Goal: Task Accomplishment & Management: Manage account settings

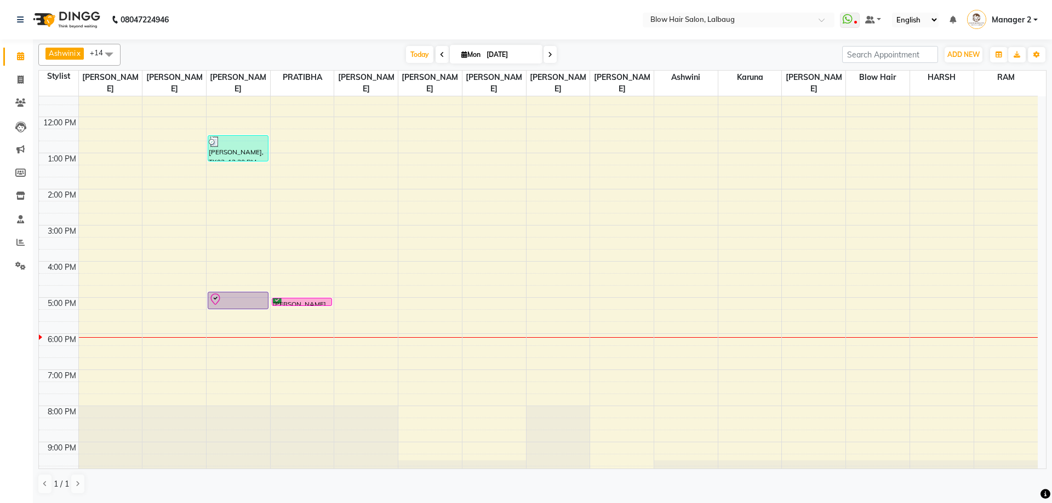
scroll to position [133, 0]
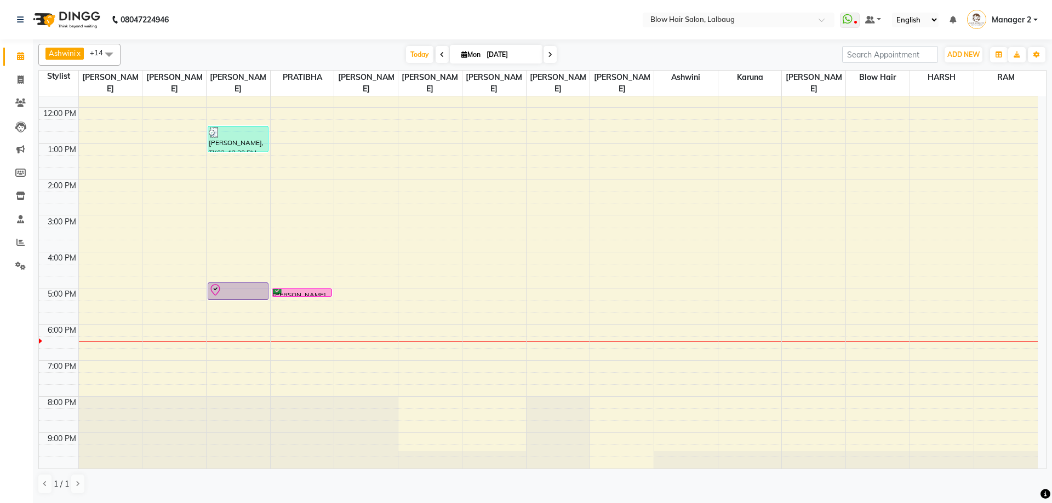
click at [547, 58] on span at bounding box center [549, 54] width 13 height 17
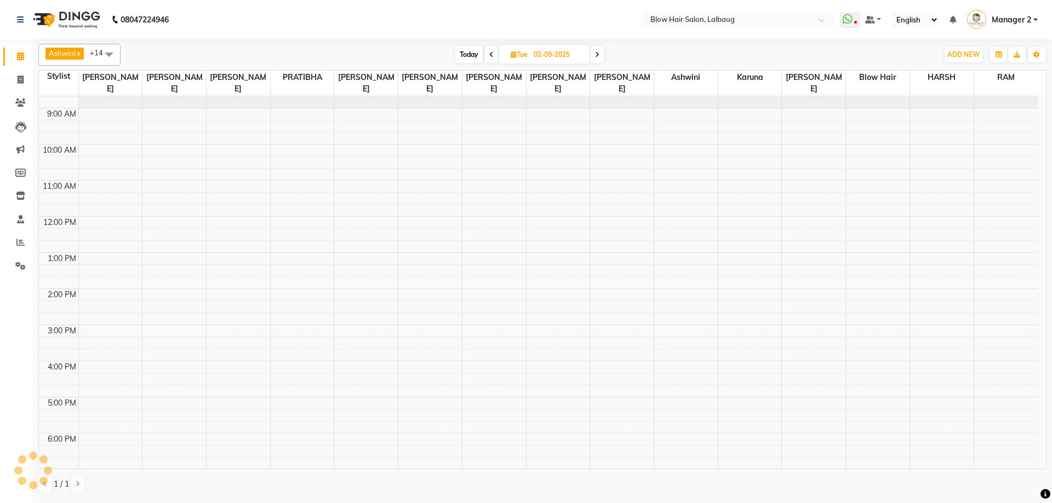
scroll to position [24, 0]
click at [601, 55] on span at bounding box center [596, 54] width 13 height 17
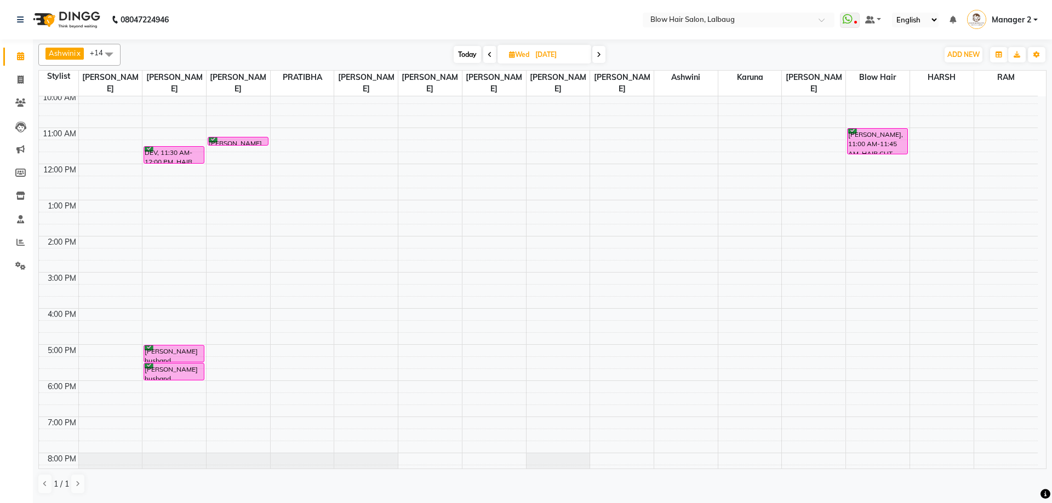
scroll to position [0, 0]
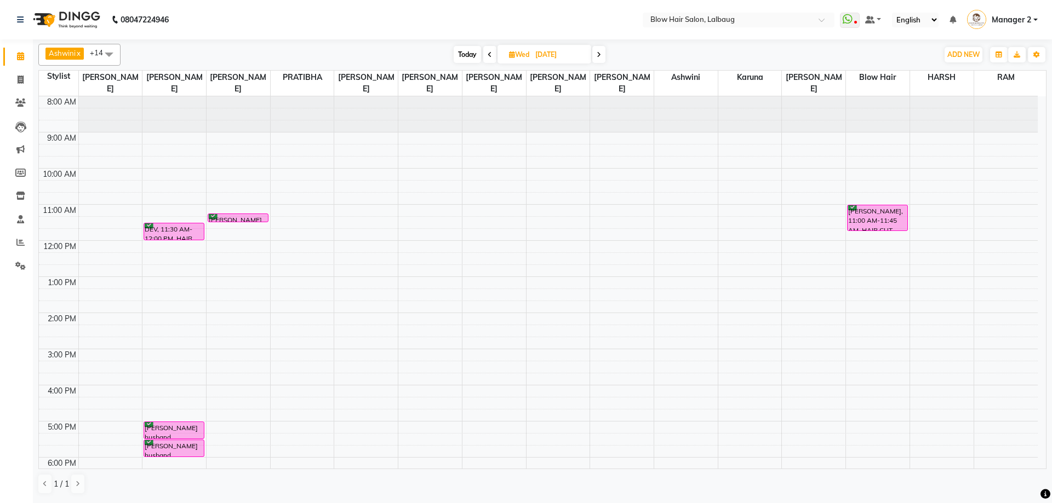
click at [488, 54] on icon at bounding box center [489, 54] width 4 height 7
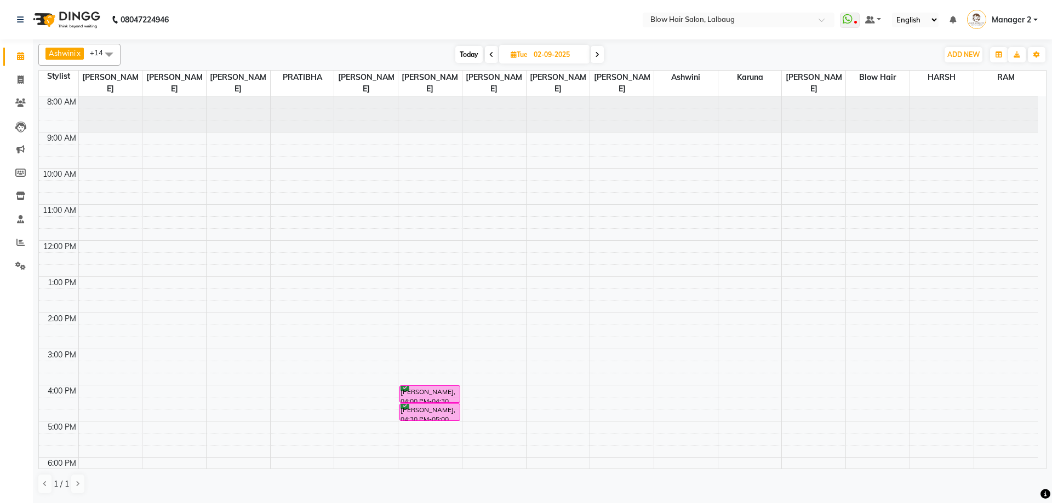
click at [448, 54] on div "[DATE] [DATE]" at bounding box center [529, 55] width 806 height 16
click at [462, 56] on span "Today" at bounding box center [468, 54] width 27 height 17
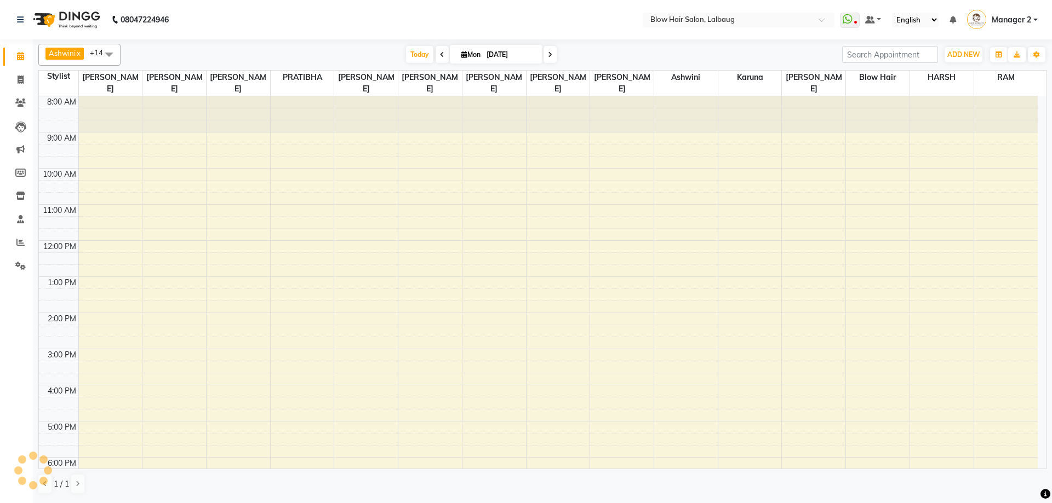
scroll to position [133, 0]
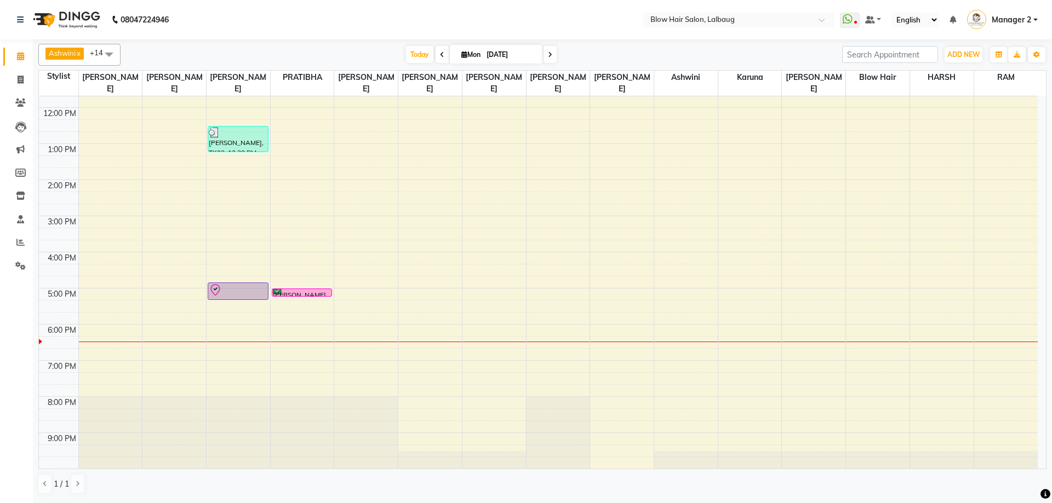
click at [545, 58] on span at bounding box center [549, 54] width 13 height 17
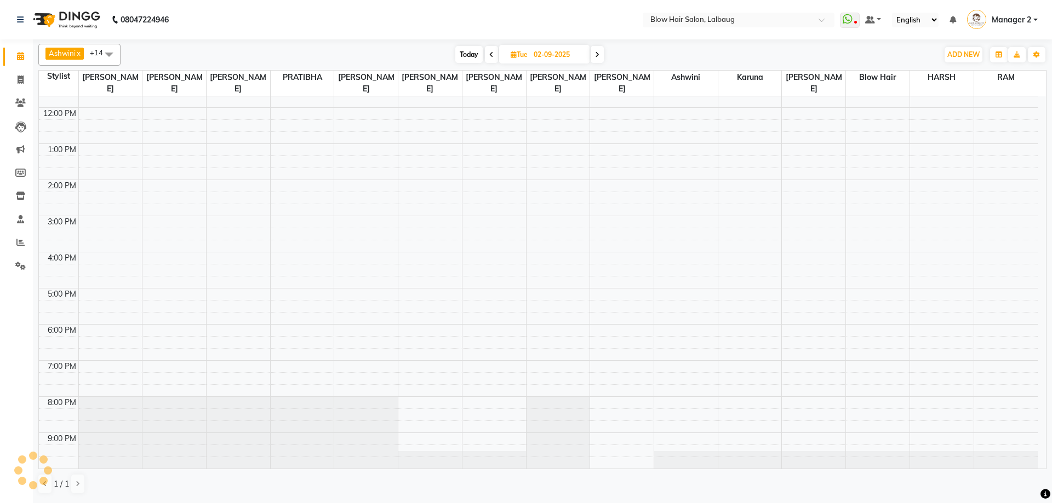
click at [604, 56] on div "[DATE] [DATE]" at bounding box center [529, 55] width 151 height 16
click at [601, 56] on span at bounding box center [596, 54] width 13 height 17
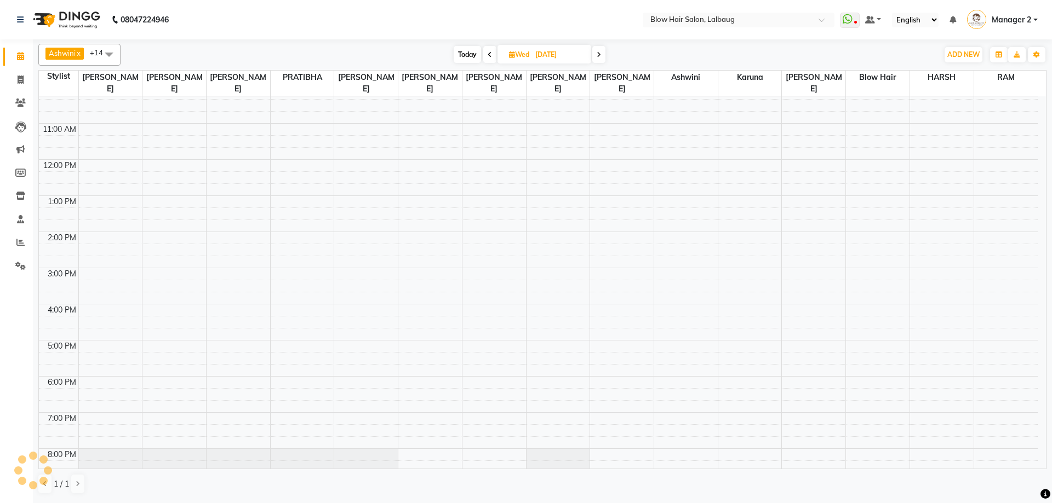
scroll to position [0, 0]
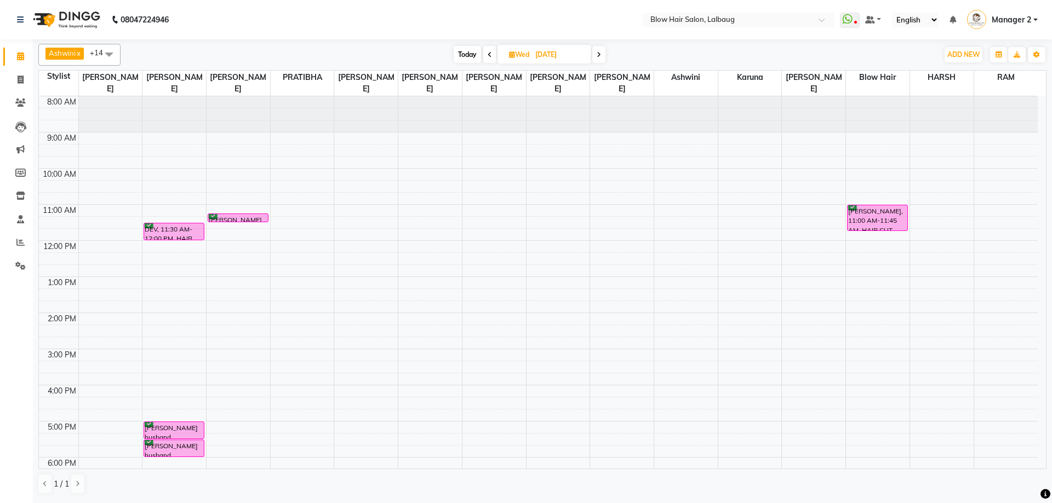
click at [476, 53] on span "Today" at bounding box center [467, 54] width 27 height 17
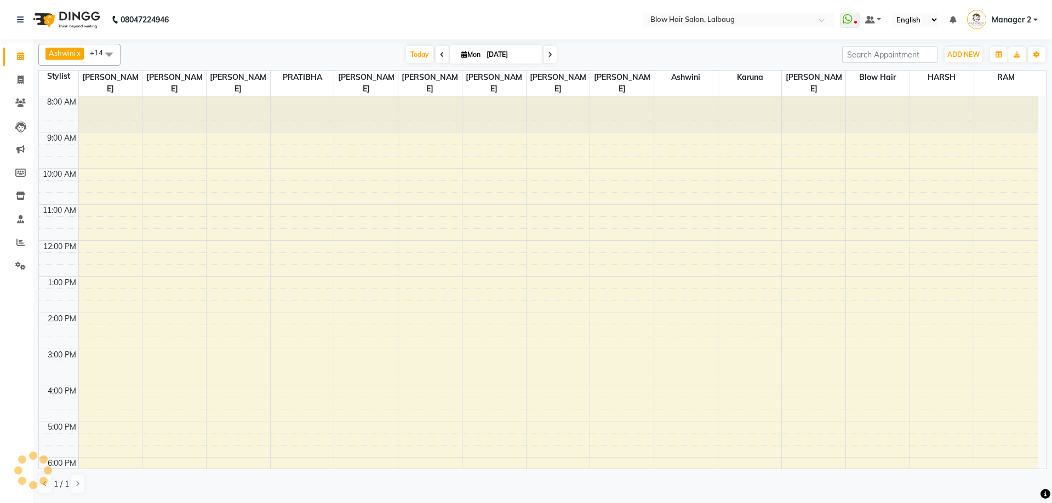
scroll to position [133, 0]
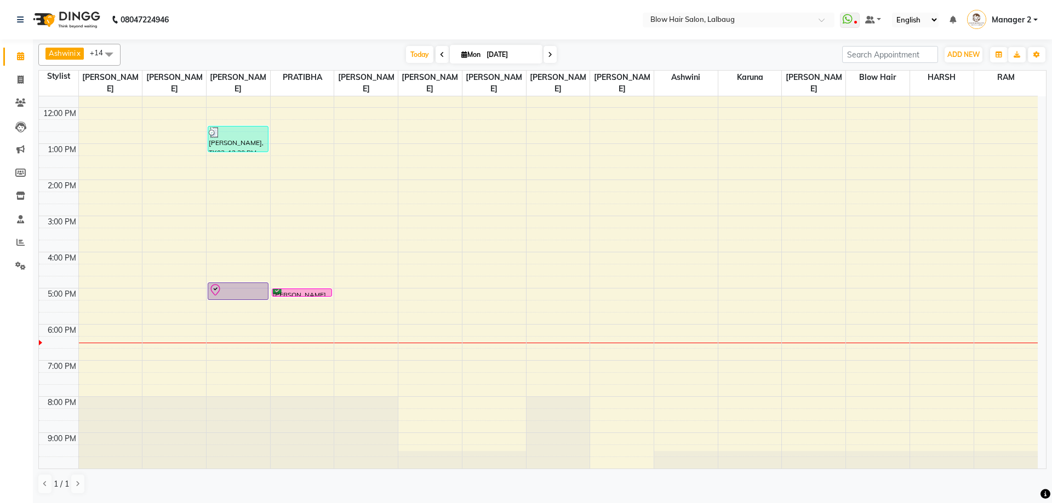
click at [546, 55] on span at bounding box center [549, 54] width 13 height 17
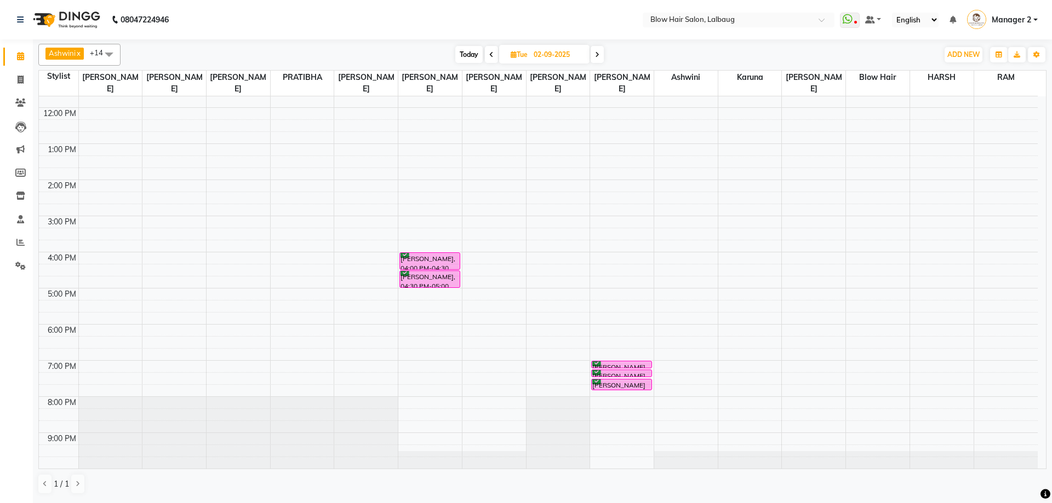
click at [592, 58] on span at bounding box center [596, 54] width 13 height 17
type input "[DATE]"
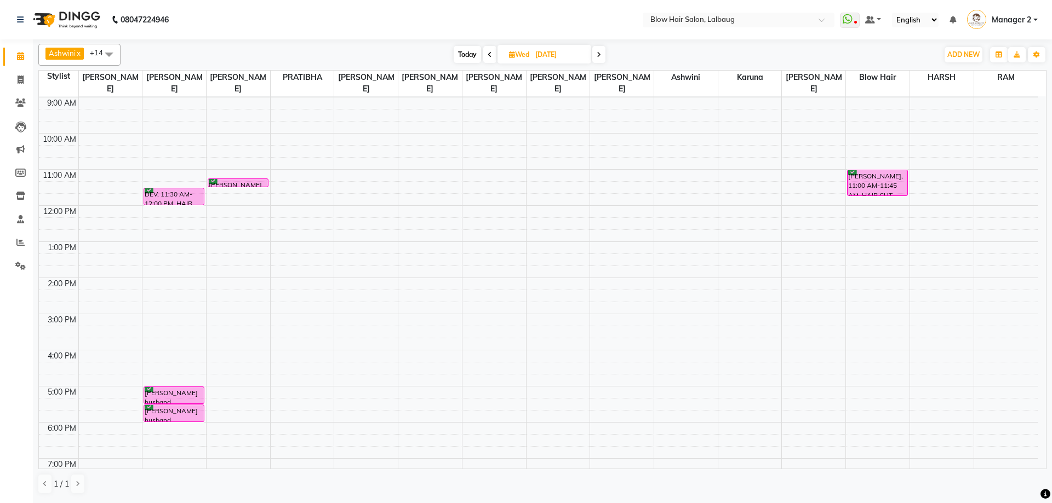
scroll to position [24, 0]
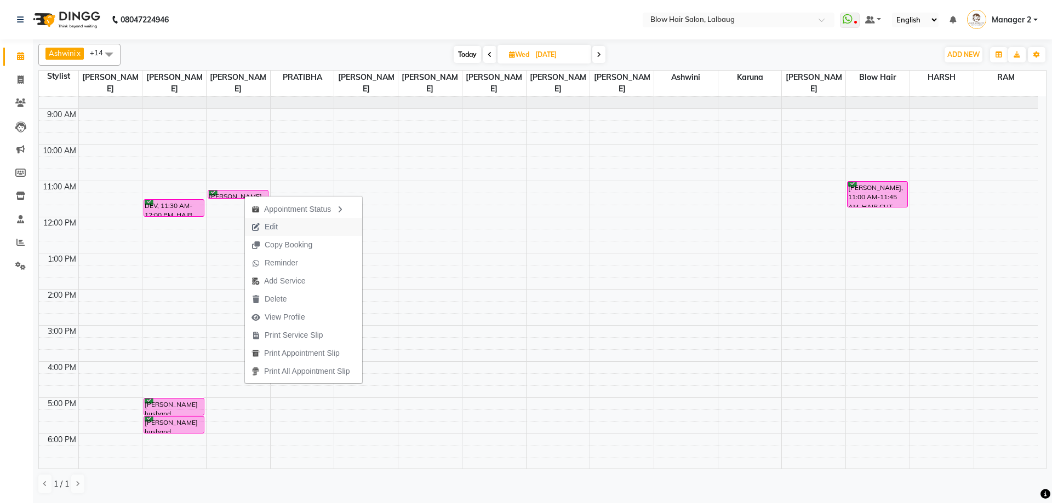
click at [271, 231] on span "Edit" at bounding box center [271, 227] width 13 height 12
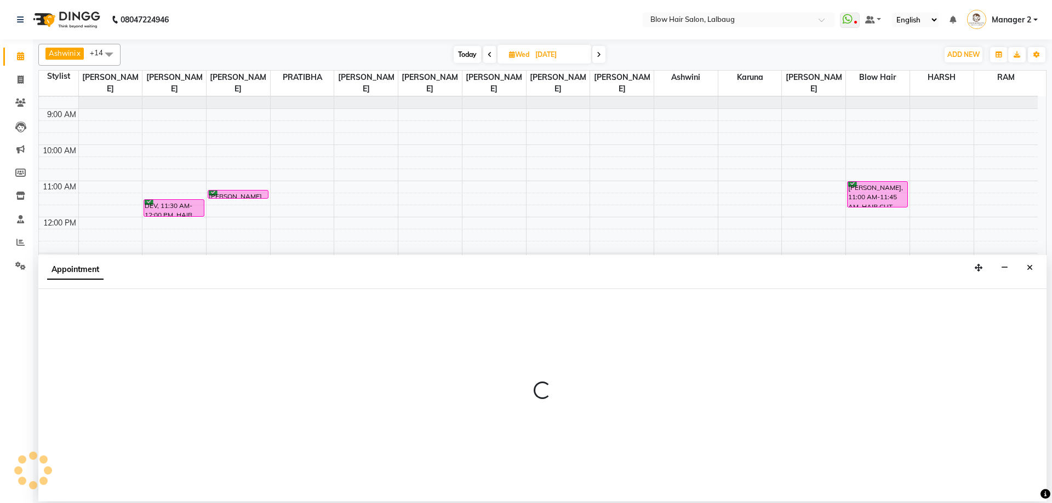
select select "tentative"
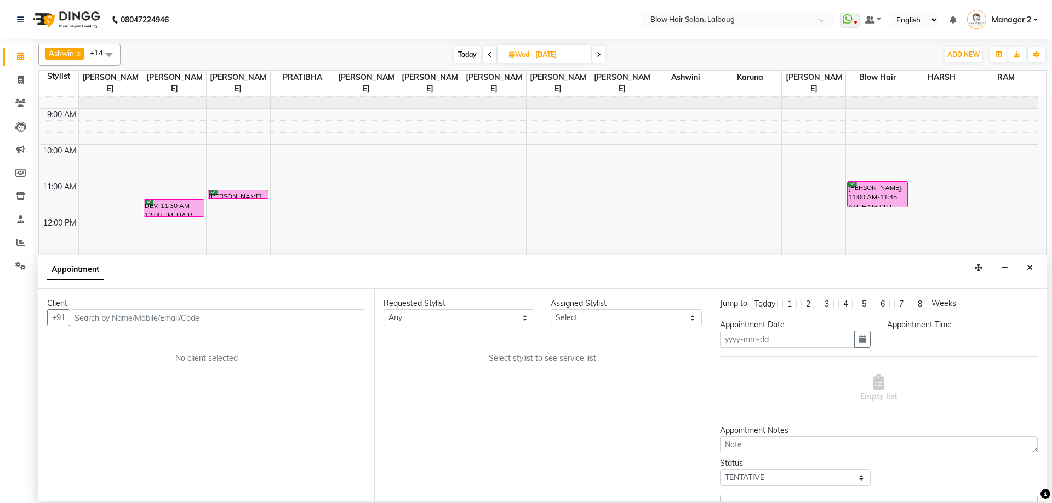
type input "[DATE]"
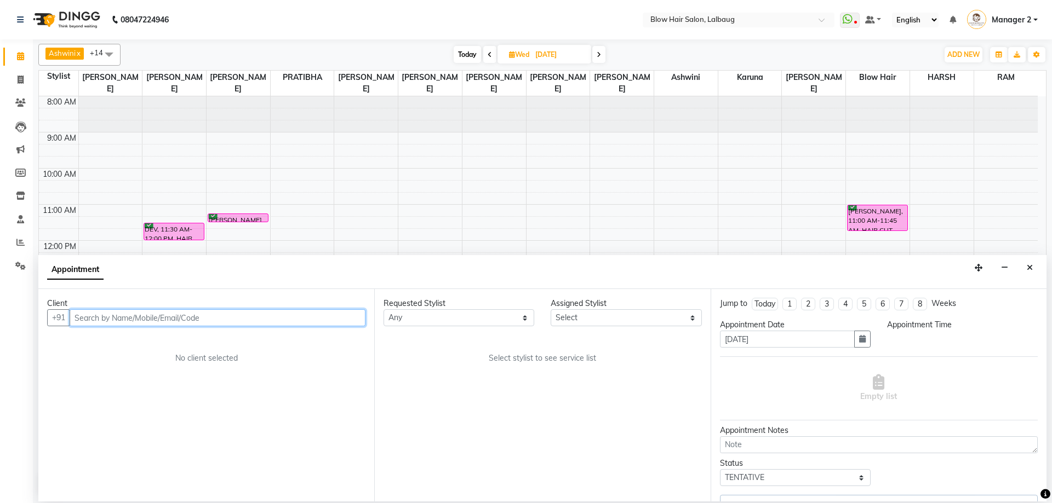
select select "confirm booking"
select select "675"
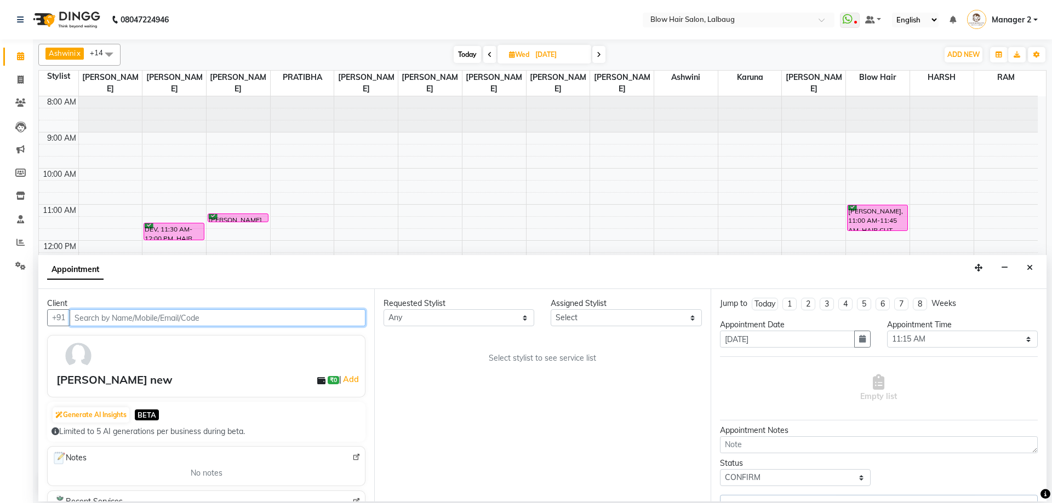
select select "33343"
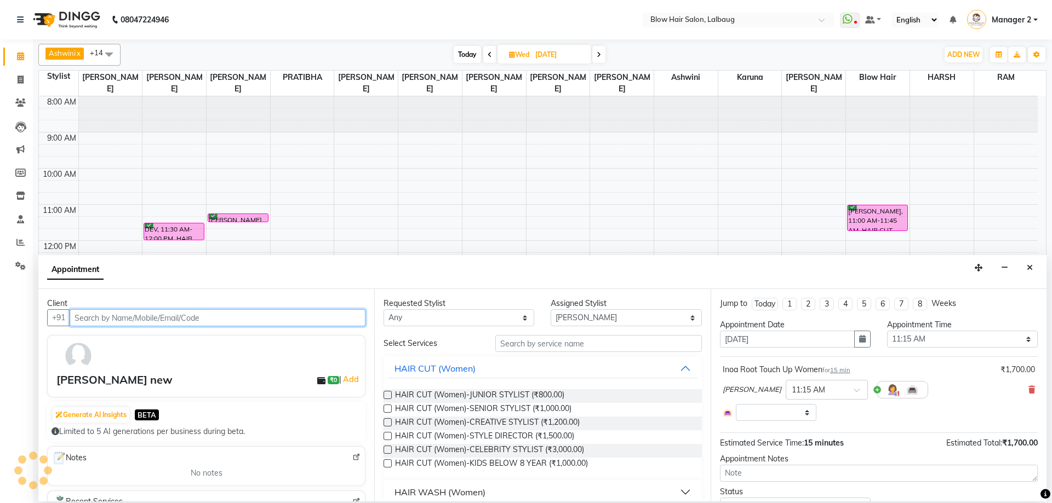
select select "2312"
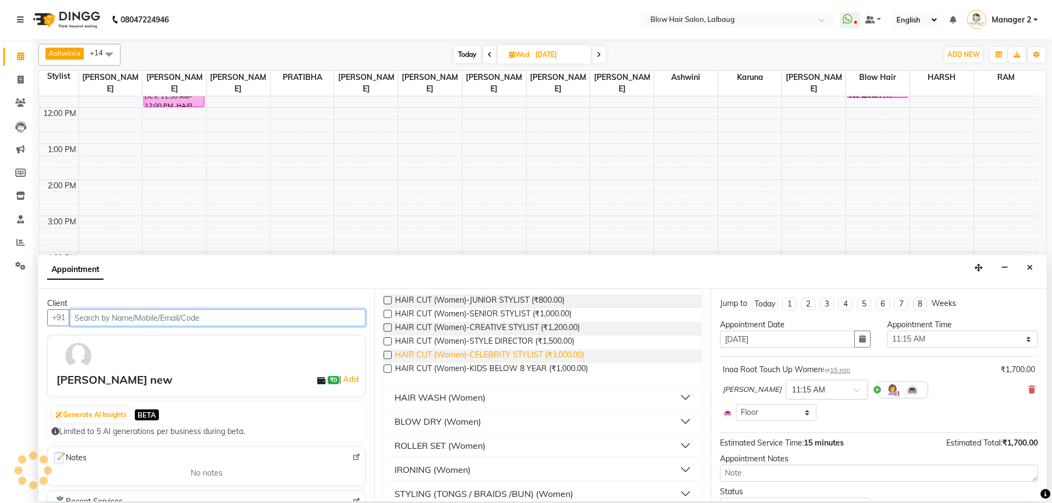
scroll to position [110, 0]
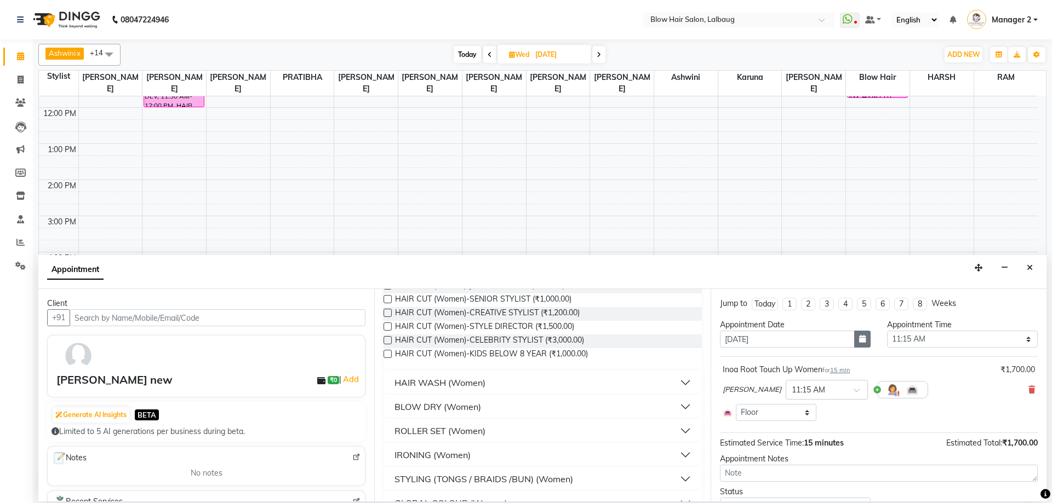
click at [861, 342] on icon "button" at bounding box center [862, 339] width 7 height 8
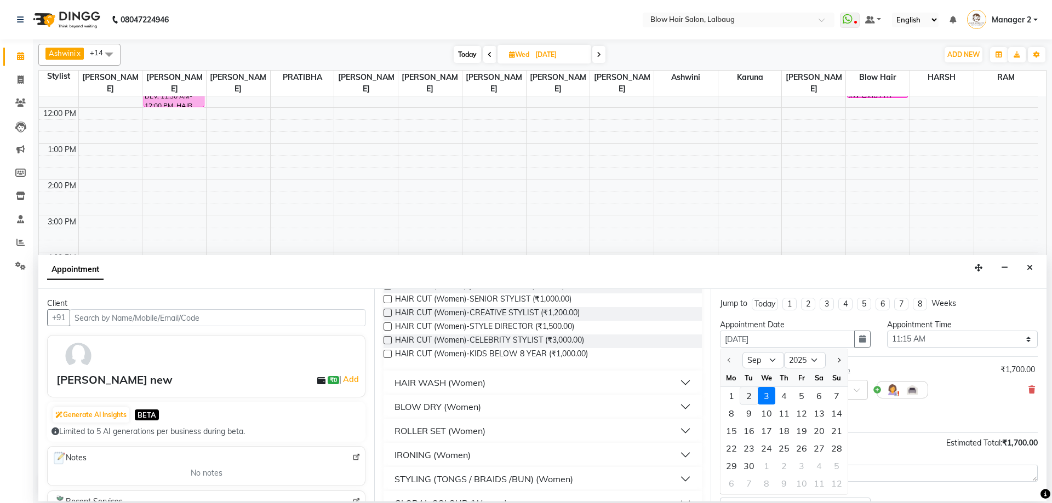
click at [745, 393] on div "2" at bounding box center [749, 396] width 18 height 18
type input "02-09-2025"
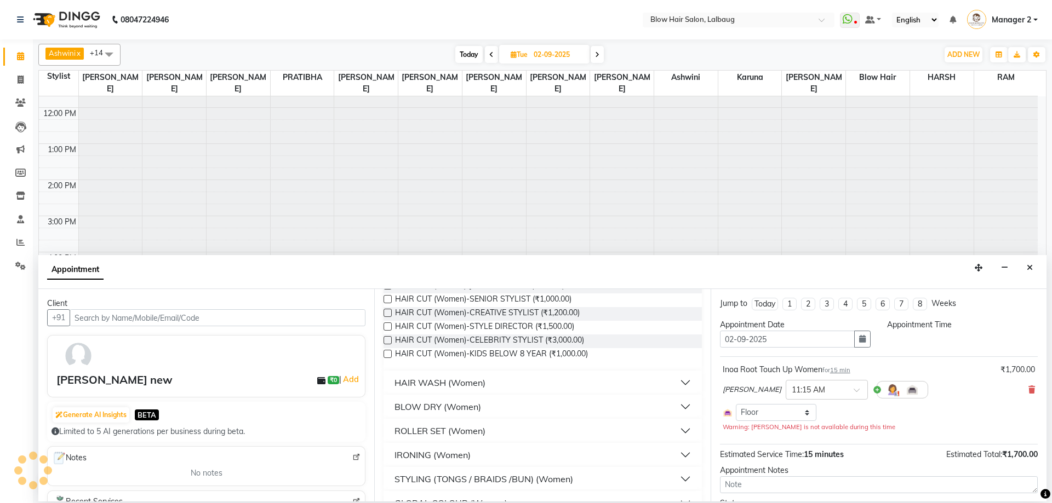
scroll to position [0, 0]
select select "675"
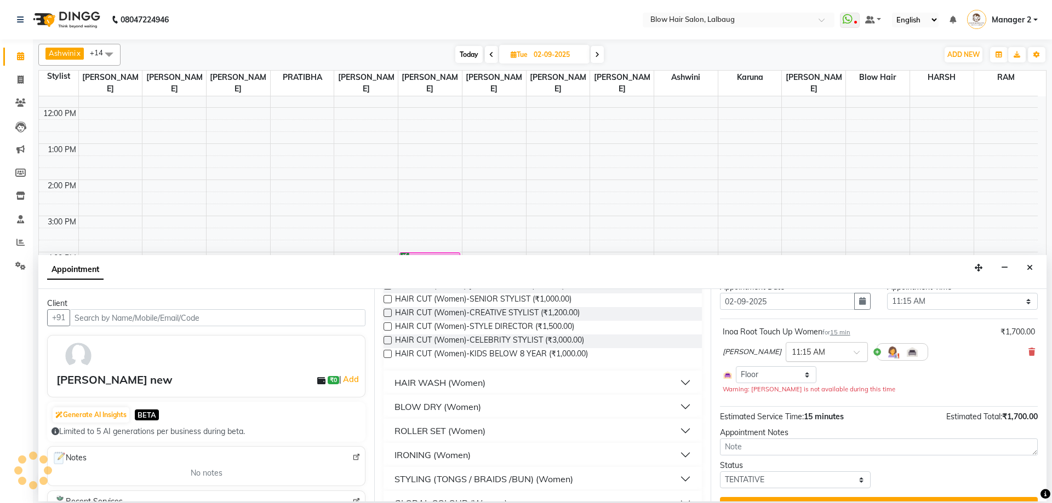
scroll to position [50, 0]
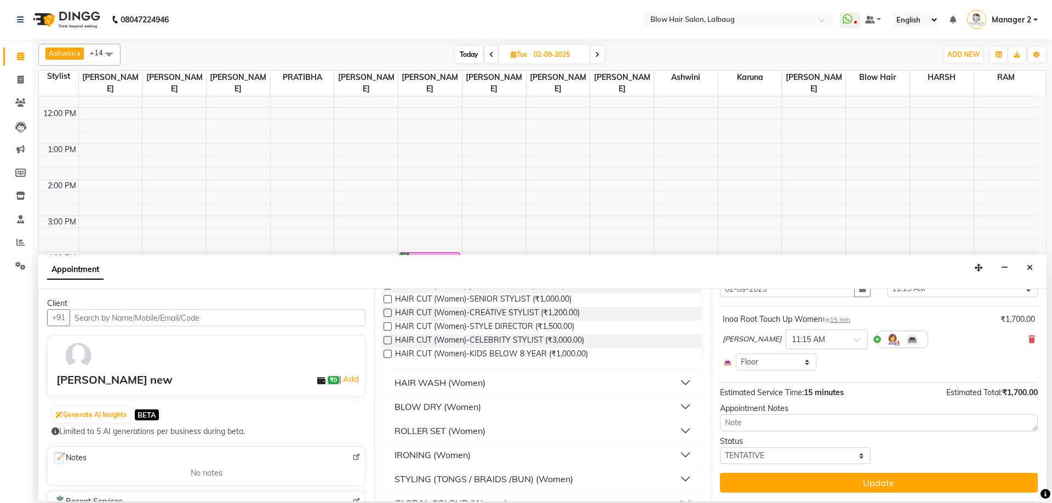
drag, startPoint x: 807, startPoint y: 478, endPoint x: 815, endPoint y: 468, distance: 12.5
click at [808, 478] on button "Update" at bounding box center [879, 483] width 318 height 20
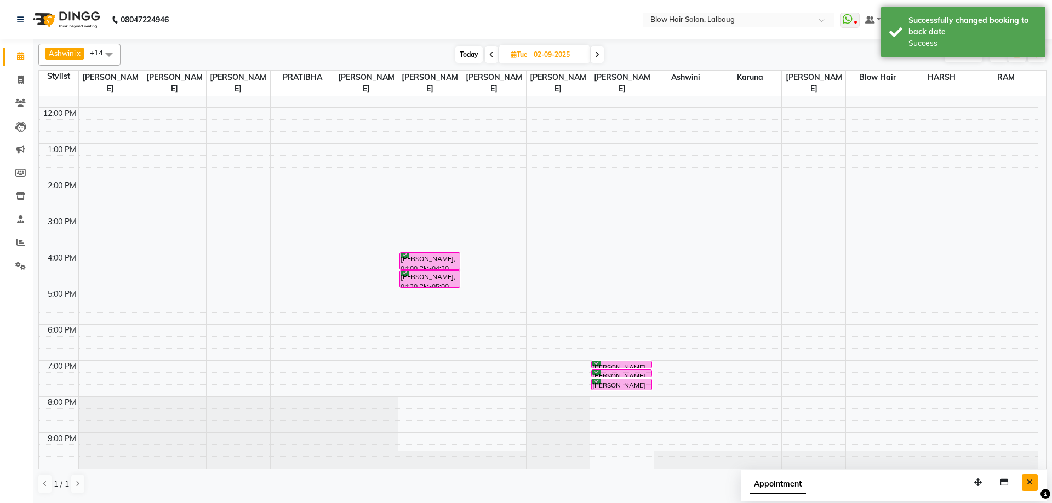
click at [1029, 486] on button "Close" at bounding box center [1029, 482] width 16 height 17
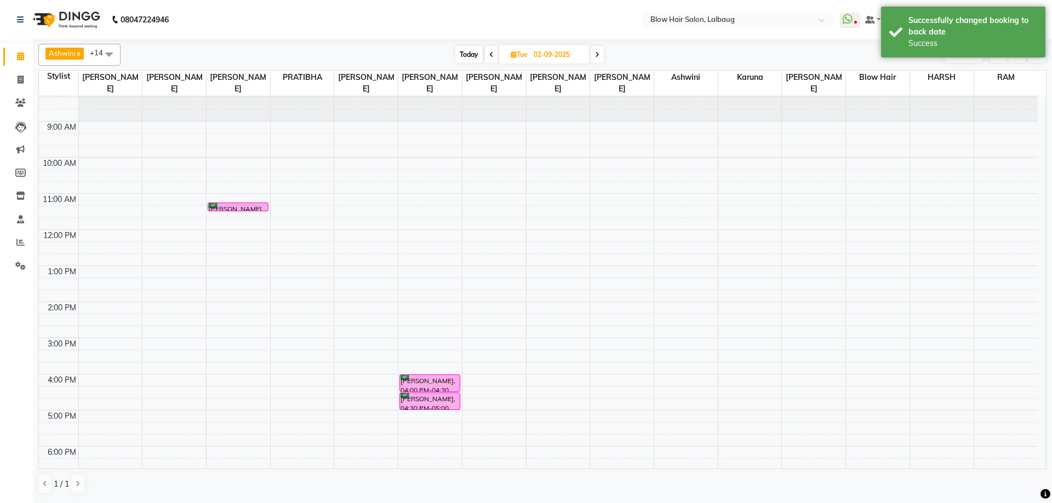
scroll to position [0, 0]
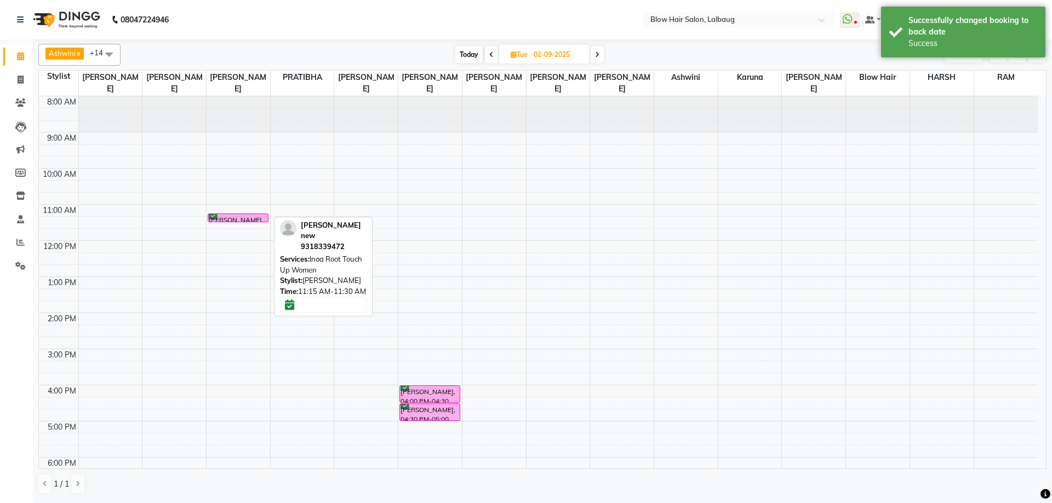
click at [245, 218] on div "[PERSON_NAME] new, 11:15 AM-11:30 AM, Inoa Root Touch Up Women" at bounding box center [238, 218] width 60 height 8
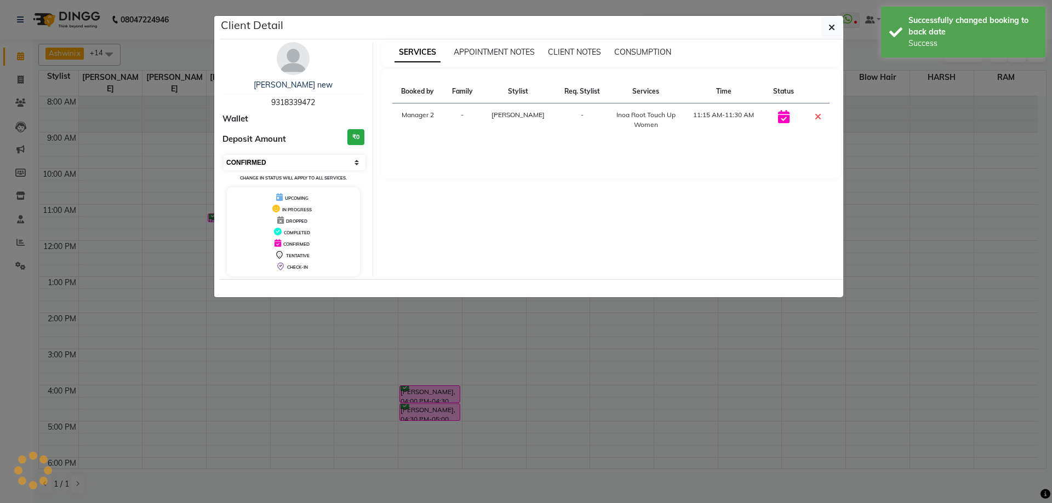
click at [281, 159] on select "Select CONFIRMED TENTATIVE" at bounding box center [294, 162] width 142 height 15
click at [223, 155] on select "Select CONFIRMED TENTATIVE" at bounding box center [294, 162] width 142 height 15
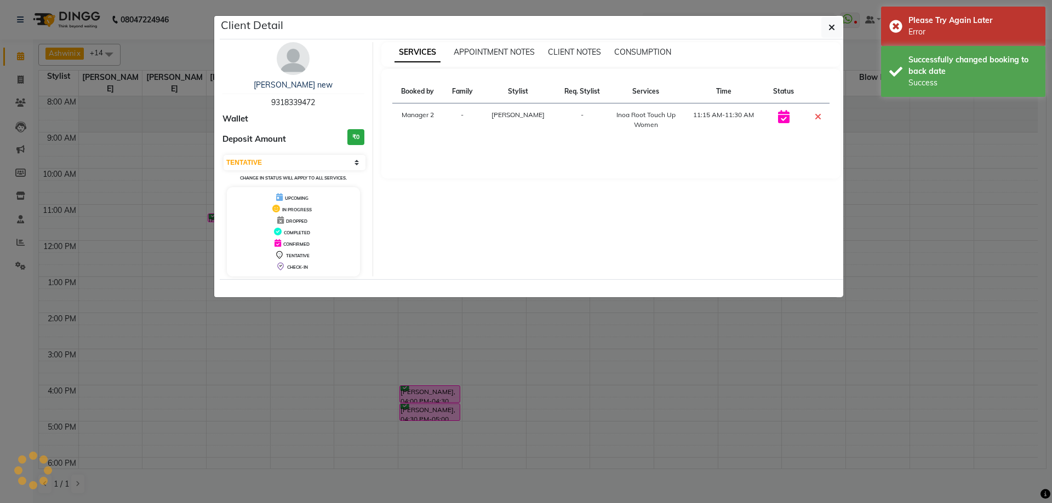
select select "6"
click at [835, 24] on button "button" at bounding box center [831, 27] width 21 height 21
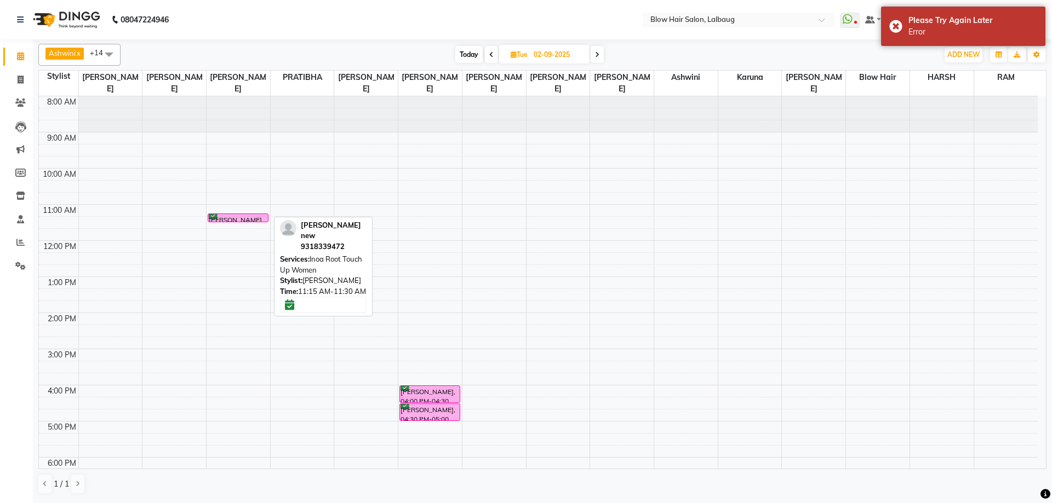
click at [260, 216] on div "[PERSON_NAME] new, 11:15 AM-11:30 AM, Inoa Root Touch Up Women" at bounding box center [238, 218] width 60 height 8
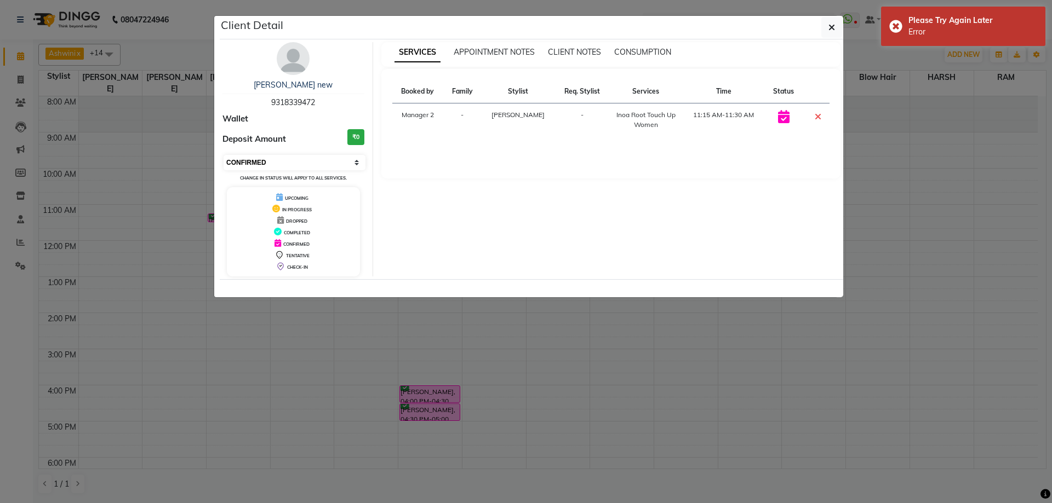
click at [290, 157] on select "Select CONFIRMED TENTATIVE" at bounding box center [294, 162] width 142 height 15
select select "7"
click at [223, 155] on select "Select CONFIRMED TENTATIVE" at bounding box center [294, 162] width 142 height 15
click at [833, 35] on button "button" at bounding box center [831, 27] width 21 height 21
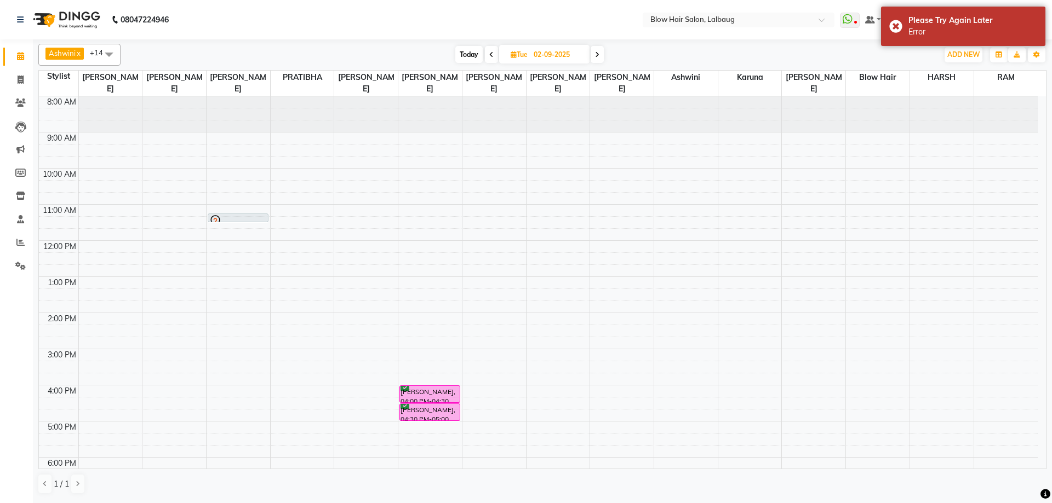
click at [475, 50] on span "Today" at bounding box center [468, 54] width 27 height 17
type input "[DATE]"
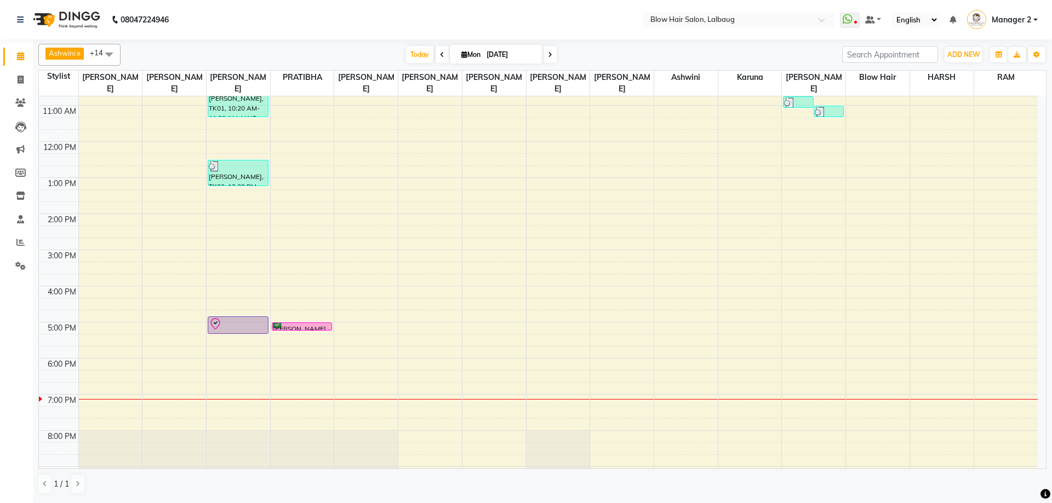
scroll to position [133, 0]
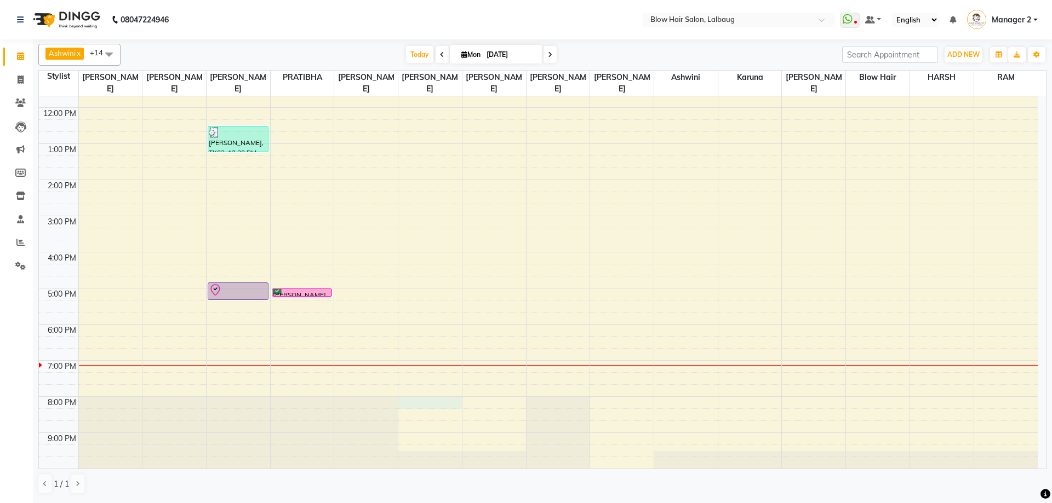
click at [443, 402] on div "8:00 AM 9:00 AM 10:00 AM 11:00 AM 12:00 PM 1:00 PM 2:00 PM 3:00 PM 4:00 PM 5:00…" at bounding box center [538, 216] width 998 height 506
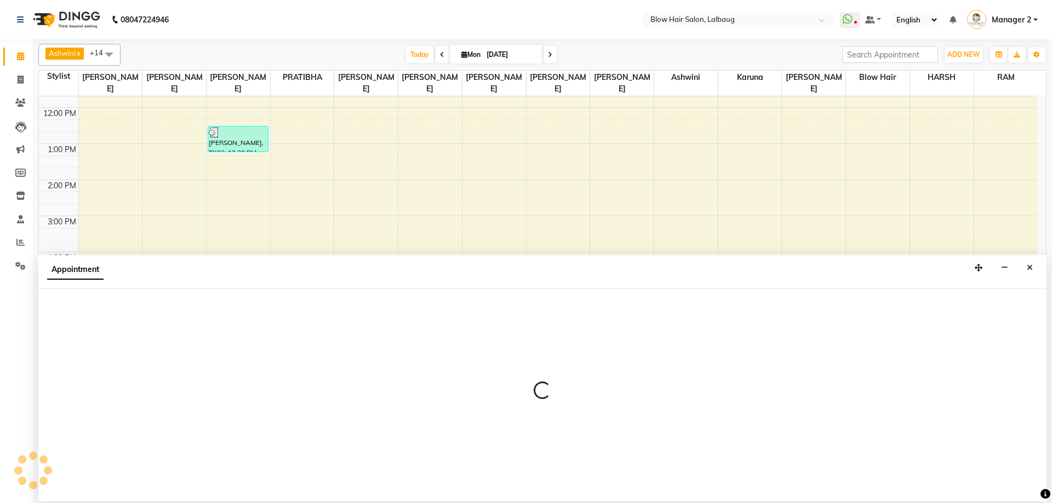
select select "65899"
select select "tentative"
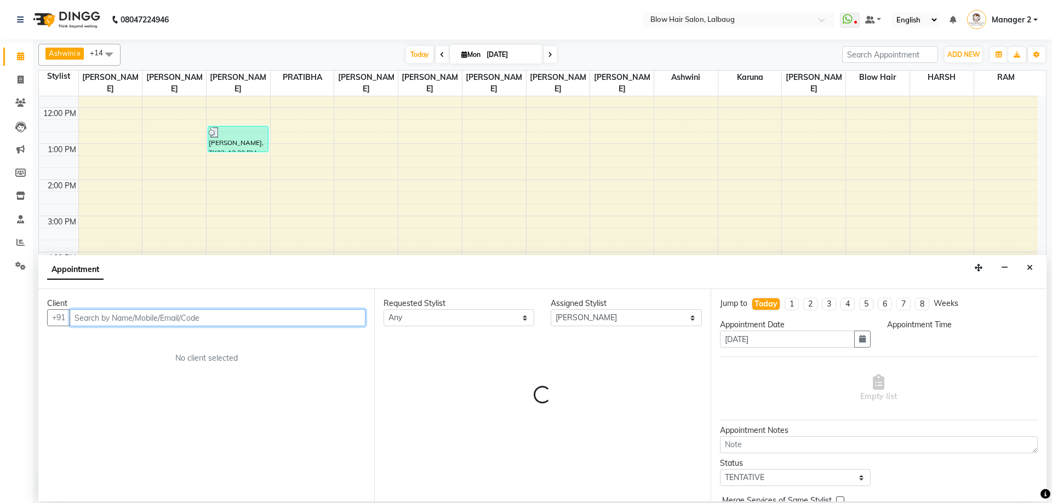
select select "1200"
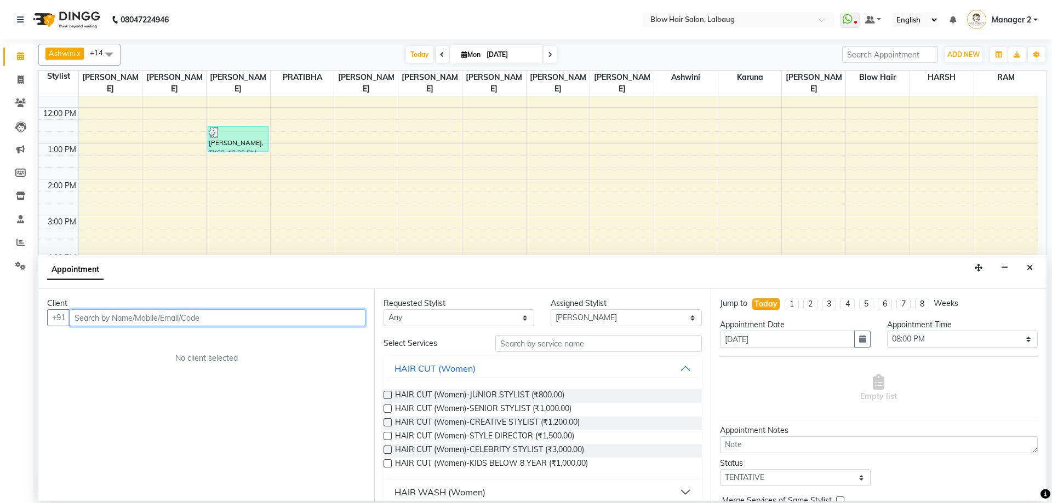
click at [197, 318] on input "text" at bounding box center [218, 317] width 296 height 17
type input "9833091298"
click at [352, 321] on span "Add Client" at bounding box center [342, 318] width 37 height 10
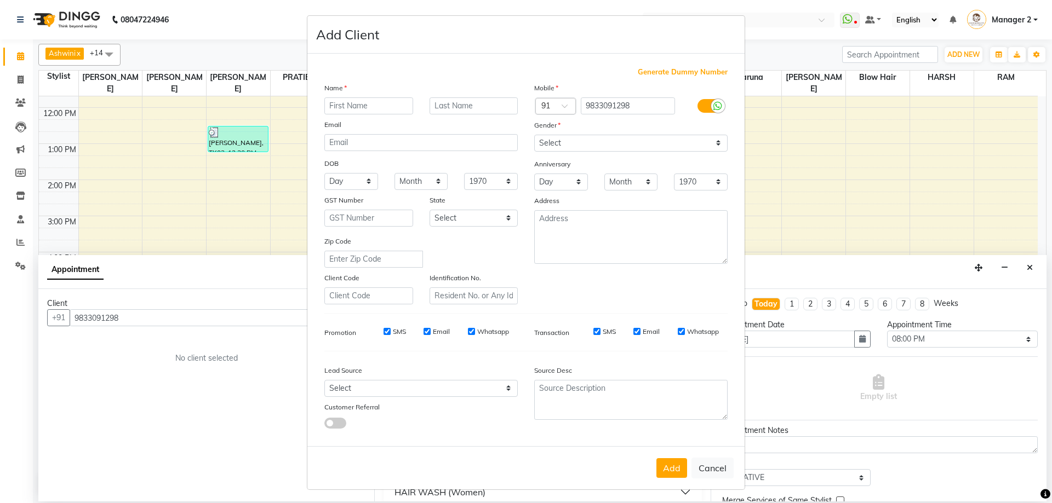
click at [353, 107] on input "text" at bounding box center [368, 105] width 89 height 17
type input "a"
type input "[PERSON_NAME] NEW"
click at [565, 146] on select "Select [DEMOGRAPHIC_DATA] [DEMOGRAPHIC_DATA] Other Prefer Not To Say" at bounding box center [630, 143] width 193 height 17
click at [534, 135] on select "Select [DEMOGRAPHIC_DATA] [DEMOGRAPHIC_DATA] Other Prefer Not To Say" at bounding box center [630, 143] width 193 height 17
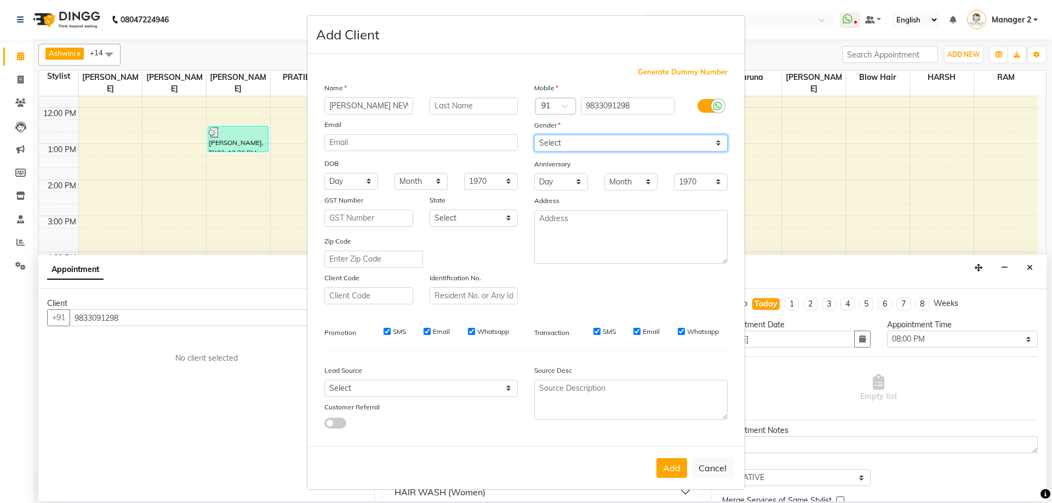
click at [565, 148] on select "Select [DEMOGRAPHIC_DATA] [DEMOGRAPHIC_DATA] Other Prefer Not To Say" at bounding box center [630, 143] width 193 height 17
select select "[DEMOGRAPHIC_DATA]"
click at [534, 135] on select "Select [DEMOGRAPHIC_DATA] [DEMOGRAPHIC_DATA] Other Prefer Not To Say" at bounding box center [630, 143] width 193 height 17
click at [675, 467] on button "Add" at bounding box center [671, 468] width 31 height 20
type input "98******98"
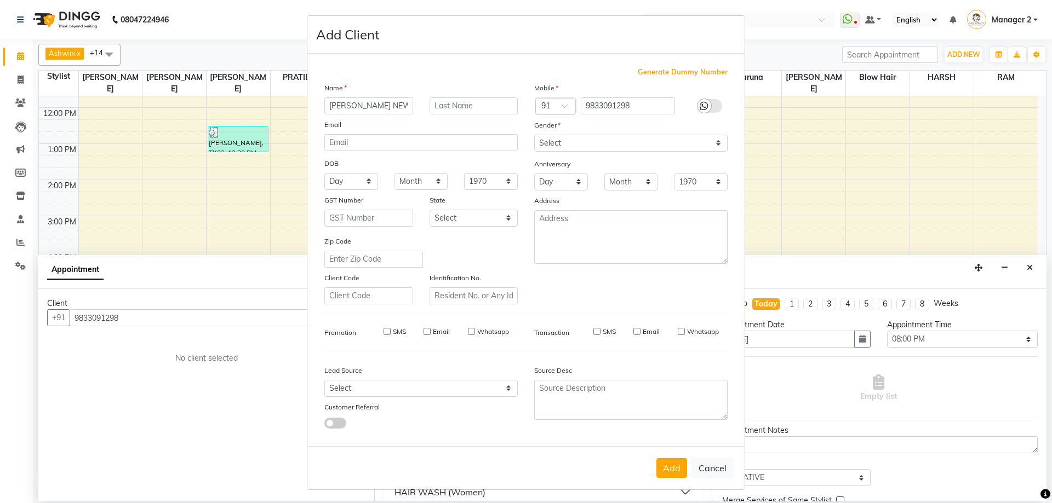
select select
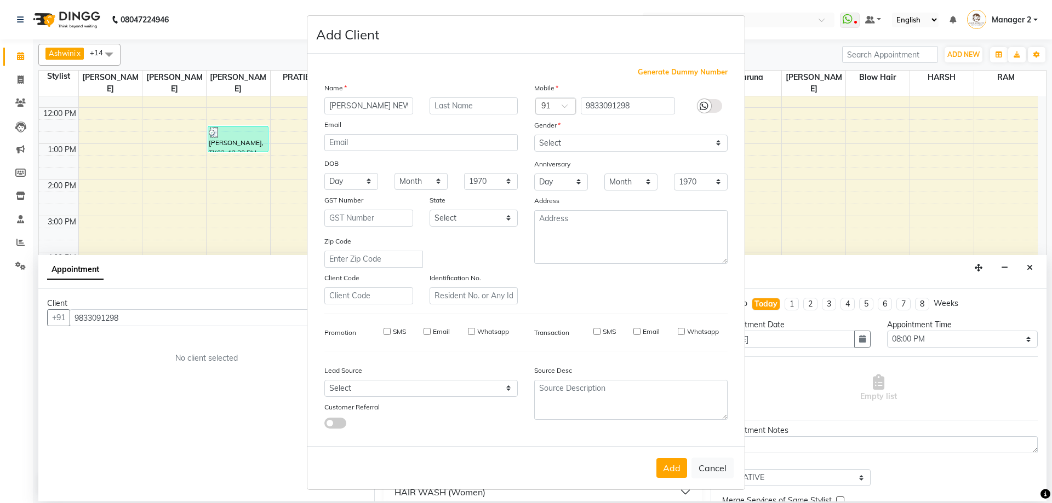
select select
checkbox input "false"
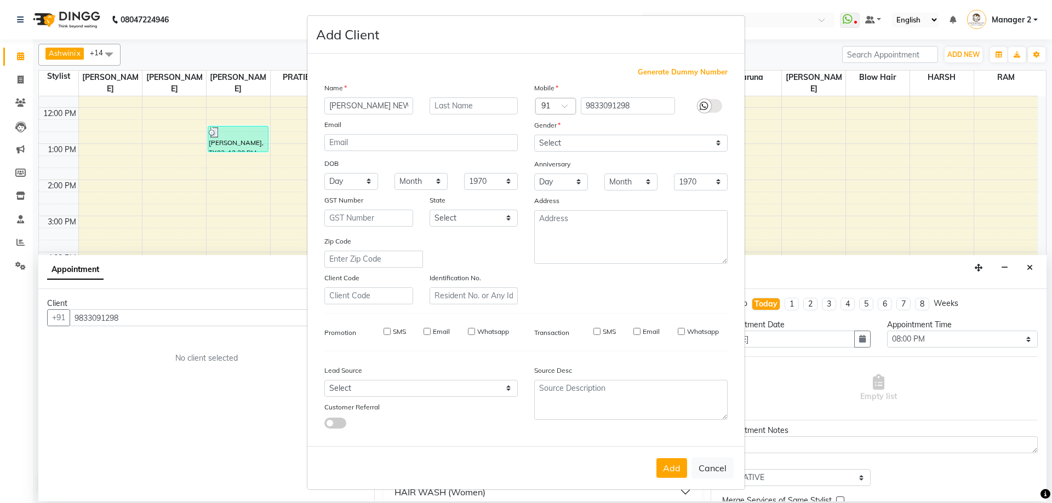
checkbox input "false"
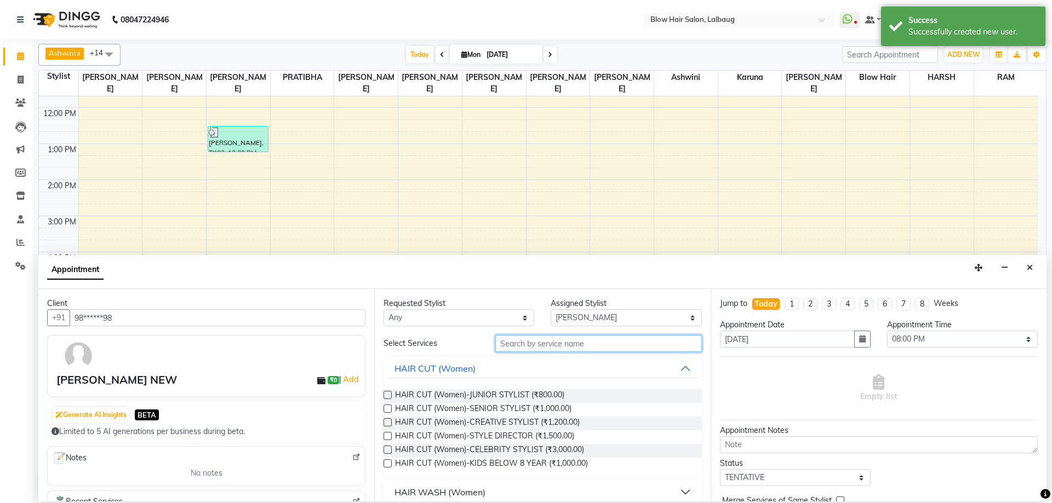
click at [581, 341] on input "text" at bounding box center [598, 343] width 206 height 17
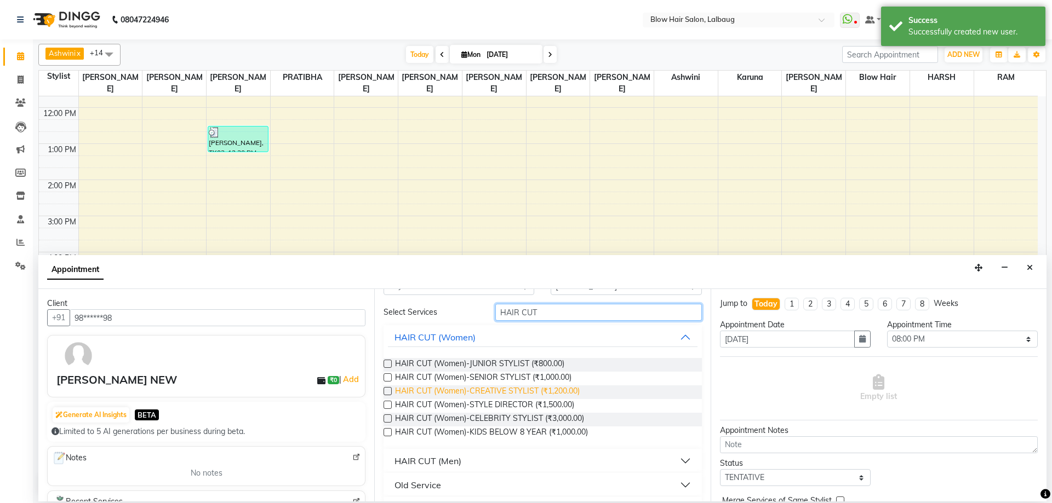
scroll to position [60, 0]
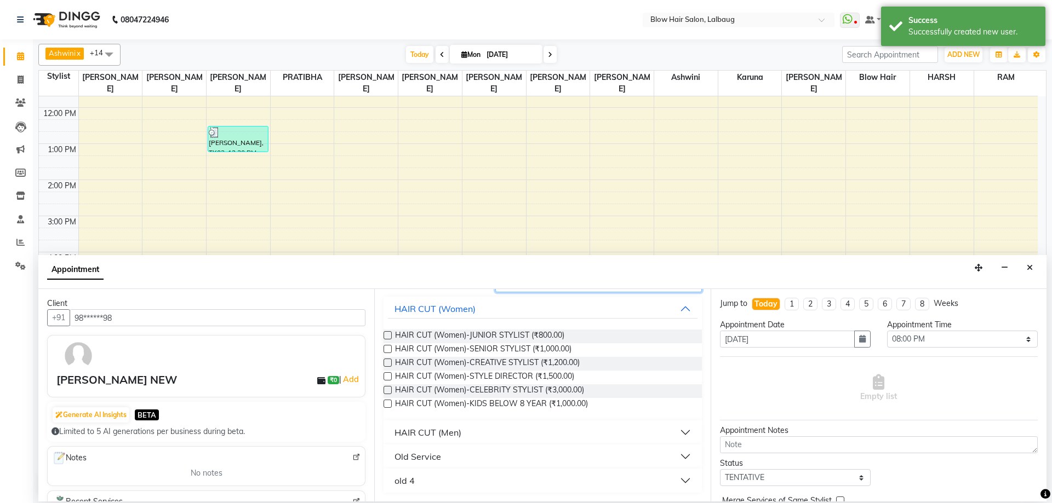
type input "HAIR CUT"
click at [458, 437] on div "HAIR CUT (Men)" at bounding box center [427, 432] width 67 height 13
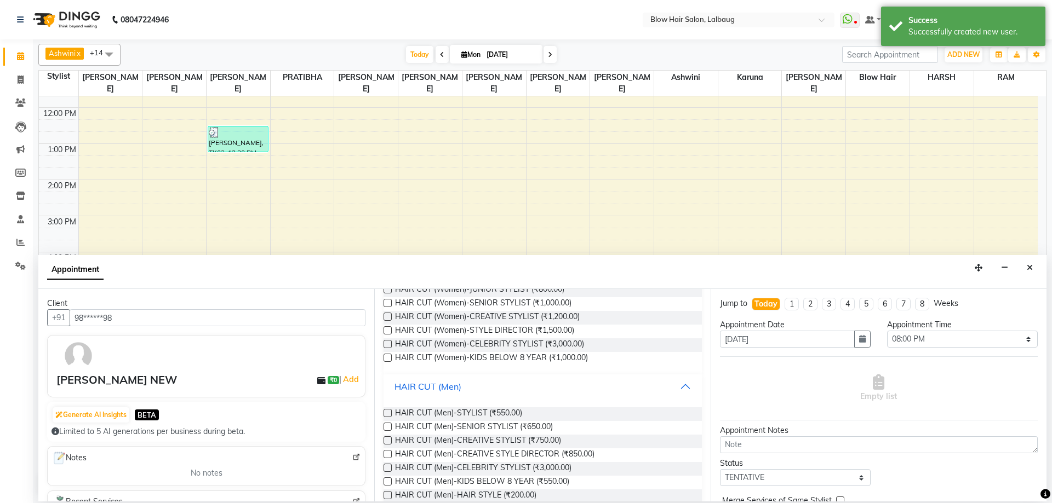
scroll to position [169, 0]
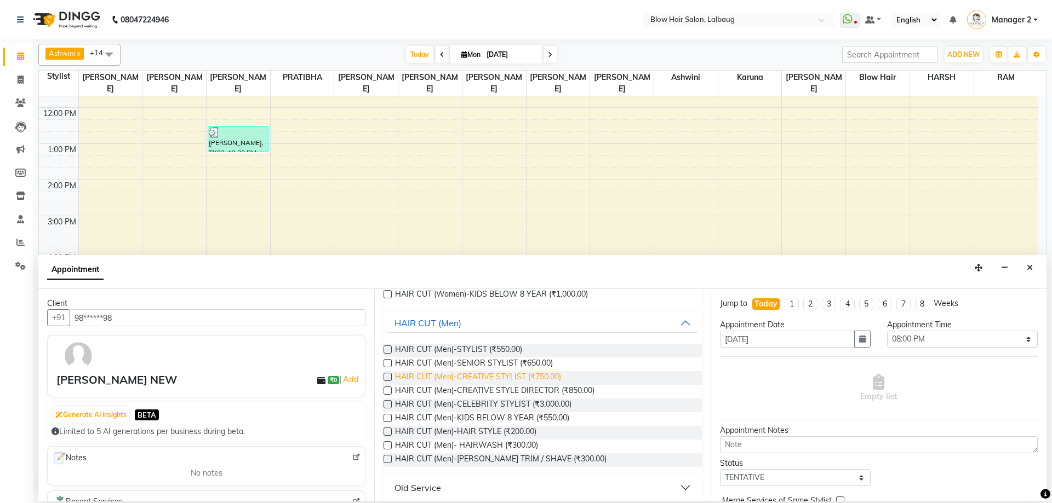
click at [547, 380] on span "HAIR CUT (Men)-CREATIVE STYLIST (₹750.00)" at bounding box center [478, 378] width 166 height 14
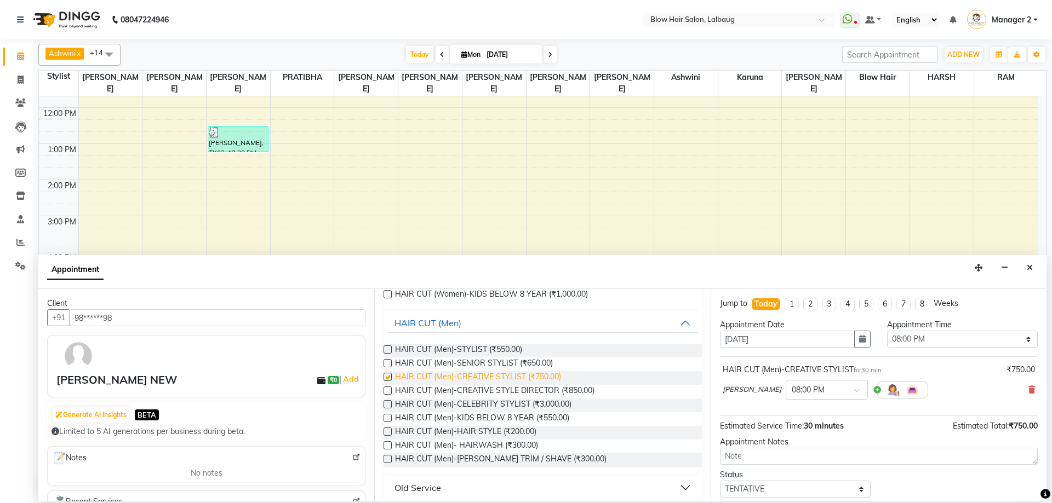
checkbox input "false"
click at [1028, 391] on icon at bounding box center [1031, 390] width 7 height 8
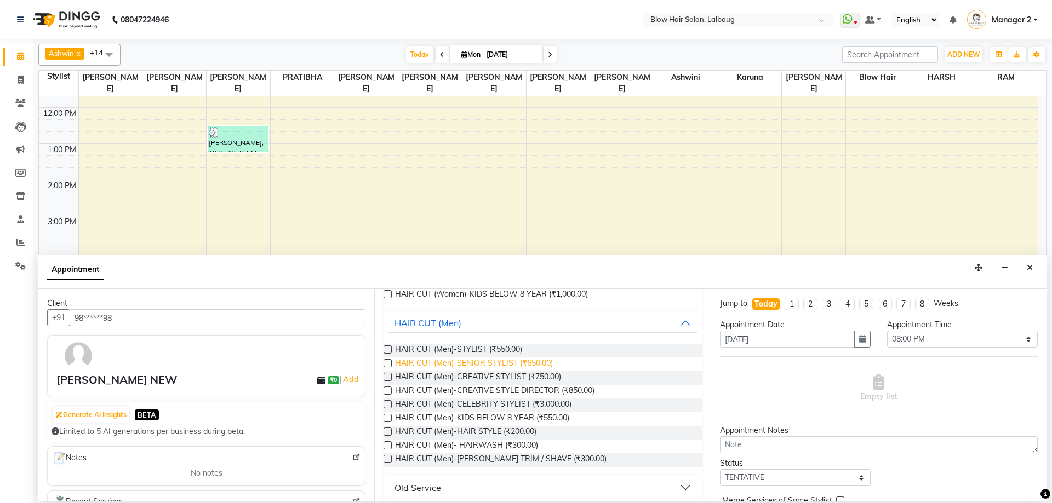
click at [538, 361] on span "HAIR CUT (Men)-SENIOR STYLIST (₹650.00)" at bounding box center [474, 365] width 158 height 14
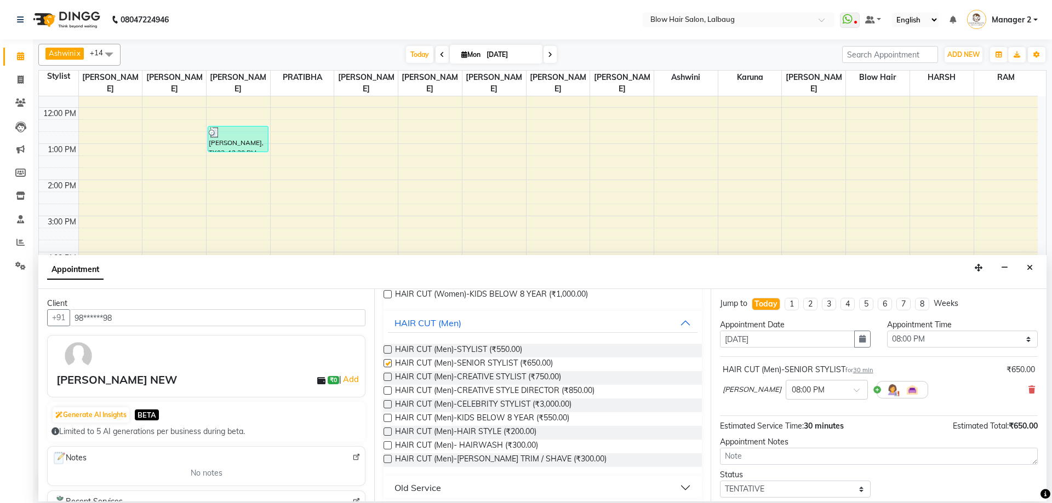
checkbox input "false"
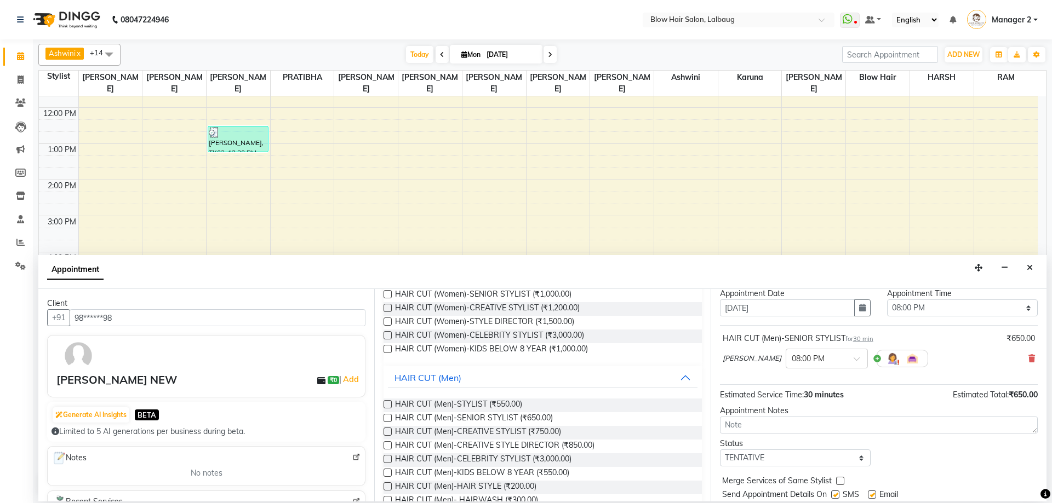
scroll to position [65, 0]
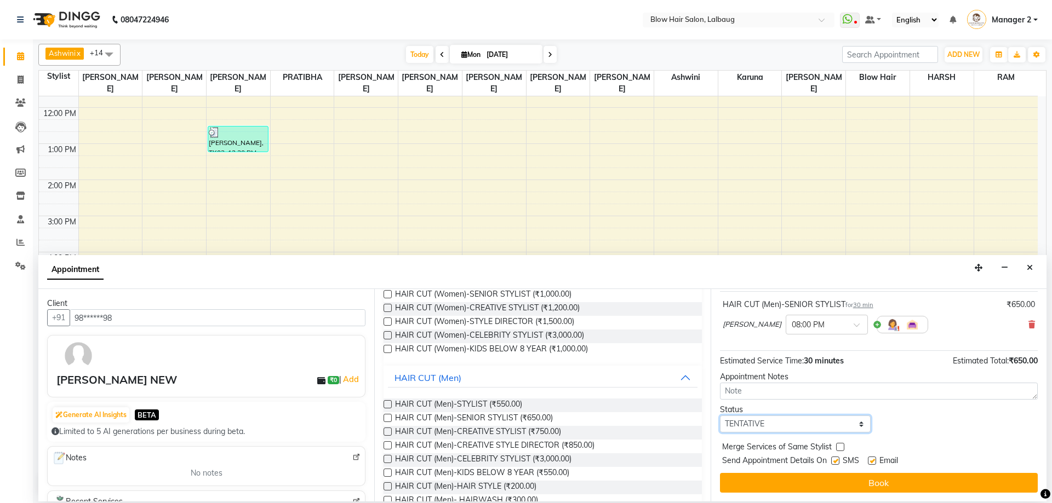
click at [806, 424] on select "Select TENTATIVE CONFIRM CHECK-IN UPCOMING" at bounding box center [795, 424] width 151 height 17
select select "confirm booking"
click at [720, 416] on select "Select TENTATIVE CONFIRM CHECK-IN UPCOMING" at bounding box center [795, 424] width 151 height 17
click at [837, 459] on label at bounding box center [835, 461] width 8 height 8
click at [837, 459] on input "checkbox" at bounding box center [834, 461] width 7 height 7
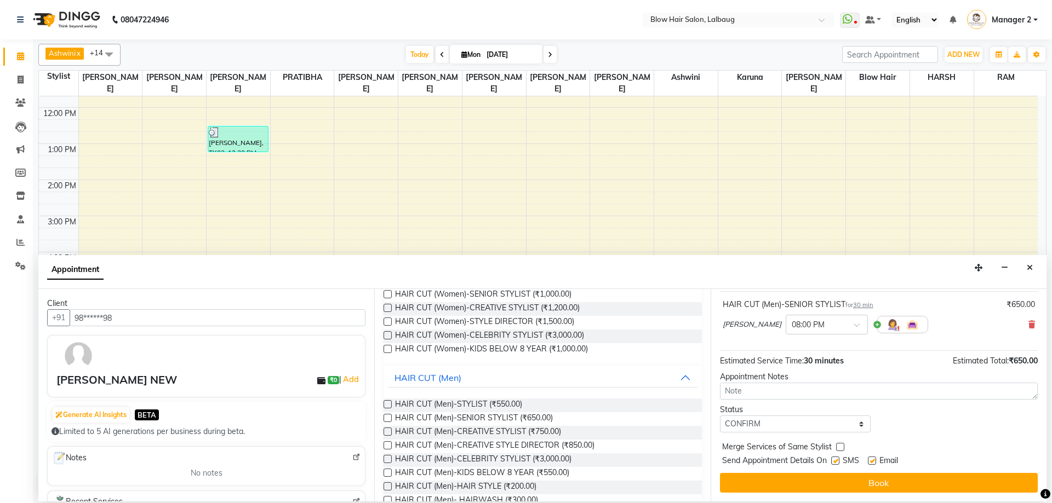
checkbox input "false"
click at [871, 462] on label at bounding box center [872, 461] width 8 height 8
click at [871, 462] on input "checkbox" at bounding box center [871, 461] width 7 height 7
checkbox input "false"
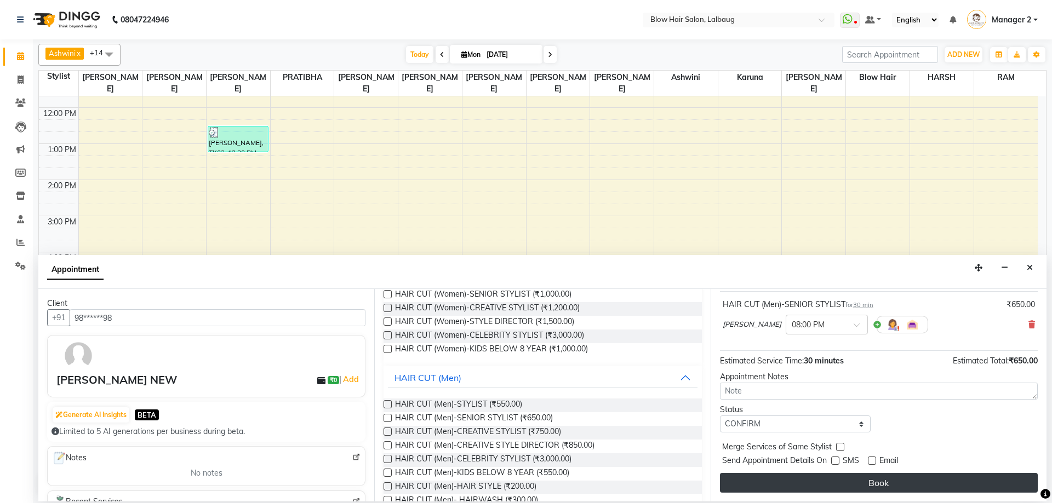
click at [870, 484] on button "Book" at bounding box center [879, 483] width 318 height 20
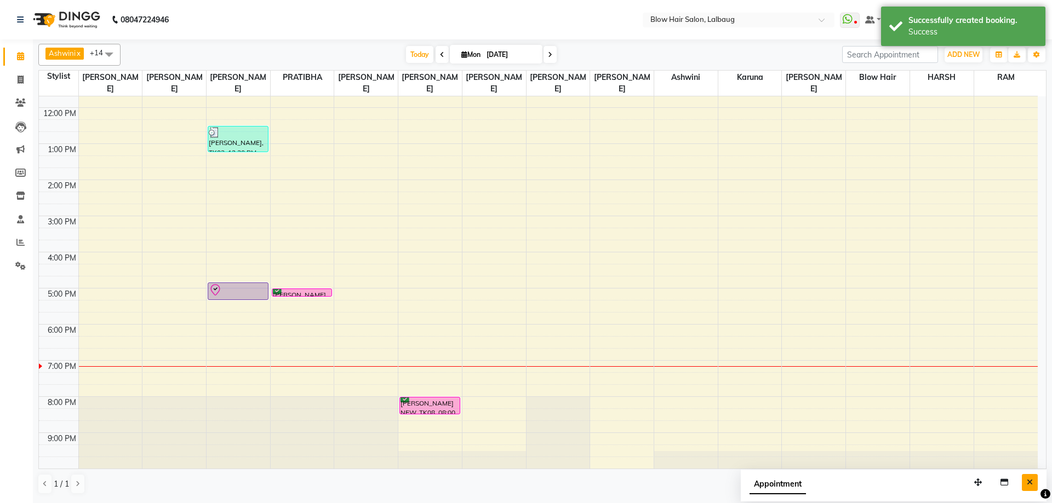
click at [1031, 481] on icon "Close" at bounding box center [1029, 483] width 6 height 8
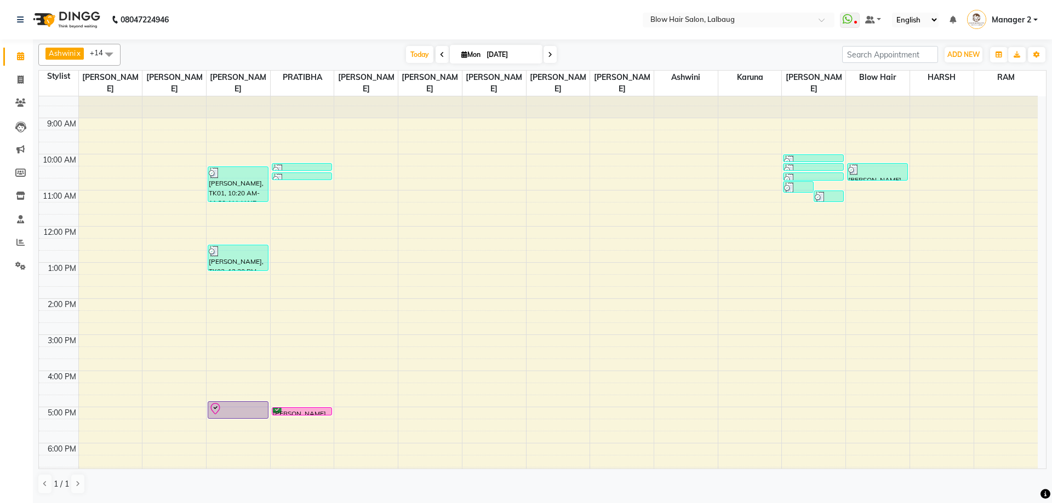
scroll to position [0, 0]
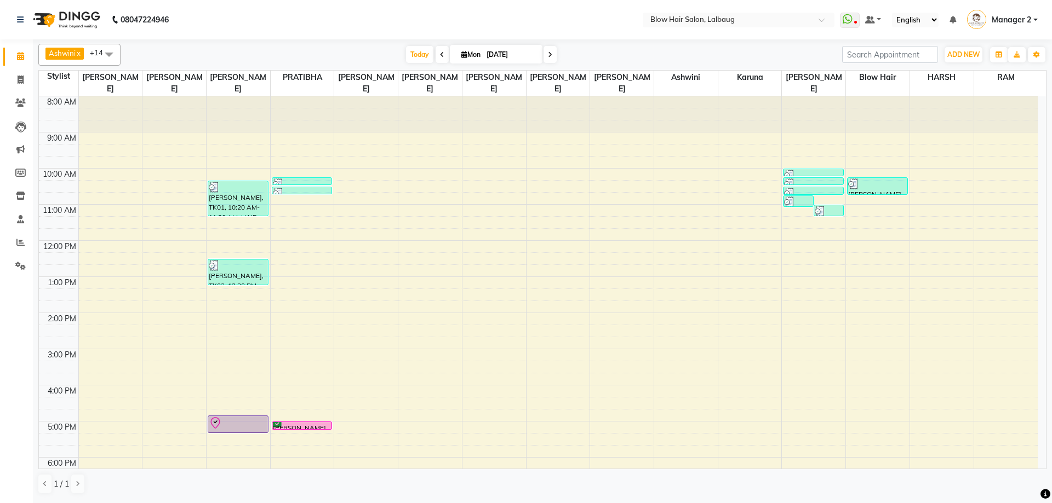
click at [792, 320] on div "8:00 AM 9:00 AM 10:00 AM 11:00 AM 12:00 PM 1:00 PM 2:00 PM 3:00 PM 4:00 PM 5:00…" at bounding box center [538, 349] width 998 height 506
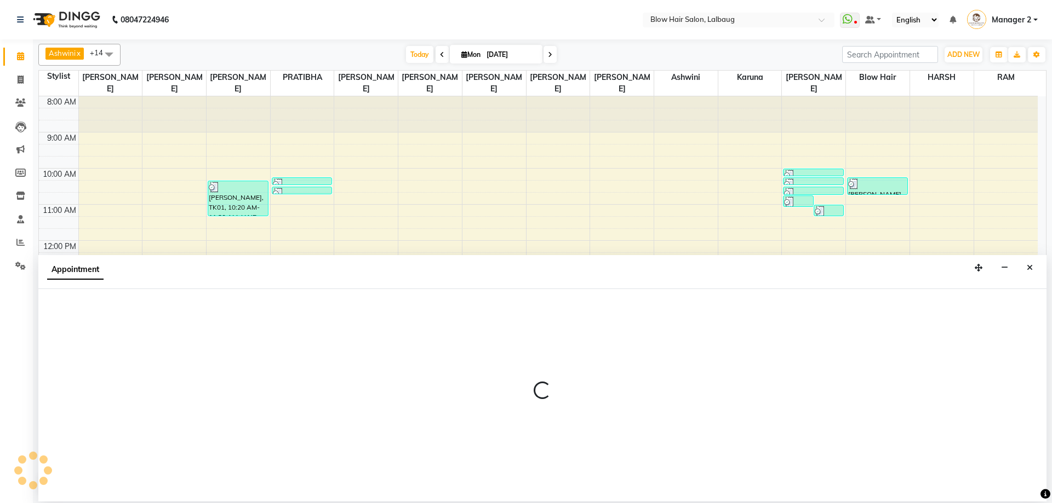
select select "64628"
select select "tentative"
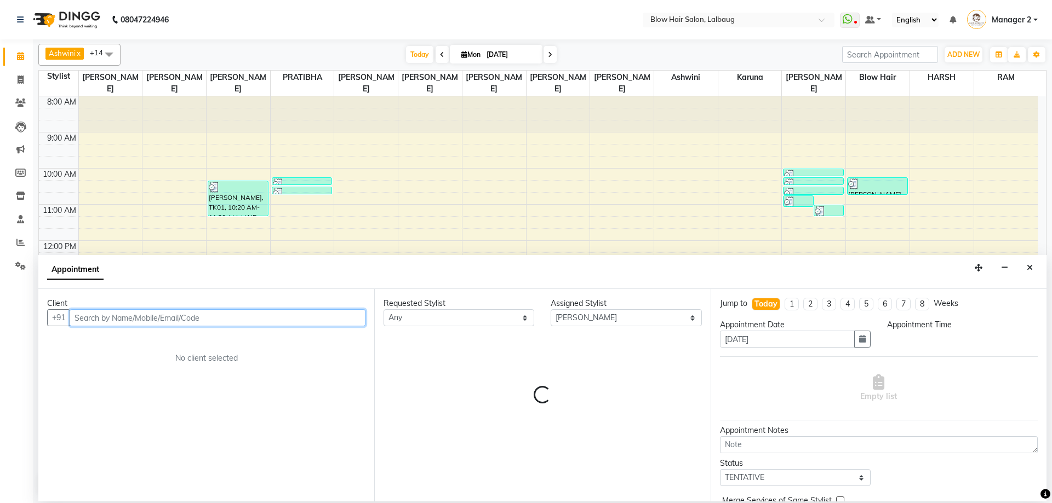
select select "840"
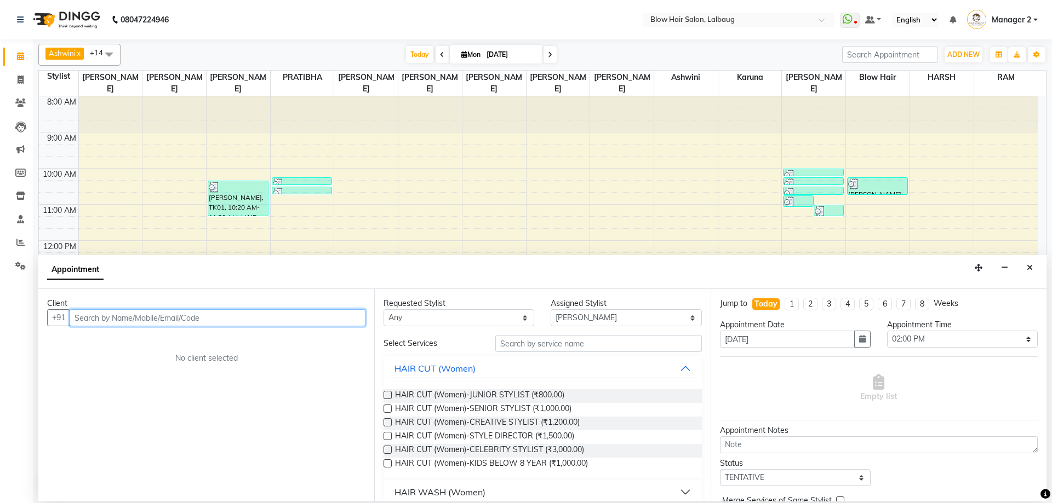
click at [153, 322] on input "text" at bounding box center [218, 317] width 296 height 17
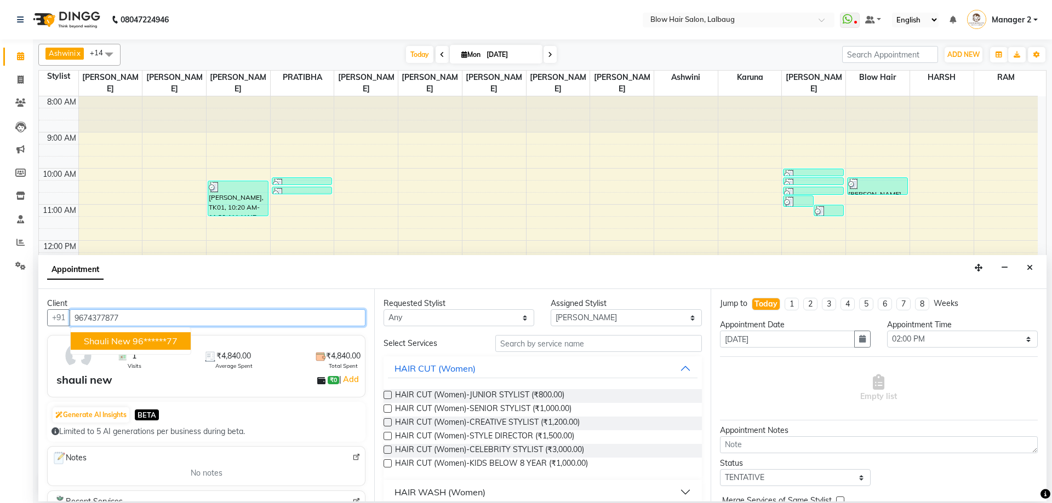
click at [147, 334] on button "shauli new 96******77" at bounding box center [131, 341] width 120 height 18
type input "96******77"
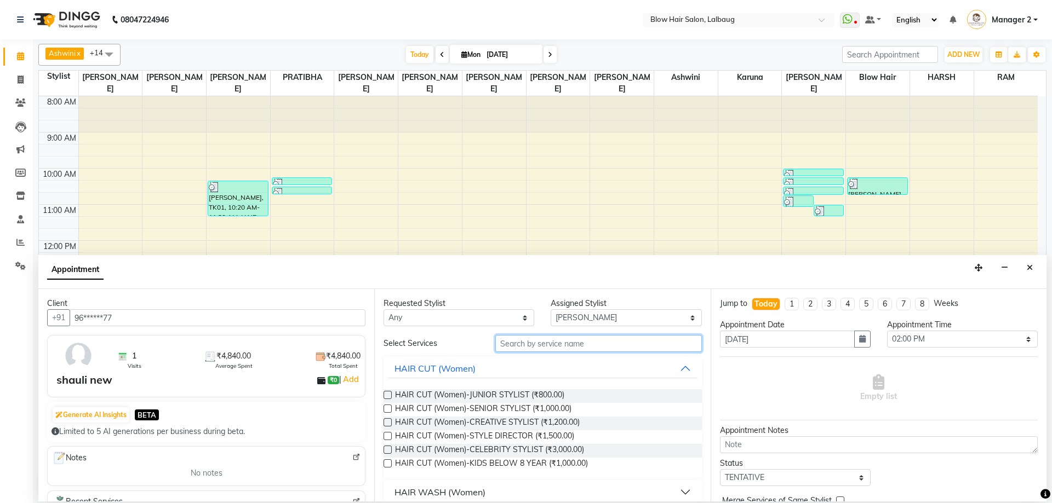
click at [519, 349] on input "text" at bounding box center [598, 343] width 206 height 17
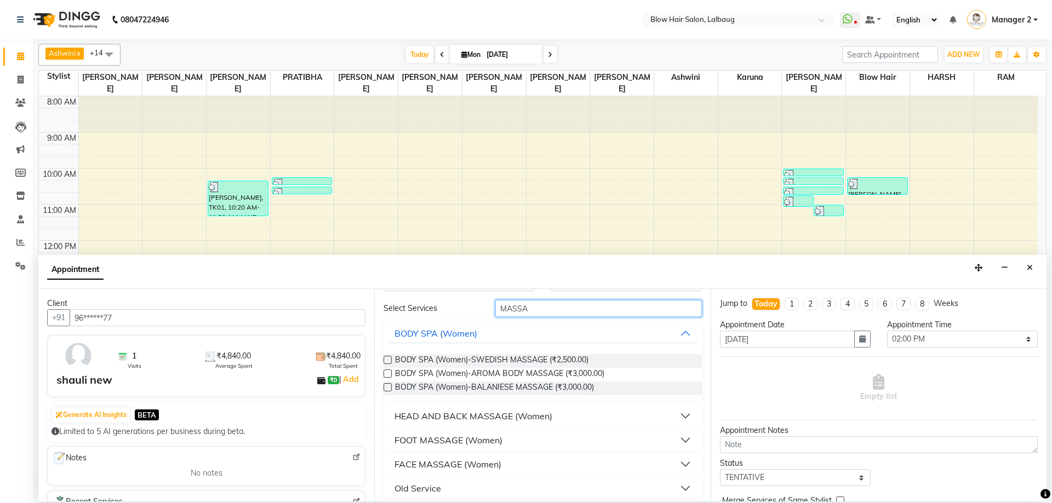
scroll to position [55, 0]
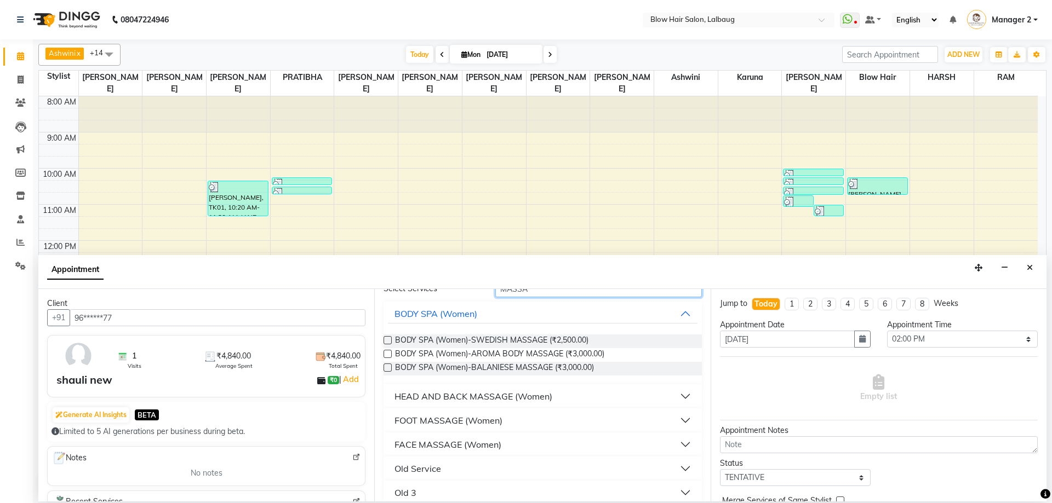
type input "MASSA"
click at [467, 445] on div "FACE MASSAGE (Women)" at bounding box center [447, 444] width 107 height 13
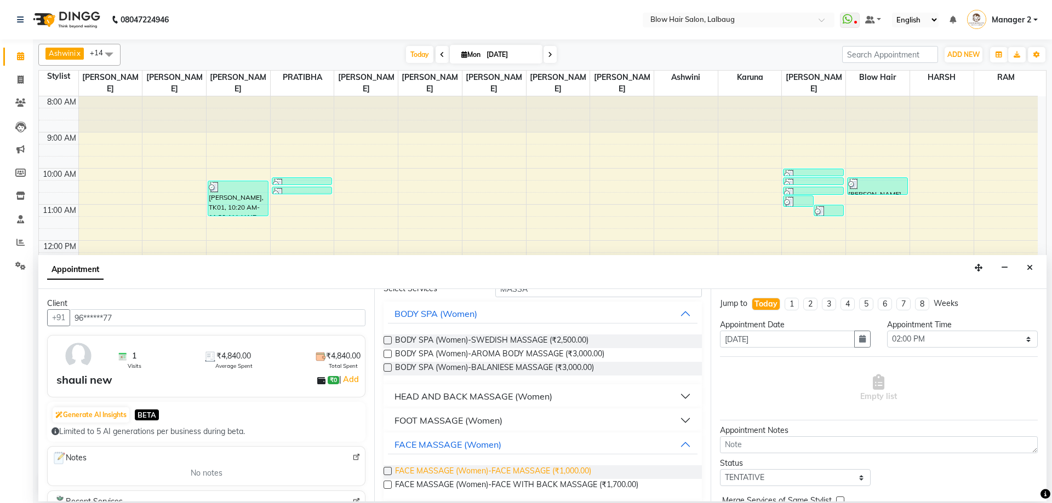
click at [487, 472] on span "FACE MASSAGE (Women)-FACE MASSAGE (₹1,000.00)" at bounding box center [493, 473] width 196 height 14
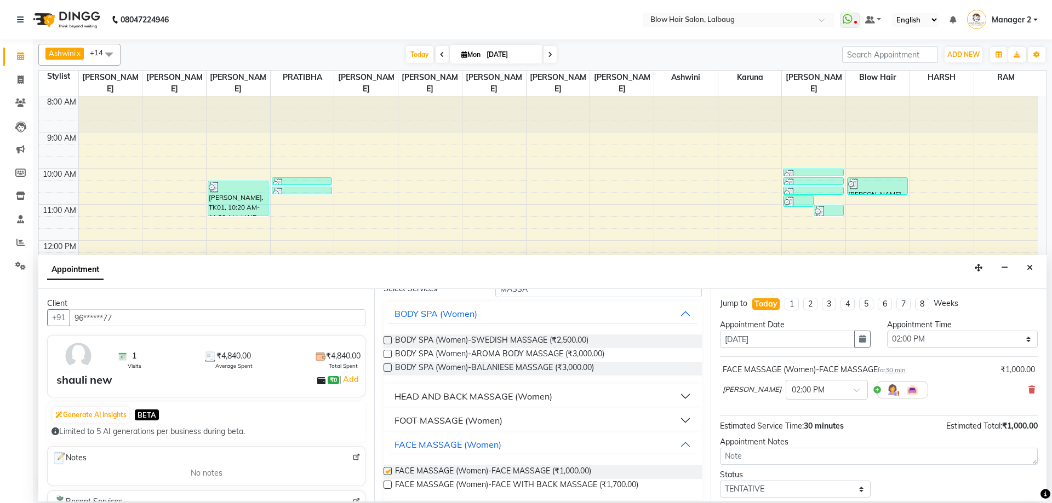
checkbox input "false"
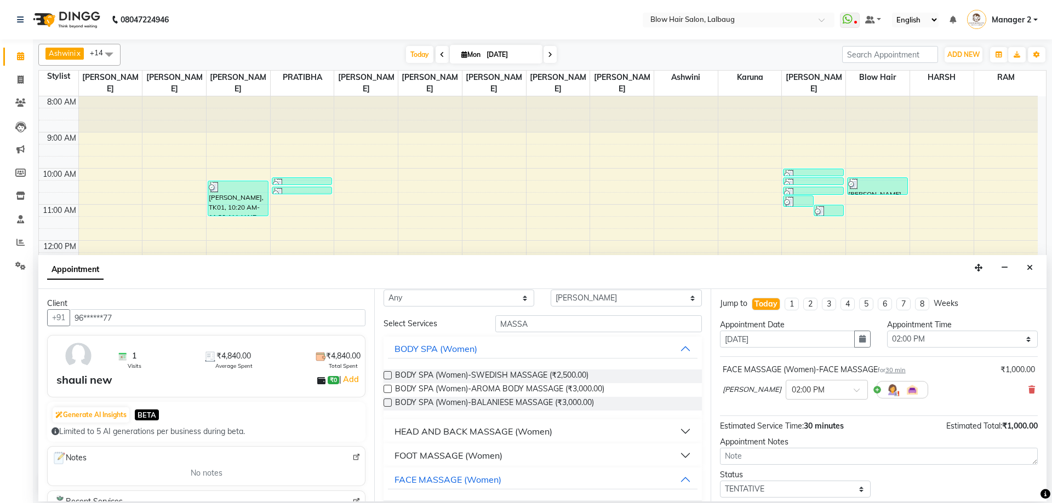
scroll to position [0, 0]
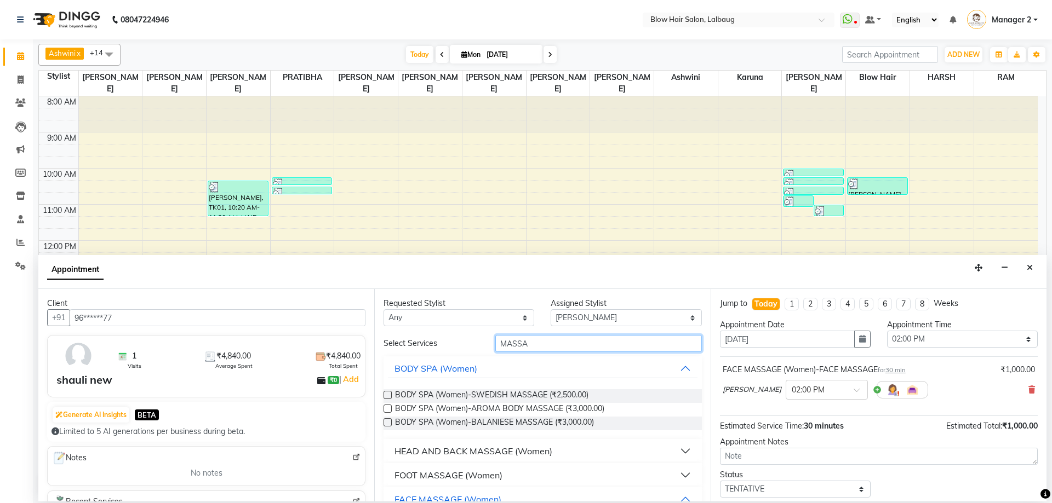
drag, startPoint x: 552, startPoint y: 341, endPoint x: 469, endPoint y: 349, distance: 83.1
click at [469, 349] on div "Select Services MASSA" at bounding box center [542, 343] width 334 height 17
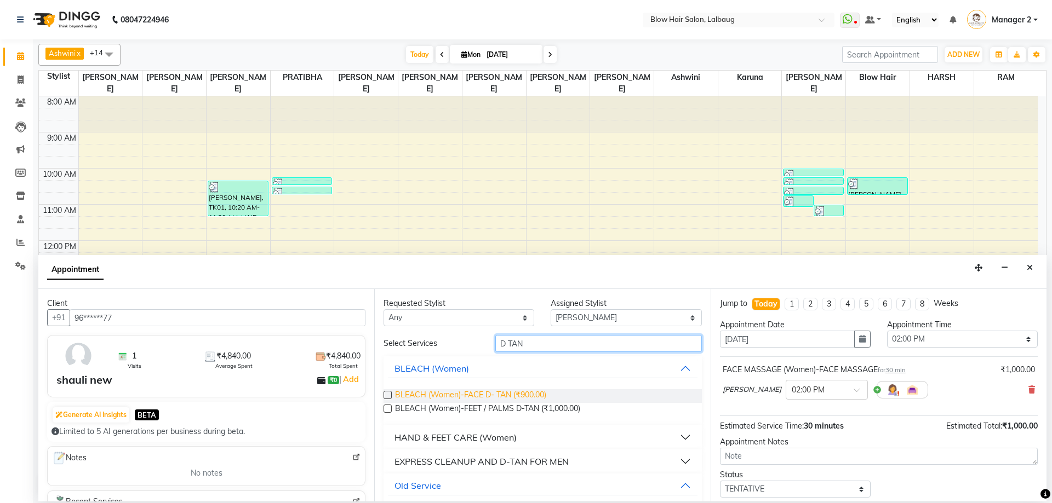
type input "D TAN"
click at [491, 399] on span "BLEACH (Women)-FACE D- TAN (₹900.00)" at bounding box center [470, 396] width 151 height 14
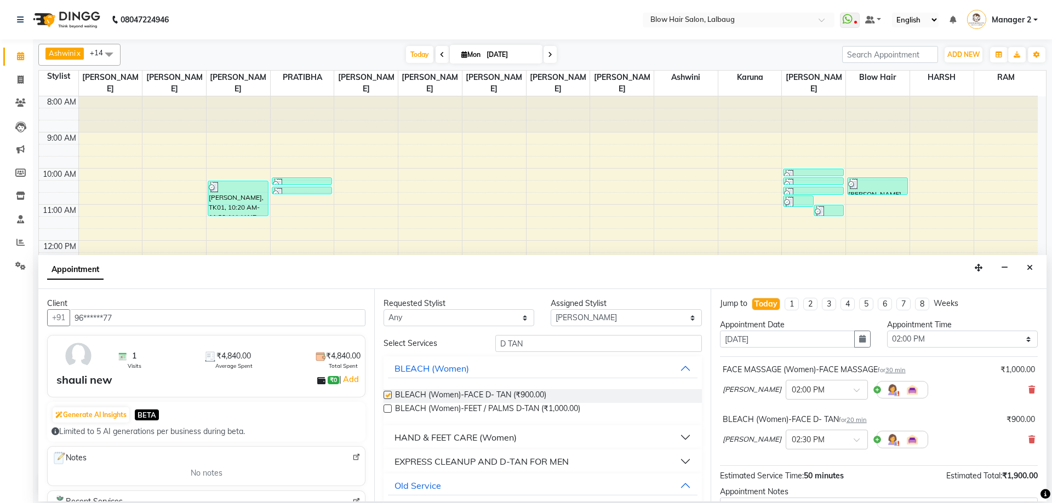
checkbox input "false"
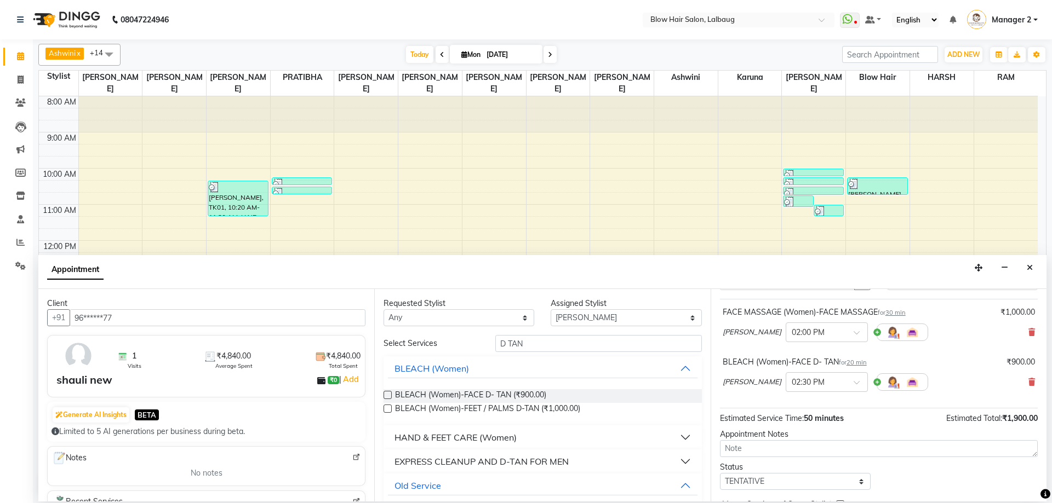
scroll to position [110, 0]
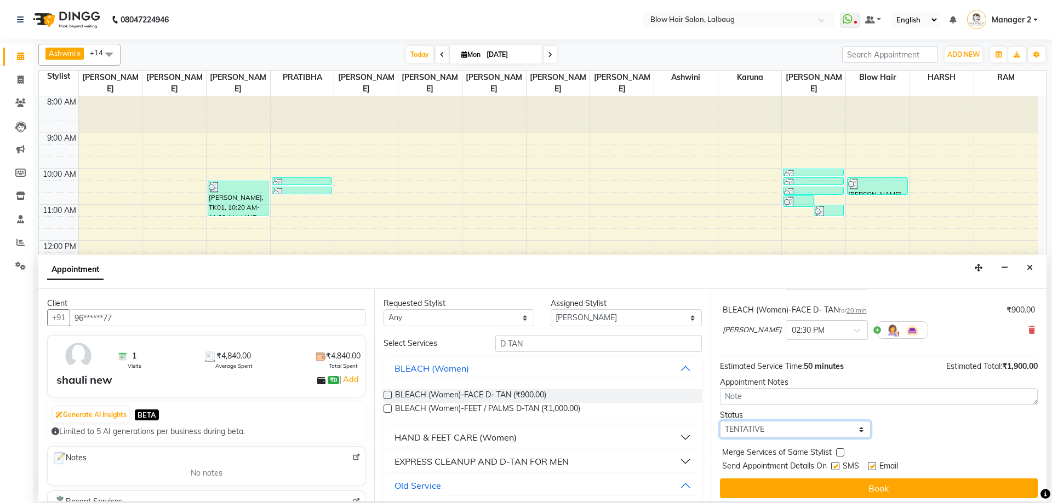
click at [796, 430] on select "Select TENTATIVE CONFIRM CHECK-IN UPCOMING" at bounding box center [795, 429] width 151 height 17
select select "check-in"
click at [720, 421] on select "Select TENTATIVE CONFIRM CHECK-IN UPCOMING" at bounding box center [795, 429] width 151 height 17
click at [837, 469] on label at bounding box center [835, 466] width 8 height 8
click at [837, 469] on input "checkbox" at bounding box center [834, 467] width 7 height 7
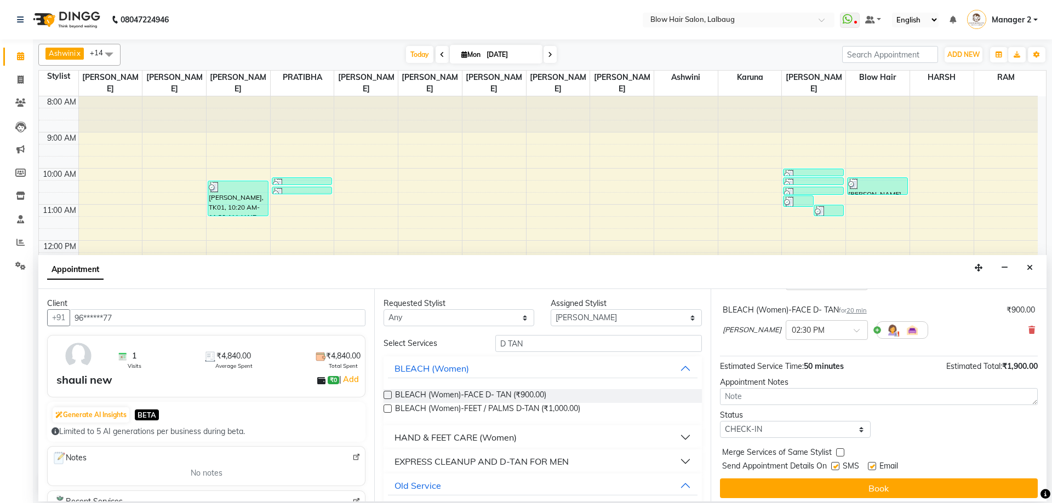
checkbox input "false"
click at [871, 466] on label at bounding box center [872, 466] width 8 height 8
click at [871, 466] on input "checkbox" at bounding box center [871, 467] width 7 height 7
checkbox input "false"
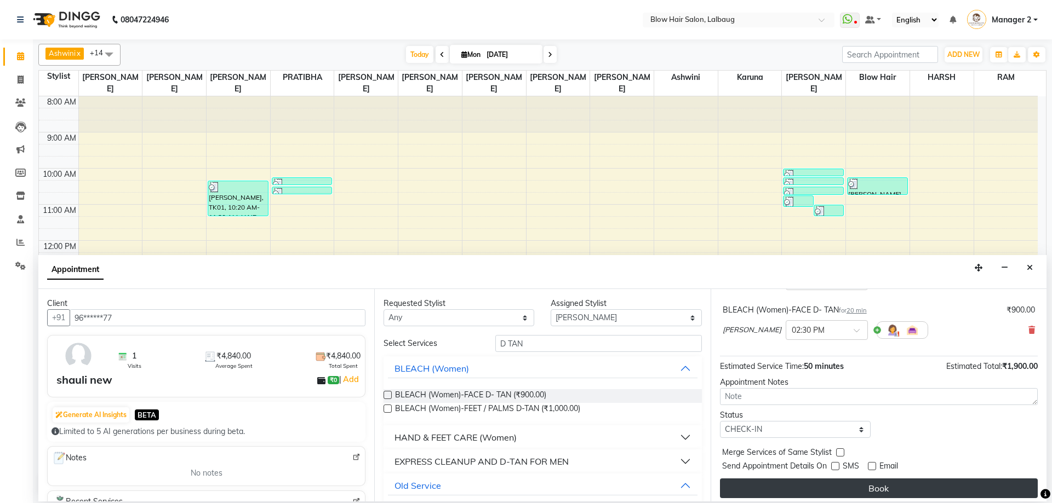
click at [872, 485] on button "Book" at bounding box center [879, 489] width 318 height 20
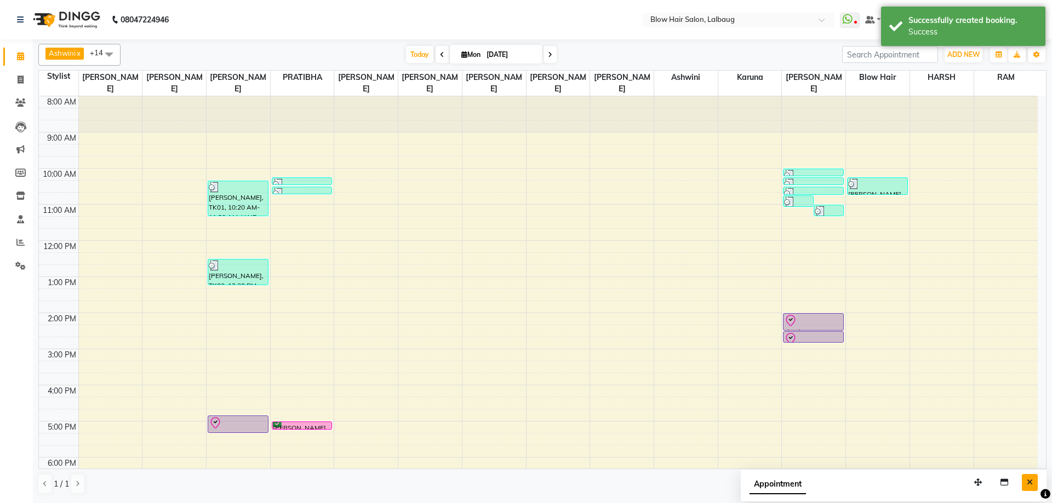
click at [1035, 481] on button "Close" at bounding box center [1029, 482] width 16 height 17
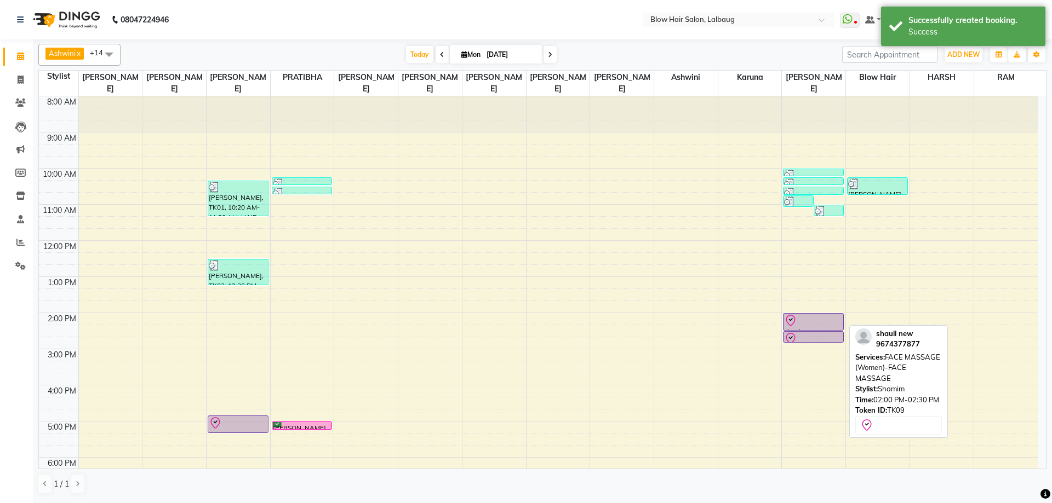
click at [812, 322] on div at bounding box center [813, 320] width 59 height 13
select select "8"
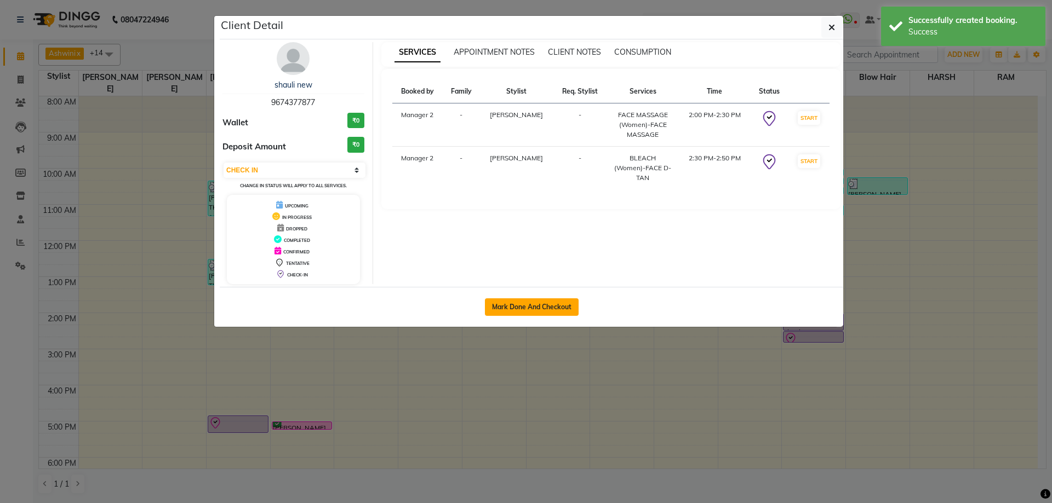
click at [533, 303] on button "Mark Done And Checkout" at bounding box center [532, 308] width 94 height 18
select select "service"
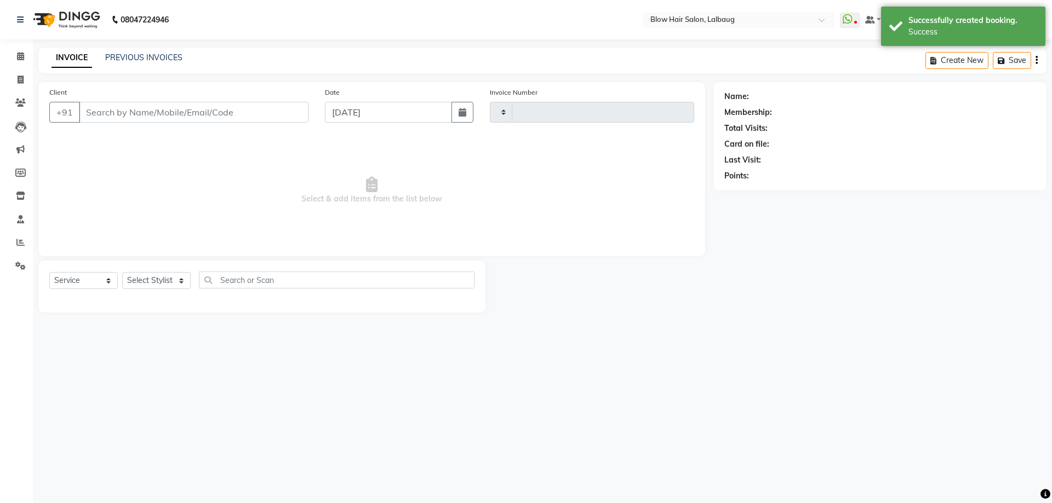
type input "2029"
select select "3"
select select "5162"
type input "96******77"
select select "64628"
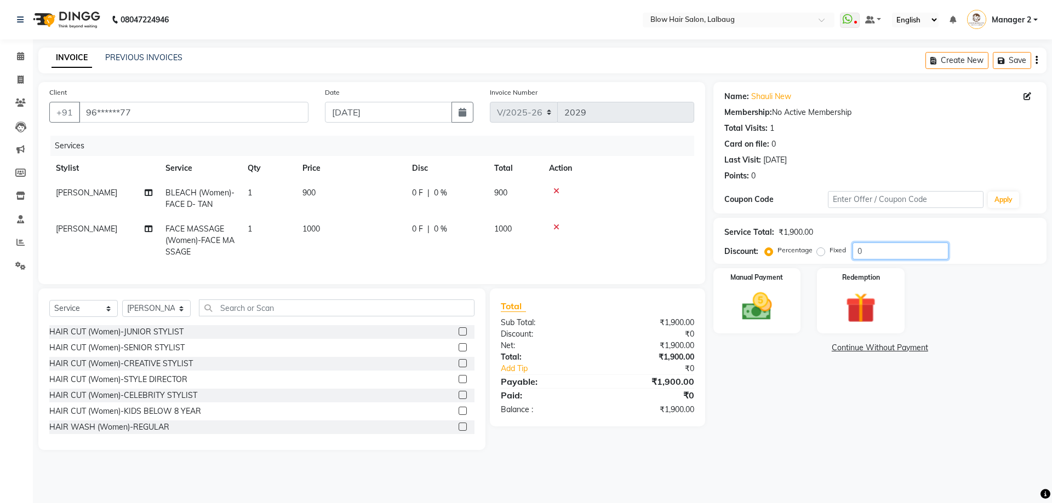
drag, startPoint x: 856, startPoint y: 255, endPoint x: 864, endPoint y: 291, distance: 36.7
click at [855, 256] on input "0" at bounding box center [900, 251] width 96 height 17
type input "20"
click at [766, 300] on img at bounding box center [756, 307] width 51 height 36
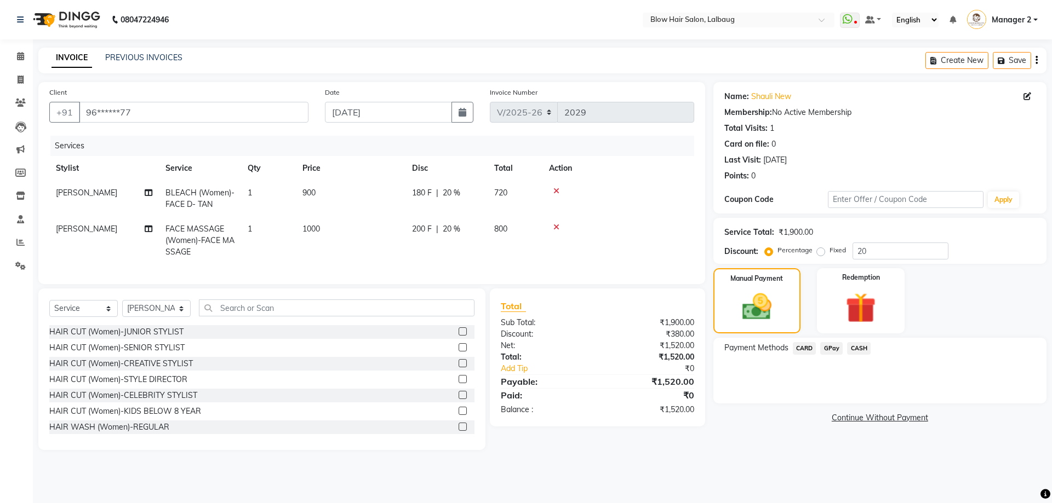
click at [830, 344] on span "GPay" at bounding box center [831, 348] width 22 height 13
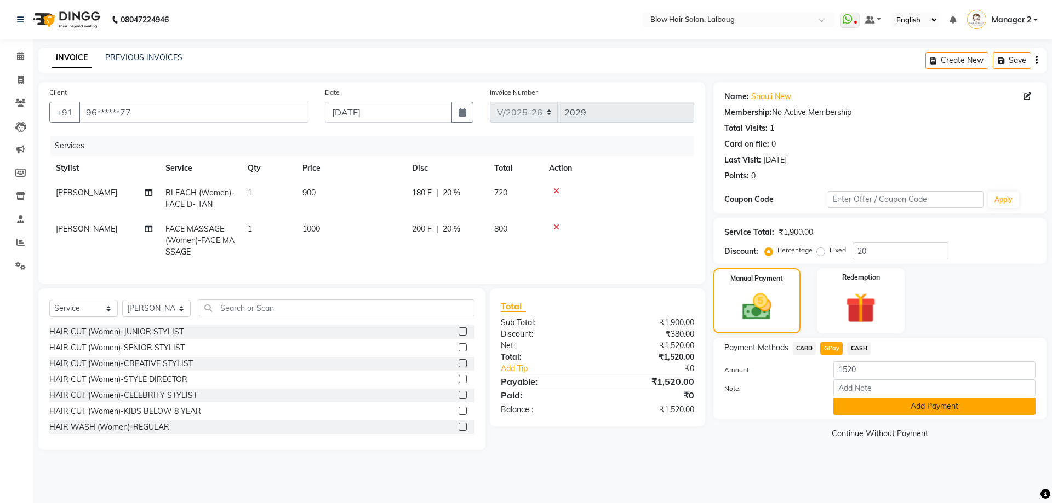
click at [872, 413] on button "Add Payment" at bounding box center [934, 406] width 202 height 17
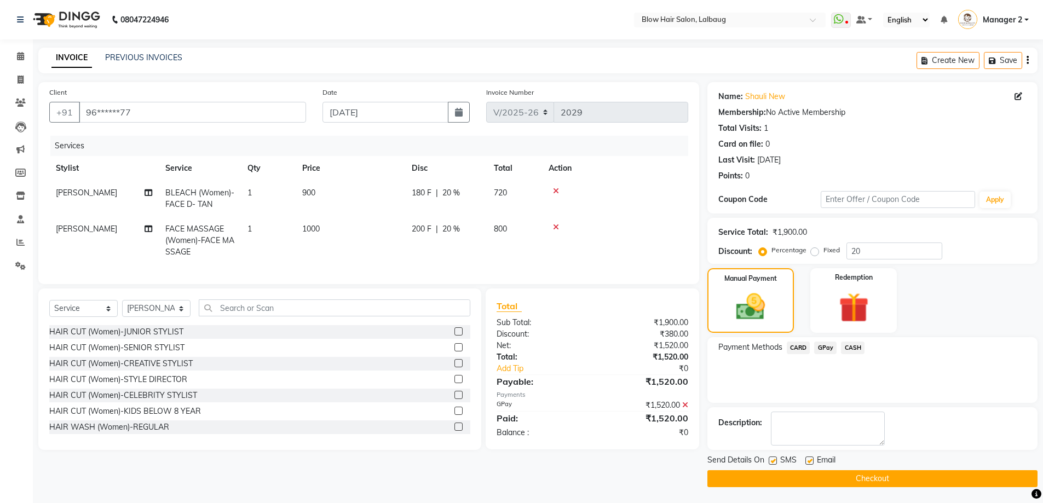
click at [809, 459] on label at bounding box center [810, 461] width 8 height 8
click at [809, 459] on input "checkbox" at bounding box center [809, 461] width 7 height 7
checkbox input "false"
click at [772, 462] on label at bounding box center [773, 461] width 8 height 8
click at [772, 462] on input "checkbox" at bounding box center [772, 461] width 7 height 7
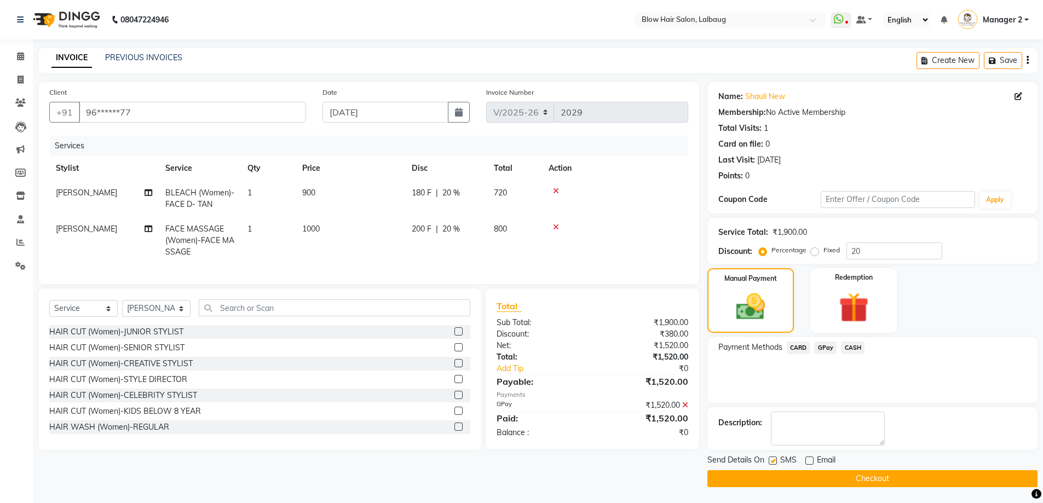
checkbox input "false"
click at [780, 478] on button "Checkout" at bounding box center [873, 478] width 330 height 17
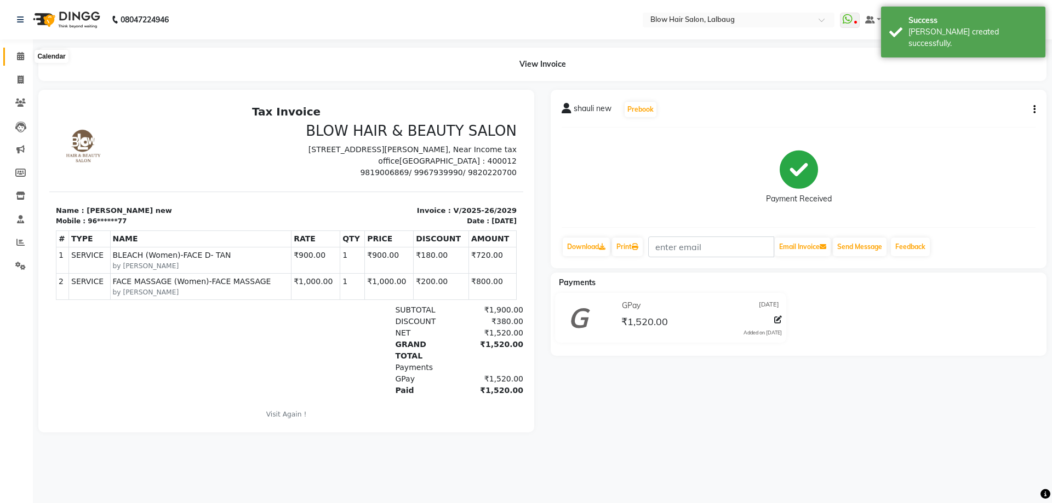
drag, startPoint x: 23, startPoint y: 52, endPoint x: 50, endPoint y: 62, distance: 29.1
click at [23, 53] on icon at bounding box center [20, 56] width 7 height 8
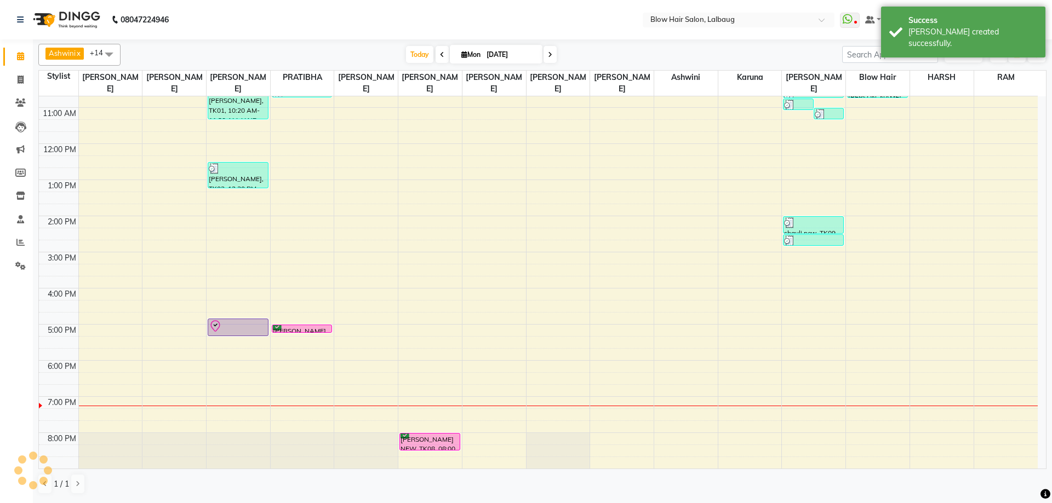
scroll to position [133, 0]
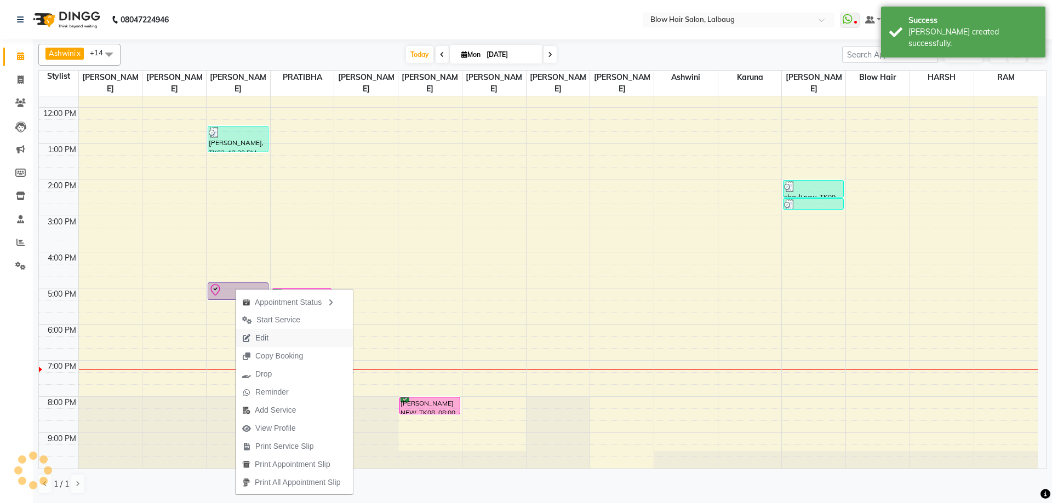
click at [271, 337] on span "Edit" at bounding box center [255, 338] width 39 height 18
select select "tentative"
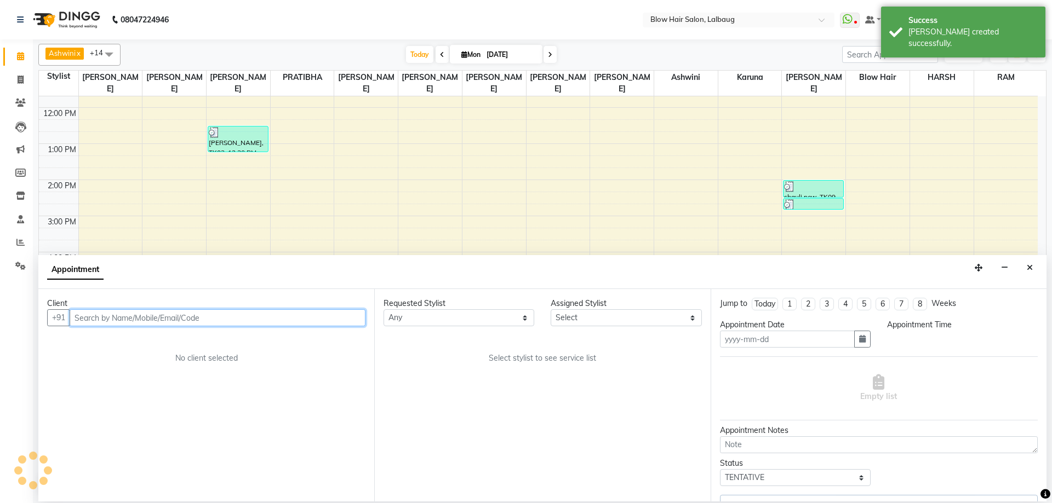
type input "[DATE]"
select select "check-in"
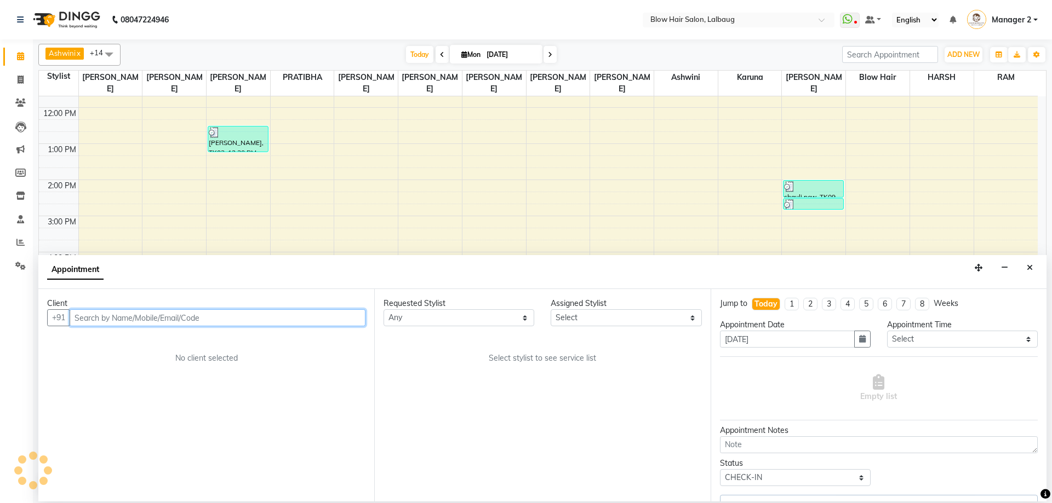
select select "33343"
select select "2312"
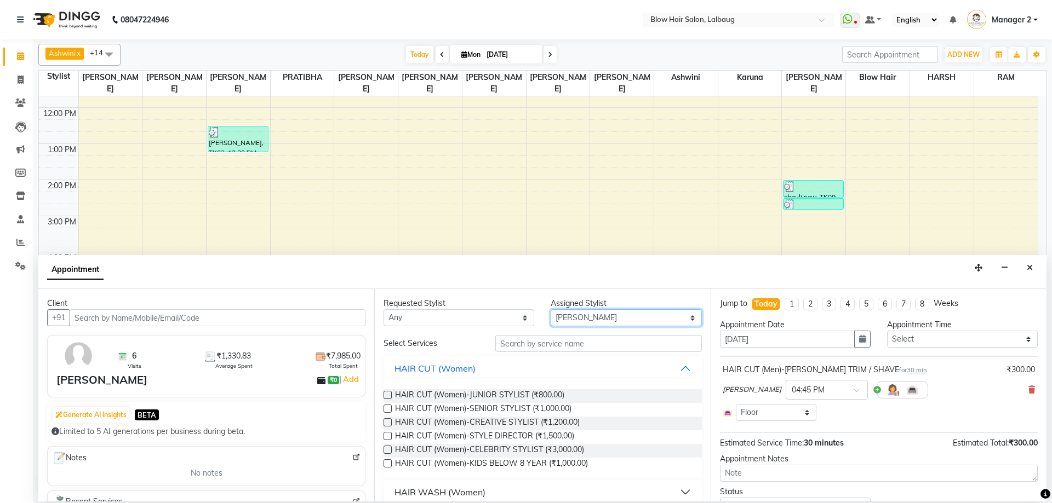
click at [592, 318] on select "Select Ashwini ASHWINI AVINASH BEAU Blow Hair [PERSON_NAME] [PERSON_NAME] [PERS…" at bounding box center [625, 317] width 151 height 17
select select "64628"
click at [550, 309] on select "Select Ashwini ASHWINI AVINASH BEAU Blow Hair [PERSON_NAME] [PERSON_NAME] [PERS…" at bounding box center [625, 317] width 151 height 17
click at [561, 339] on input "text" at bounding box center [598, 343] width 206 height 17
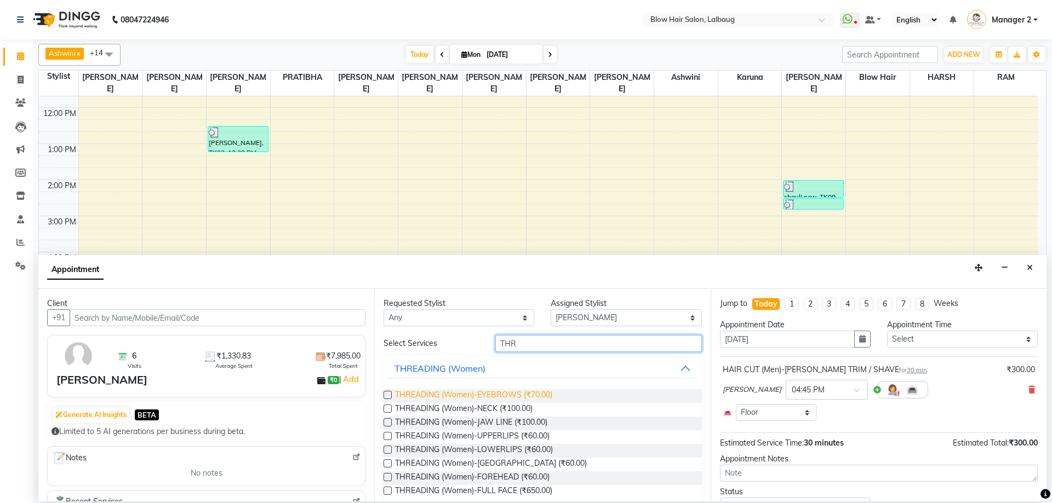
type input "THR"
click at [515, 398] on span "THREADING (Women)-EYEBROWS (₹70.00)" at bounding box center [473, 396] width 157 height 14
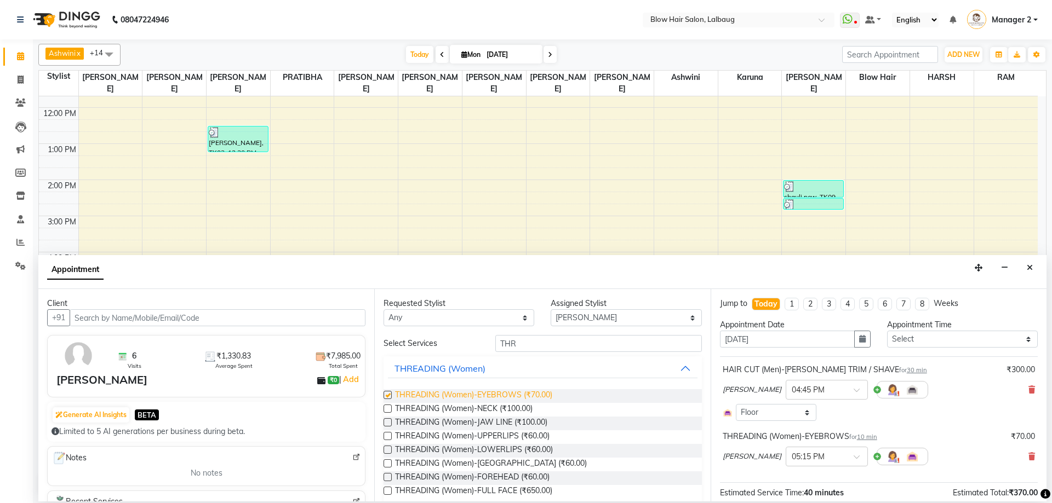
checkbox input "false"
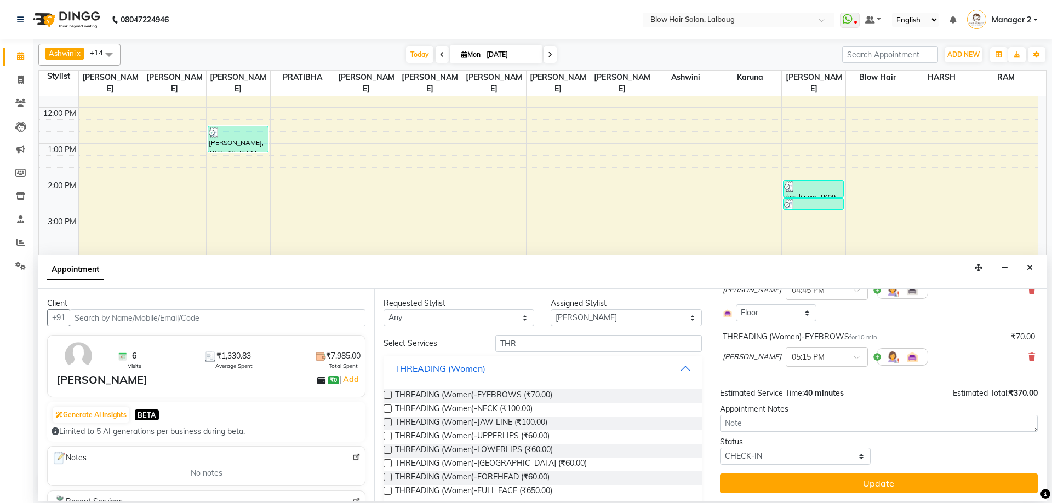
scroll to position [100, 0]
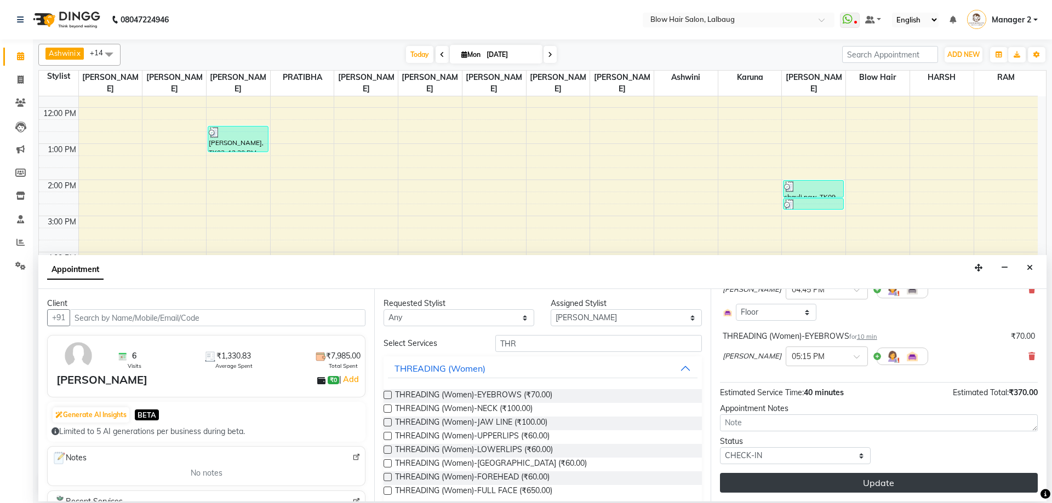
click at [803, 481] on button "Update" at bounding box center [879, 483] width 318 height 20
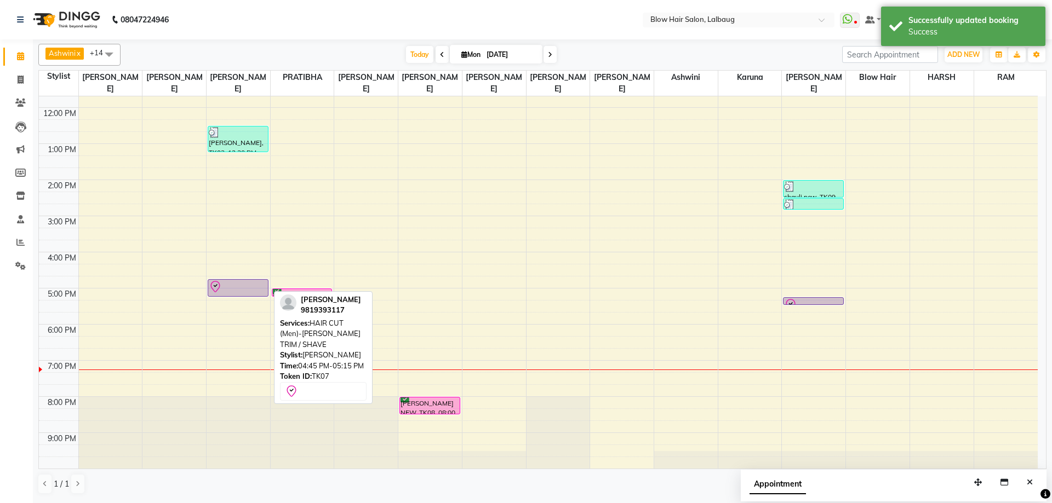
click at [223, 284] on div at bounding box center [238, 286] width 59 height 13
select select "8"
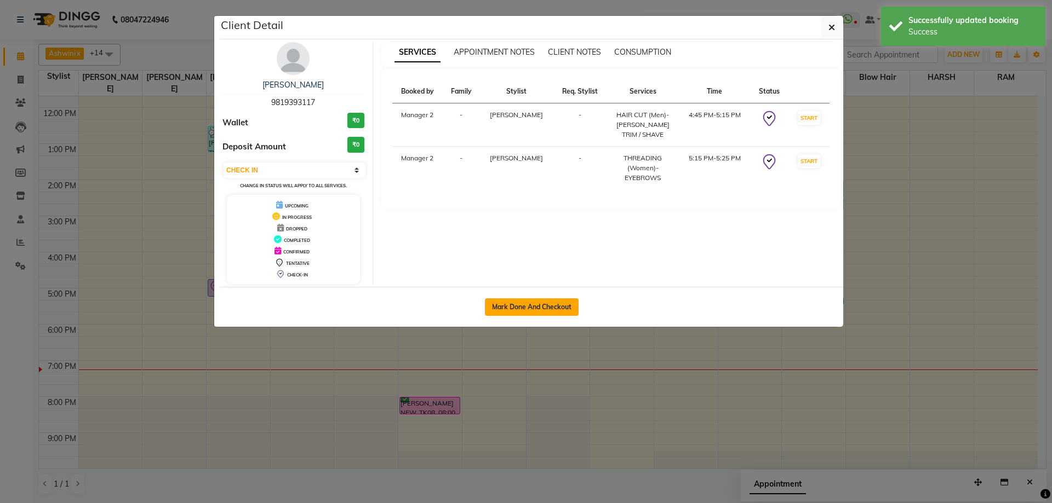
click at [518, 306] on button "Mark Done And Checkout" at bounding box center [532, 308] width 94 height 18
select select "service"
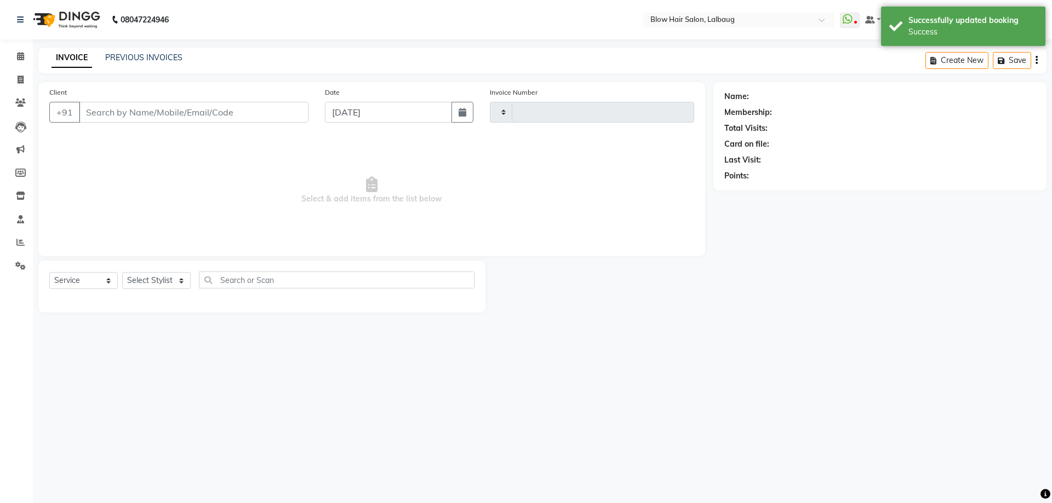
type input "2030"
select select "5162"
type input "98******17"
select select "64628"
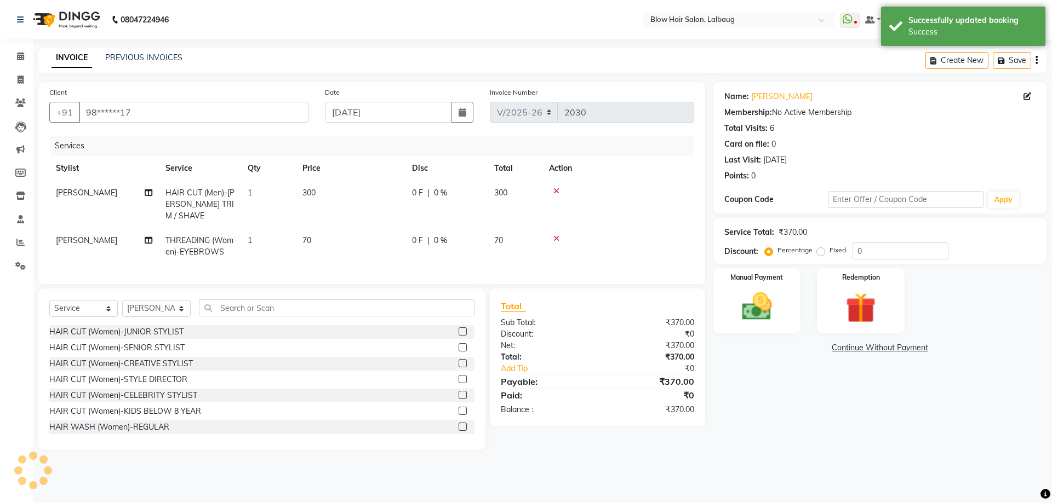
click at [339, 236] on td "70" at bounding box center [351, 246] width 110 height 36
select select "64628"
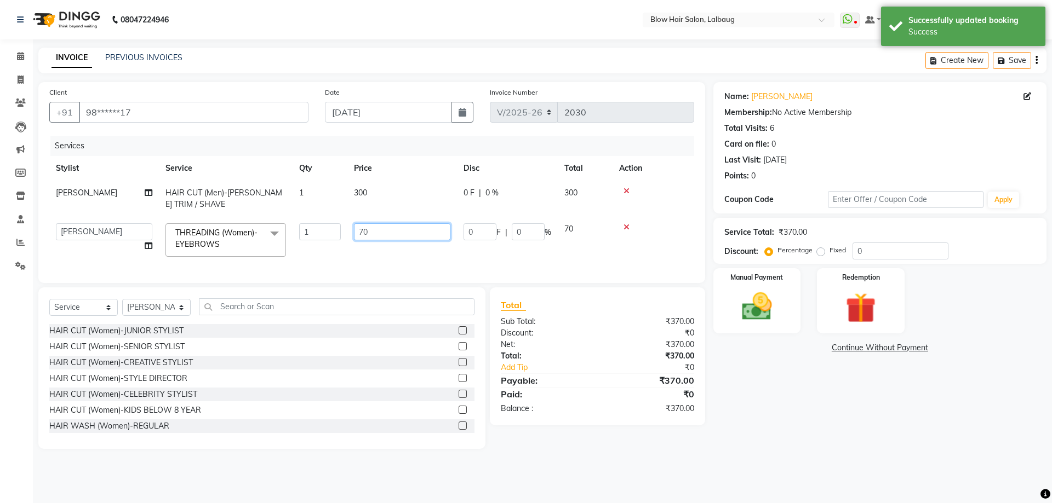
drag, startPoint x: 392, startPoint y: 236, endPoint x: 289, endPoint y: 225, distance: 103.1
click at [290, 226] on tr "[PERSON_NAME] AVINASH BEAU Blow Hair [PERSON_NAME] Dingg Support [PERSON_NAME] …" at bounding box center [371, 240] width 645 height 47
type input "300"
drag, startPoint x: 857, startPoint y: 248, endPoint x: 857, endPoint y: 277, distance: 29.0
click at [857, 250] on input "0" at bounding box center [900, 251] width 96 height 17
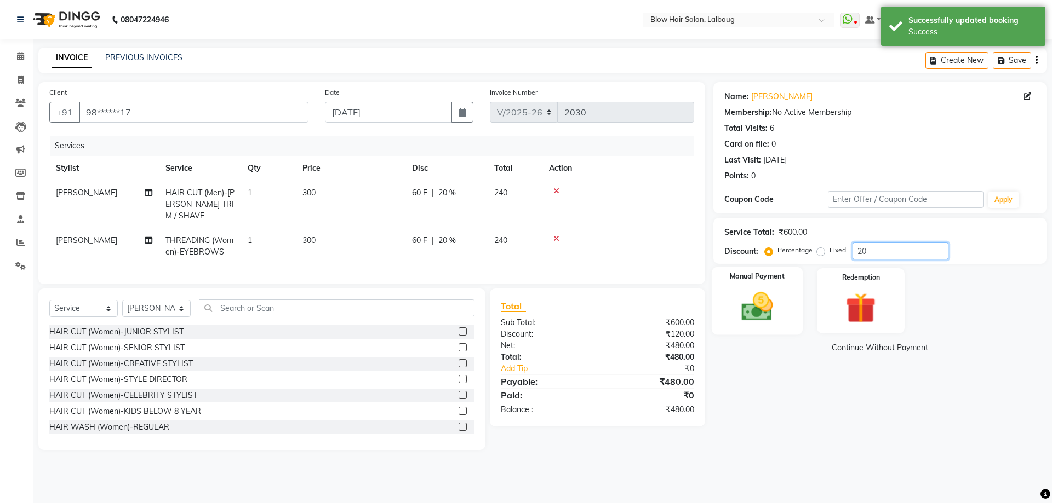
type input "20"
click at [756, 320] on img at bounding box center [756, 307] width 51 height 36
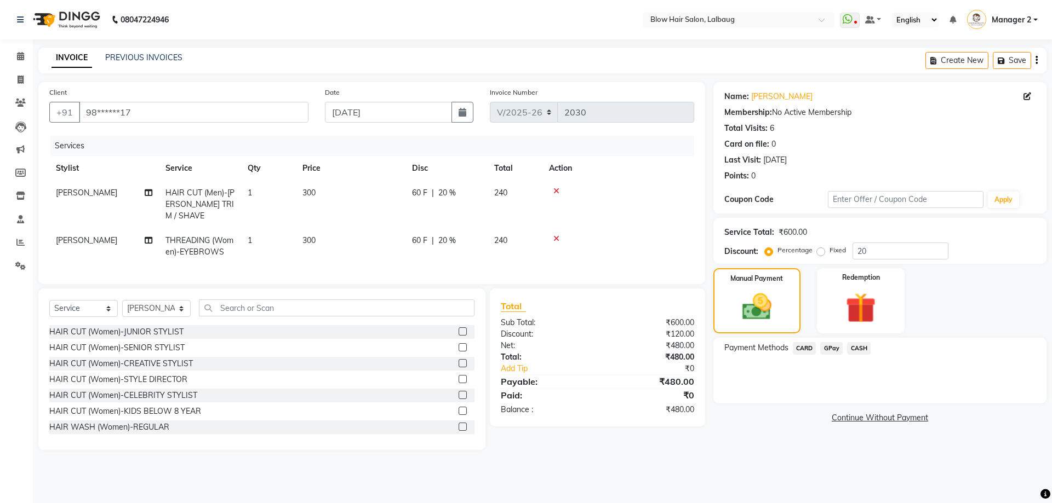
click at [837, 348] on span "GPay" at bounding box center [831, 348] width 22 height 13
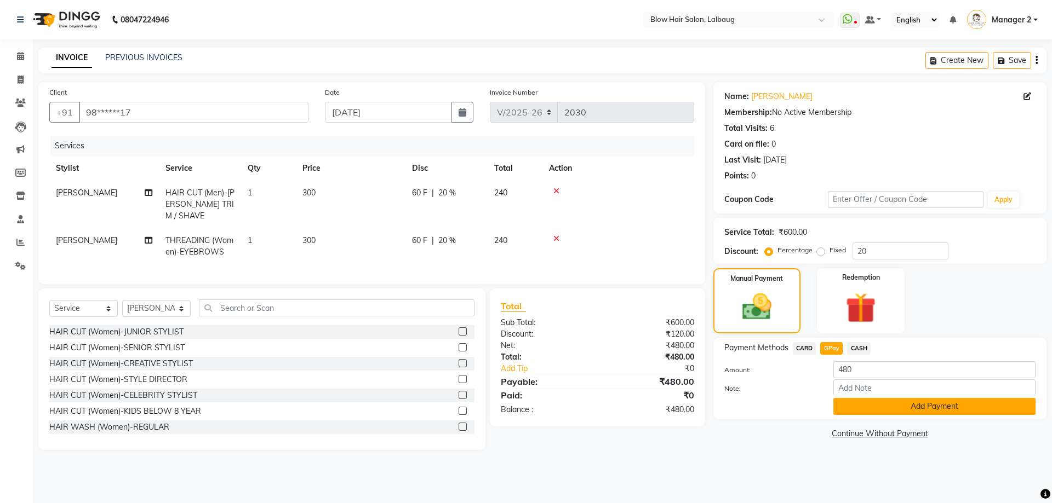
drag, startPoint x: 850, startPoint y: 398, endPoint x: 852, endPoint y: 405, distance: 6.8
click at [850, 399] on button "Add Payment" at bounding box center [934, 406] width 202 height 17
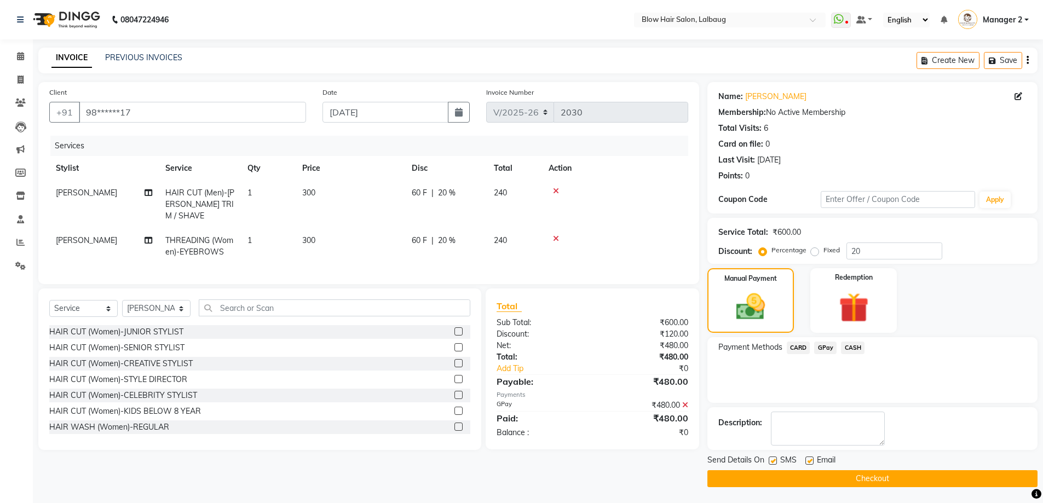
click at [810, 460] on label at bounding box center [810, 461] width 8 height 8
click at [810, 460] on input "checkbox" at bounding box center [809, 461] width 7 height 7
checkbox input "false"
click at [775, 456] on div "SMS" at bounding box center [787, 462] width 37 height 14
click at [770, 458] on label at bounding box center [773, 461] width 8 height 8
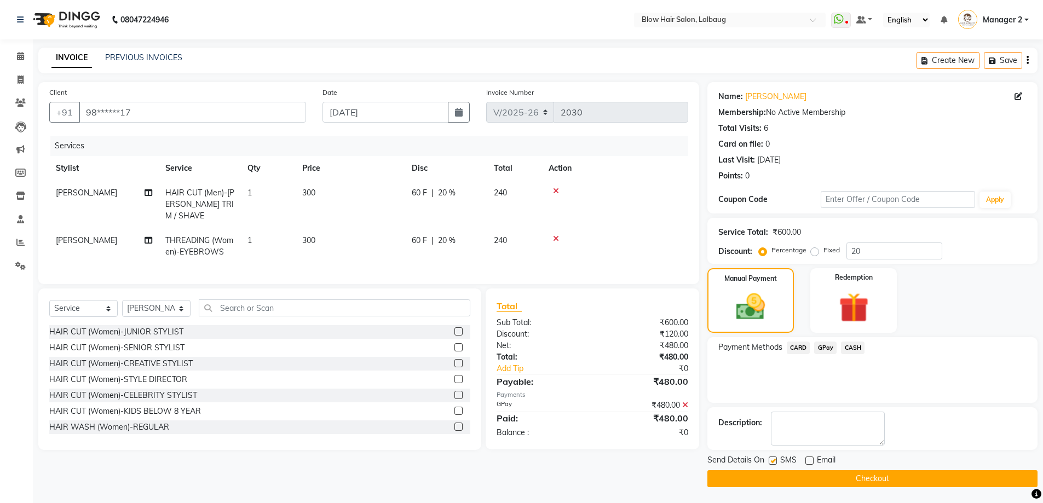
click at [770, 458] on input "checkbox" at bounding box center [772, 461] width 7 height 7
checkbox input "false"
click at [776, 475] on button "Checkout" at bounding box center [873, 478] width 330 height 17
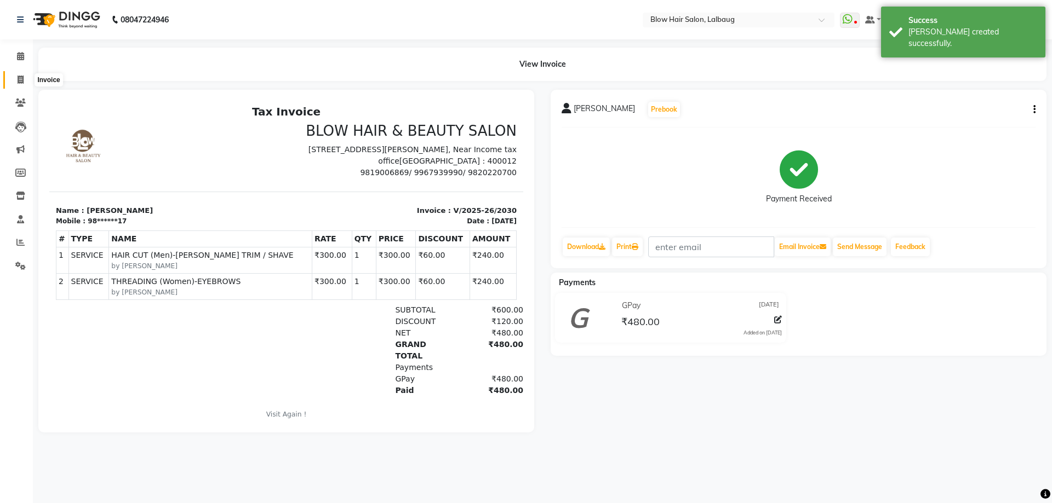
click at [21, 83] on icon at bounding box center [21, 80] width 6 height 8
select select "5162"
select select "service"
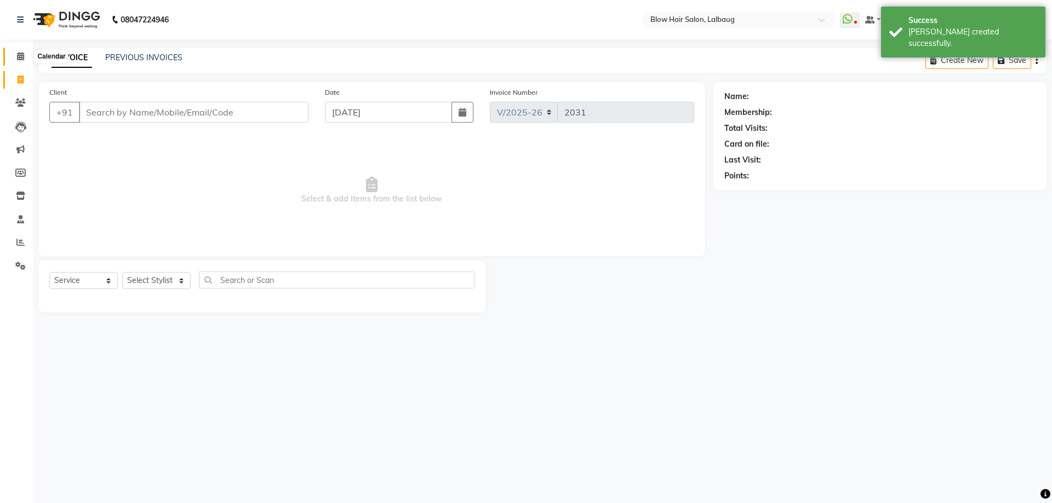
click at [21, 56] on icon at bounding box center [20, 56] width 7 height 8
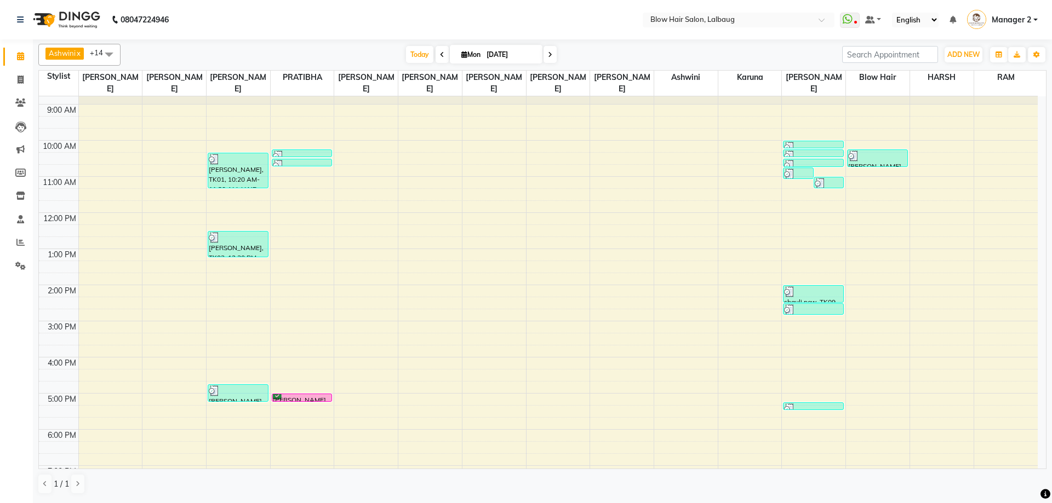
scroll to position [55, 0]
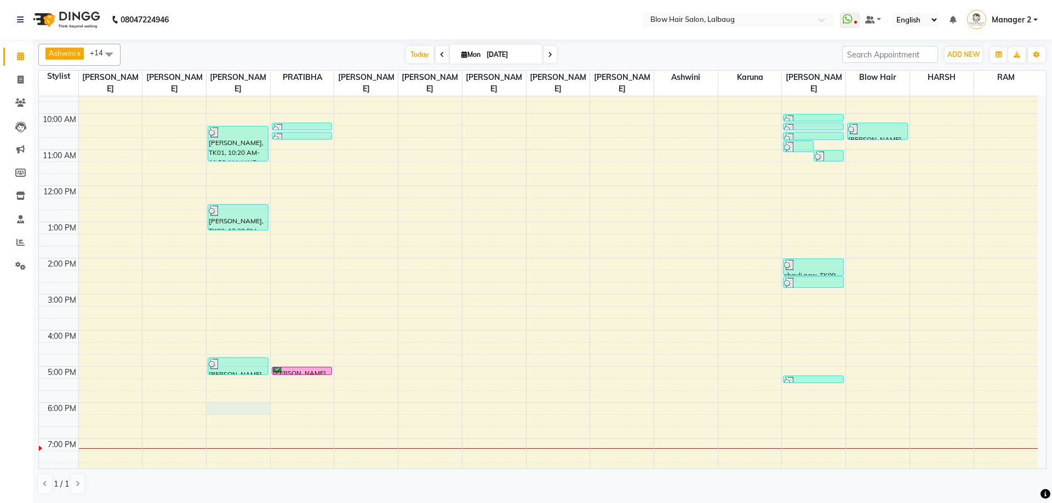
click at [217, 407] on div "8:00 AM 9:00 AM 10:00 AM 11:00 AM 12:00 PM 1:00 PM 2:00 PM 3:00 PM 4:00 PM 5:00…" at bounding box center [538, 295] width 998 height 506
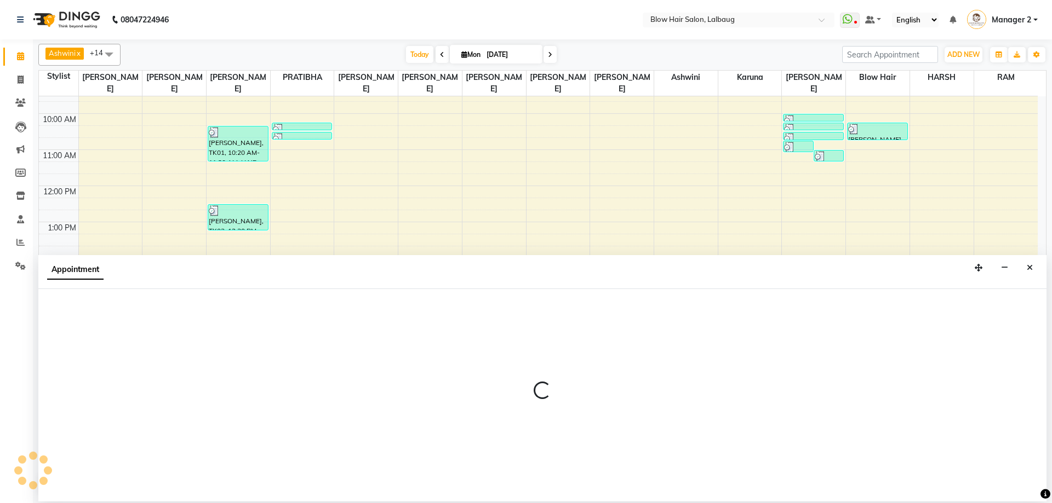
select select "33343"
select select "1080"
select select "tentative"
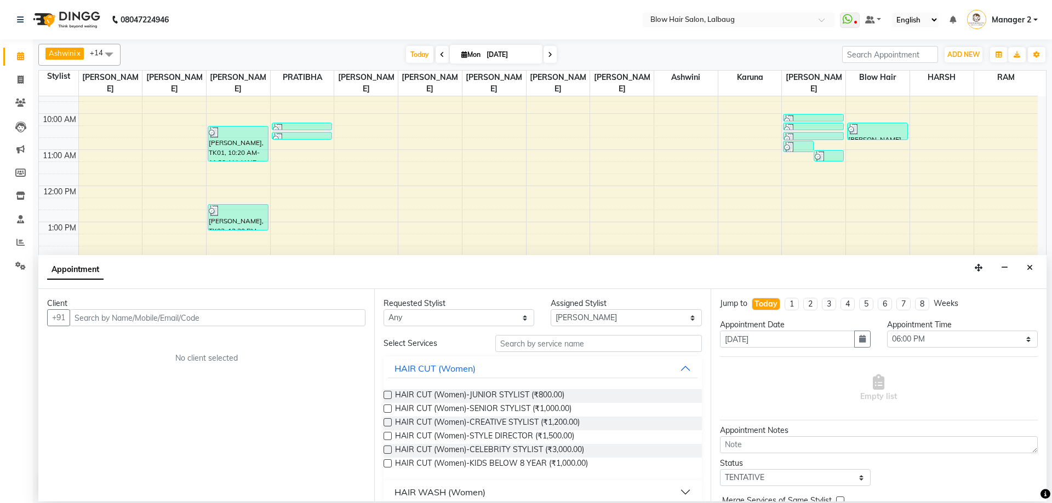
click at [168, 319] on input "text" at bounding box center [218, 317] width 296 height 17
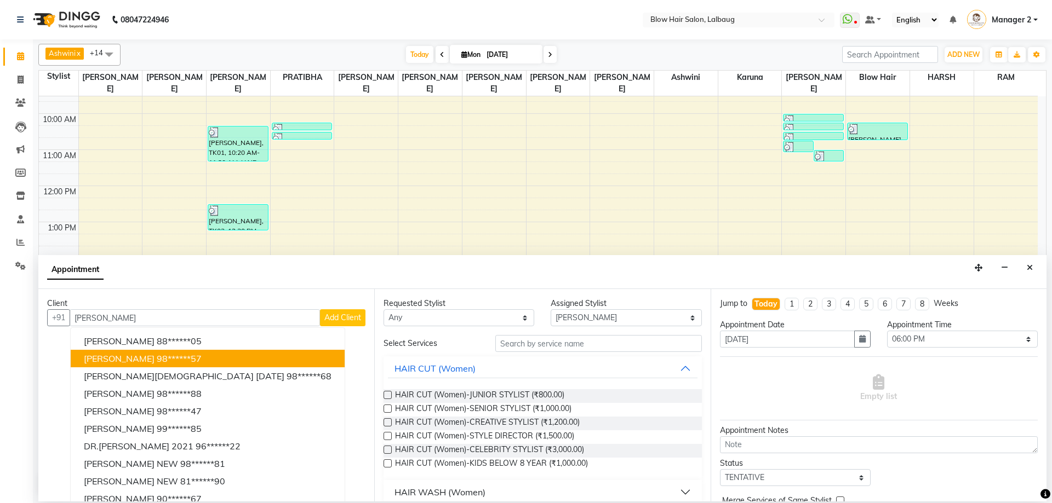
click at [157, 364] on ngb-highlight "98******57" at bounding box center [179, 358] width 45 height 11
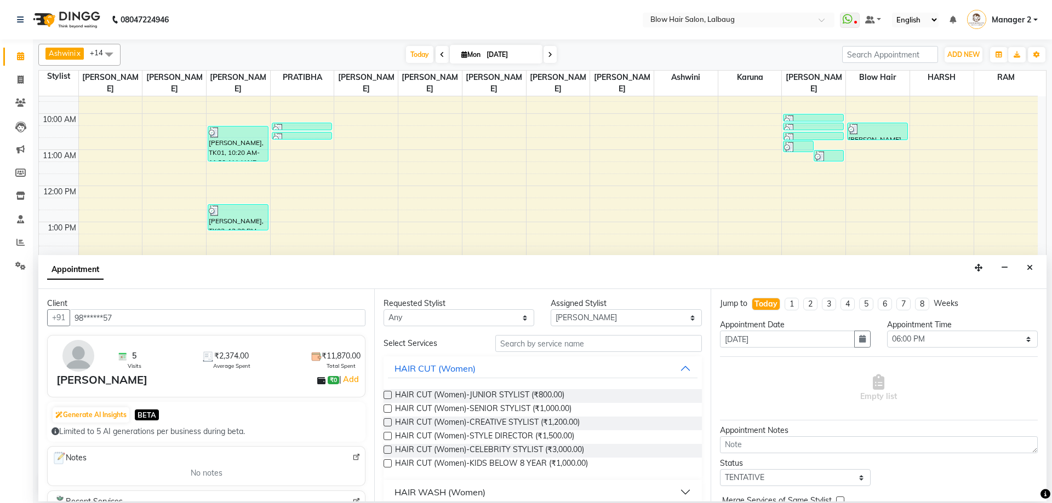
type input "98******57"
click at [566, 332] on div "Requested Stylist Any Ashwini ASHWINI AVINASH BEAU Blow Hair [PERSON_NAME] [PER…" at bounding box center [542, 395] width 336 height 213
click at [562, 343] on input "text" at bounding box center [598, 343] width 206 height 17
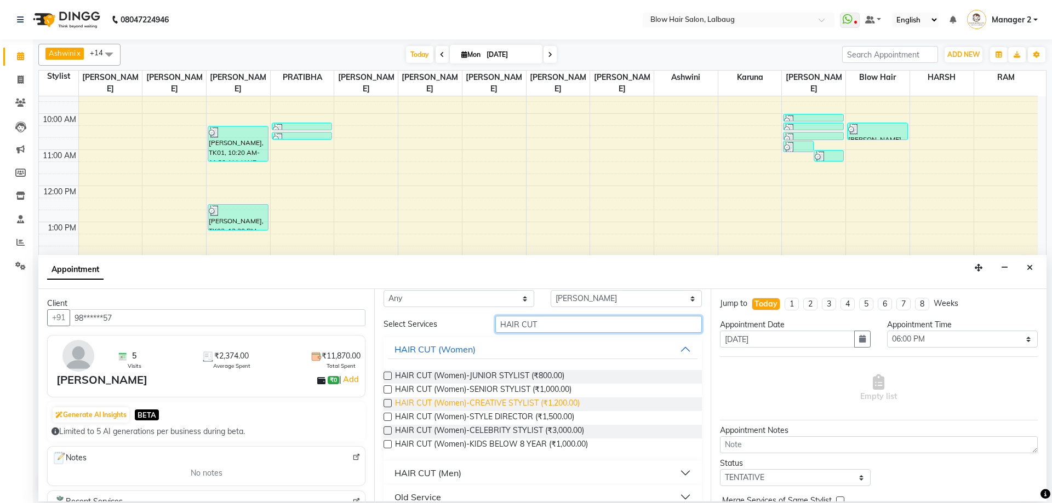
scroll to position [36, 0]
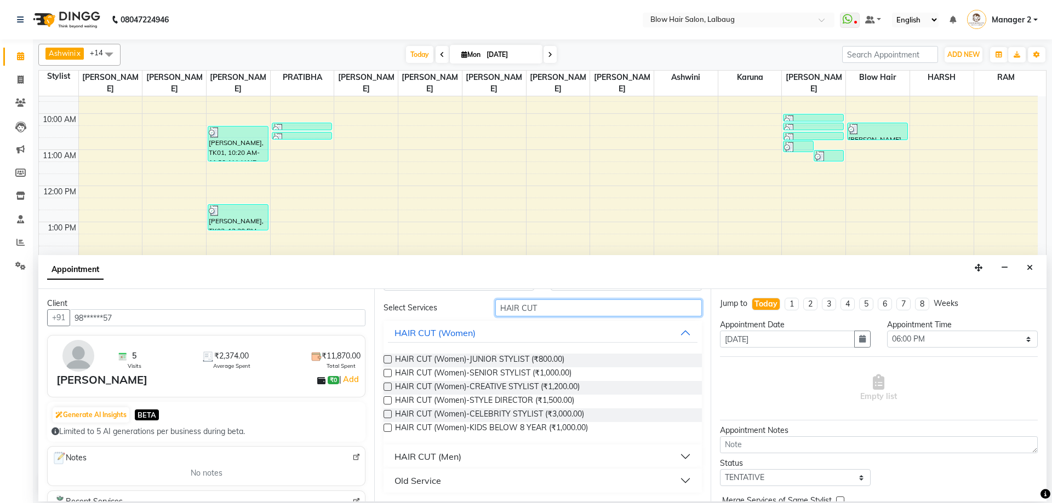
type input "HAIR CUT"
click at [440, 464] on button "HAIR CUT (Men)" at bounding box center [542, 457] width 309 height 20
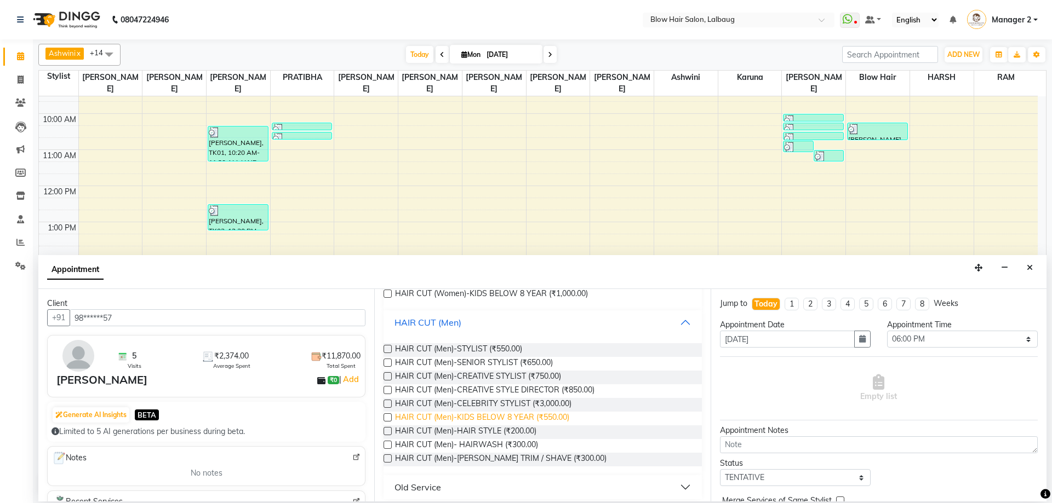
scroll to position [176, 0]
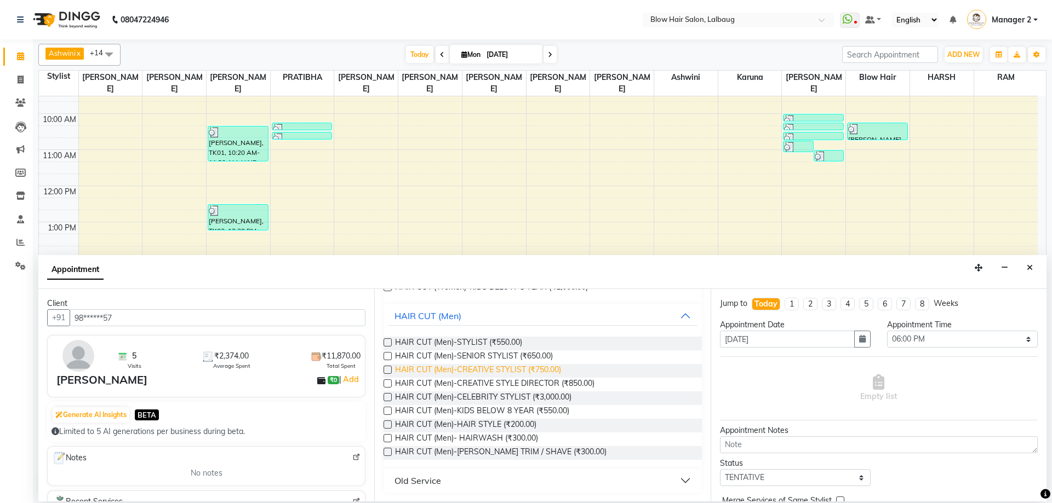
click at [534, 371] on span "HAIR CUT (Men)-CREATIVE STYLIST (₹750.00)" at bounding box center [478, 371] width 166 height 14
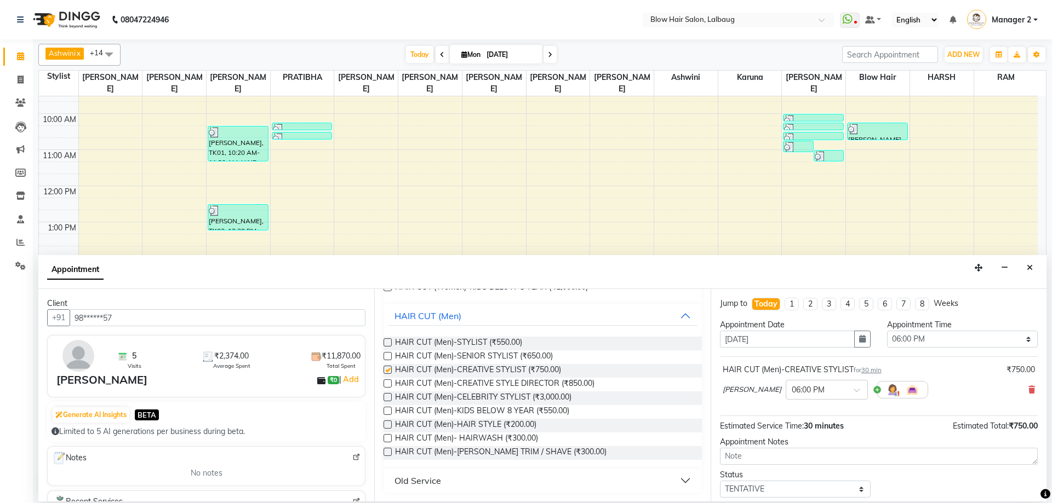
checkbox input "false"
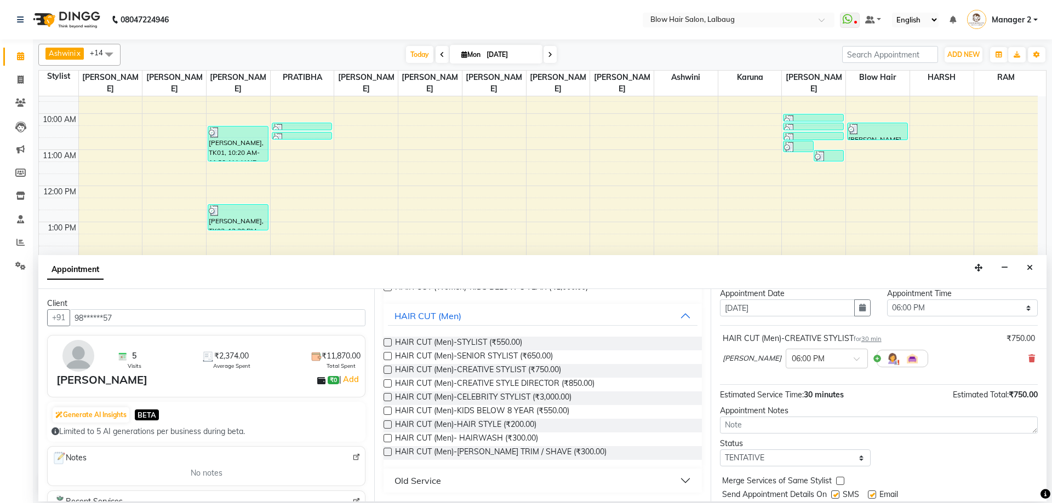
scroll to position [65, 0]
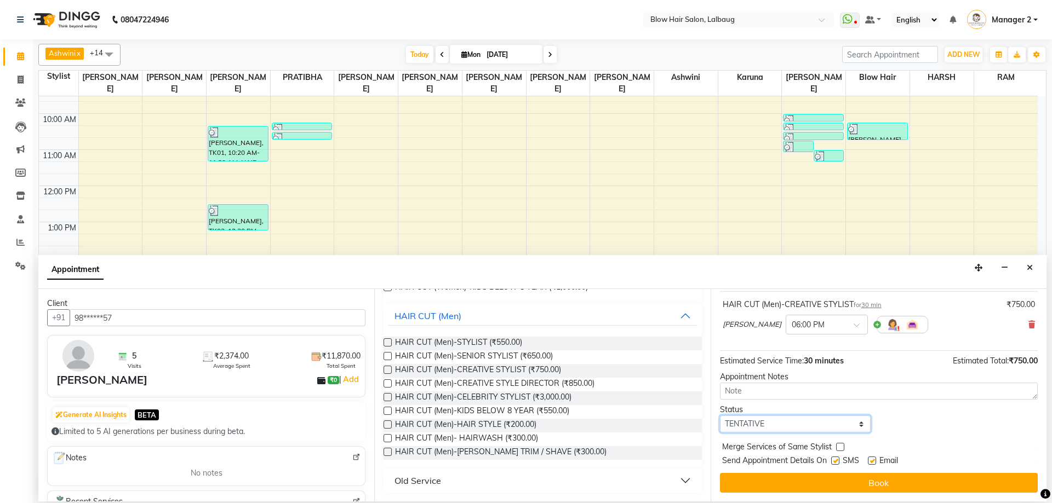
click at [791, 427] on select "Select TENTATIVE CONFIRM CHECK-IN UPCOMING" at bounding box center [795, 424] width 151 height 17
select select "check-in"
click at [720, 416] on select "Select TENTATIVE CONFIRM CHECK-IN UPCOMING" at bounding box center [795, 424] width 151 height 17
click at [836, 463] on label at bounding box center [835, 461] width 8 height 8
click at [836, 463] on input "checkbox" at bounding box center [834, 461] width 7 height 7
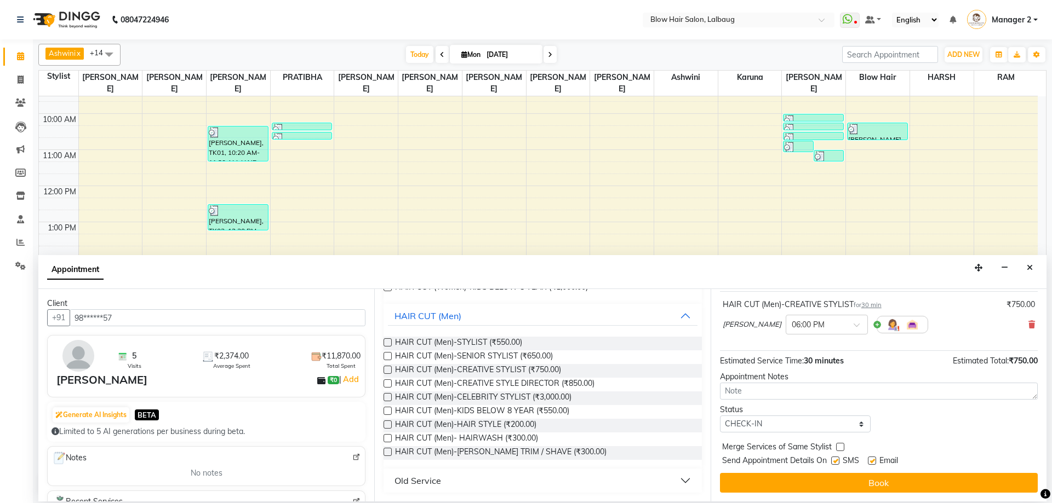
checkbox input "false"
drag, startPoint x: 872, startPoint y: 463, endPoint x: 872, endPoint y: 471, distance: 8.2
click at [872, 463] on label at bounding box center [872, 461] width 8 height 8
click at [872, 463] on input "checkbox" at bounding box center [871, 461] width 7 height 7
checkbox input "false"
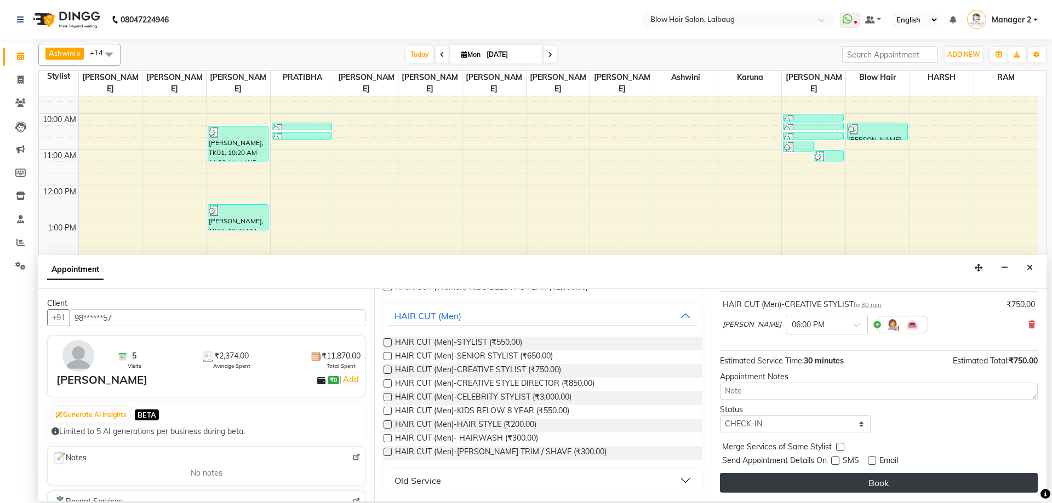
click at [871, 480] on button "Book" at bounding box center [879, 483] width 318 height 20
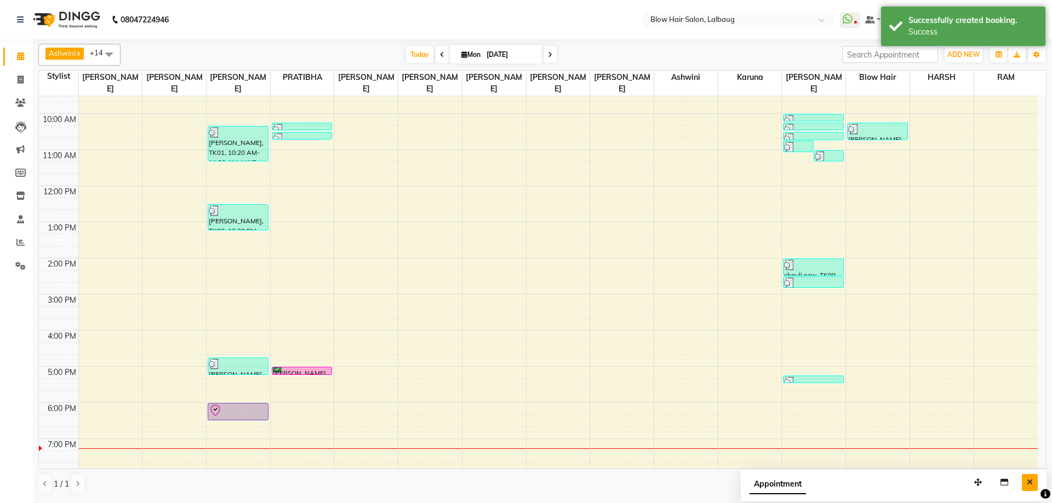
click at [1037, 487] on button "Close" at bounding box center [1029, 482] width 16 height 17
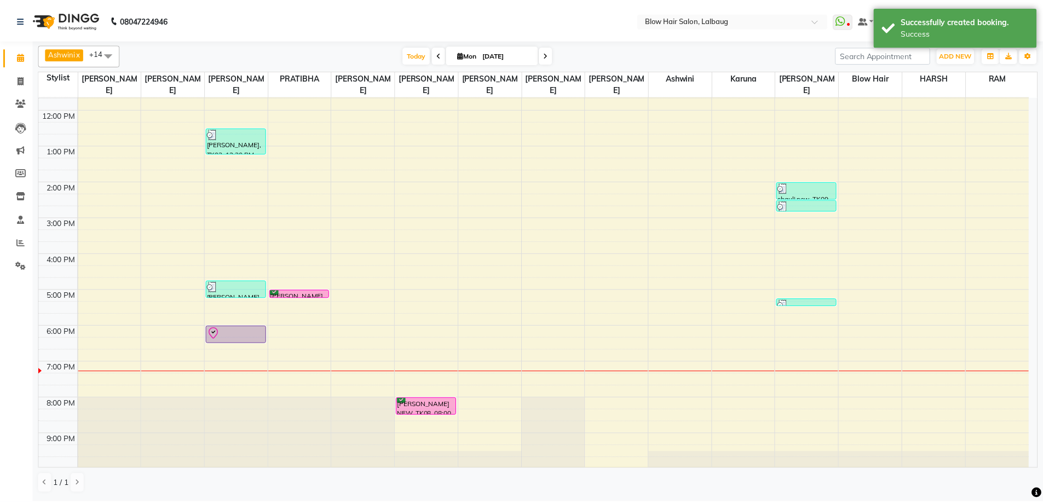
scroll to position [133, 0]
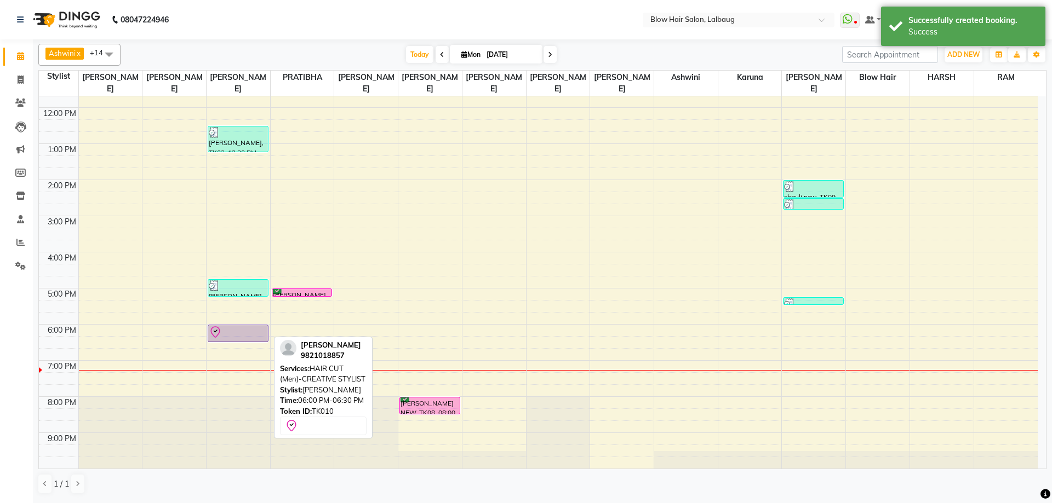
click at [221, 332] on icon at bounding box center [215, 332] width 13 height 13
select select "8"
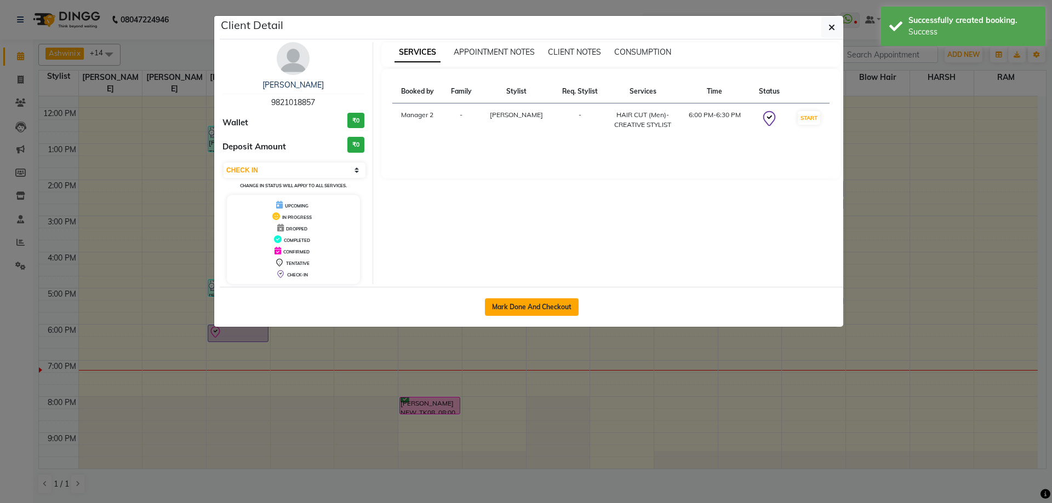
click at [503, 306] on button "Mark Done And Checkout" at bounding box center [532, 308] width 94 height 18
select select "5162"
select select "service"
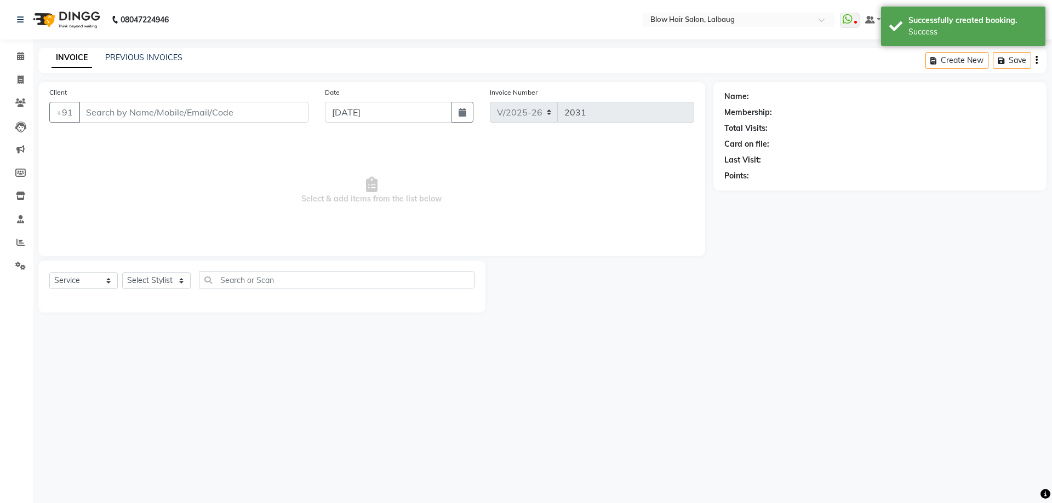
select select "3"
type input "98******57"
select select "33343"
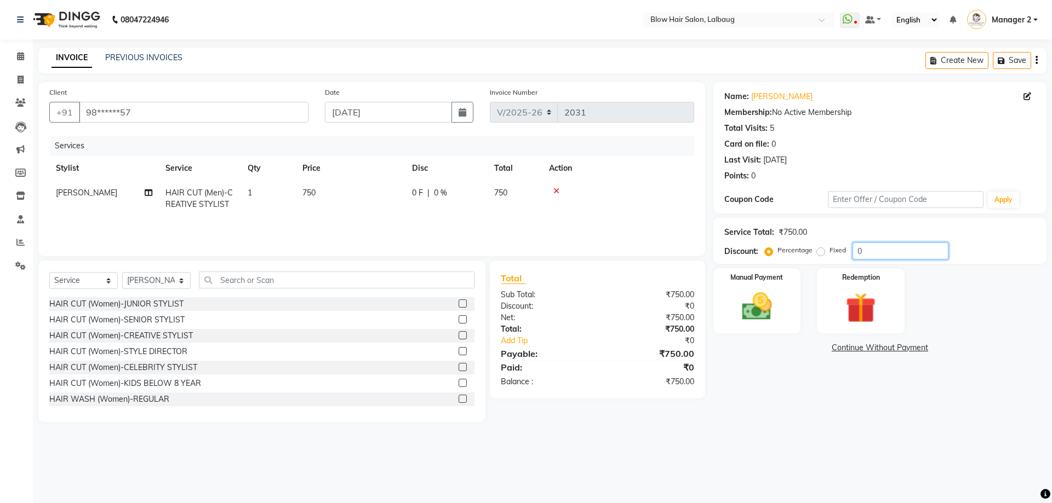
click at [856, 249] on input "0" at bounding box center [900, 251] width 96 height 17
type input "20"
click at [764, 311] on img at bounding box center [756, 307] width 51 height 36
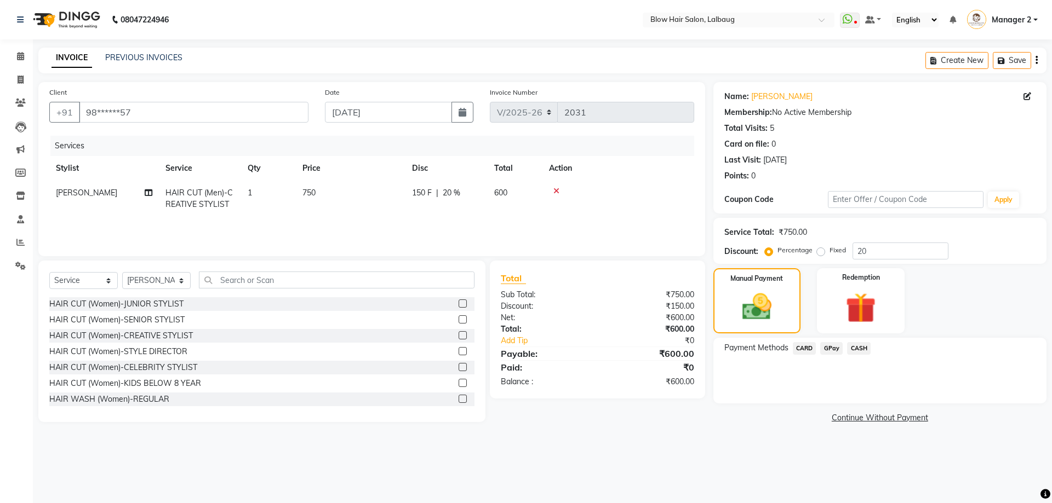
click at [831, 347] on span "GPay" at bounding box center [831, 348] width 22 height 13
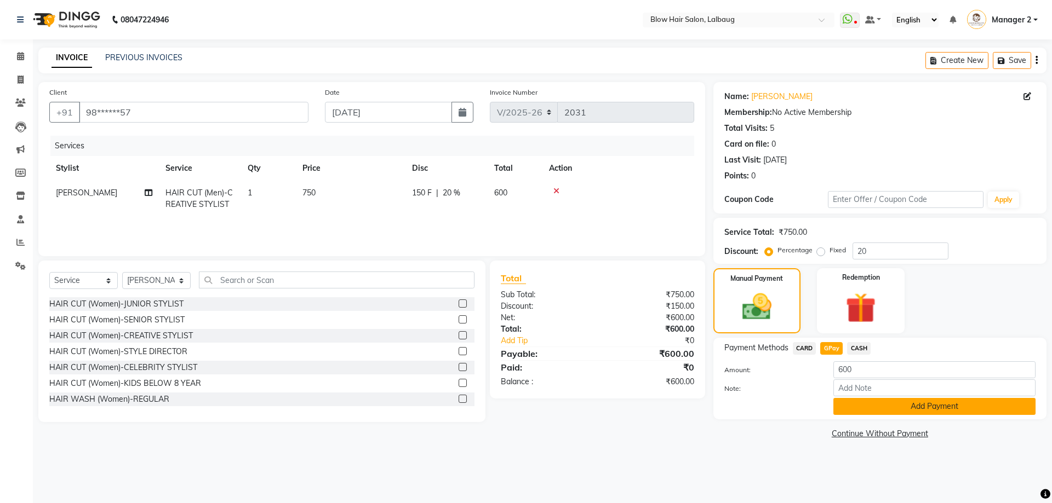
click at [856, 399] on button "Add Payment" at bounding box center [934, 406] width 202 height 17
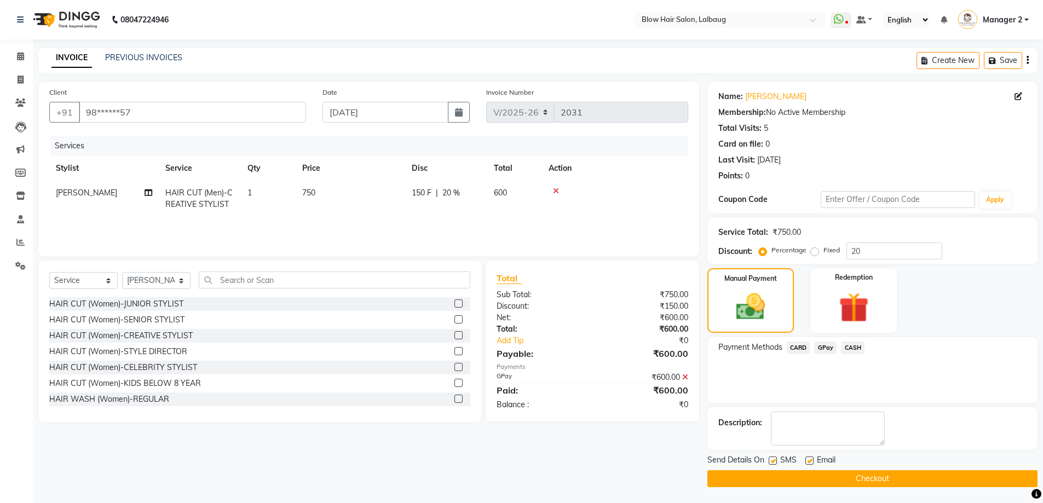
scroll to position [1, 0]
click at [812, 462] on label at bounding box center [810, 460] width 8 height 8
click at [812, 462] on input "checkbox" at bounding box center [809, 460] width 7 height 7
checkbox input "false"
click at [774, 463] on label at bounding box center [773, 460] width 8 height 8
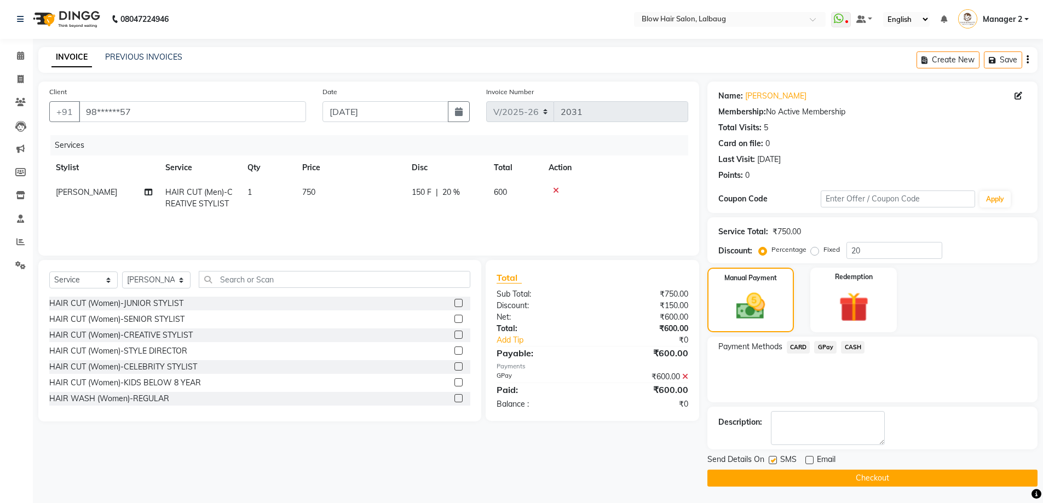
click at [774, 463] on input "checkbox" at bounding box center [772, 460] width 7 height 7
checkbox input "false"
click at [776, 479] on button "Checkout" at bounding box center [873, 478] width 330 height 17
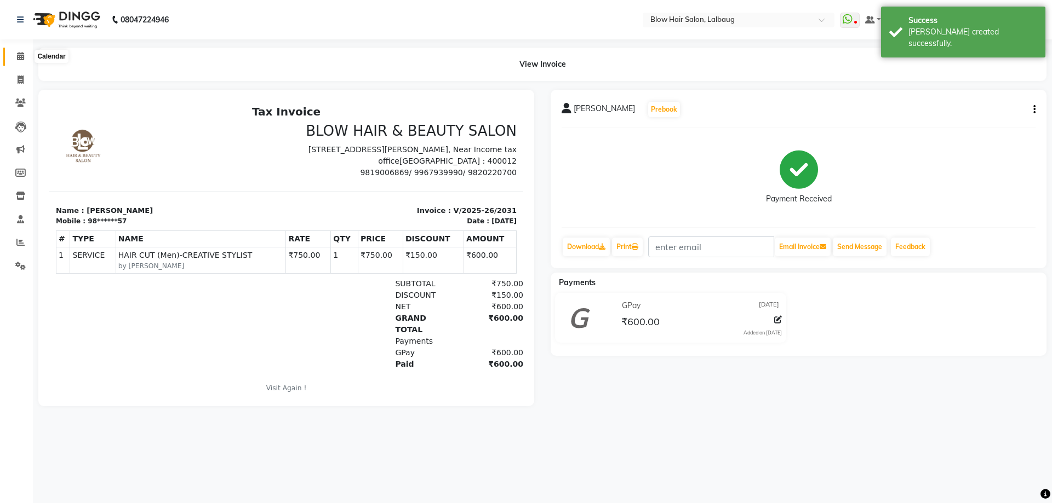
click at [21, 56] on icon at bounding box center [20, 56] width 7 height 8
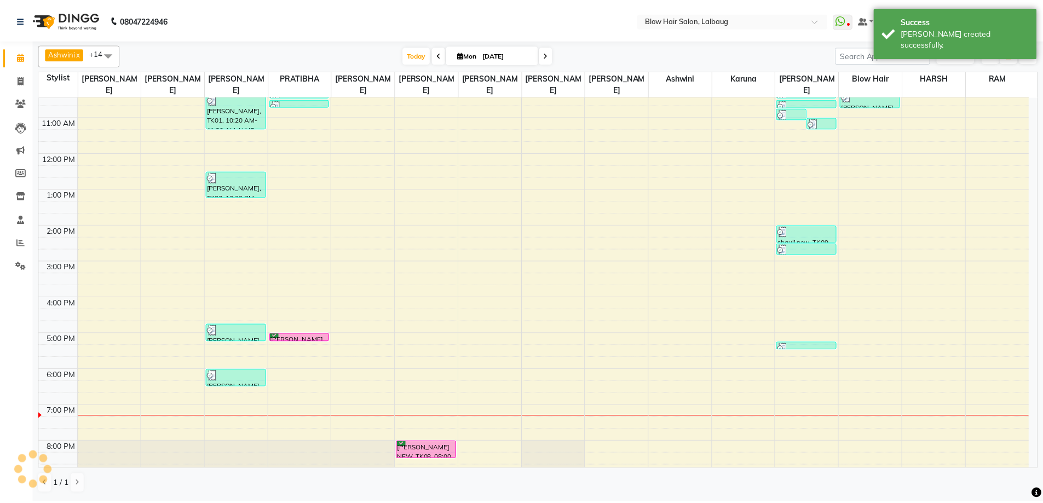
scroll to position [110, 0]
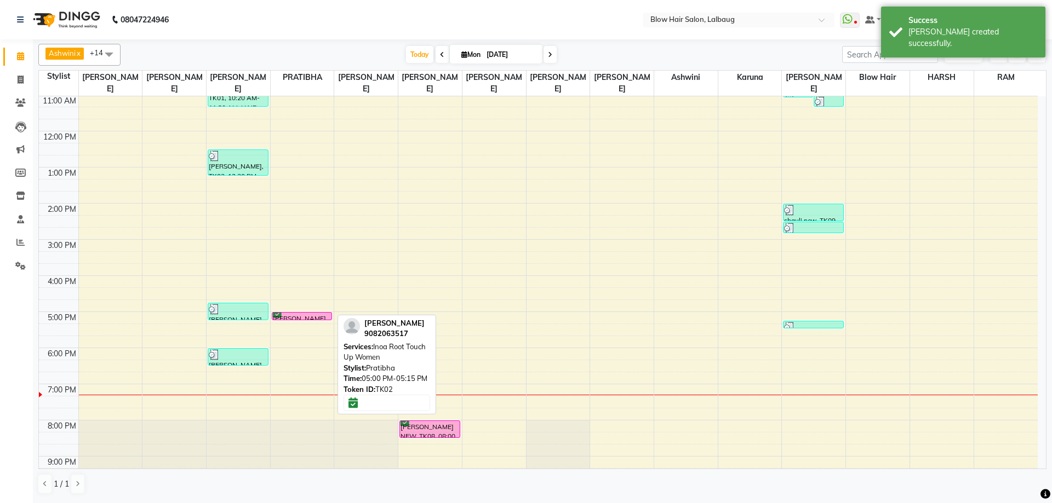
click at [303, 315] on div "[PERSON_NAME], TK02, 05:00 PM-05:15 PM, Inoa Root Touch Up Women" at bounding box center [302, 316] width 60 height 7
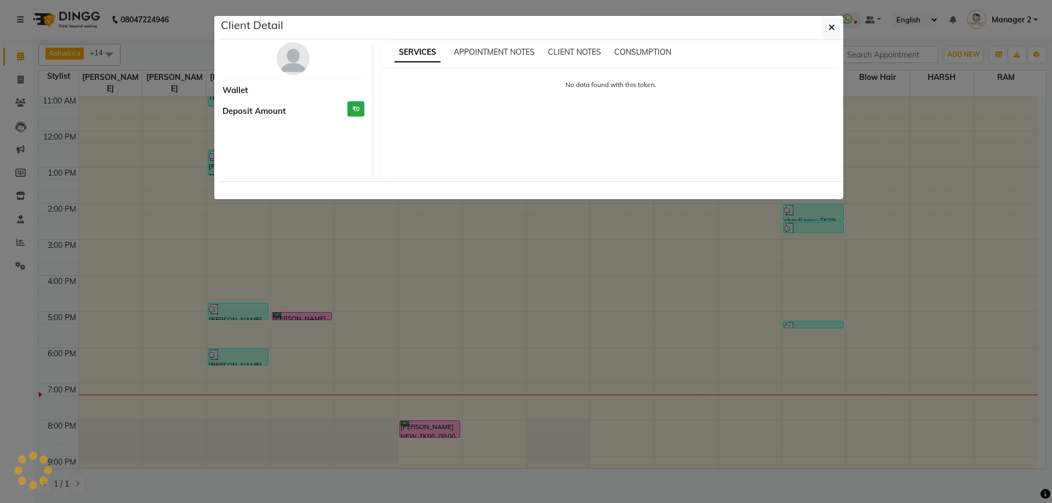
select select "6"
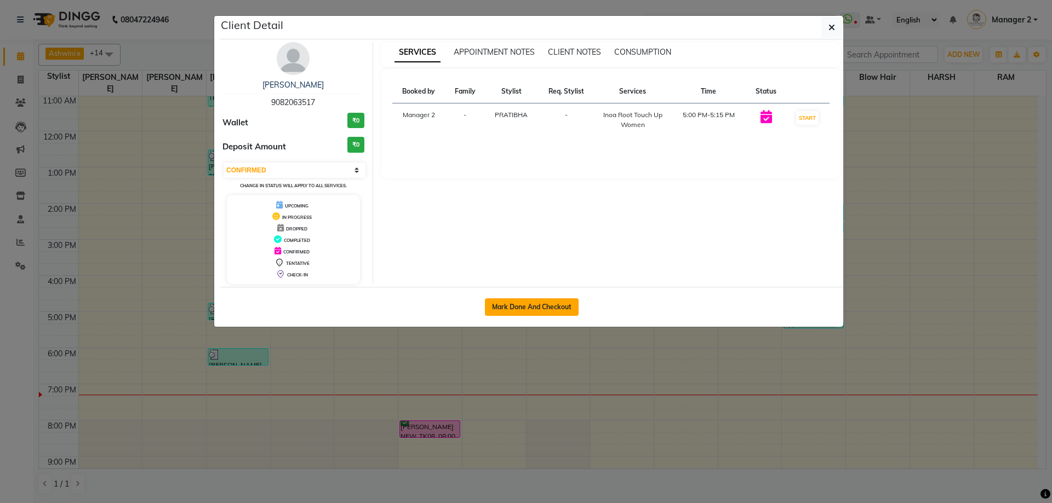
click at [546, 313] on button "Mark Done And Checkout" at bounding box center [532, 308] width 94 height 18
select select "service"
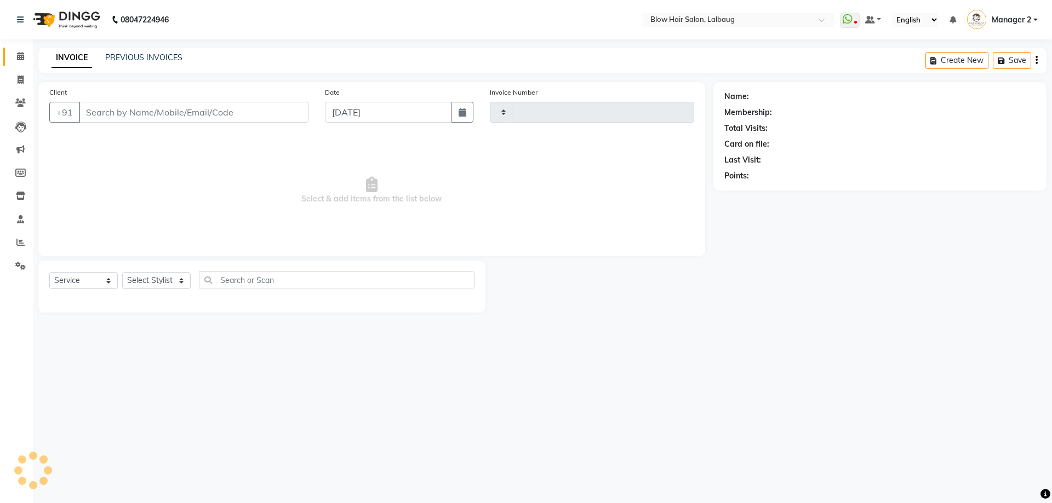
type input "2032"
select select "5162"
select select "3"
type input "90******17"
select select "33540"
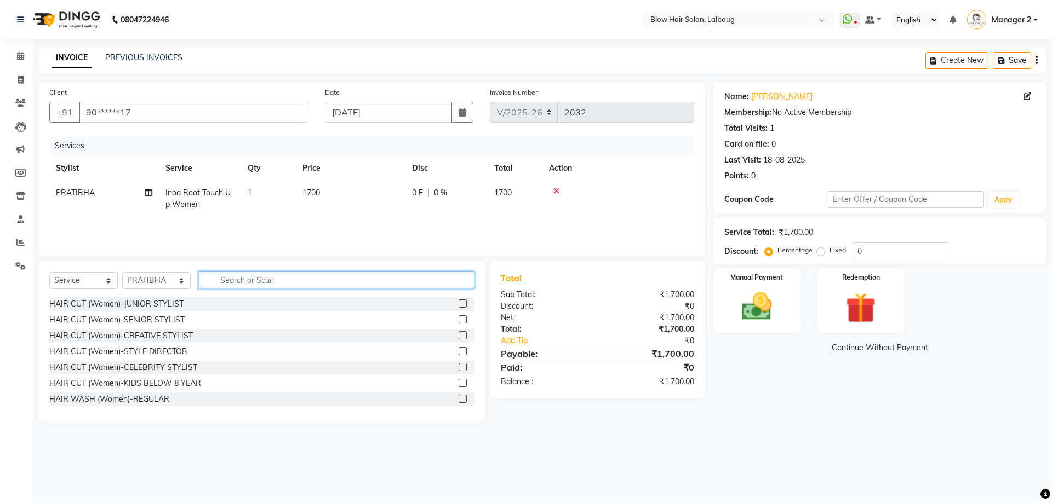
click at [244, 276] on input "text" at bounding box center [336, 280] width 275 height 17
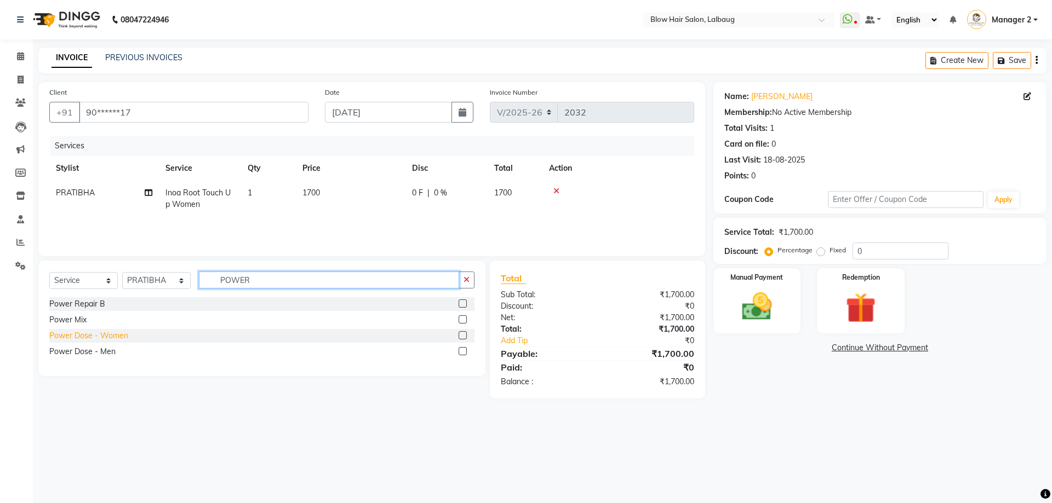
type input "POWER"
click at [98, 333] on div "Power Dose - Women" at bounding box center [88, 336] width 79 height 12
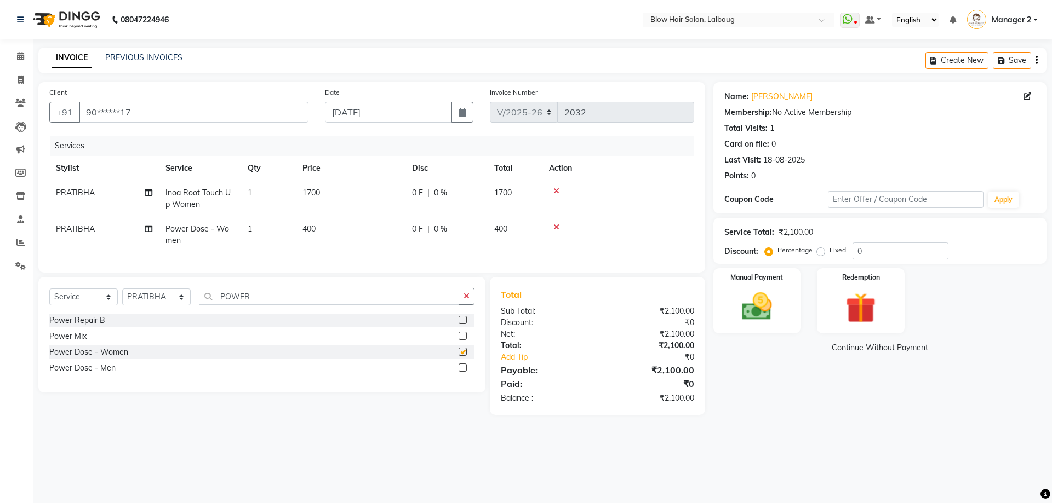
checkbox input "false"
click at [278, 299] on input "POWER" at bounding box center [329, 296] width 260 height 17
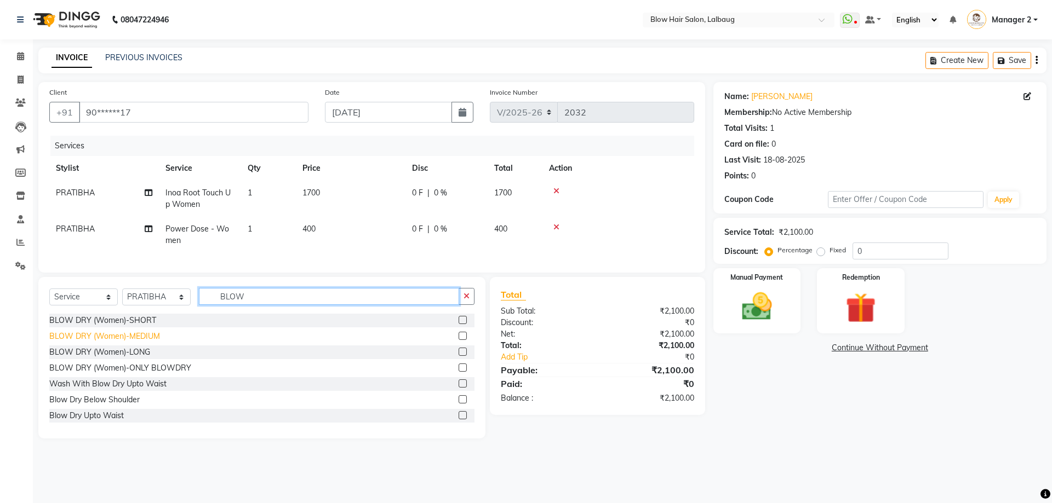
type input "BLOW"
click at [141, 342] on div "BLOW DRY (Women)-MEDIUM" at bounding box center [104, 337] width 111 height 12
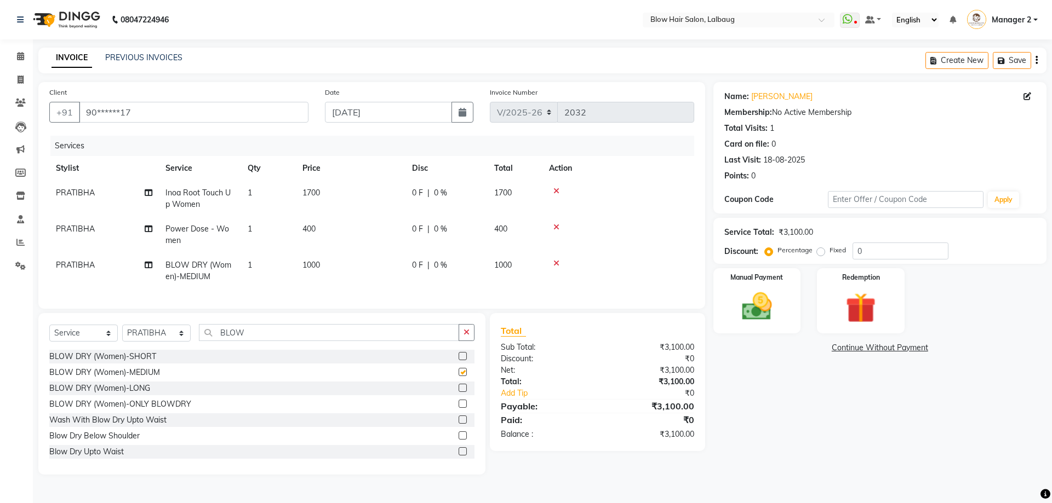
checkbox input "false"
click at [165, 342] on select "Select Stylist Ashwini ASHWINI AVINASH BEAU Blow Hair [PERSON_NAME] Dingg Suppo…" at bounding box center [156, 333] width 68 height 17
select select "64628"
click at [122, 333] on select "Select Stylist Ashwini ASHWINI AVINASH BEAU Blow Hair [PERSON_NAME] Dingg Suppo…" at bounding box center [156, 333] width 68 height 17
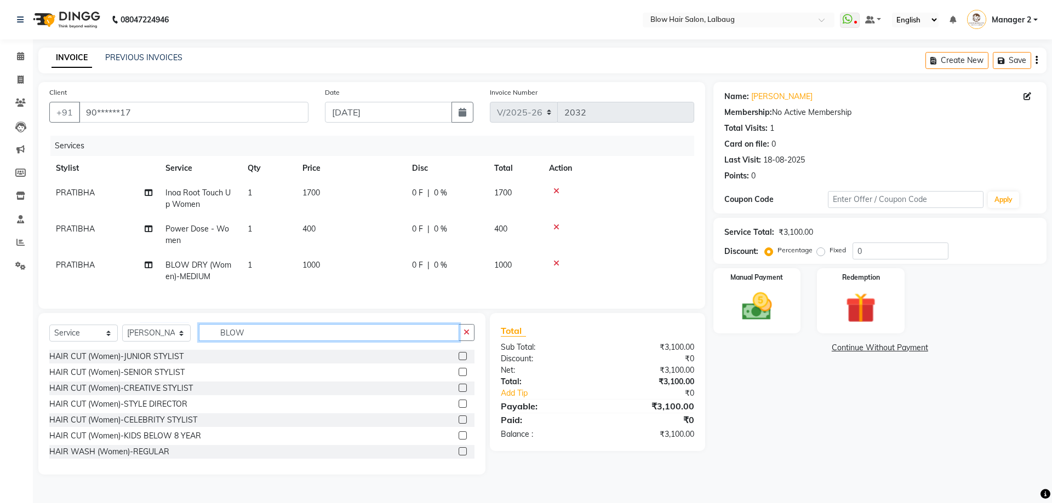
click at [232, 338] on input "BLOW" at bounding box center [329, 332] width 260 height 17
type input "THR"
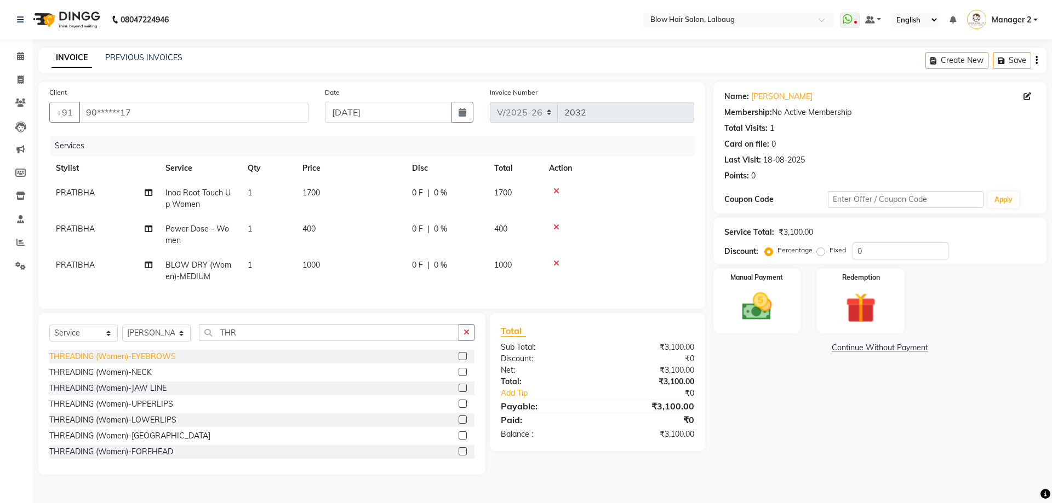
click at [158, 363] on div "THREADING (Women)-EYEBROWS" at bounding box center [112, 357] width 127 height 12
checkbox input "false"
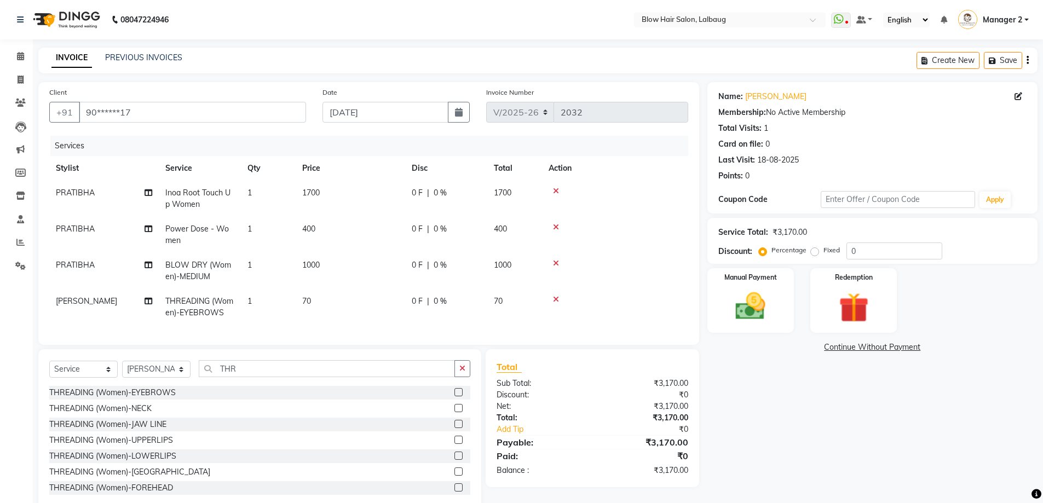
click at [341, 197] on td "1700" at bounding box center [351, 199] width 110 height 36
select select "33540"
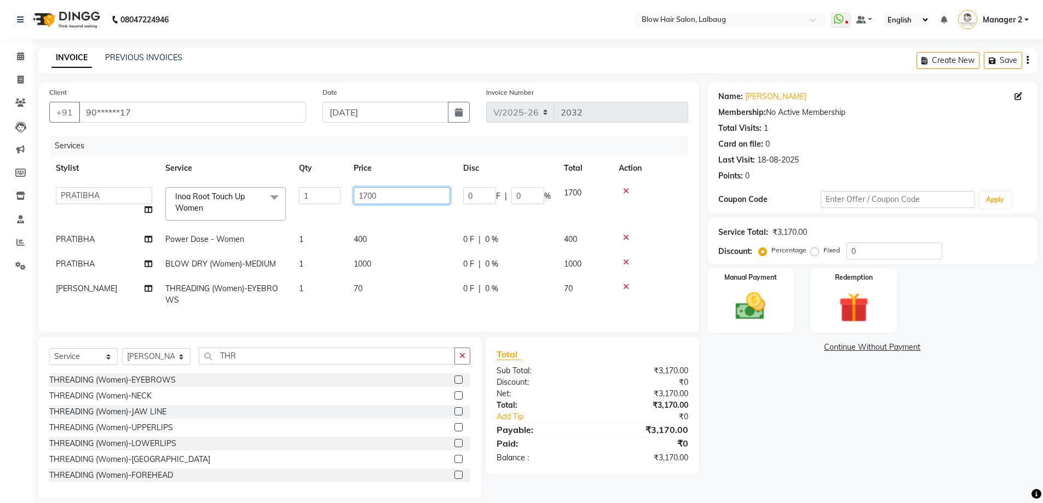
drag, startPoint x: 406, startPoint y: 201, endPoint x: 288, endPoint y: 203, distance: 117.8
click at [297, 202] on tr "[PERSON_NAME] BEAU Blow Hair [PERSON_NAME] Dingg Support [PERSON_NAME] Manager …" at bounding box center [368, 204] width 639 height 47
type input "1520"
click at [355, 232] on td "400" at bounding box center [402, 239] width 110 height 25
select select "33540"
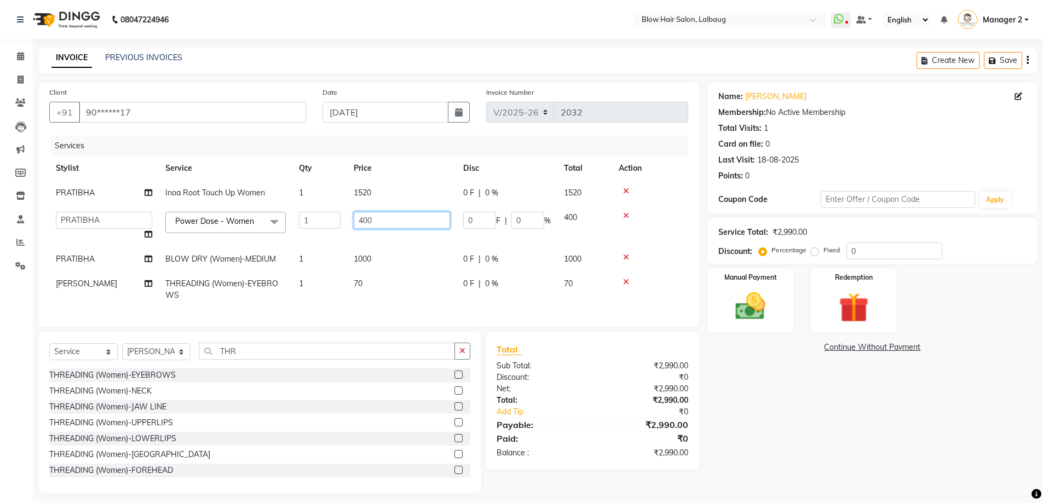
click at [369, 226] on input "400" at bounding box center [402, 220] width 96 height 17
type input "800"
click at [368, 259] on td "1000" at bounding box center [402, 259] width 110 height 25
select select "33540"
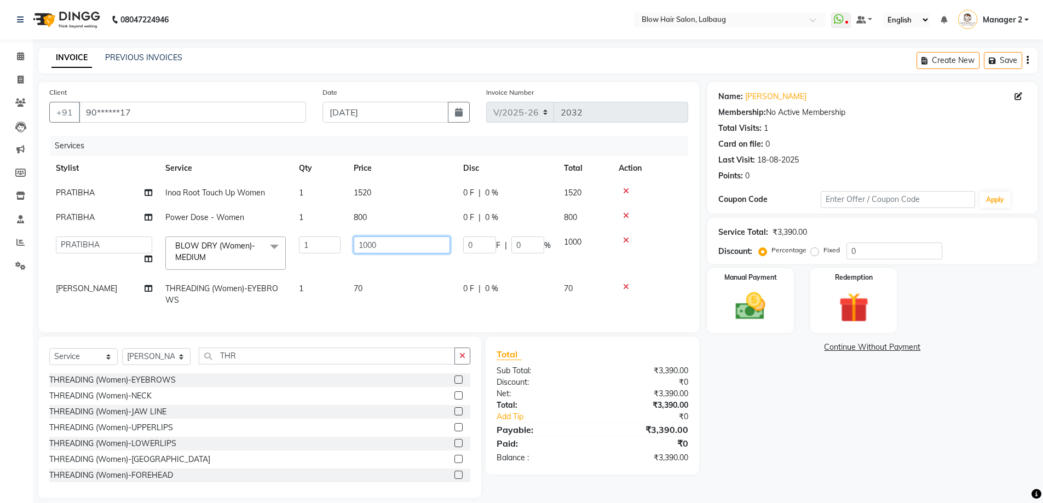
click at [370, 240] on input "1000" at bounding box center [402, 245] width 96 height 17
type input "600"
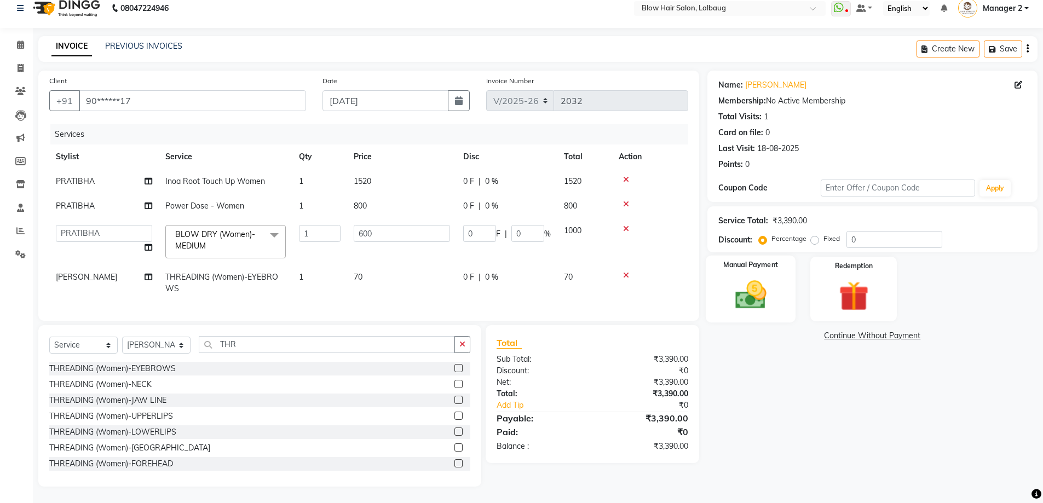
click at [744, 282] on img at bounding box center [751, 295] width 50 height 36
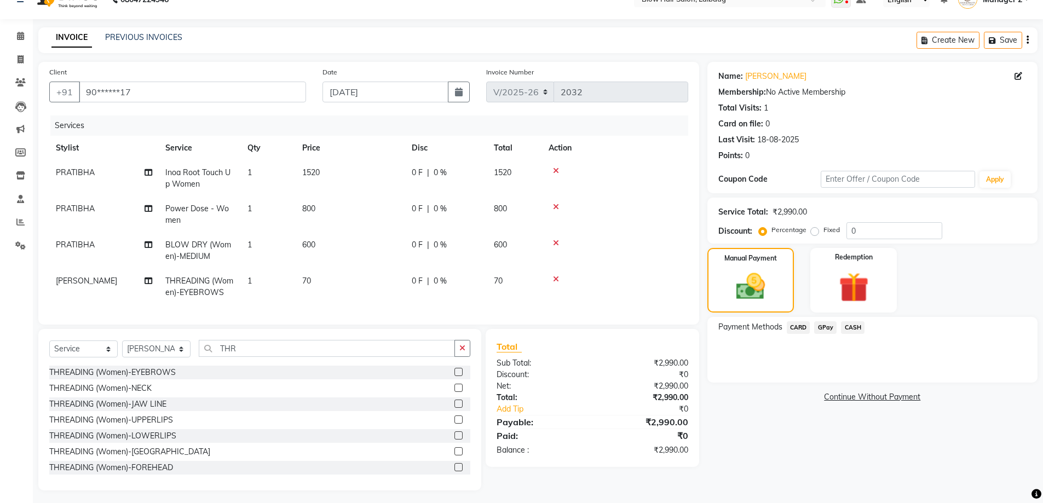
scroll to position [32, 0]
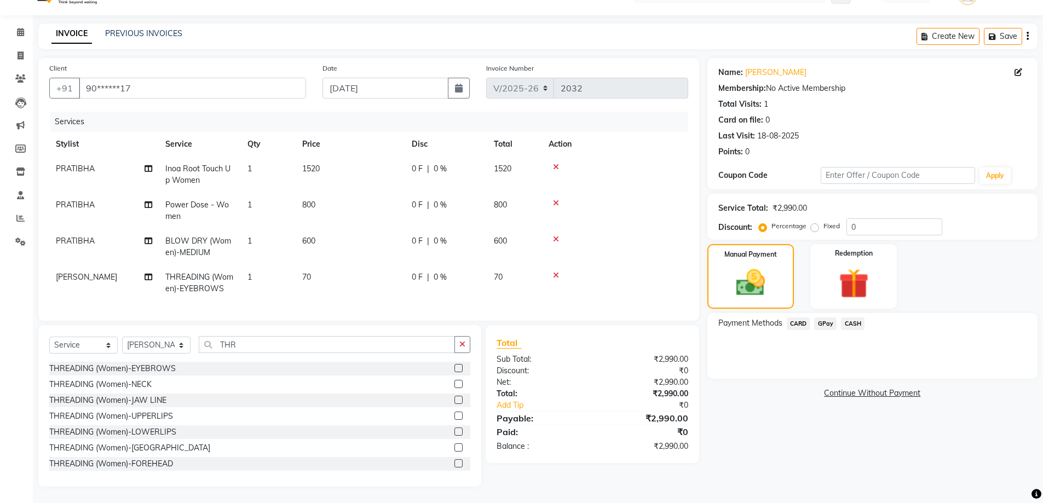
click at [821, 318] on span "GPay" at bounding box center [825, 324] width 22 height 13
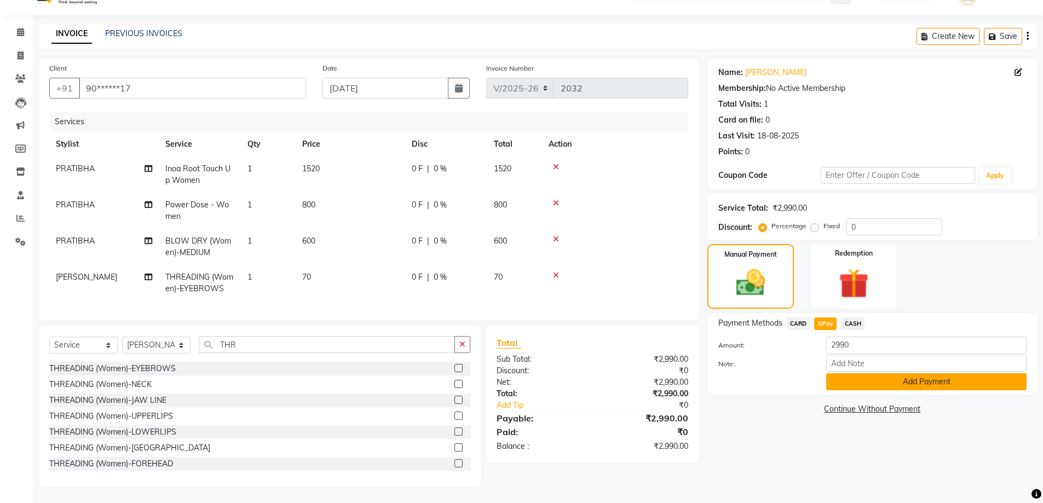
click at [863, 381] on button "Add Payment" at bounding box center [926, 382] width 200 height 17
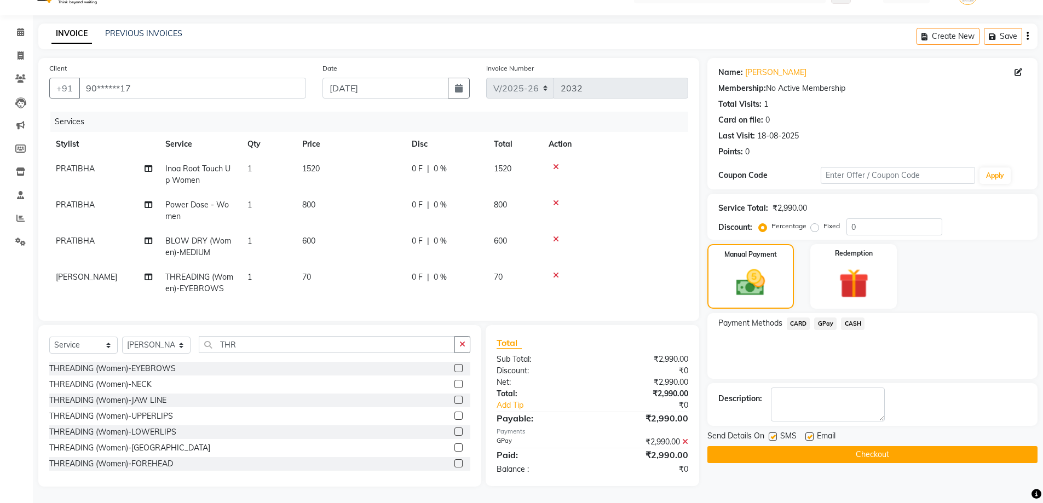
click at [808, 433] on label at bounding box center [810, 437] width 8 height 8
click at [808, 434] on input "checkbox" at bounding box center [809, 437] width 7 height 7
checkbox input "false"
click at [771, 433] on label at bounding box center [773, 437] width 8 height 8
click at [771, 434] on input "checkbox" at bounding box center [772, 437] width 7 height 7
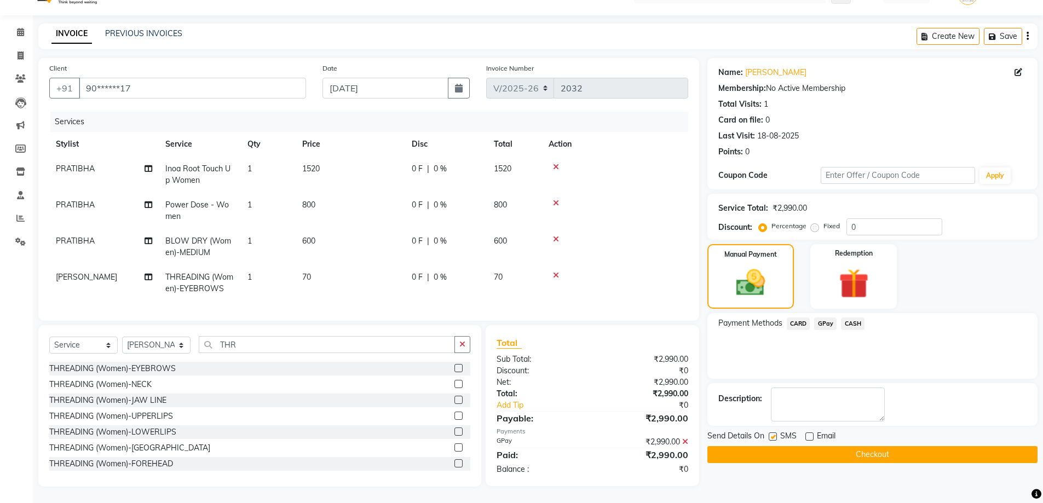
checkbox input "false"
click at [780, 447] on button "Checkout" at bounding box center [873, 454] width 330 height 17
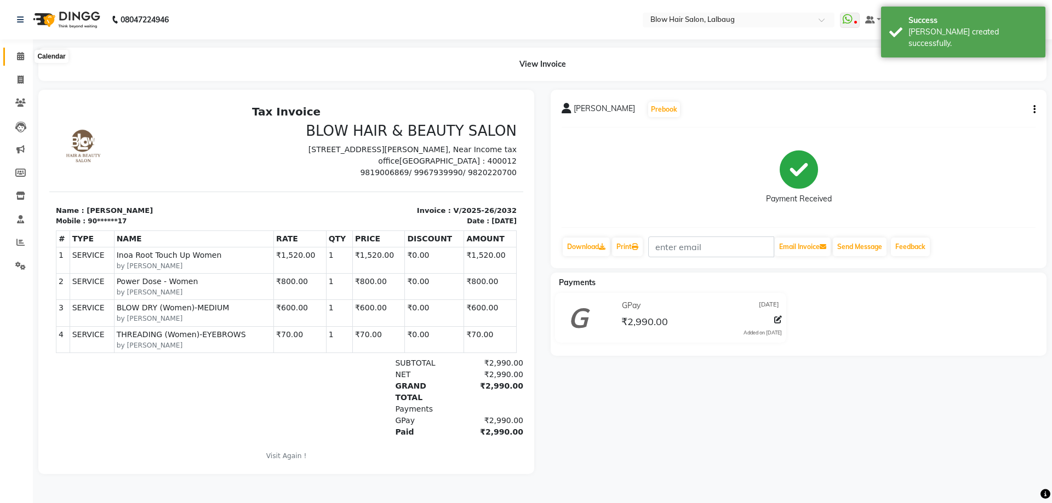
click at [25, 58] on span at bounding box center [20, 56] width 19 height 13
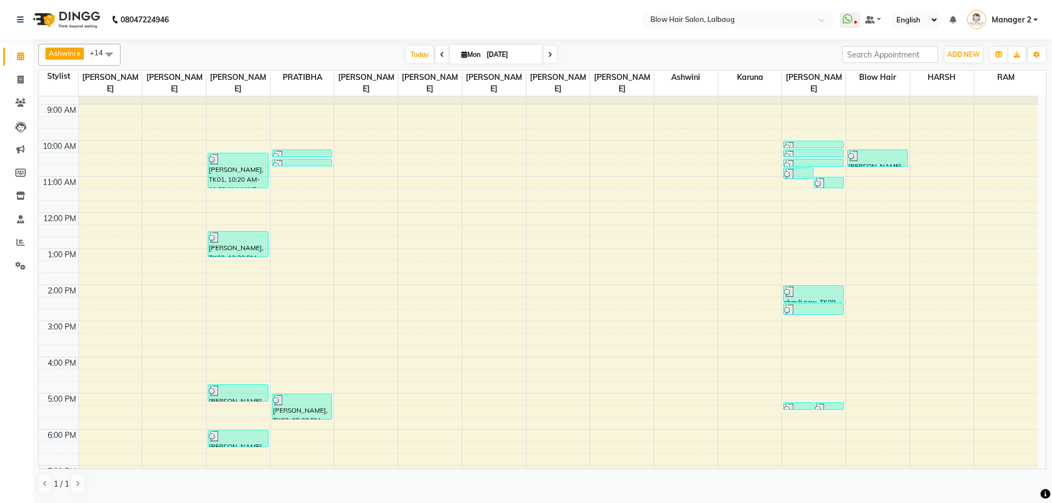
scroll to position [24, 0]
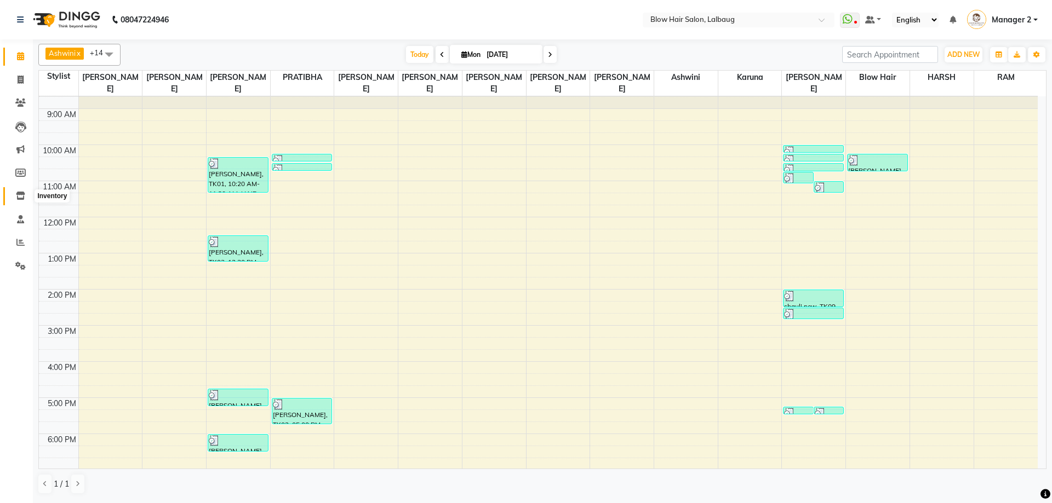
click at [18, 196] on icon at bounding box center [20, 196] width 9 height 8
select select
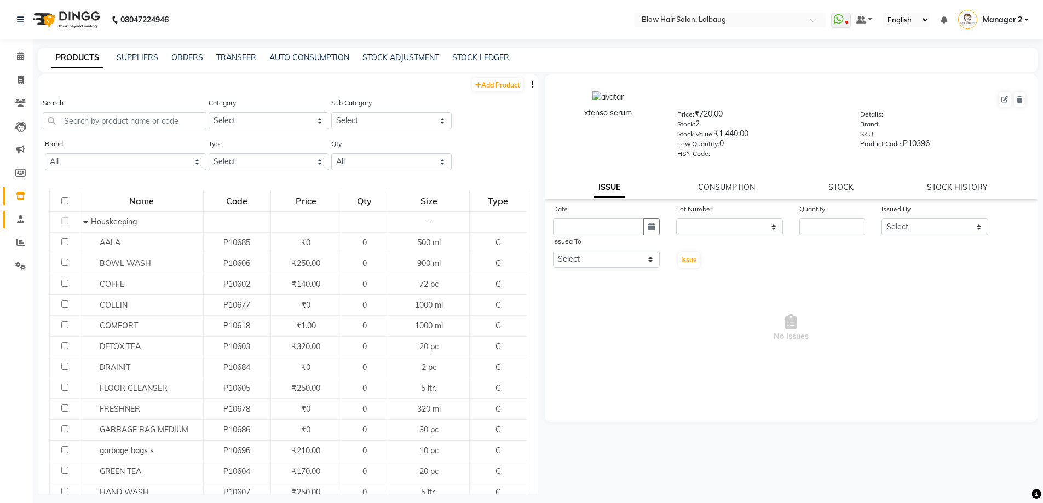
click at [20, 223] on span at bounding box center [20, 220] width 19 height 13
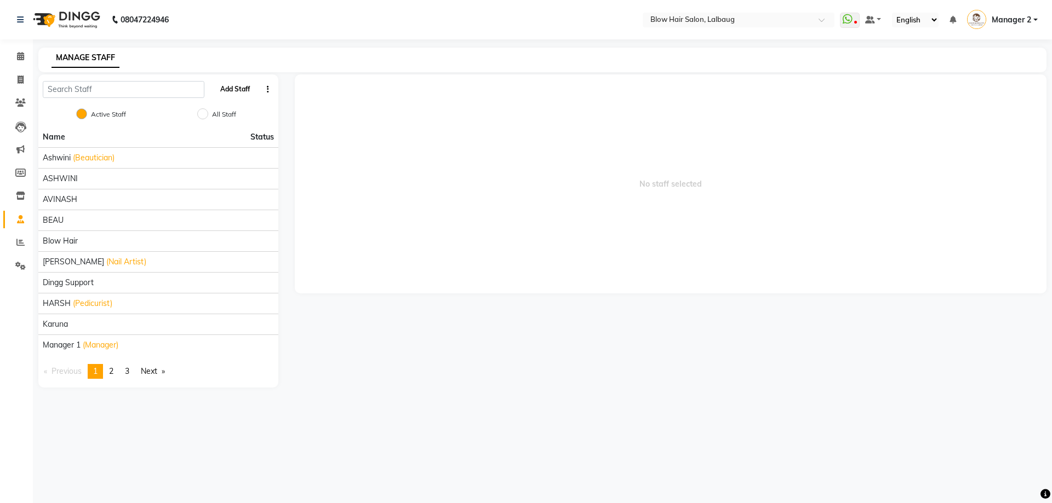
click at [239, 87] on button "Add Staff" at bounding box center [235, 89] width 38 height 19
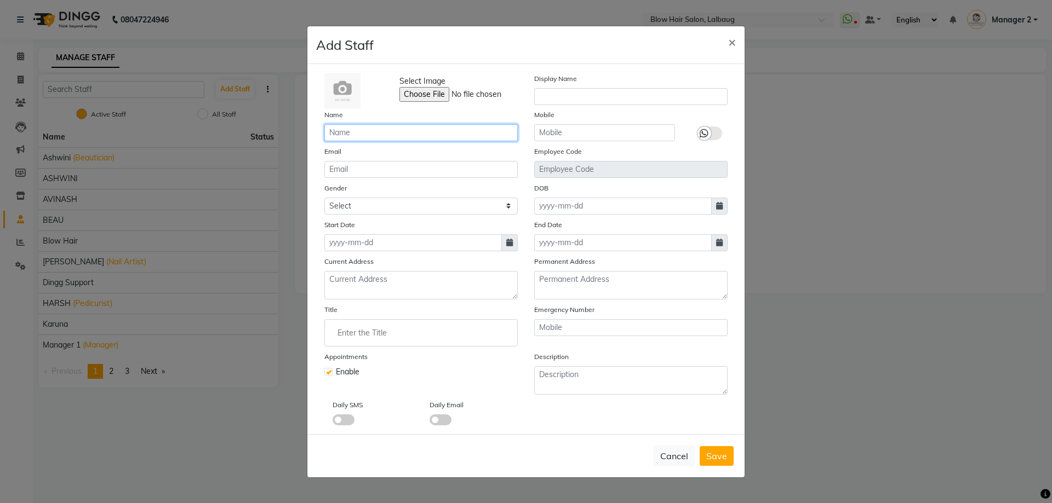
click at [411, 129] on input "text" at bounding box center [420, 132] width 193 height 17
type input "[PERSON_NAME]"
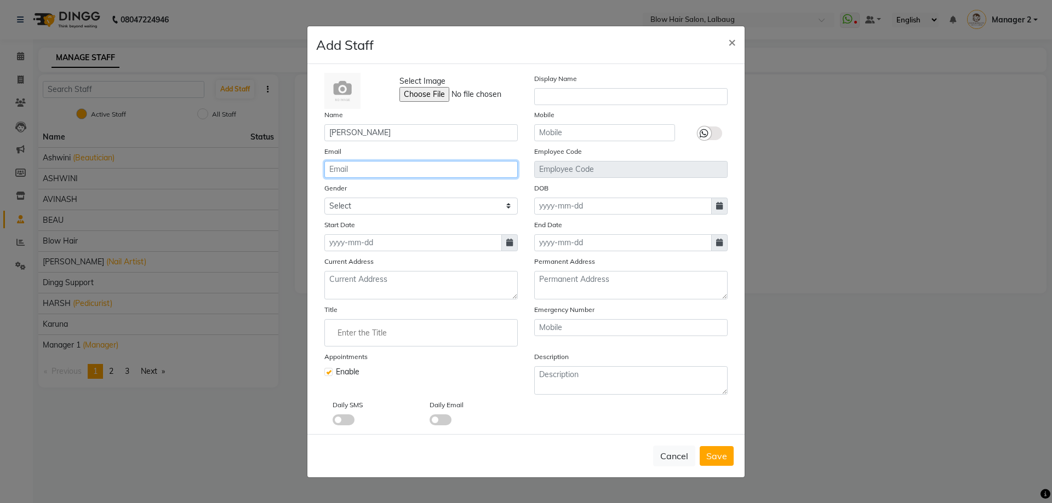
click at [397, 175] on input "email" at bounding box center [420, 169] width 193 height 17
click at [356, 170] on input "HARSHVARDHA" at bounding box center [420, 169] width 193 height 17
click at [401, 170] on input "HARSHAVARDHA" at bounding box center [420, 169] width 193 height 17
type input "[EMAIL_ADDRESS][DOMAIN_NAME]"
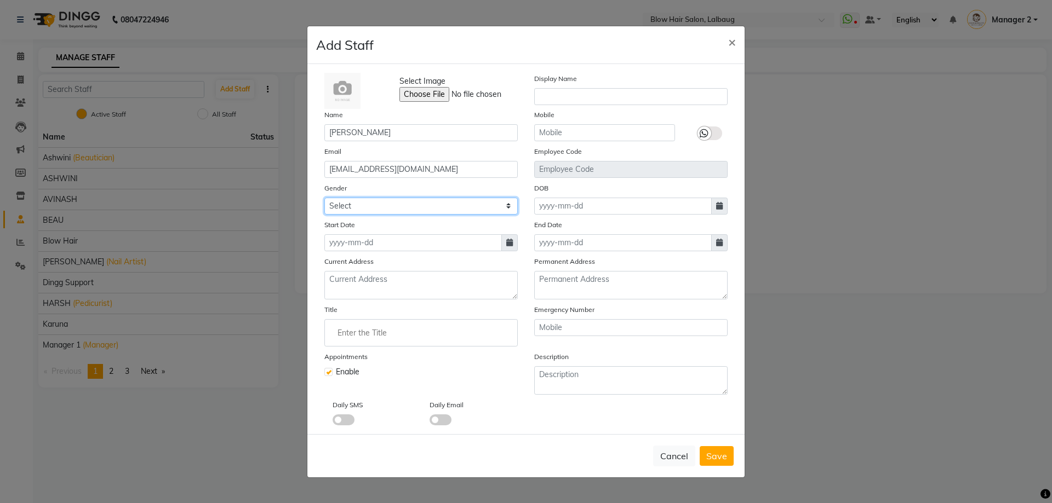
click at [410, 212] on select "Select [DEMOGRAPHIC_DATA] [DEMOGRAPHIC_DATA] Other Prefer Not To Say" at bounding box center [420, 206] width 193 height 17
select select "[DEMOGRAPHIC_DATA]"
click at [324, 198] on select "Select [DEMOGRAPHIC_DATA] [DEMOGRAPHIC_DATA] Other Prefer Not To Say" at bounding box center [420, 206] width 193 height 17
click at [508, 244] on icon at bounding box center [509, 243] width 7 height 8
select select "9"
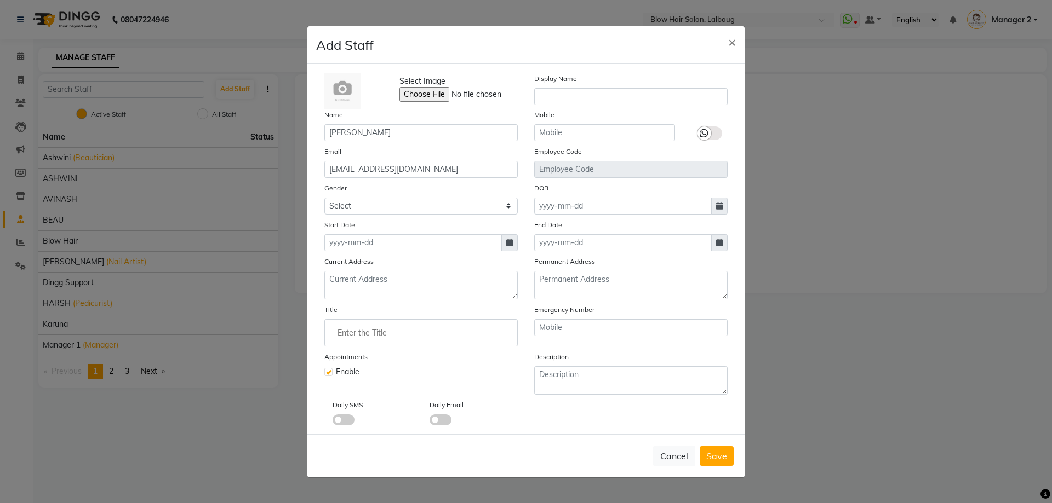
select select "2025"
click at [338, 297] on div "1" at bounding box center [336, 300] width 18 height 18
type input "[DATE]"
click at [386, 288] on textarea at bounding box center [420, 285] width 193 height 28
click at [582, 133] on input "text" at bounding box center [604, 132] width 141 height 17
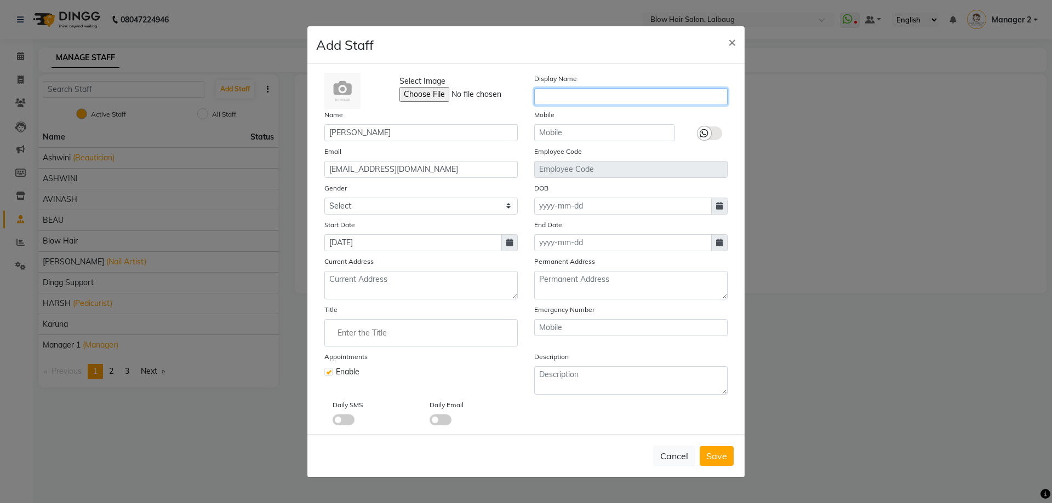
click at [578, 98] on input "text" at bounding box center [630, 96] width 193 height 17
click at [559, 97] on input "HARSHVAR" at bounding box center [630, 96] width 193 height 17
type input "HARSAHVAR"
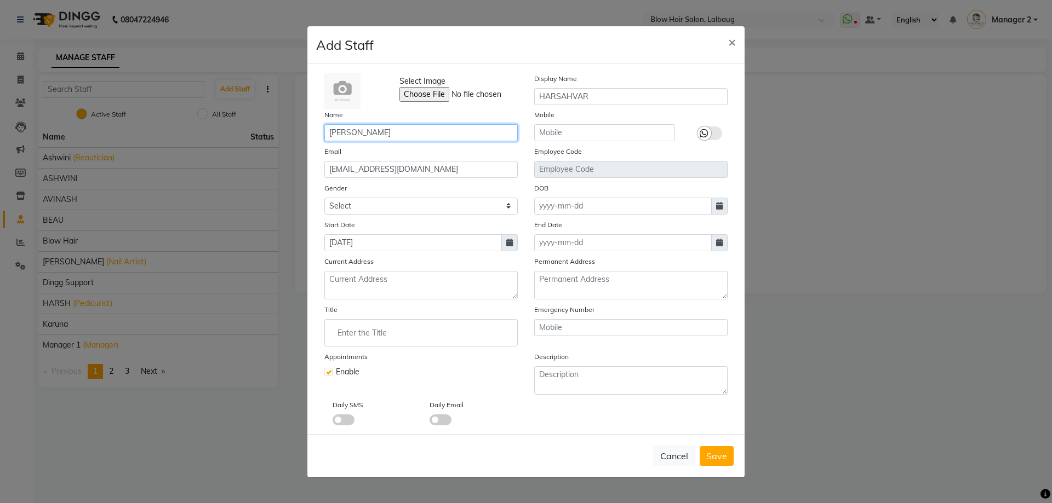
click at [351, 136] on input "[PERSON_NAME]" at bounding box center [420, 132] width 193 height 17
type input "HARSAHVARDHAN"
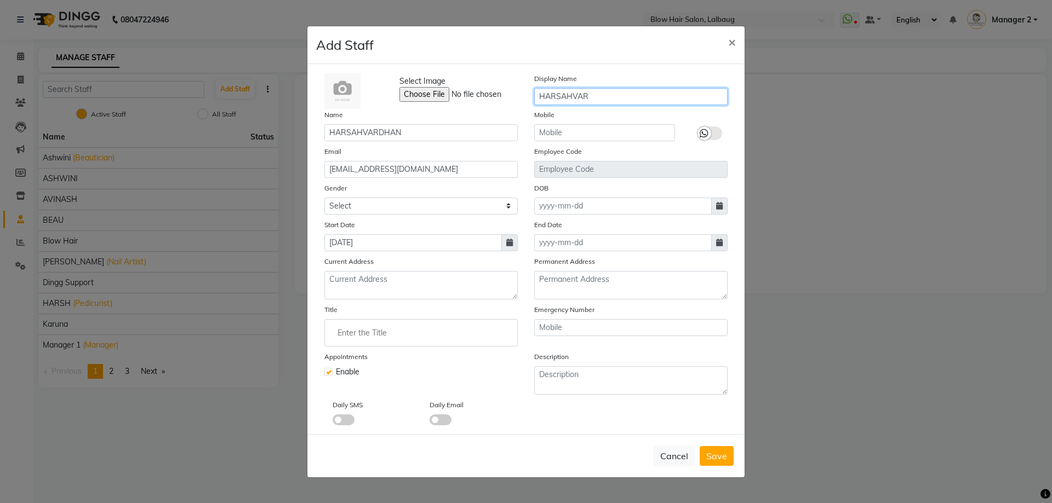
click at [566, 97] on input "HARSAHVAR" at bounding box center [630, 96] width 193 height 17
click at [567, 100] on input "HARSHVAR" at bounding box center [630, 96] width 193 height 17
type input "HARSHAVAR"
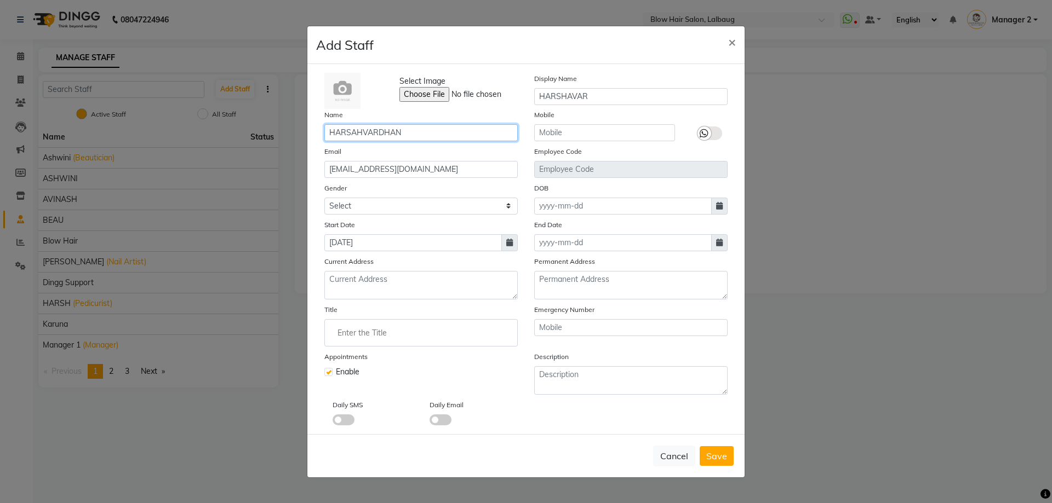
click at [355, 133] on input "HARSAHVARDHAN" at bounding box center [420, 132] width 193 height 17
click at [355, 138] on input "[PERSON_NAME]" at bounding box center [420, 132] width 193 height 17
type input "[PERSON_NAME]"
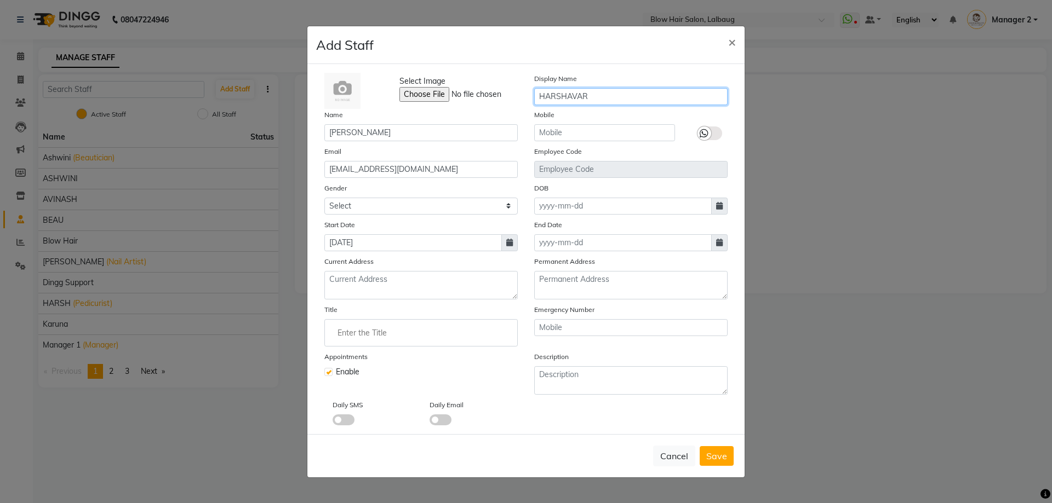
click at [596, 97] on input "HARSHAVAR" at bounding box center [630, 96] width 193 height 17
type input "[PERSON_NAME]"
click at [590, 132] on input "text" at bounding box center [604, 132] width 141 height 17
type input "7039900241"
click at [717, 210] on span at bounding box center [719, 206] width 16 height 17
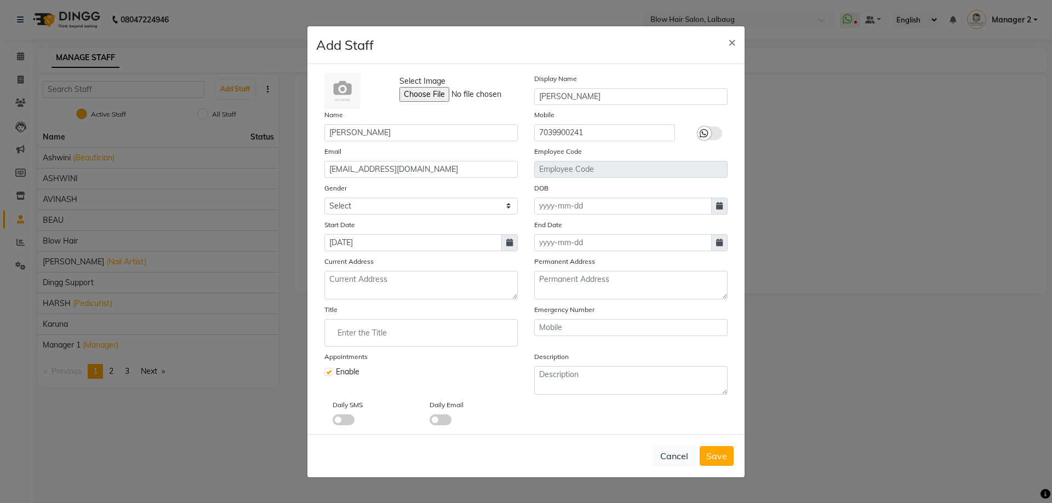
select select "9"
click at [612, 223] on select "1920 1921 1922 1923 1924 1925 1926 1927 1928 1929 1930 1931 1932 1933 1934 1935…" at bounding box center [619, 227] width 42 height 16
select select "2002"
click at [598, 219] on select "1920 1921 1922 1923 1924 1925 1926 1927 1928 1929 1930 1931 1932 1933 1934 1935…" at bounding box center [619, 227] width 42 height 16
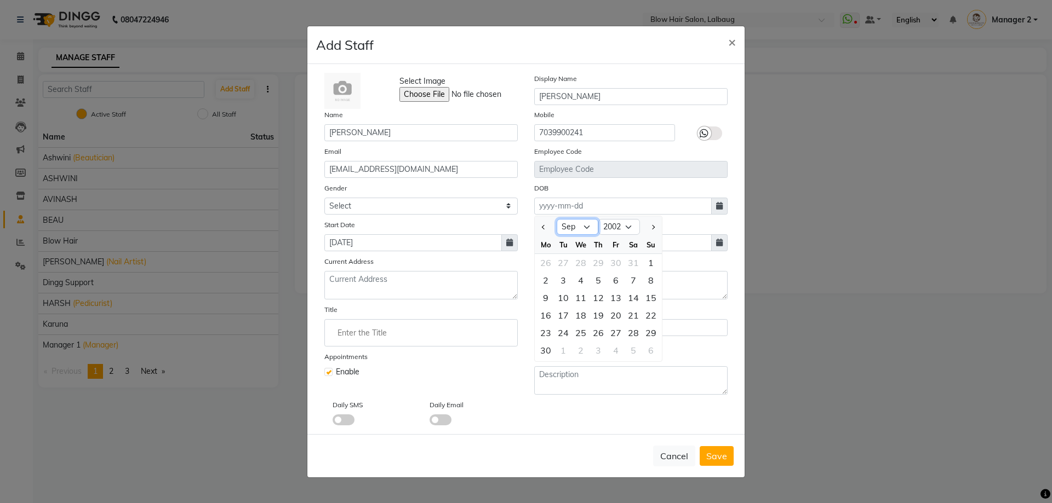
click at [574, 229] on select "Jan Feb Mar Apr May Jun [DATE] Aug Sep Oct Nov Dec" at bounding box center [577, 227] width 42 height 16
select select "2"
click at [556, 219] on select "Jan Feb Mar Apr May Jun [DATE] Aug Sep Oct Nov Dec" at bounding box center [577, 227] width 42 height 16
click at [651, 296] on div "17" at bounding box center [651, 298] width 18 height 18
type input "[DATE]"
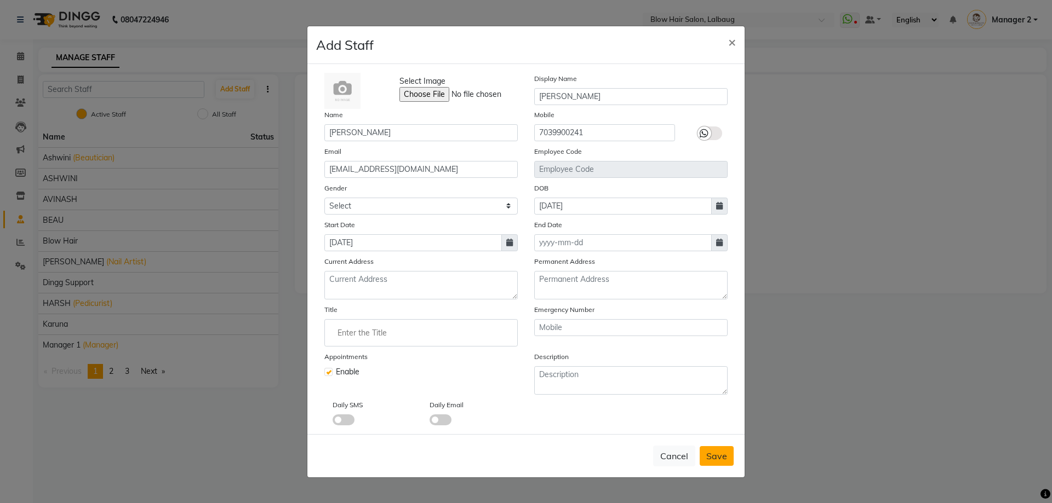
click at [719, 457] on span "Save" at bounding box center [716, 456] width 21 height 11
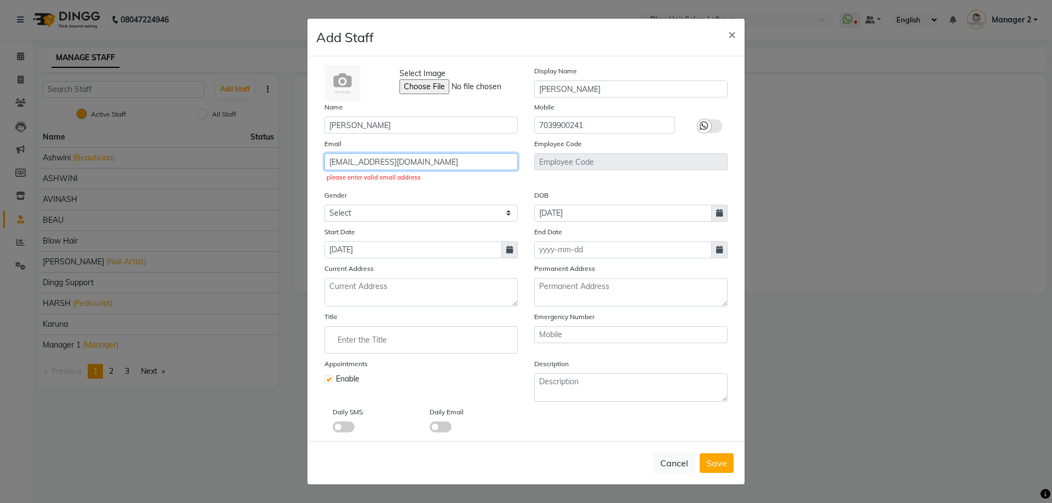
drag, startPoint x: 509, startPoint y: 165, endPoint x: 294, endPoint y: 183, distance: 215.4
click at [294, 183] on ngb-modal-window "Add Staff × Select Image Display Name [PERSON_NAME] Name [PERSON_NAME] Mobile […" at bounding box center [526, 251] width 1052 height 503
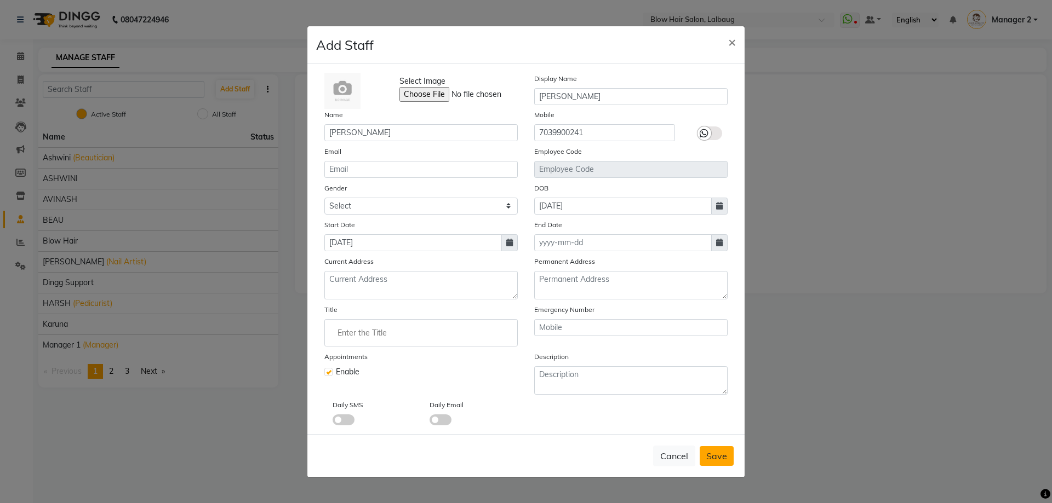
click at [708, 457] on span "Save" at bounding box center [716, 456] width 21 height 11
select select
checkbox input "false"
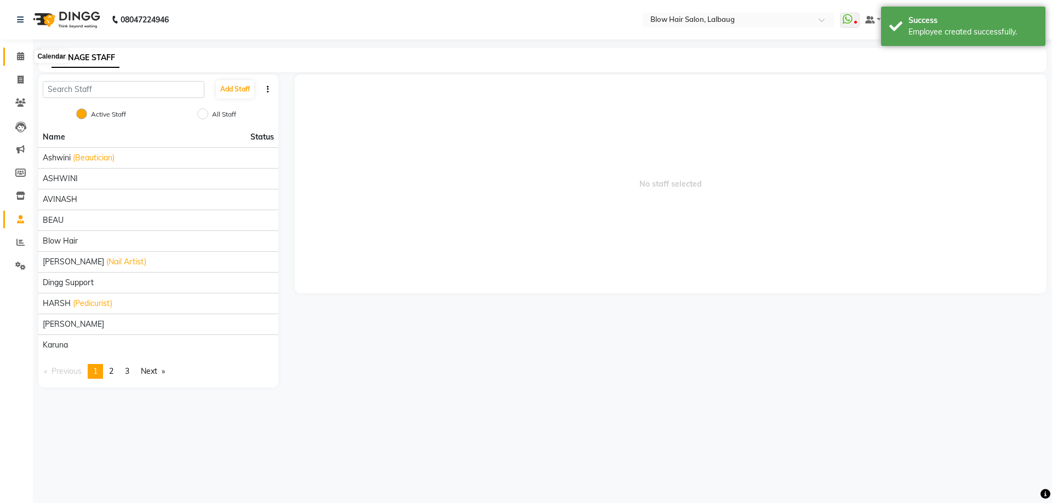
click at [16, 56] on span at bounding box center [20, 56] width 19 height 13
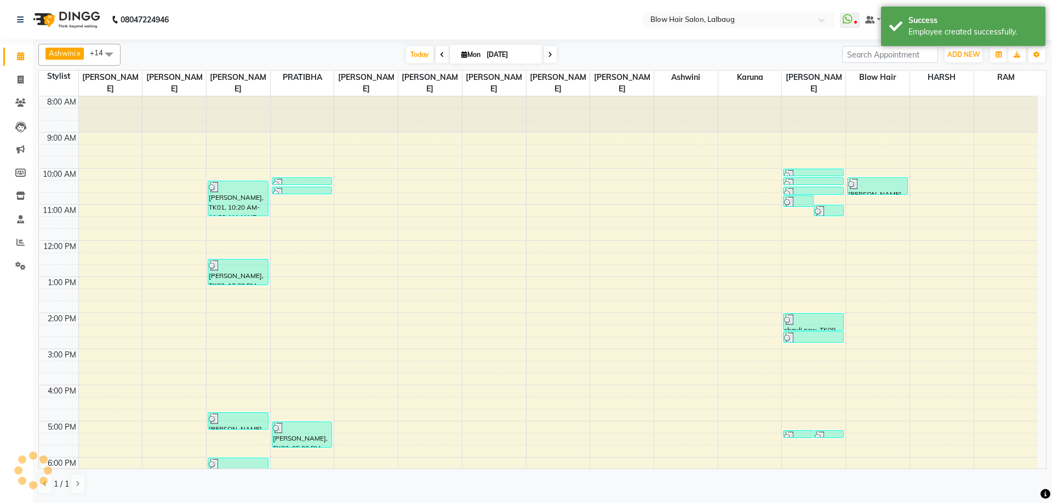
click at [110, 53] on span at bounding box center [109, 54] width 22 height 21
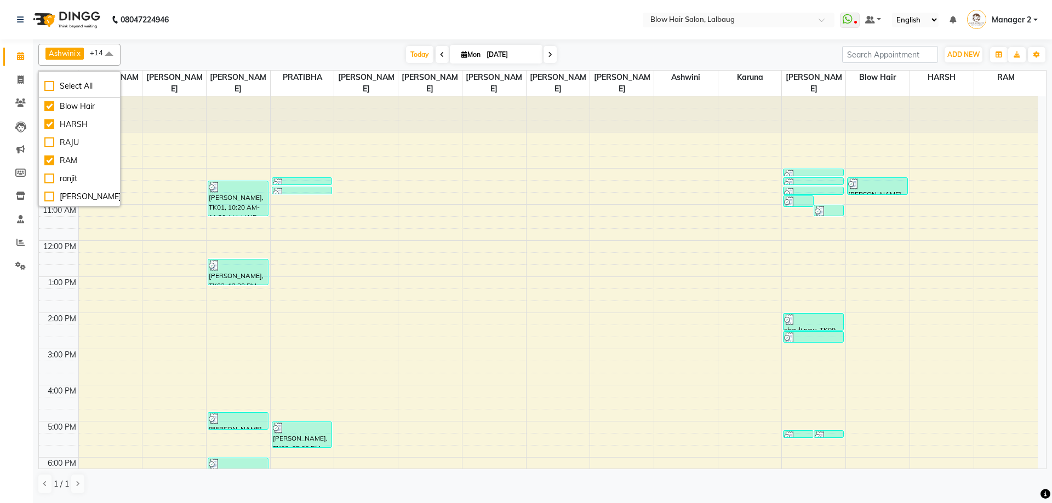
scroll to position [309, 0]
click at [51, 191] on div "[PERSON_NAME]" at bounding box center [79, 197] width 70 height 12
checkbox input "true"
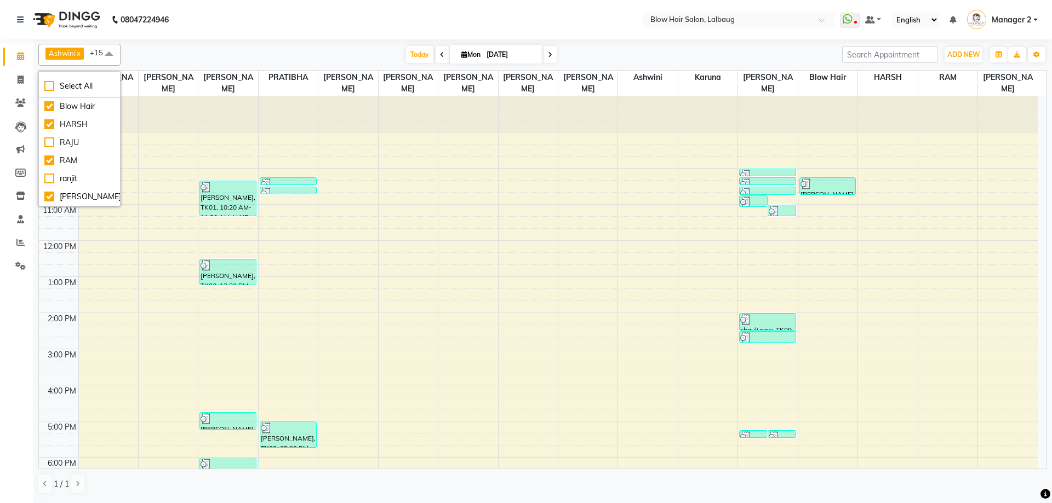
click at [208, 42] on div "Ashwini x Blow Hair x [PERSON_NAME] x [PERSON_NAME] x PRATIBHA x [PERSON_NAME] …" at bounding box center [542, 269] width 1008 height 460
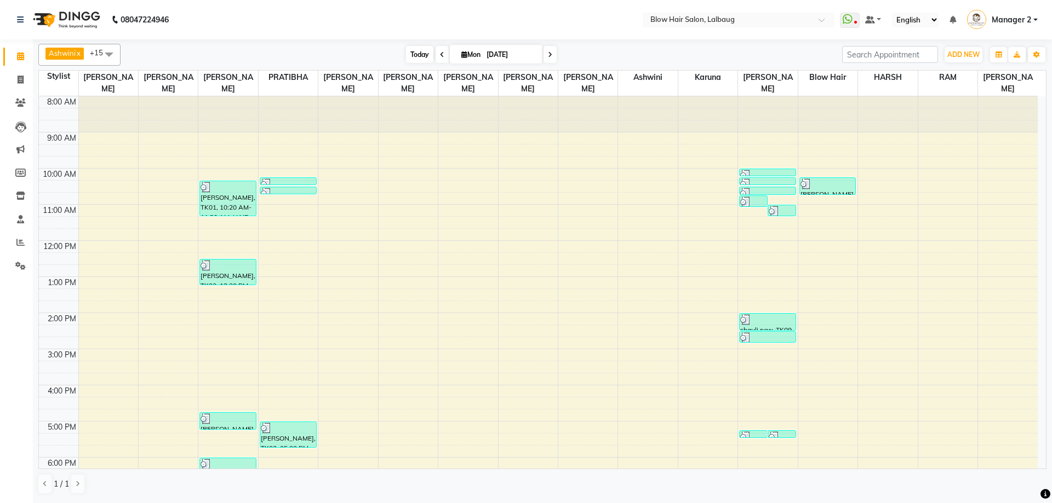
click at [416, 49] on span "Today" at bounding box center [419, 54] width 27 height 17
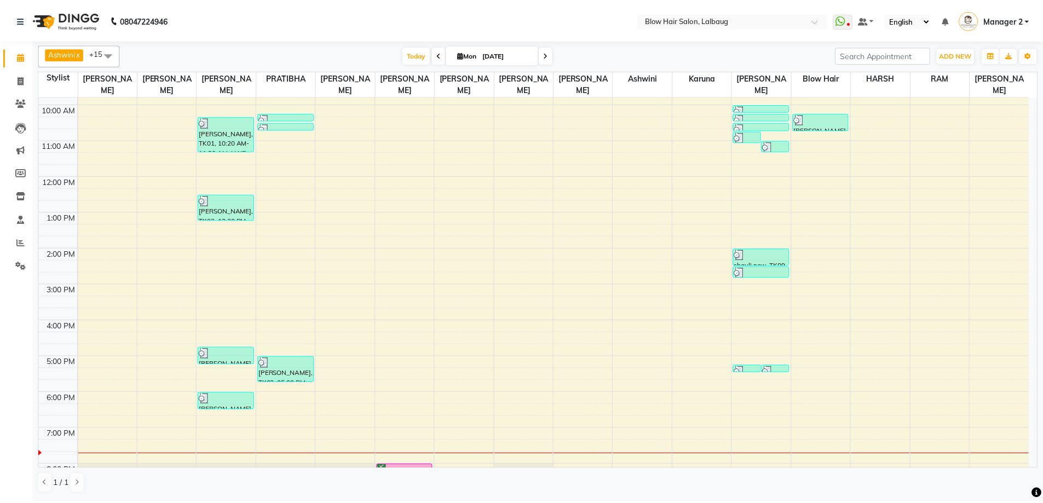
scroll to position [133, 0]
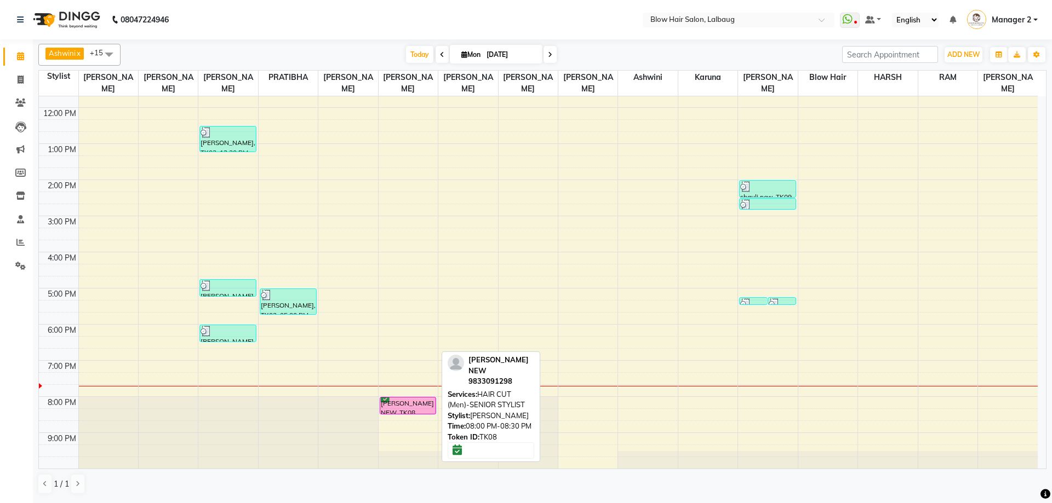
click at [411, 404] on div "[PERSON_NAME] NEW, TK08, 08:00 PM-08:30 PM, HAIR CUT (Men)-SENIOR STYLIST" at bounding box center [408, 406] width 56 height 16
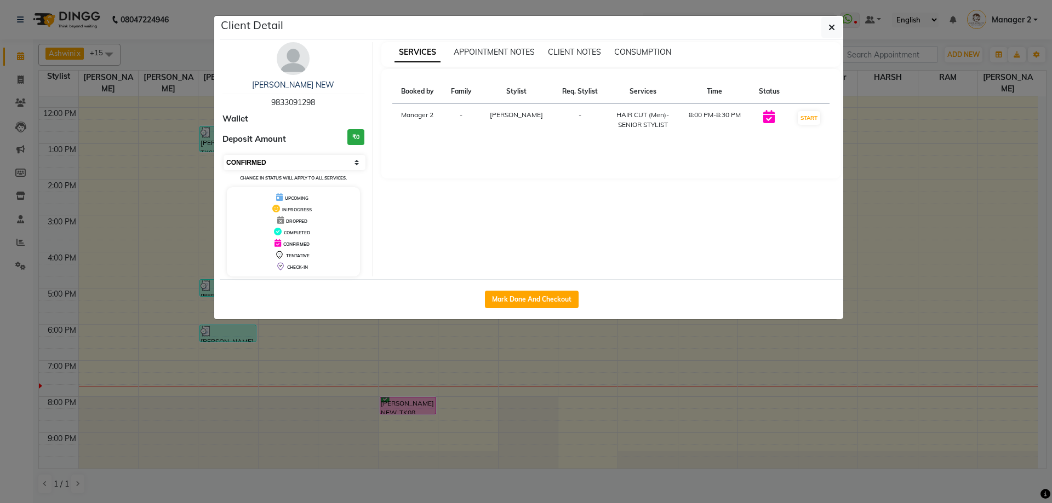
click at [299, 159] on select "Select IN SERVICE CONFIRMED TENTATIVE CHECK IN MARK DONE DROPPED UPCOMING" at bounding box center [294, 162] width 142 height 15
select select "8"
click at [223, 155] on select "Select IN SERVICE CONFIRMED TENTATIVE CHECK IN MARK DONE DROPPED UPCOMING" at bounding box center [294, 162] width 142 height 15
click at [833, 25] on icon "button" at bounding box center [831, 27] width 7 height 9
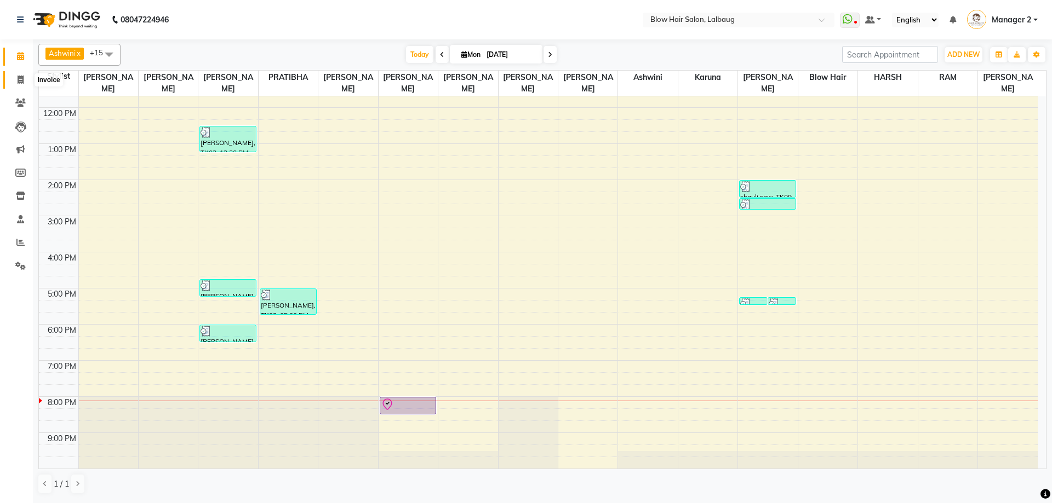
click at [19, 79] on icon at bounding box center [21, 80] width 6 height 8
select select "5162"
select select "service"
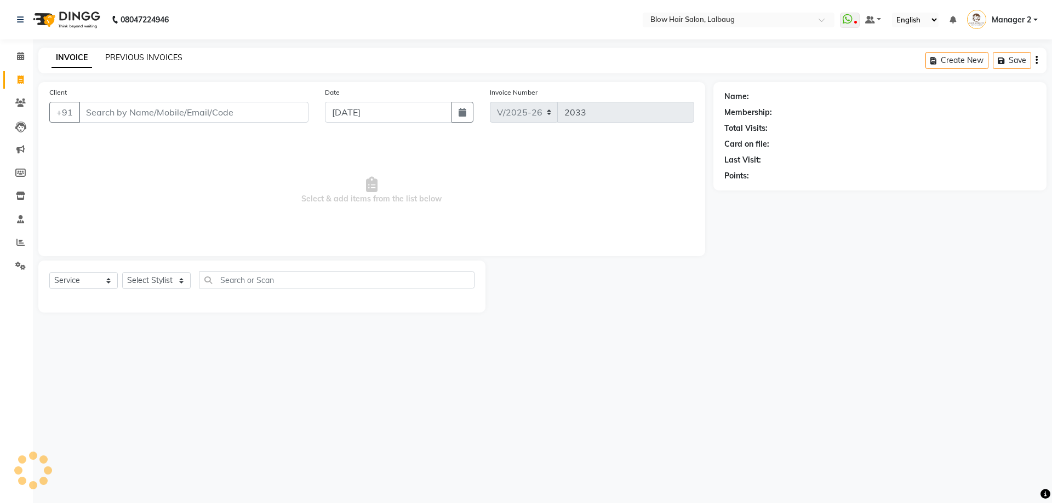
click at [159, 60] on link "PREVIOUS INVOICES" at bounding box center [143, 58] width 77 height 10
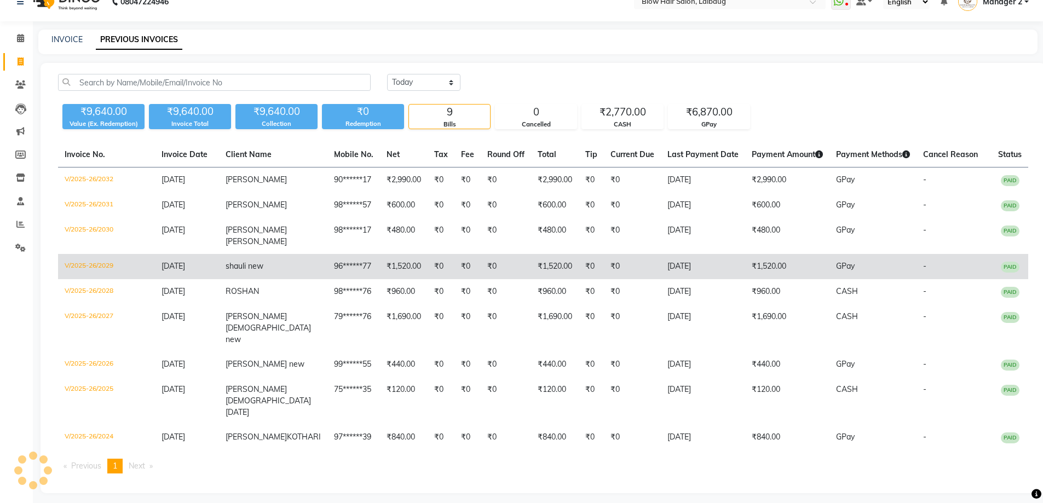
scroll to position [24, 0]
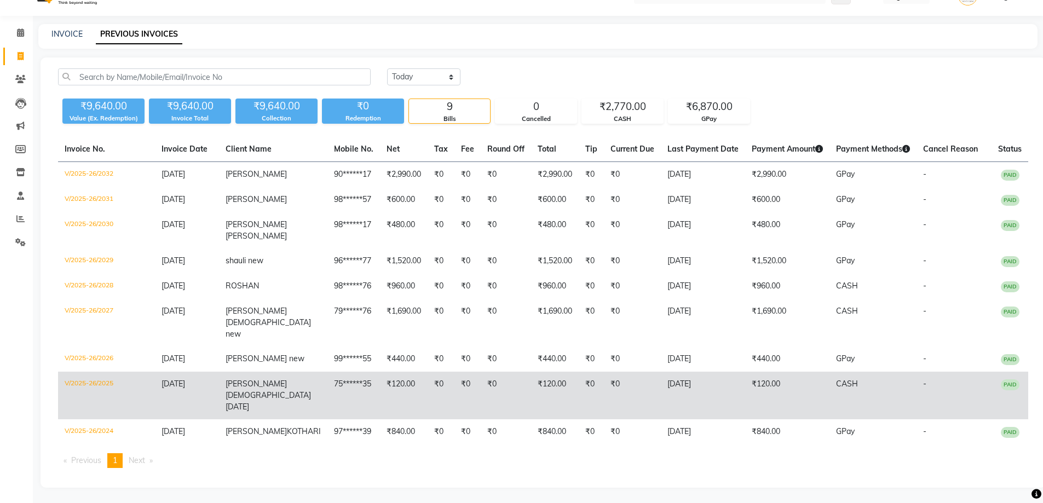
click at [836, 382] on span "CASH" at bounding box center [847, 384] width 22 height 10
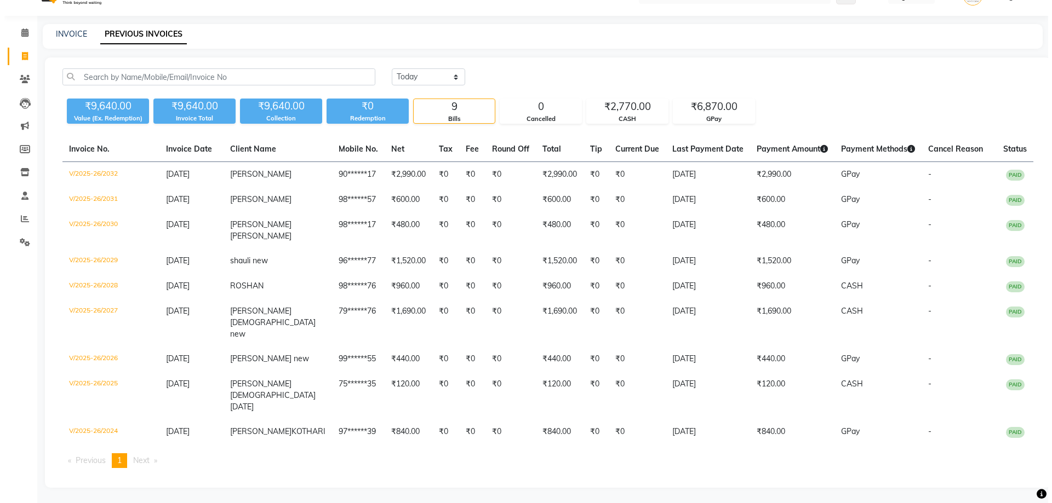
scroll to position [0, 0]
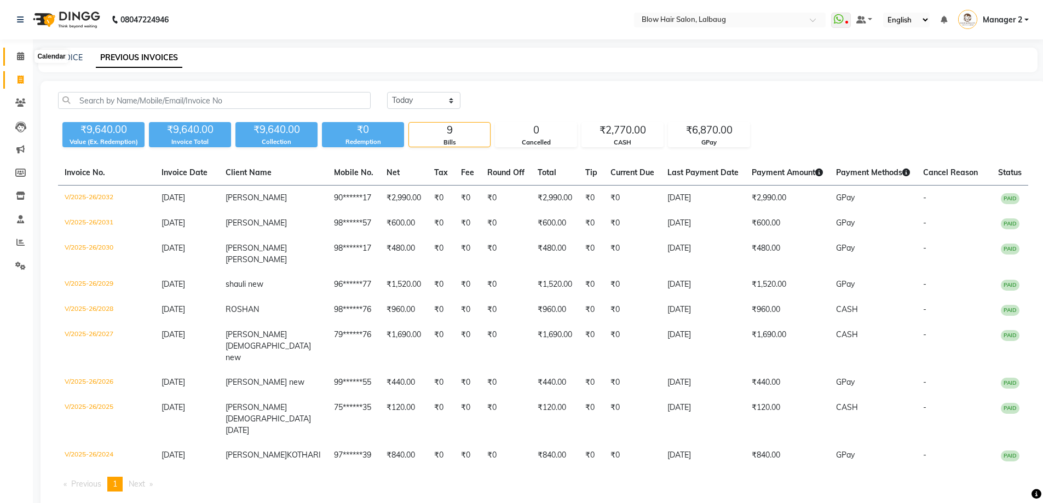
click at [19, 55] on icon at bounding box center [20, 56] width 7 height 8
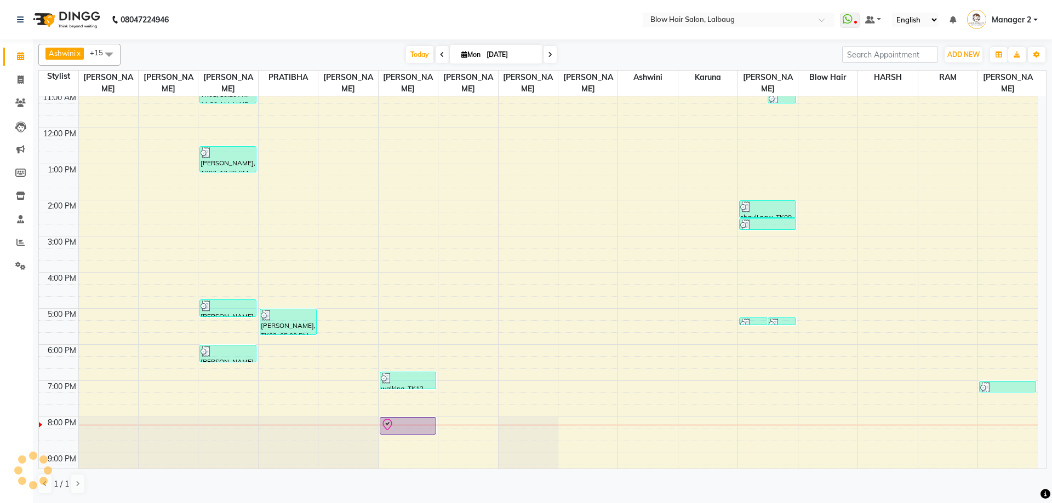
scroll to position [133, 0]
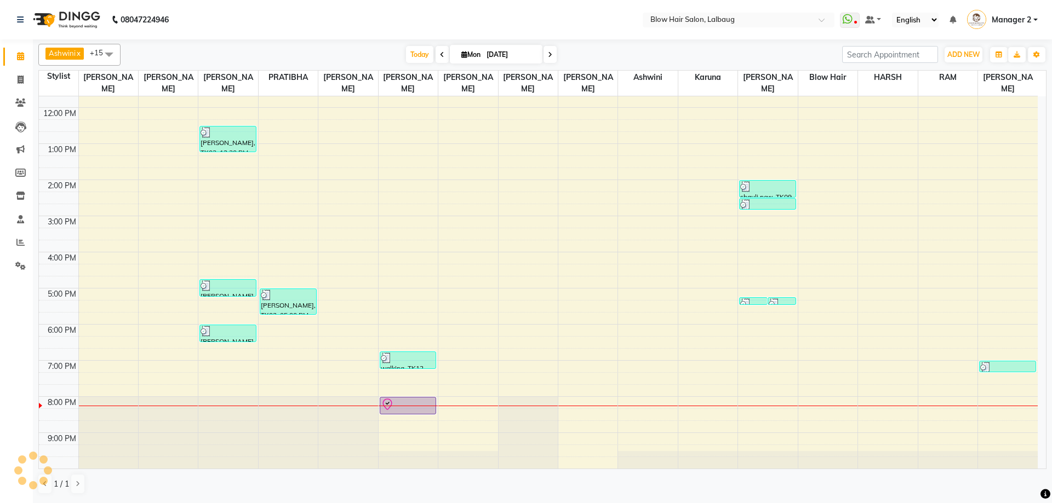
click at [542, 55] on div "Today Mon 01-09-2025" at bounding box center [481, 55] width 153 height 16
click at [545, 54] on span at bounding box center [549, 54] width 13 height 17
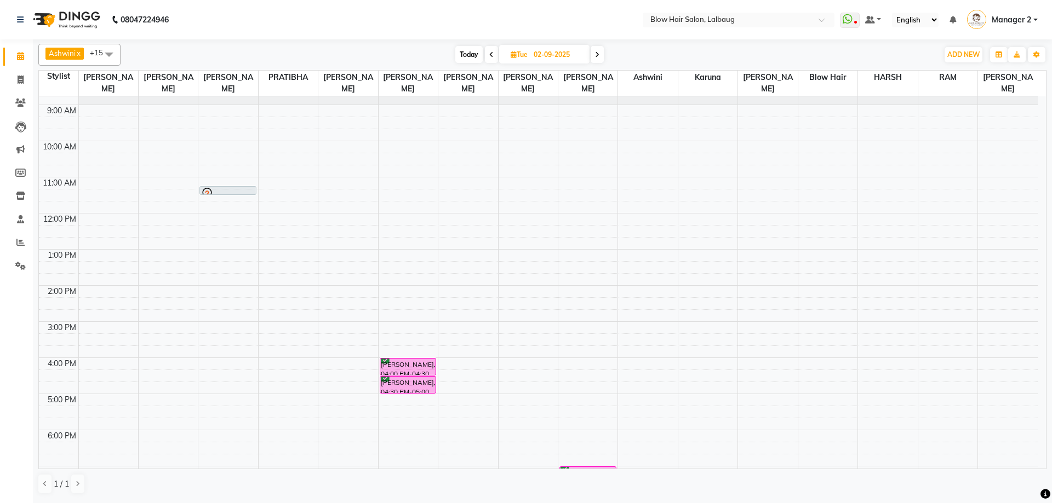
scroll to position [0, 0]
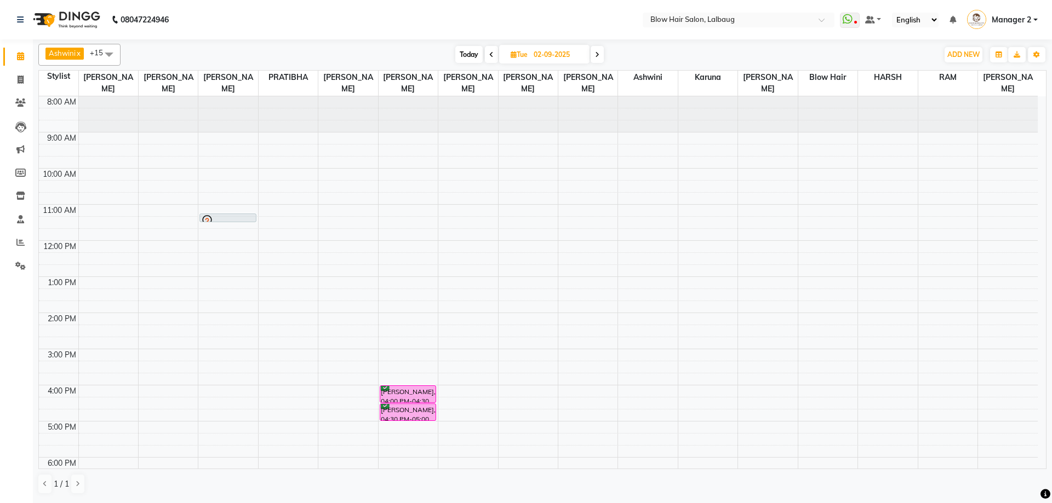
click at [462, 57] on span "Today" at bounding box center [468, 54] width 27 height 17
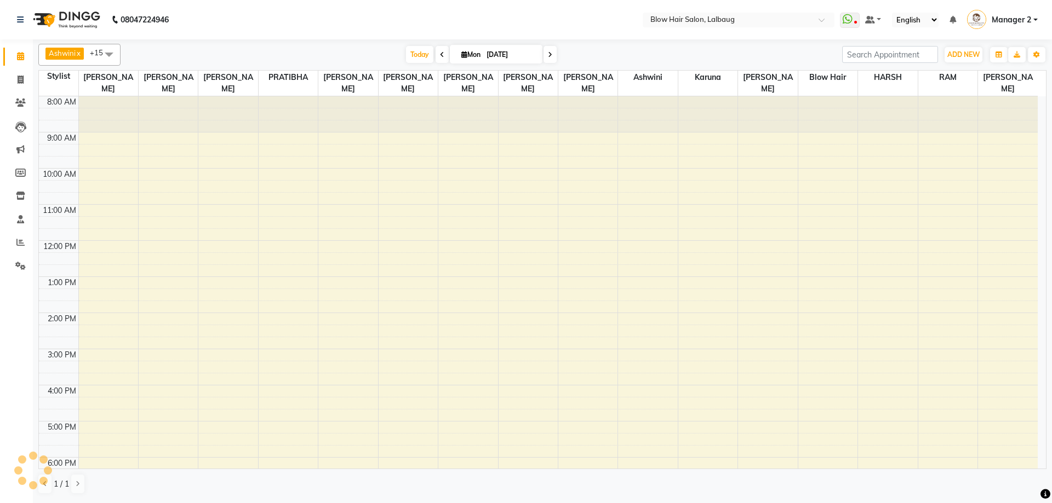
scroll to position [133, 0]
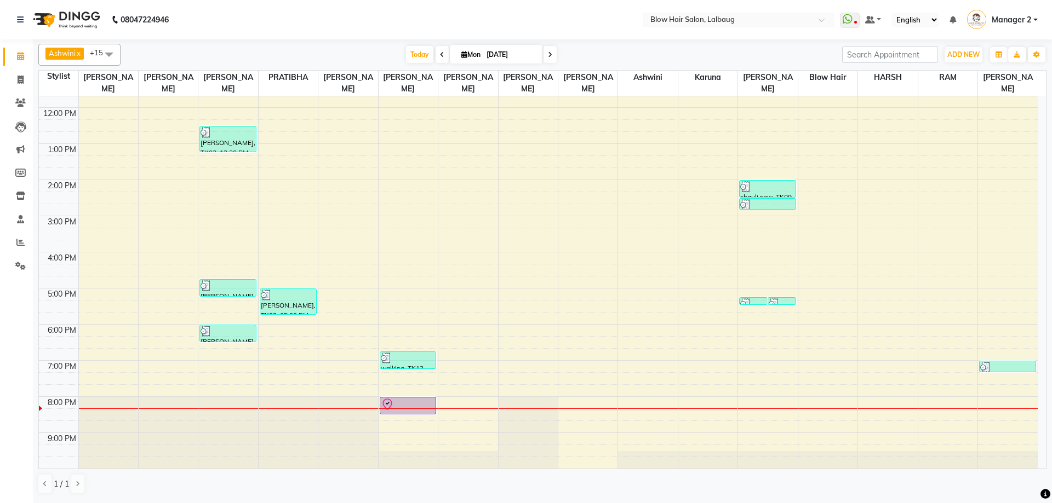
click at [548, 54] on icon at bounding box center [550, 54] width 4 height 7
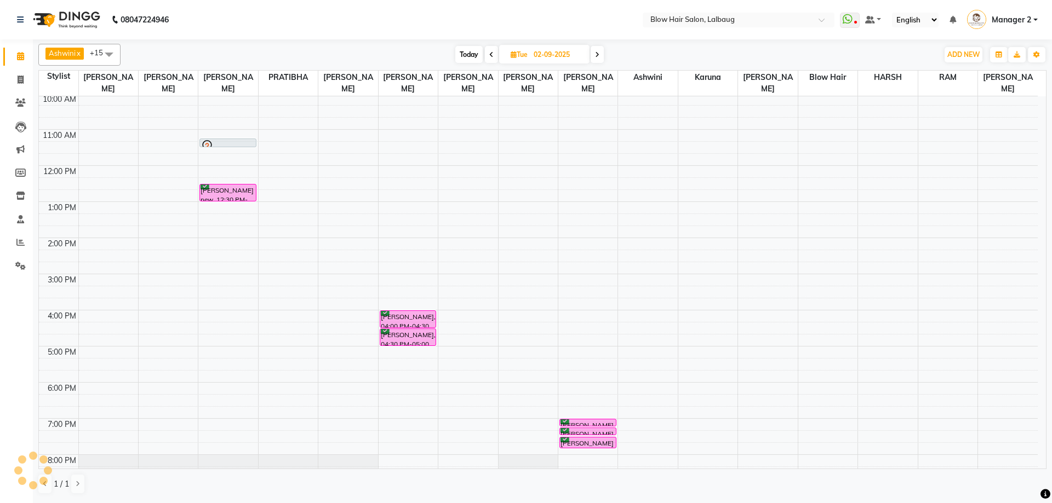
scroll to position [0, 0]
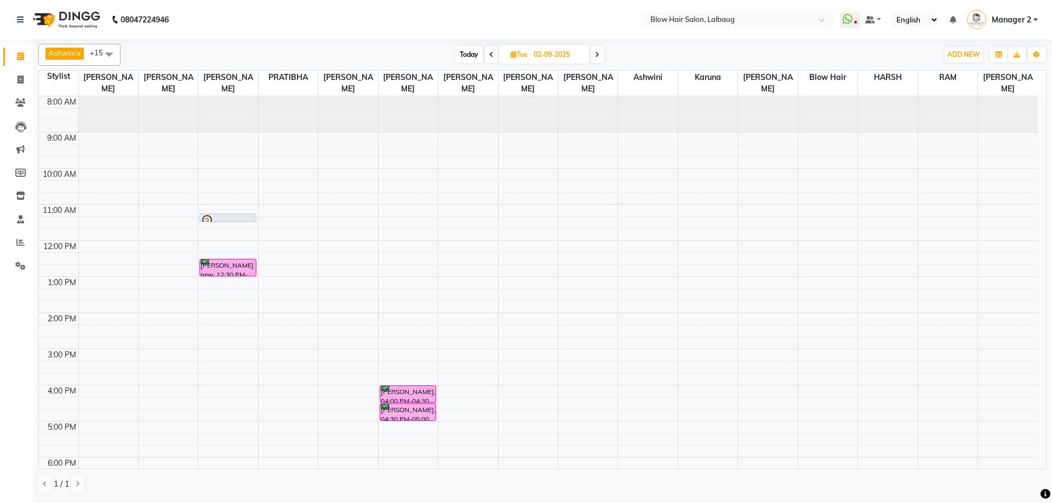
click at [464, 54] on span "Today" at bounding box center [468, 54] width 27 height 17
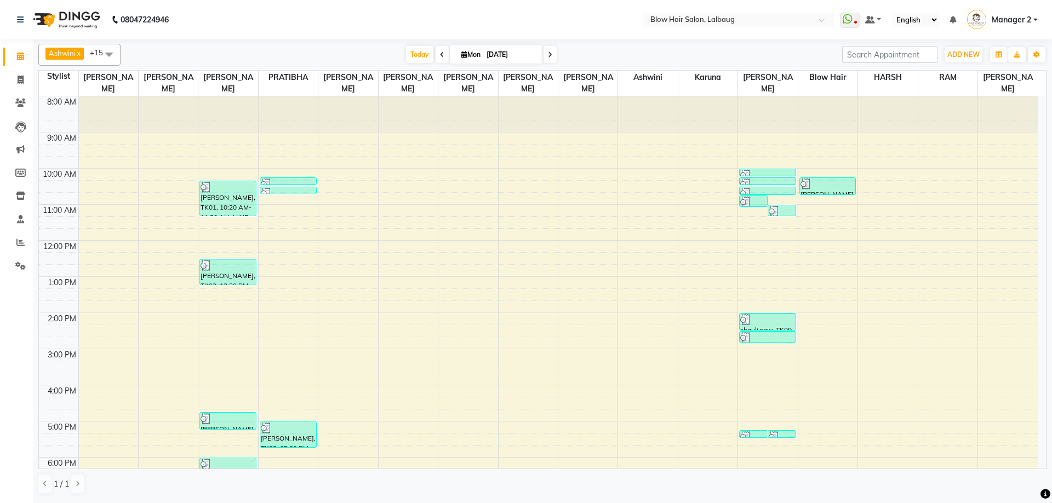
click at [549, 55] on icon at bounding box center [550, 54] width 4 height 7
type input "02-09-2025"
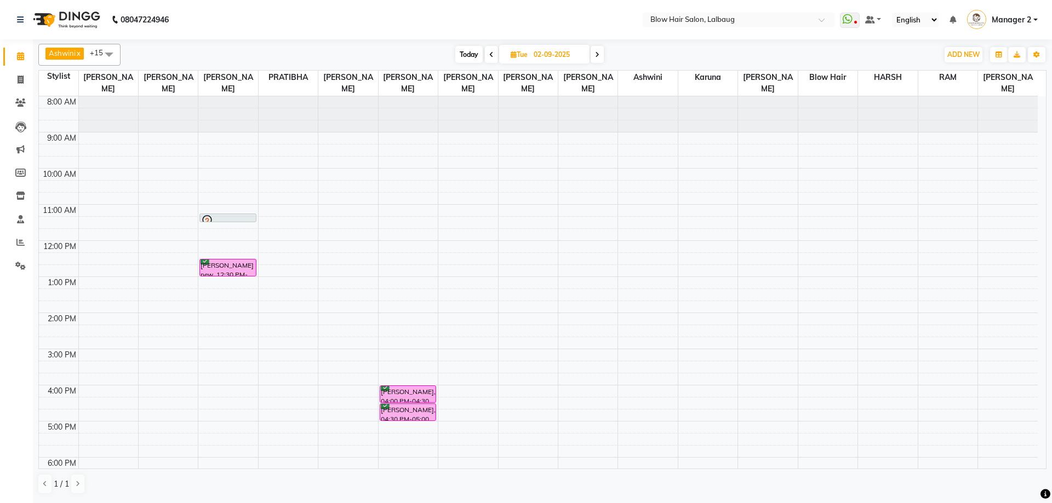
scroll to position [55, 0]
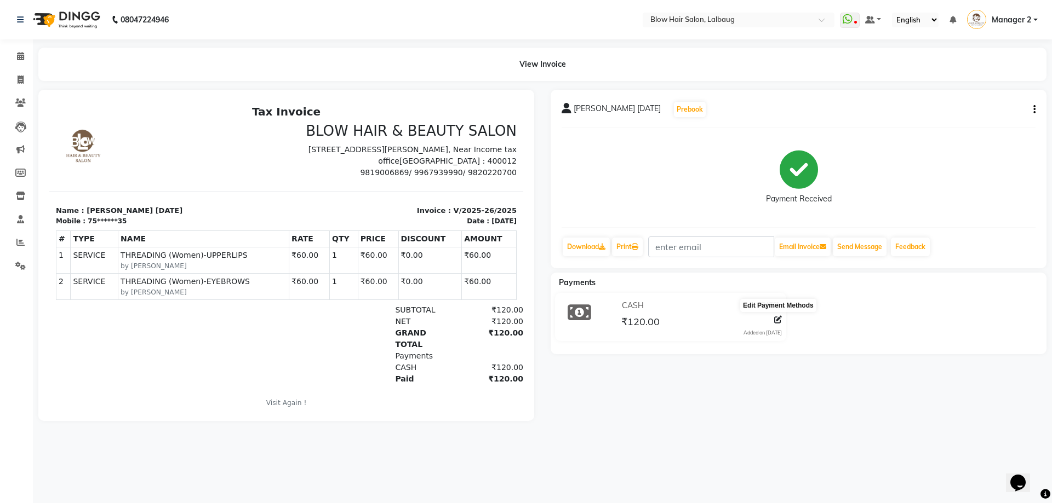
click at [777, 320] on icon at bounding box center [778, 320] width 8 height 8
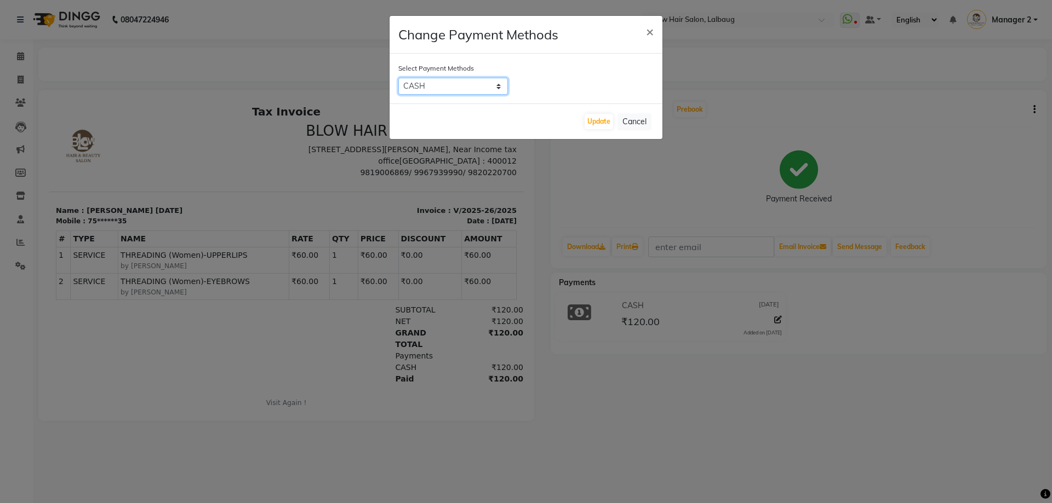
click at [498, 86] on select "CARD GPay CASH" at bounding box center [453, 86] width 110 height 17
select select "5"
click at [398, 78] on select "CARD GPay CASH" at bounding box center [453, 86] width 110 height 17
click at [599, 121] on button "Update" at bounding box center [598, 121] width 28 height 15
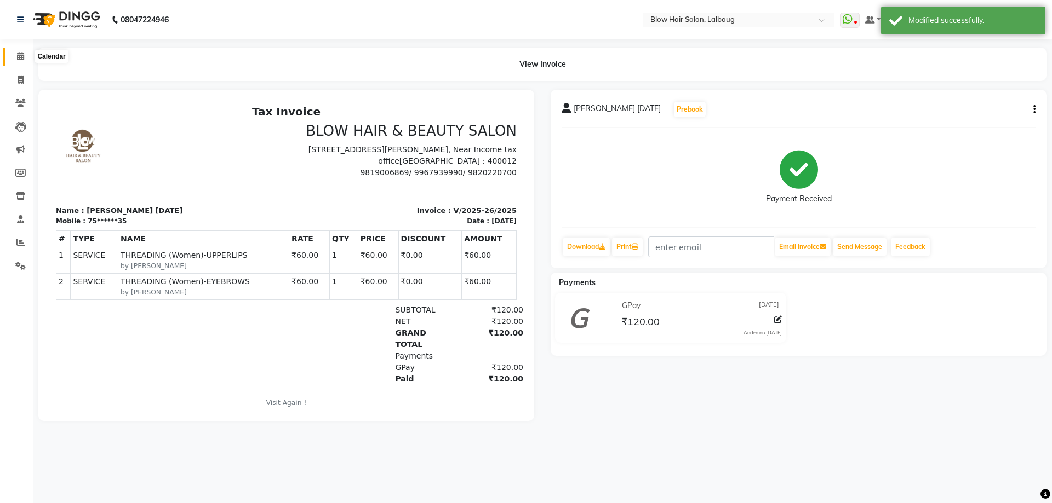
click at [23, 54] on icon at bounding box center [20, 56] width 7 height 8
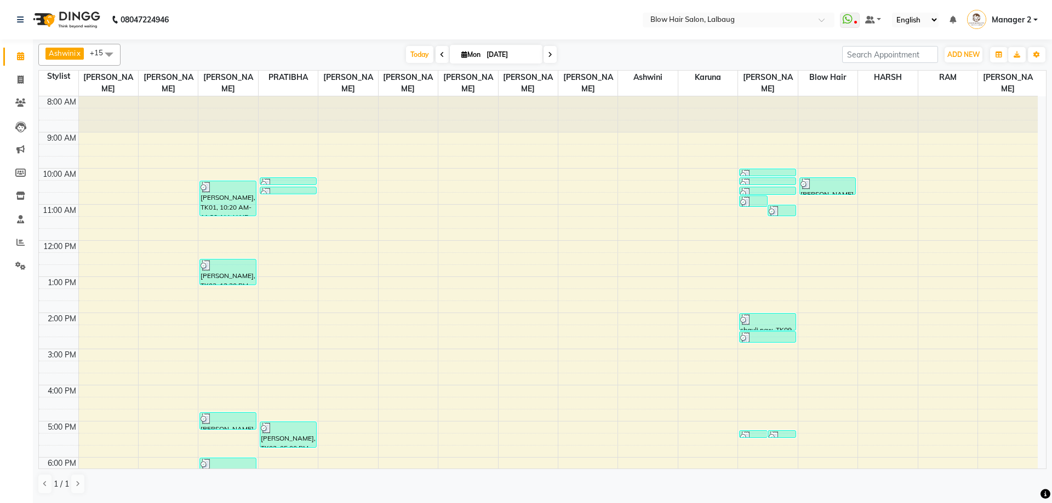
scroll to position [133, 0]
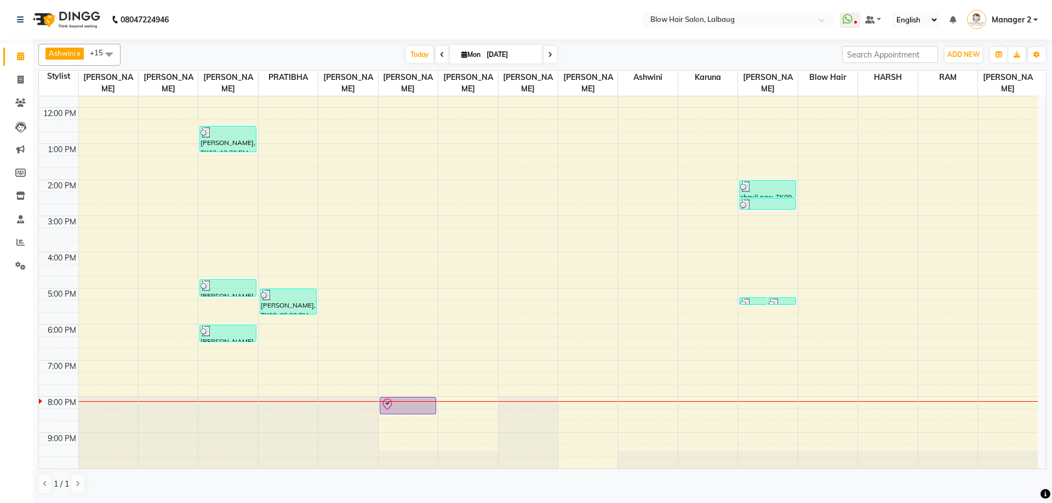
click at [984, 366] on div "8:00 AM 9:00 AM 10:00 AM 11:00 AM 12:00 PM 1:00 PM 2:00 PM 3:00 PM 4:00 PM 5:00…" at bounding box center [538, 216] width 998 height 506
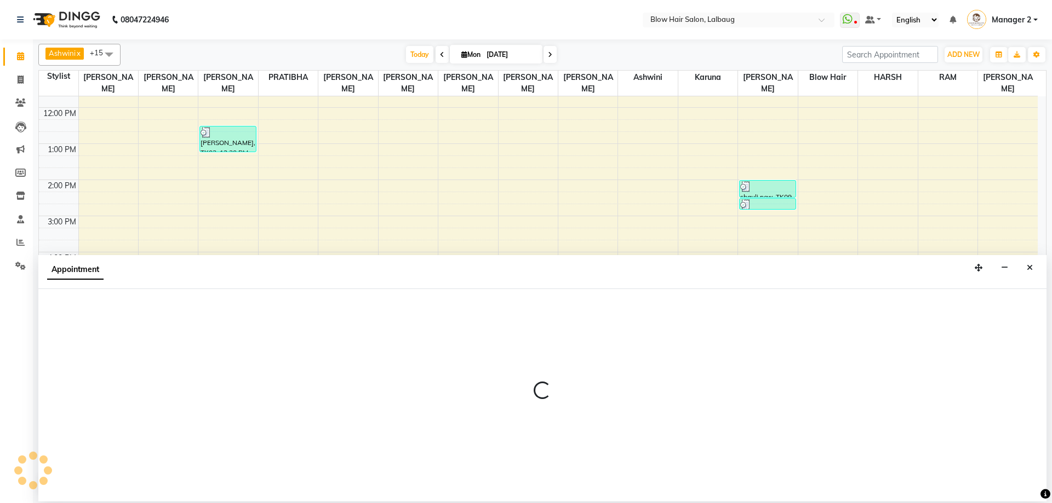
select select "90560"
select select "tentative"
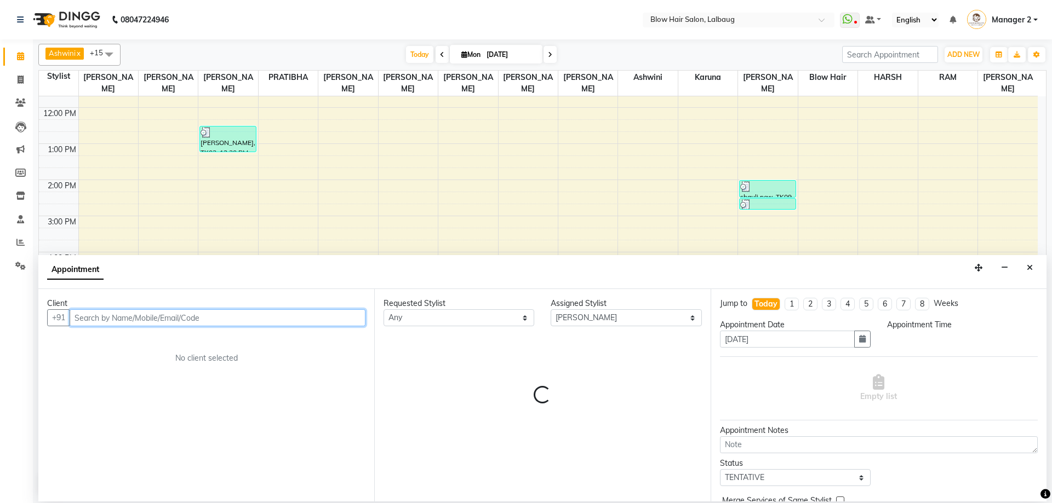
select select "1140"
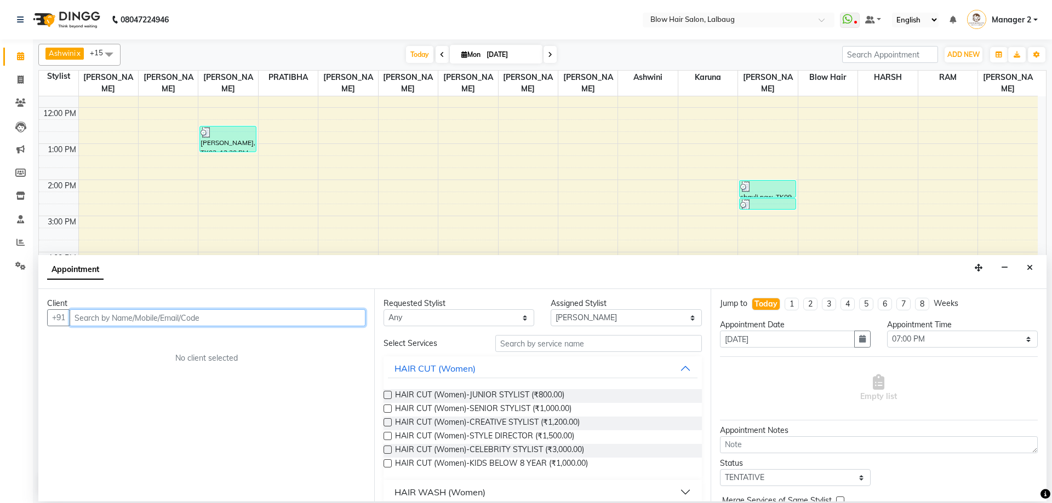
drag, startPoint x: 288, startPoint y: 320, endPoint x: 209, endPoint y: 328, distance: 79.3
click at [282, 325] on input "text" at bounding box center [218, 317] width 296 height 17
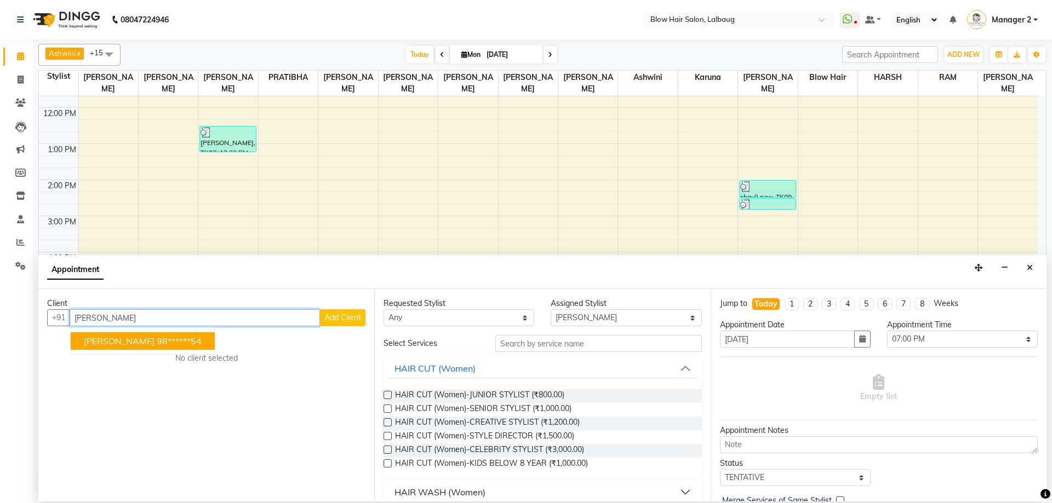
click at [159, 347] on button "LATA K 98******54" at bounding box center [143, 341] width 144 height 18
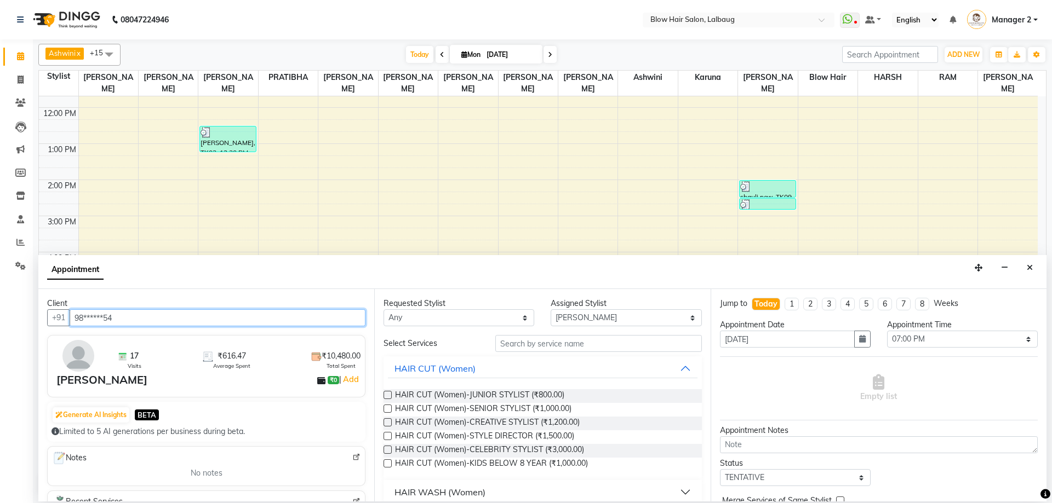
type input "98******54"
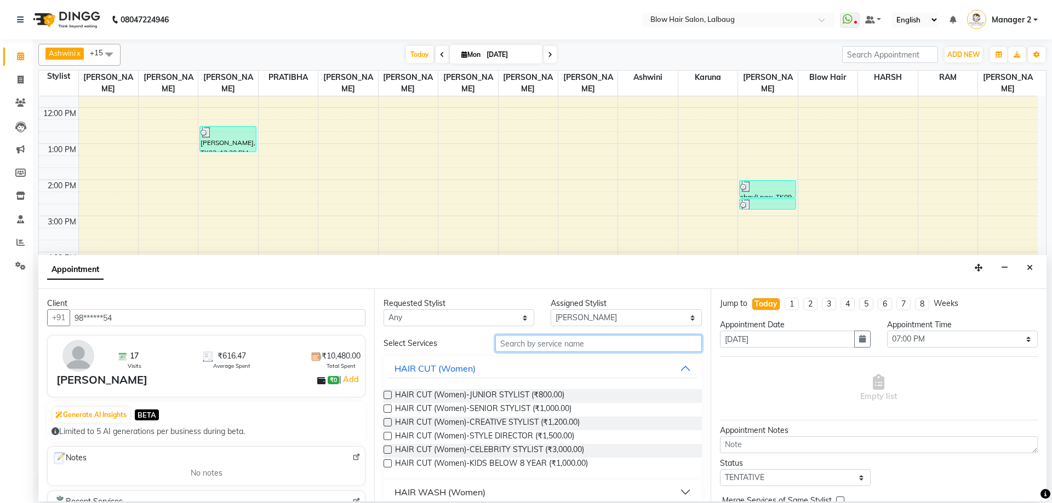
click at [499, 336] on input "text" at bounding box center [598, 343] width 206 height 17
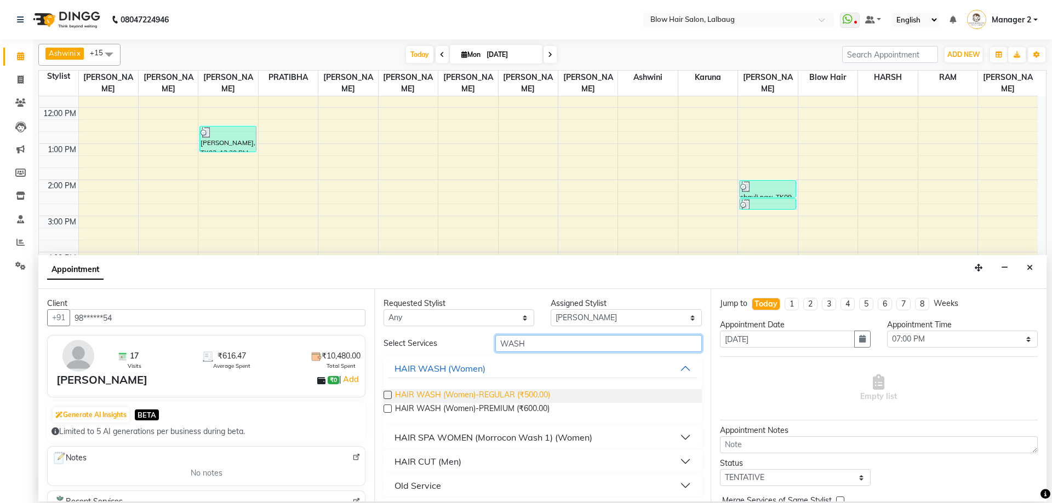
type input "WASH"
click at [495, 393] on span "HAIR WASH (Women)-REGULAR (₹500.00)" at bounding box center [472, 396] width 155 height 14
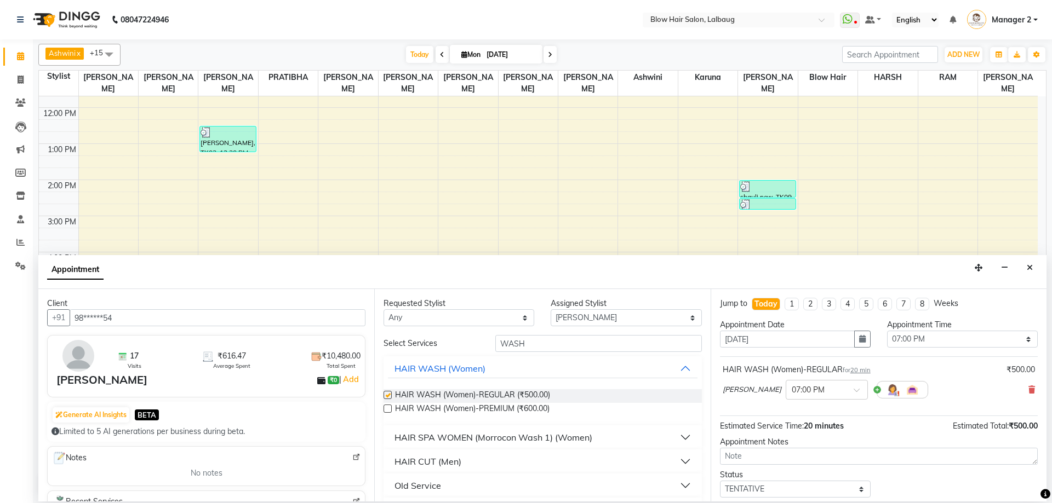
checkbox input "false"
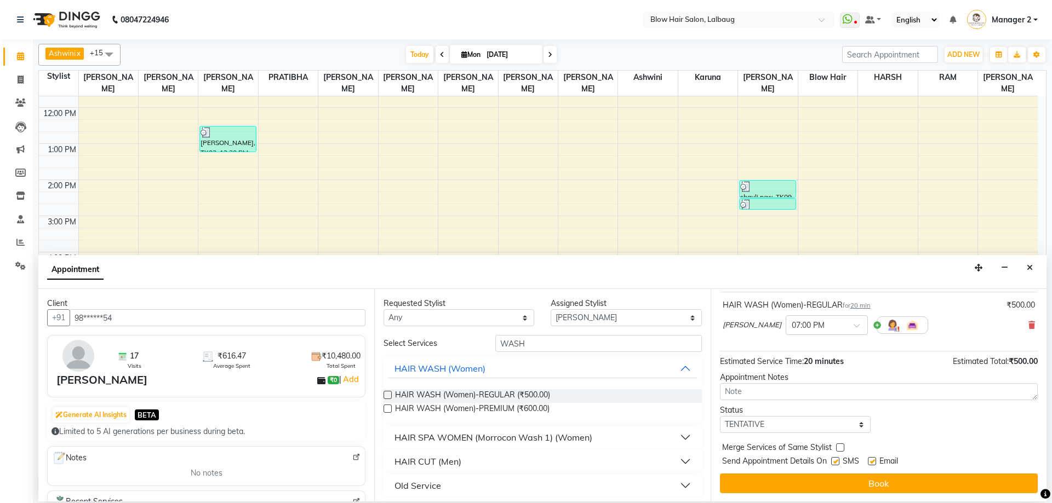
scroll to position [65, 0]
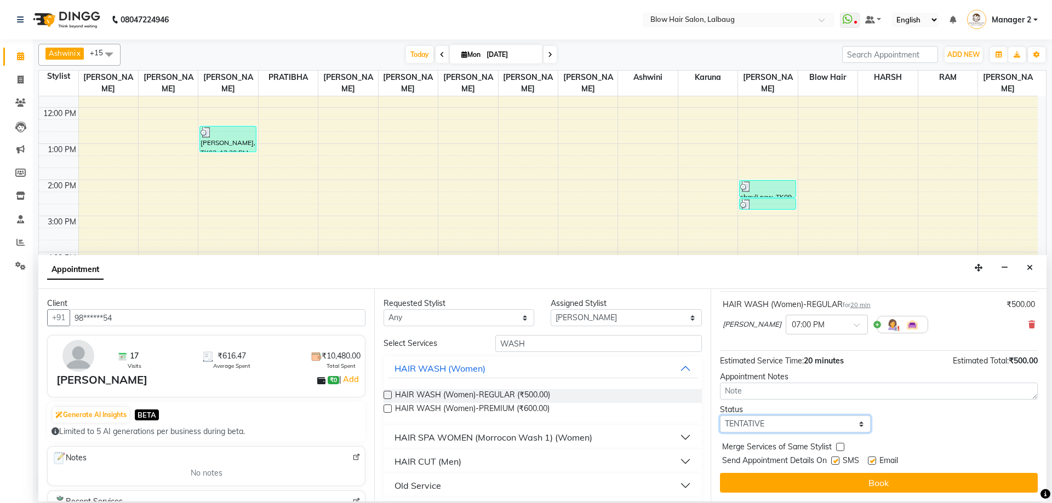
click at [788, 430] on select "Select TENTATIVE CONFIRM CHECK-IN UPCOMING" at bounding box center [795, 424] width 151 height 17
select select "check-in"
click at [720, 416] on select "Select TENTATIVE CONFIRM CHECK-IN UPCOMING" at bounding box center [795, 424] width 151 height 17
click at [837, 464] on label at bounding box center [835, 461] width 8 height 8
click at [837, 464] on input "checkbox" at bounding box center [834, 461] width 7 height 7
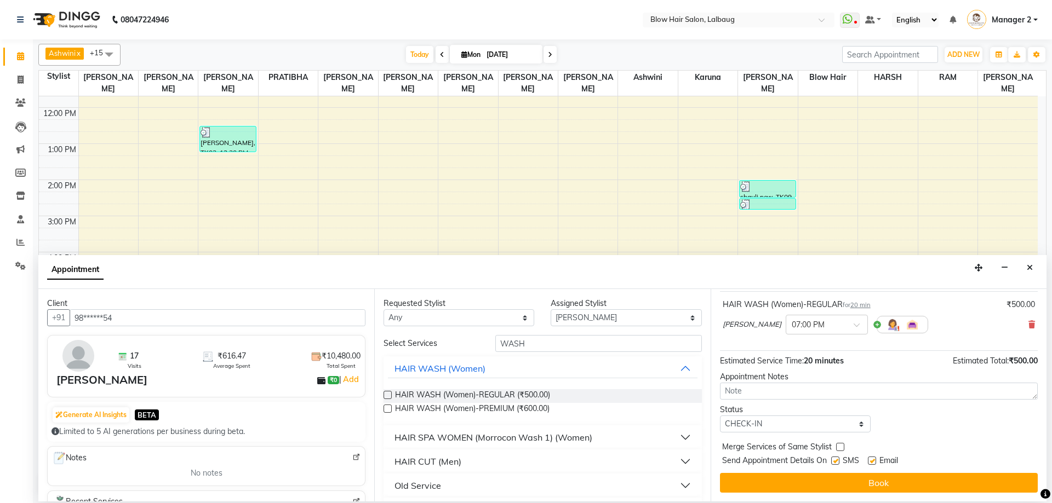
checkbox input "false"
click at [872, 463] on label at bounding box center [872, 461] width 8 height 8
click at [872, 463] on input "checkbox" at bounding box center [871, 461] width 7 height 7
checkbox input "false"
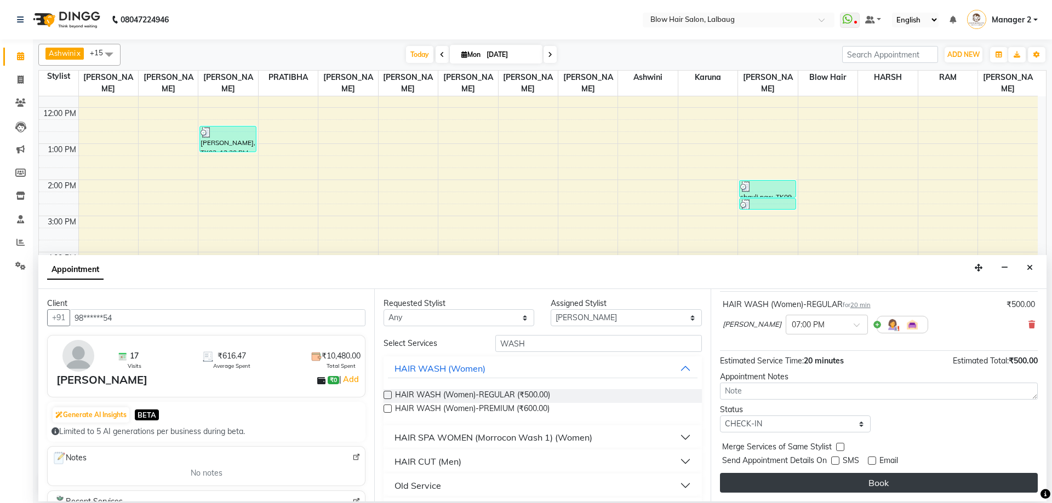
click at [871, 477] on button "Book" at bounding box center [879, 483] width 318 height 20
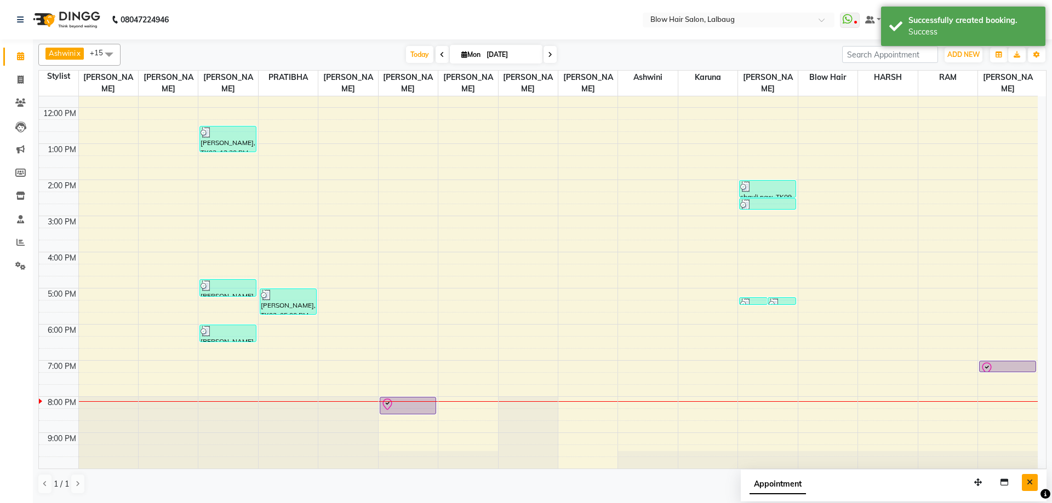
click at [1030, 480] on icon "Close" at bounding box center [1029, 483] width 6 height 8
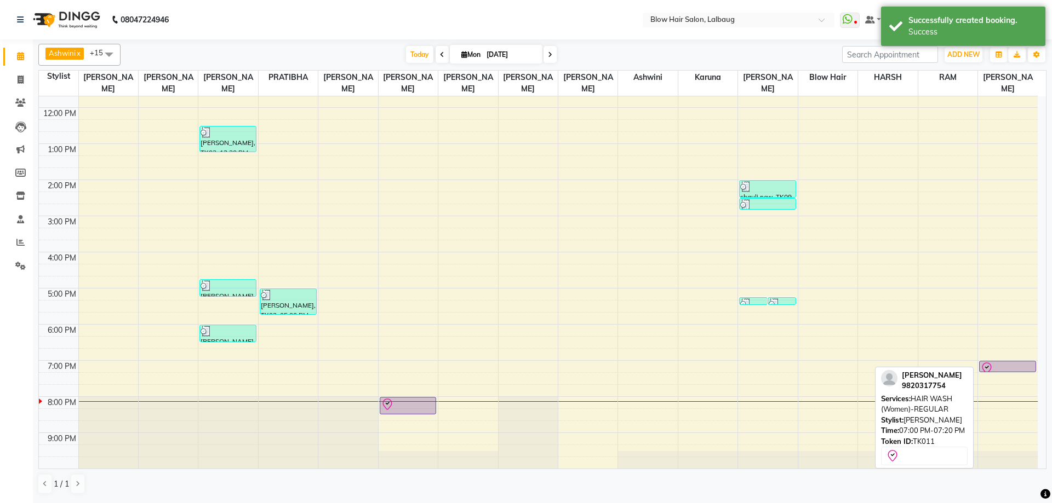
click at [1002, 365] on div at bounding box center [1007, 368] width 55 height 13
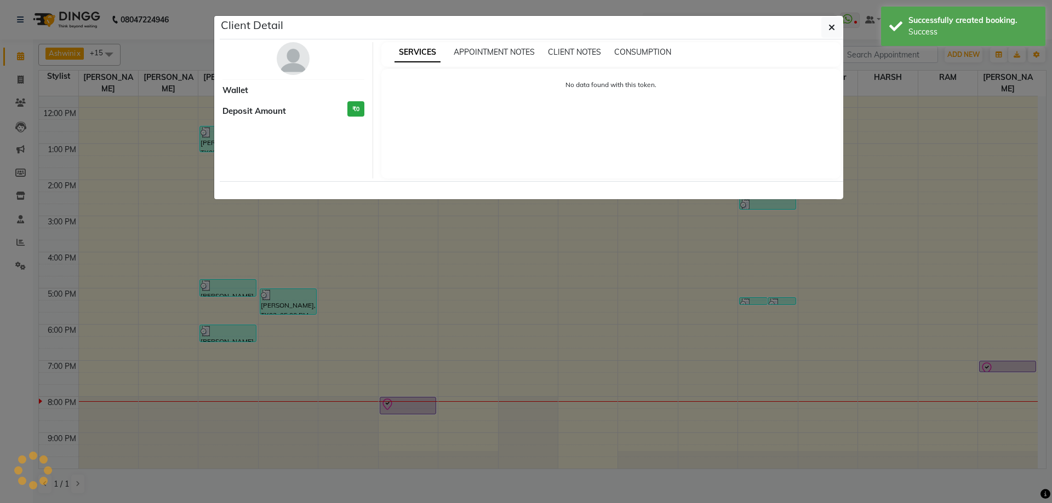
select select "8"
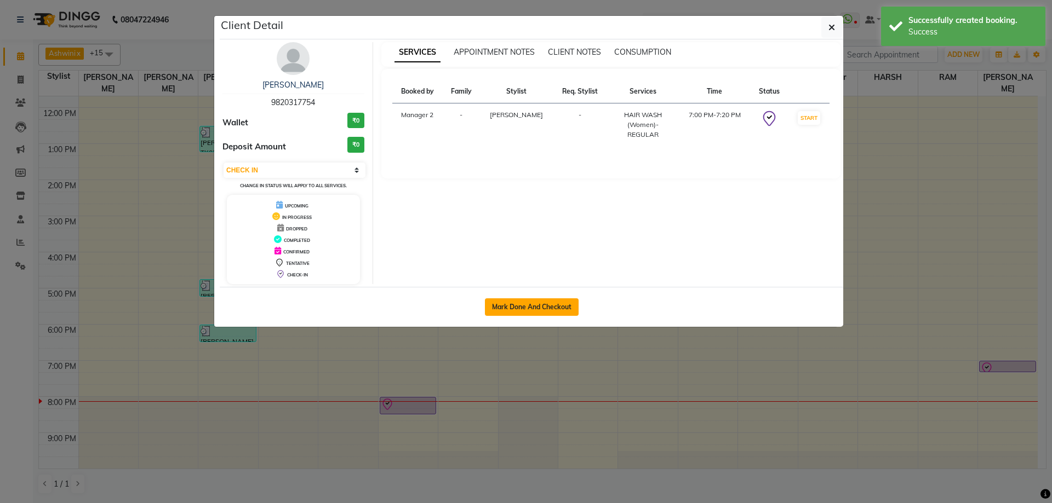
click at [544, 302] on button "Mark Done And Checkout" at bounding box center [532, 308] width 94 height 18
select select "5162"
select select "service"
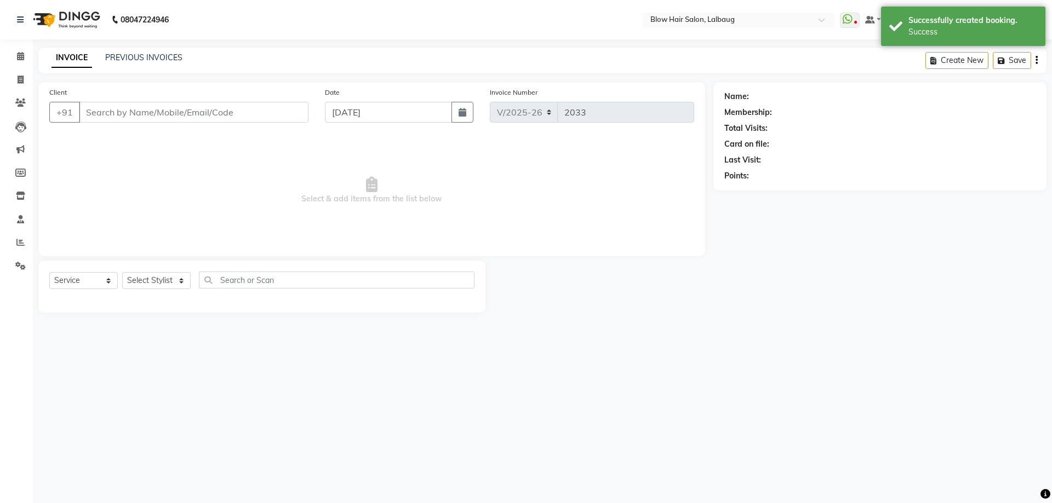
type input "98******54"
select select "90560"
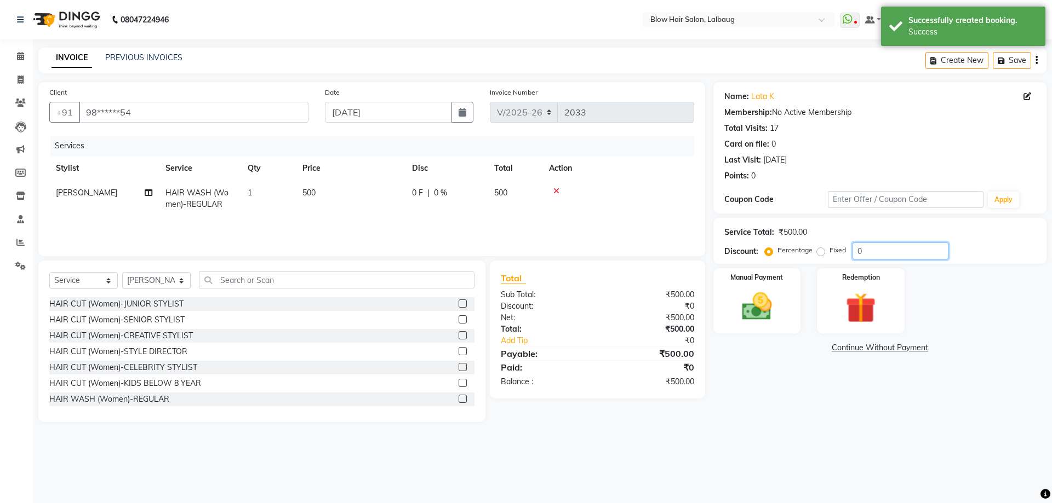
click at [854, 249] on input "0" at bounding box center [900, 251] width 96 height 17
type input "20"
click at [772, 320] on img at bounding box center [756, 307] width 51 height 36
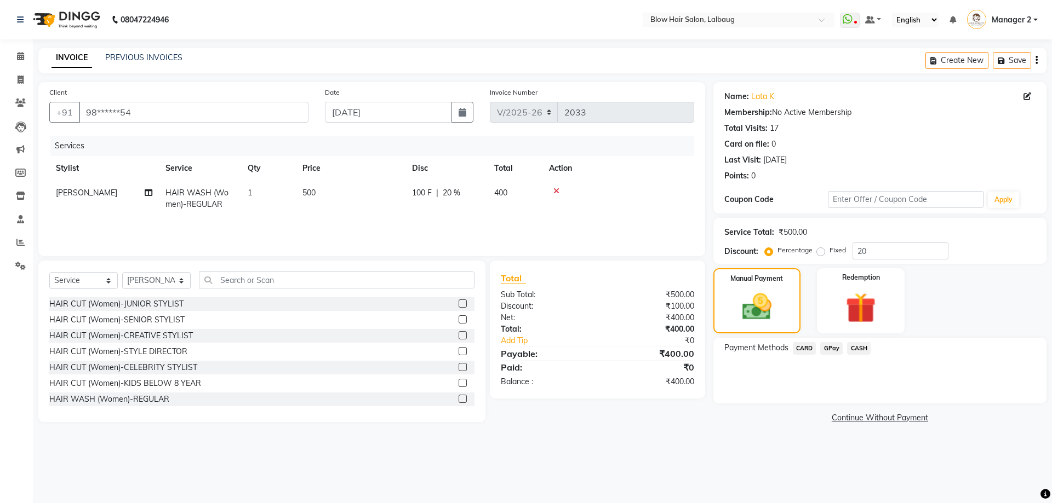
click at [859, 350] on span "CASH" at bounding box center [859, 348] width 24 height 13
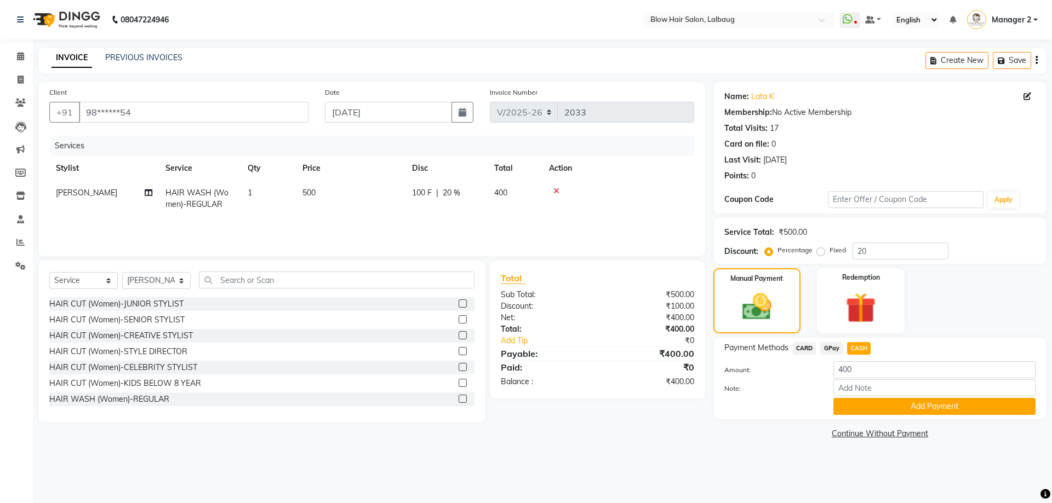
click at [867, 417] on div "Payment Methods CARD GPay CASH Amount: 400 Note: Add Payment" at bounding box center [879, 379] width 333 height 82
click at [856, 412] on button "Add Payment" at bounding box center [934, 406] width 202 height 17
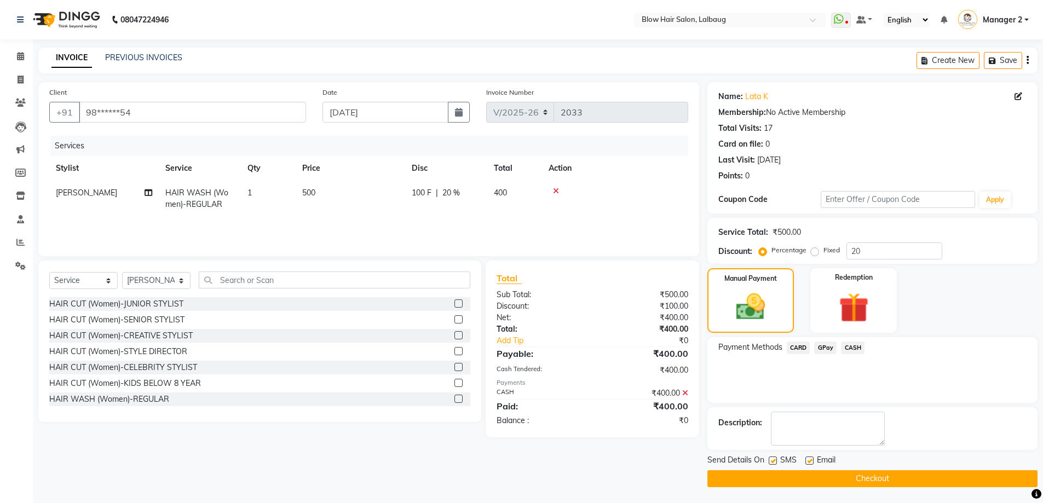
click at [808, 460] on label at bounding box center [810, 461] width 8 height 8
click at [808, 460] on input "checkbox" at bounding box center [809, 461] width 7 height 7
checkbox input "false"
click at [774, 463] on label at bounding box center [773, 461] width 8 height 8
click at [774, 463] on input "checkbox" at bounding box center [772, 461] width 7 height 7
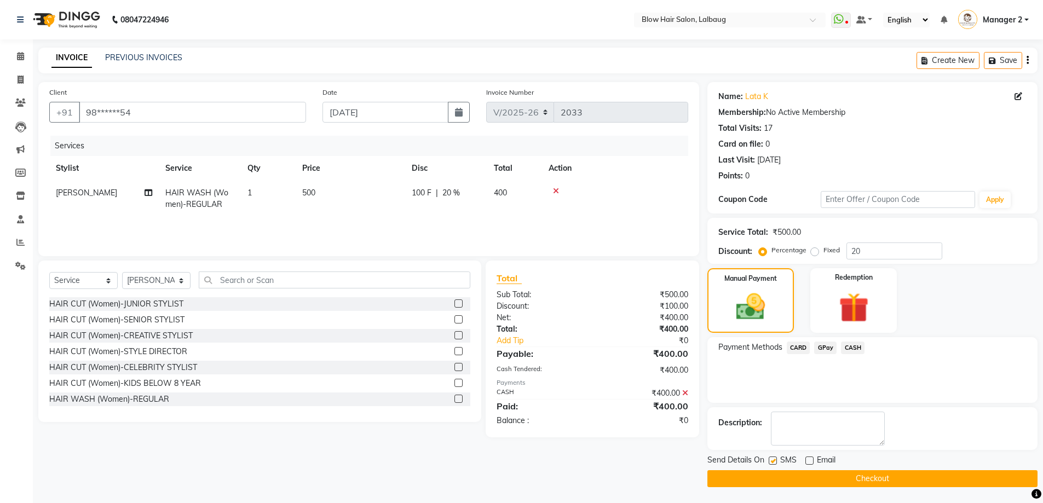
checkbox input "false"
click at [777, 480] on button "Checkout" at bounding box center [873, 478] width 330 height 17
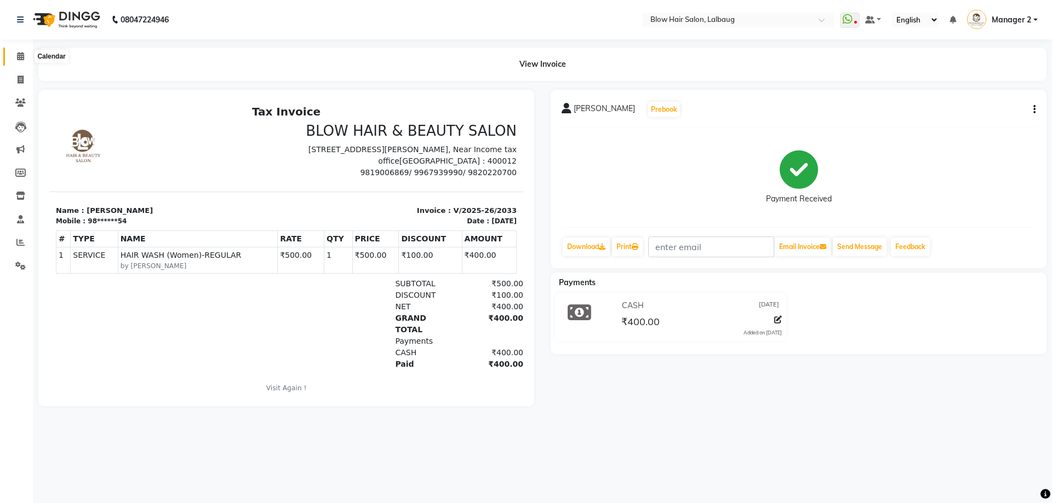
click at [23, 59] on icon at bounding box center [20, 56] width 7 height 8
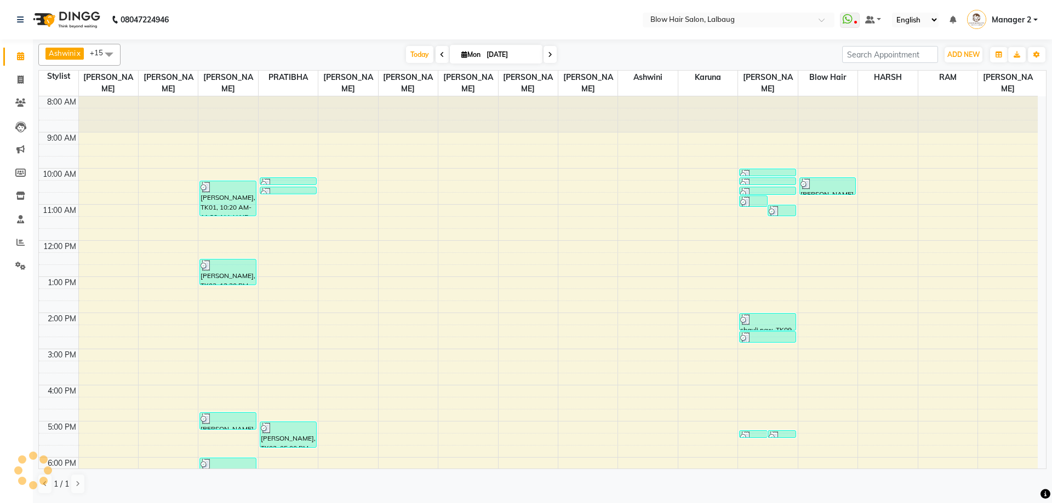
scroll to position [133, 0]
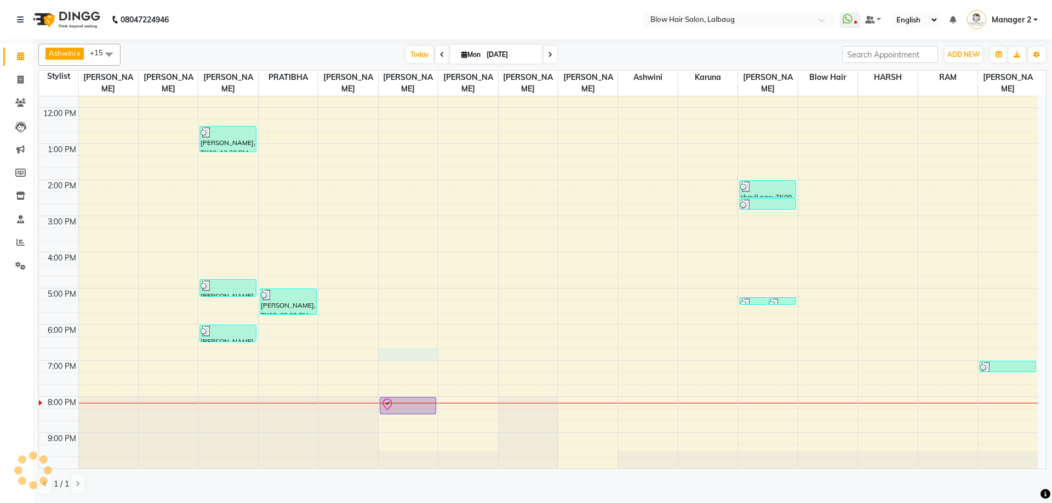
click at [401, 351] on div "8:00 AM 9:00 AM 10:00 AM 11:00 AM 12:00 PM 1:00 PM 2:00 PM 3:00 PM 4:00 PM 5:00…" at bounding box center [538, 216] width 998 height 506
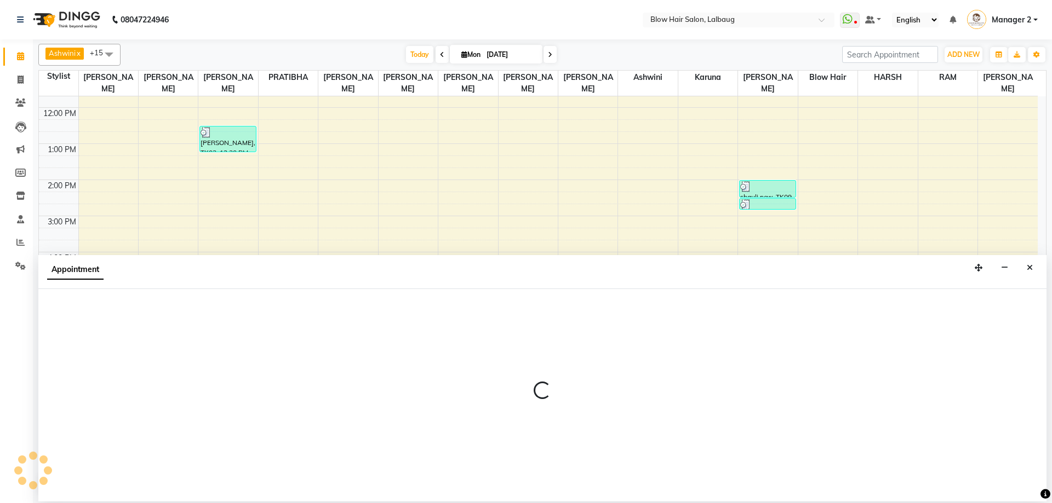
select select "65899"
select select "1125"
select select "tentative"
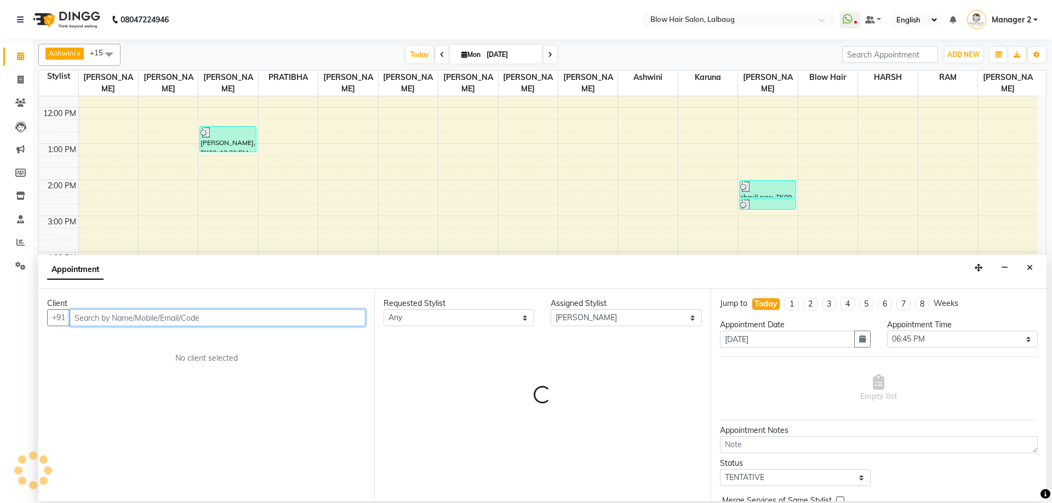
click at [193, 322] on input "text" at bounding box center [218, 317] width 296 height 17
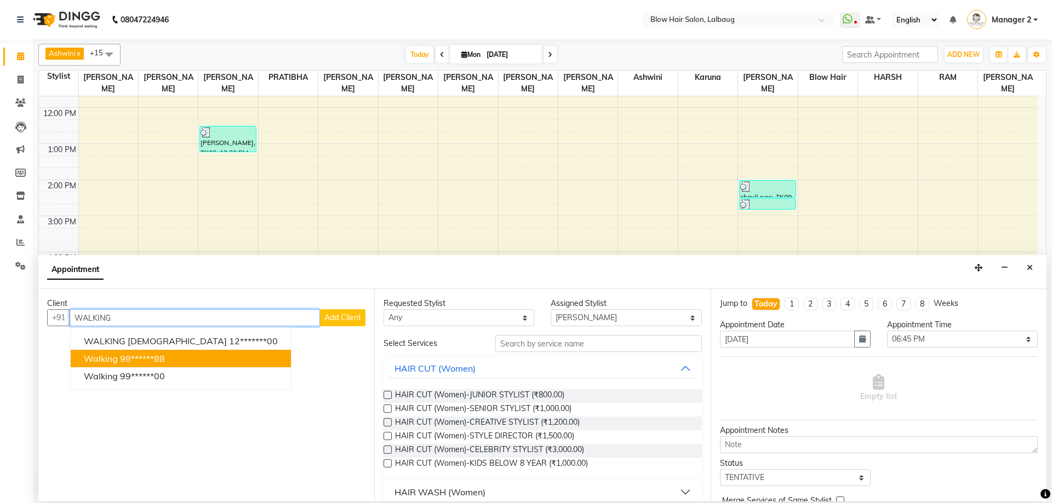
click at [177, 357] on button "walking 98******88" at bounding box center [181, 359] width 220 height 18
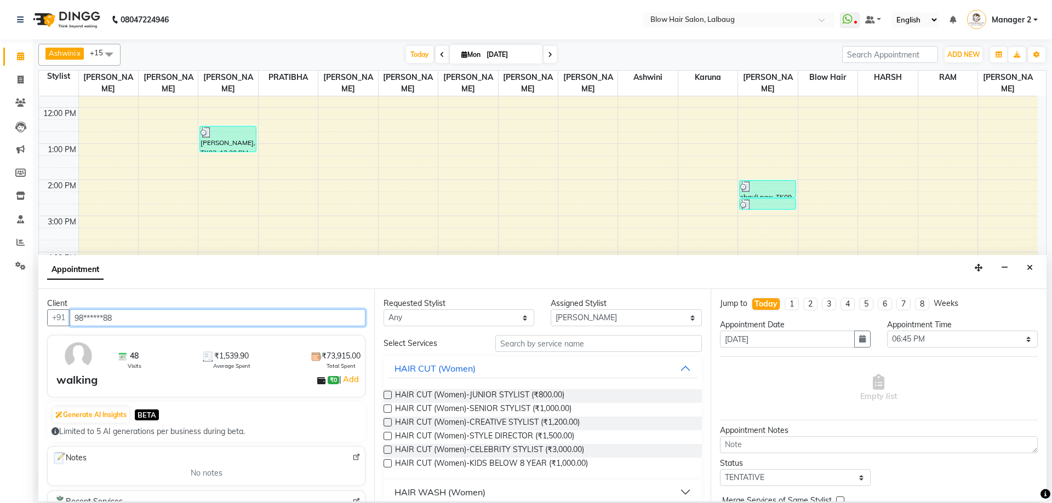
type input "98******88"
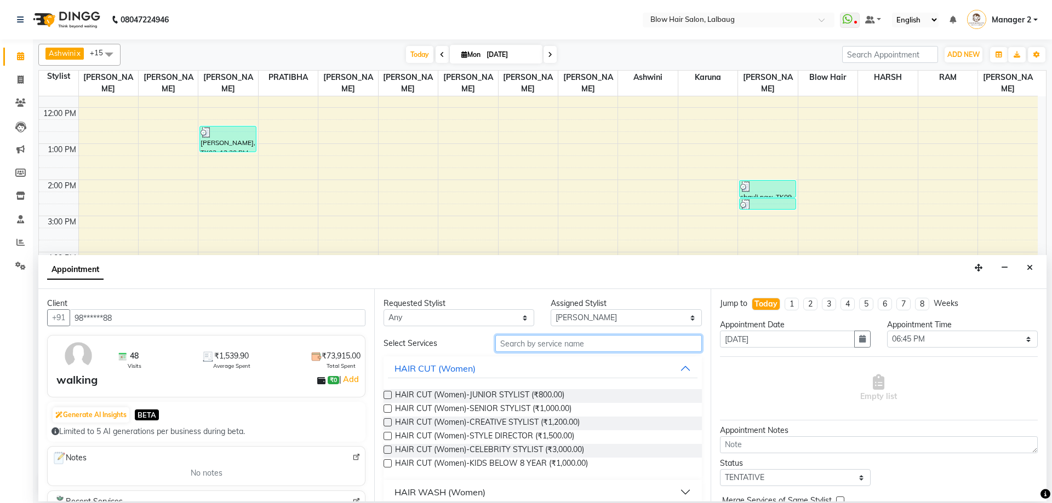
click at [526, 342] on input "text" at bounding box center [598, 343] width 206 height 17
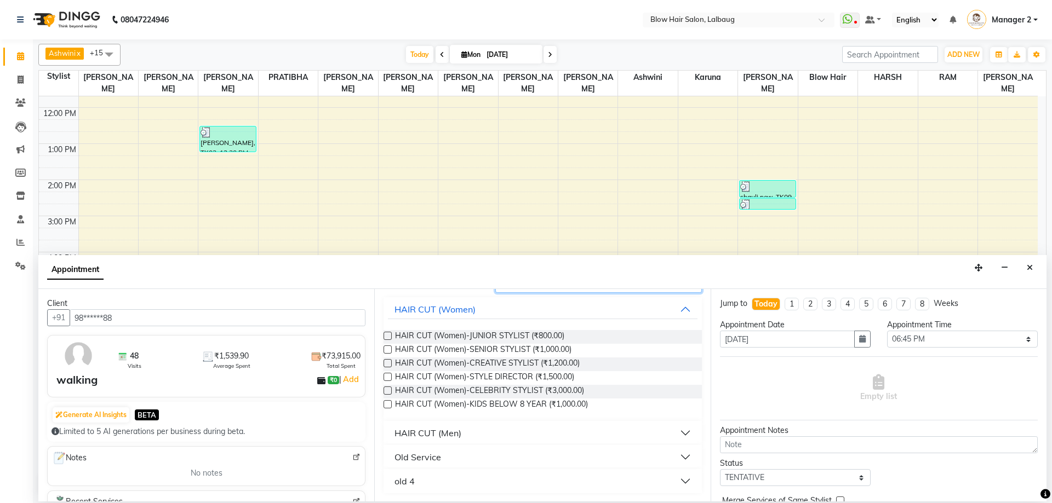
scroll to position [60, 0]
type input "HAIR CUT"
click at [443, 435] on div "HAIR CUT (Men)" at bounding box center [427, 432] width 67 height 13
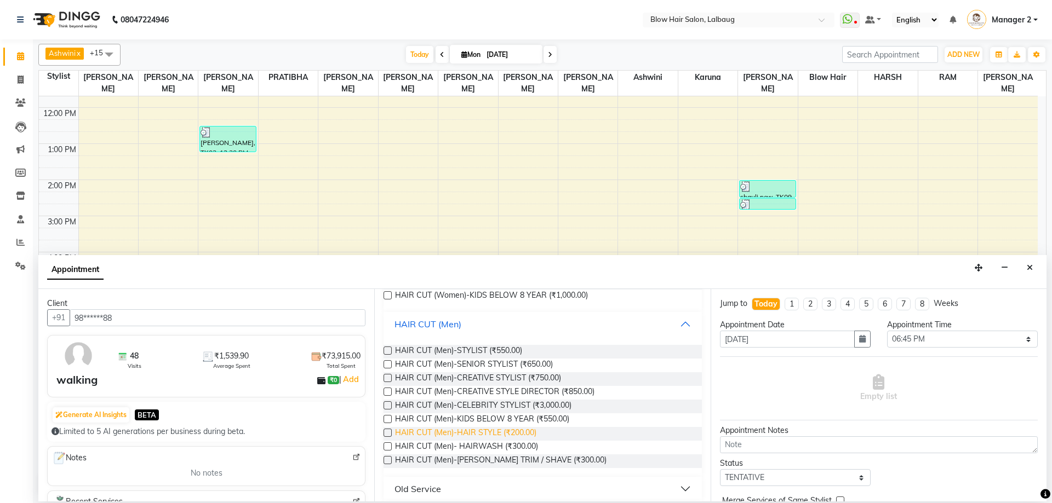
scroll to position [169, 0]
click at [532, 365] on span "HAIR CUT (Men)-SENIOR STYLIST (₹650.00)" at bounding box center [474, 365] width 158 height 14
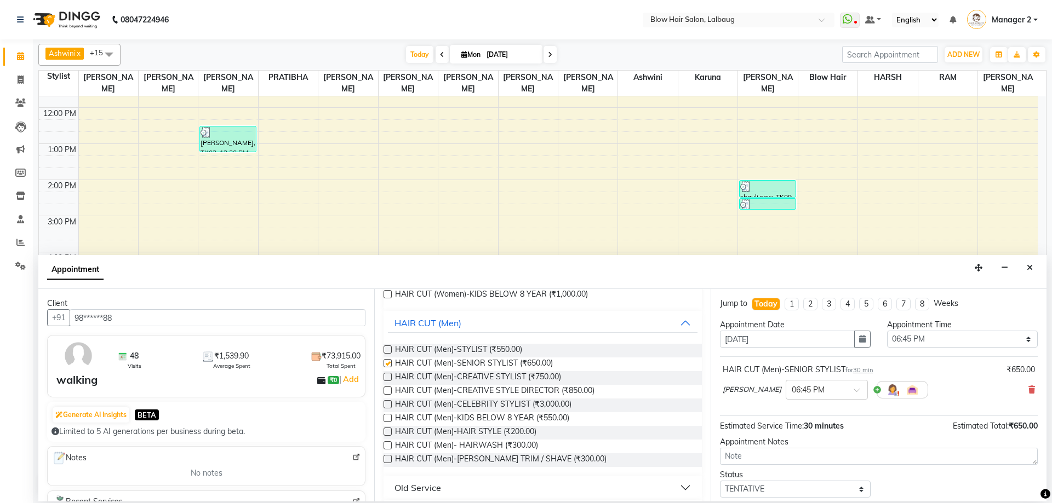
checkbox input "false"
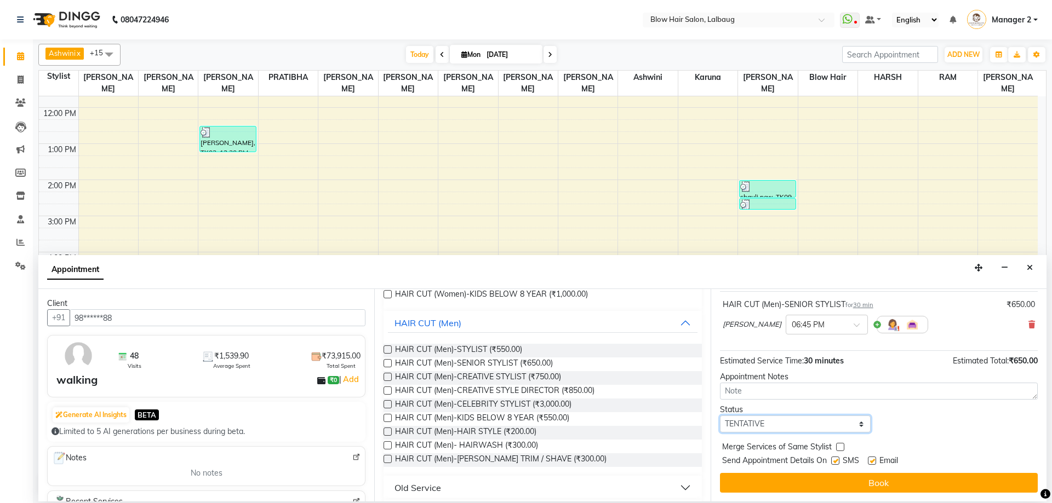
click at [770, 422] on select "Select TENTATIVE CONFIRM CHECK-IN UPCOMING" at bounding box center [795, 424] width 151 height 17
select select "confirm booking"
click at [720, 416] on select "Select TENTATIVE CONFIRM CHECK-IN UPCOMING" at bounding box center [795, 424] width 151 height 17
drag, startPoint x: 837, startPoint y: 461, endPoint x: 870, endPoint y: 461, distance: 32.9
click at [836, 461] on label at bounding box center [835, 461] width 8 height 8
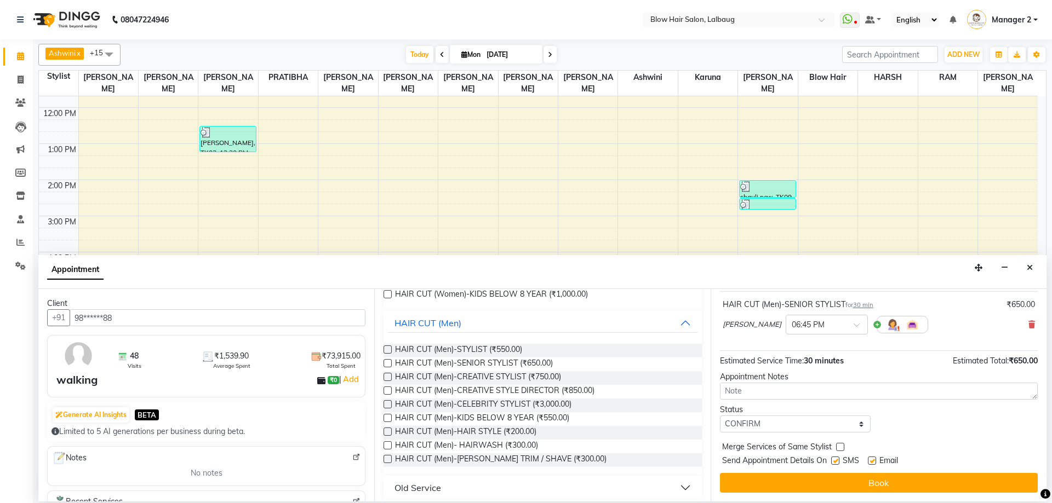
click at [836, 461] on input "checkbox" at bounding box center [834, 461] width 7 height 7
checkbox input "false"
click at [870, 461] on label at bounding box center [872, 461] width 8 height 8
click at [870, 461] on input "checkbox" at bounding box center [871, 461] width 7 height 7
checkbox input "false"
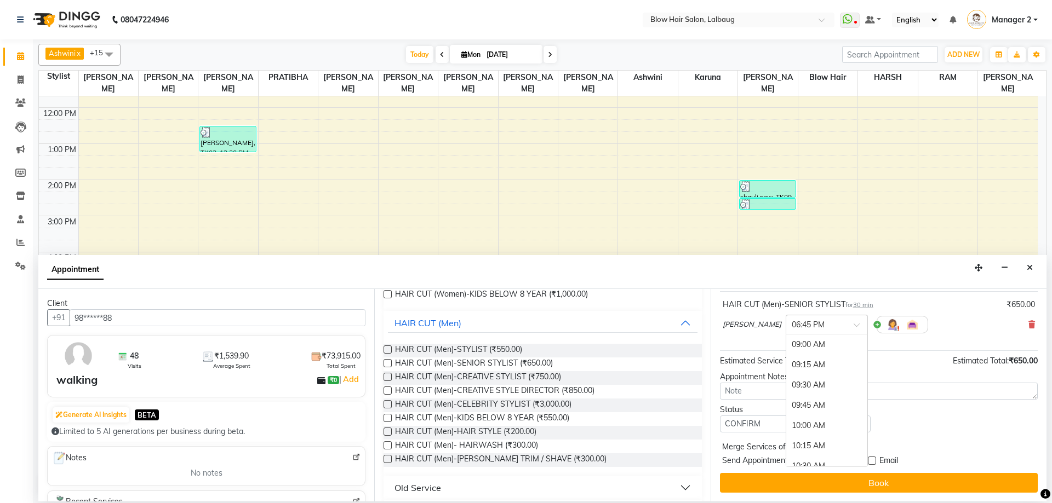
click at [828, 328] on input "text" at bounding box center [815, 324] width 48 height 12
click at [832, 348] on div "06:45 PM" at bounding box center [826, 345] width 81 height 20
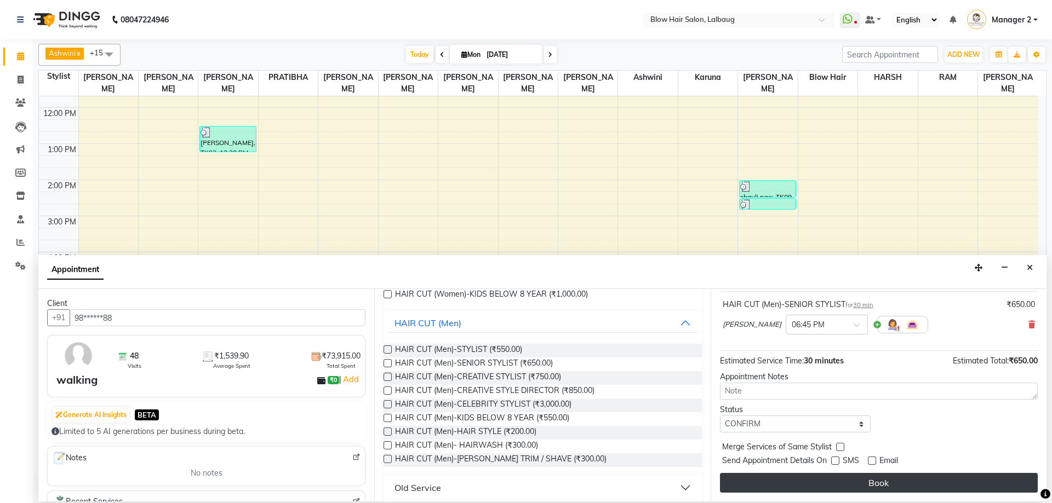
click at [851, 478] on button "Book" at bounding box center [879, 483] width 318 height 20
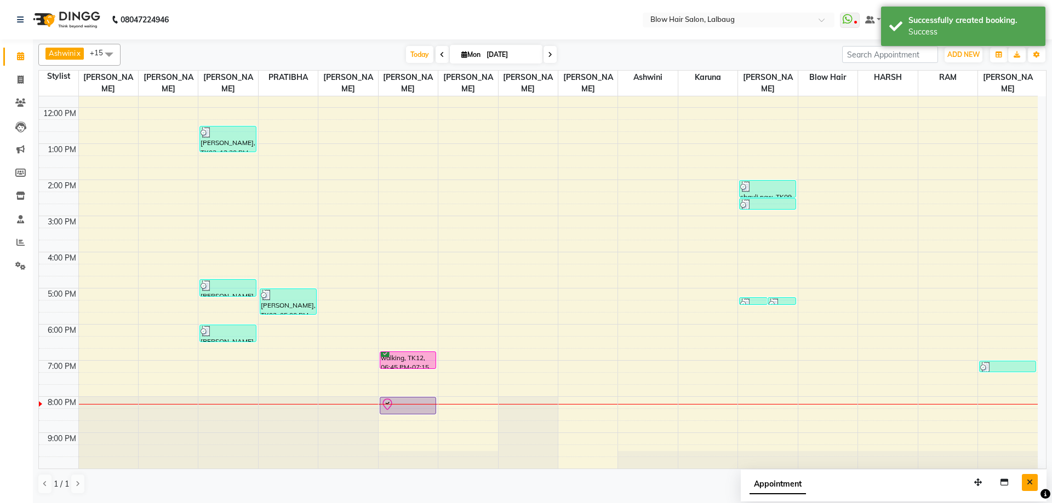
click at [1026, 481] on icon "Close" at bounding box center [1029, 483] width 6 height 8
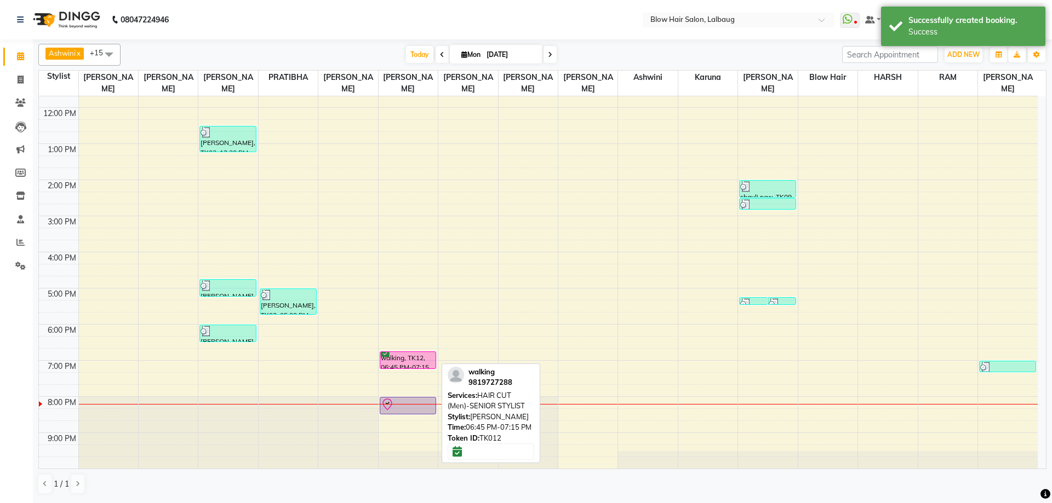
click at [400, 360] on div "walking, TK12, 06:45 PM-07:15 PM, HAIR CUT (Men)-SENIOR STYLIST" at bounding box center [408, 360] width 56 height 16
select select "6"
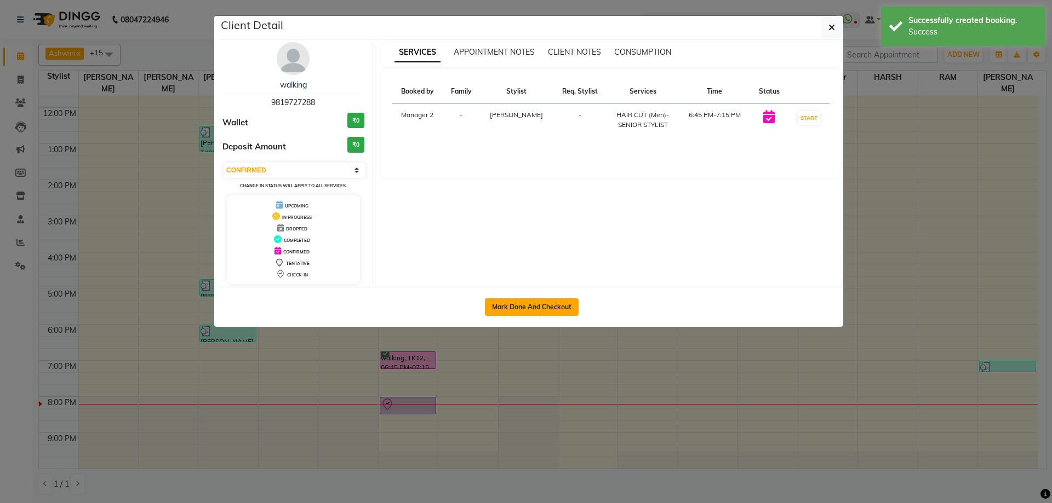
click at [510, 302] on button "Mark Done And Checkout" at bounding box center [532, 308] width 94 height 18
select select "5162"
select select "service"
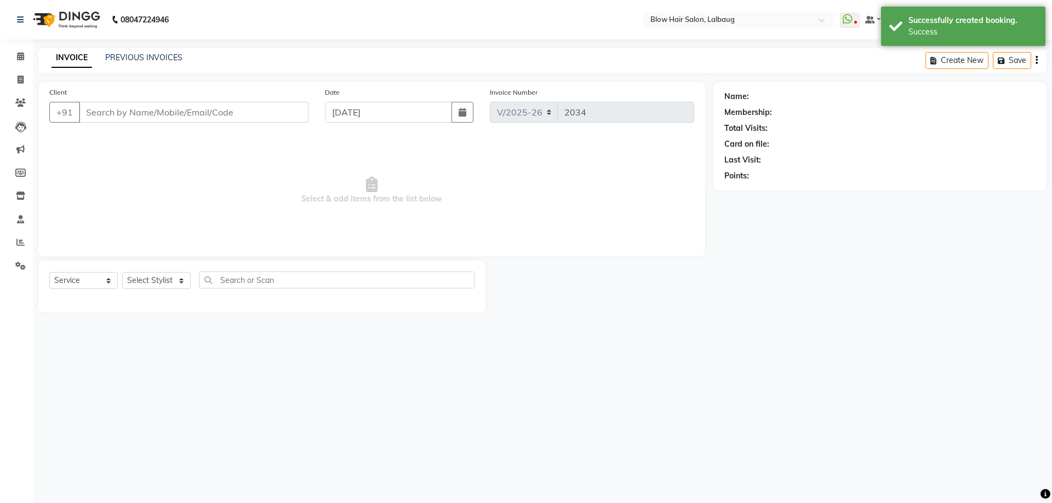
select select "3"
type input "98******88"
select select "65899"
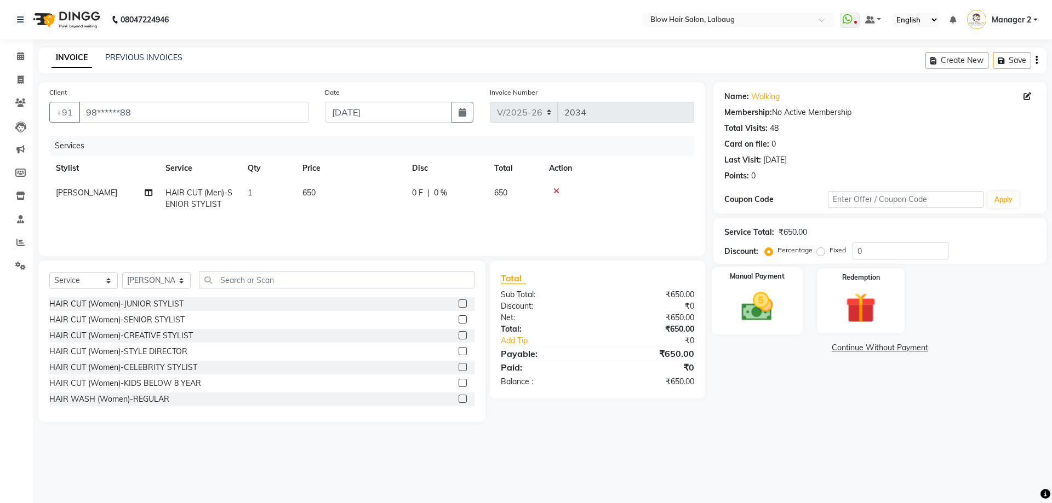
click at [771, 316] on img at bounding box center [756, 307] width 51 height 36
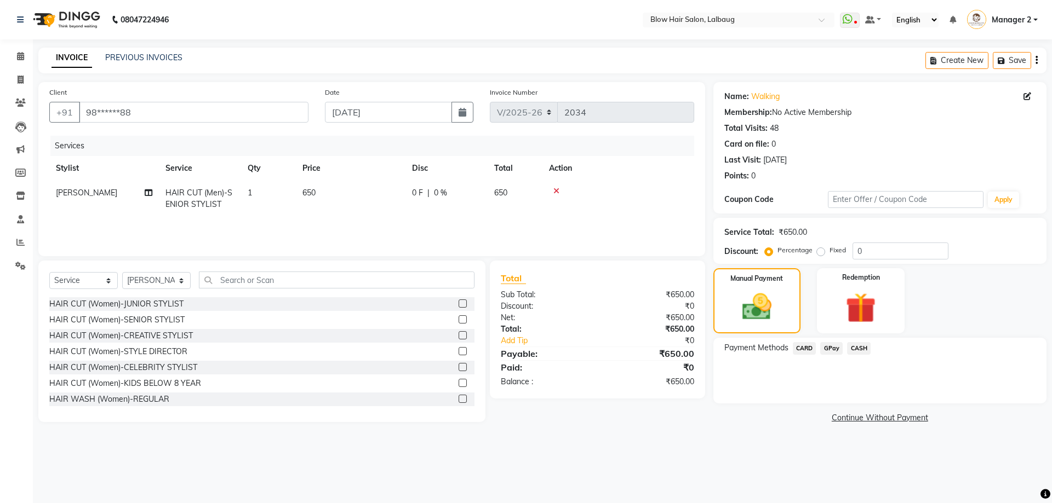
click at [857, 351] on span "CASH" at bounding box center [859, 348] width 24 height 13
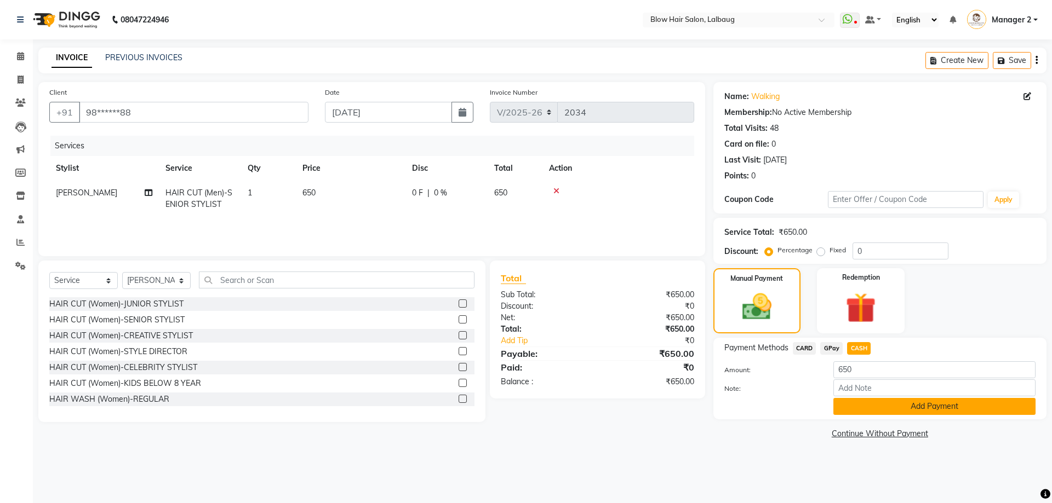
click at [846, 402] on button "Add Payment" at bounding box center [934, 406] width 202 height 17
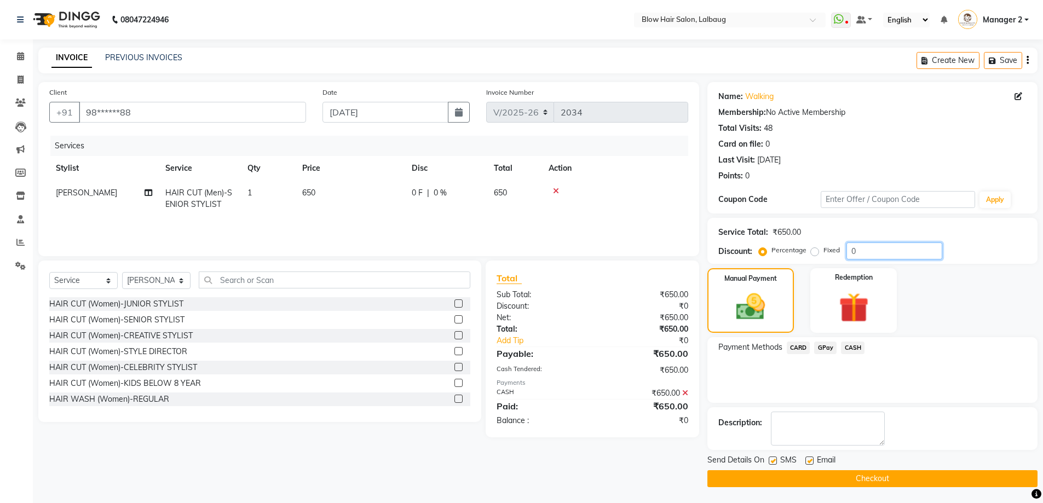
click at [849, 252] on input "0" at bounding box center [895, 251] width 96 height 17
type input "20"
click at [687, 392] on icon at bounding box center [685, 393] width 6 height 8
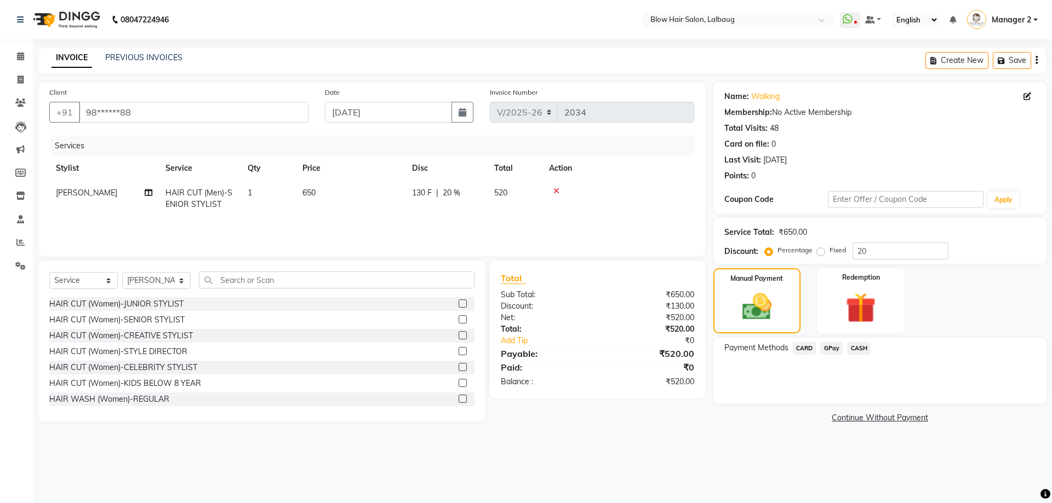
click at [856, 349] on span "CASH" at bounding box center [859, 348] width 24 height 13
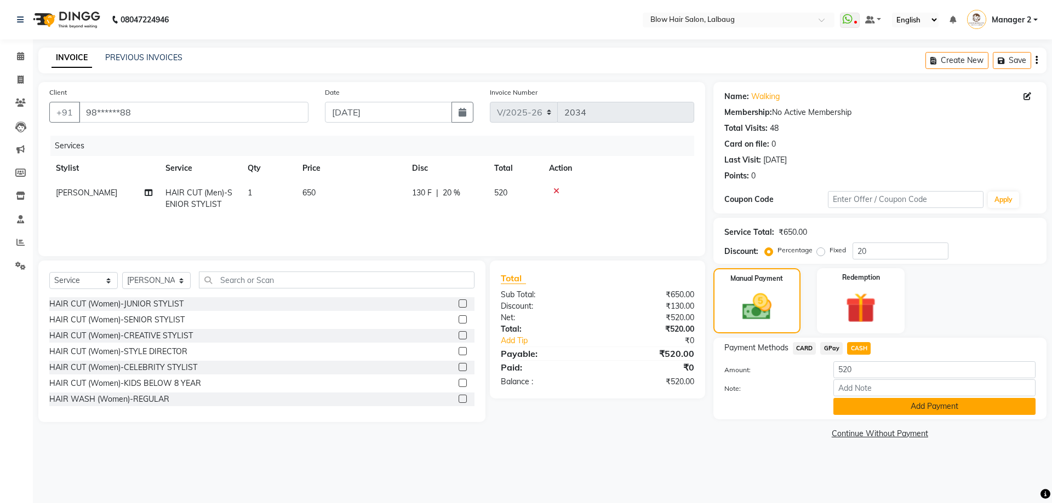
click at [869, 402] on button "Add Payment" at bounding box center [934, 406] width 202 height 17
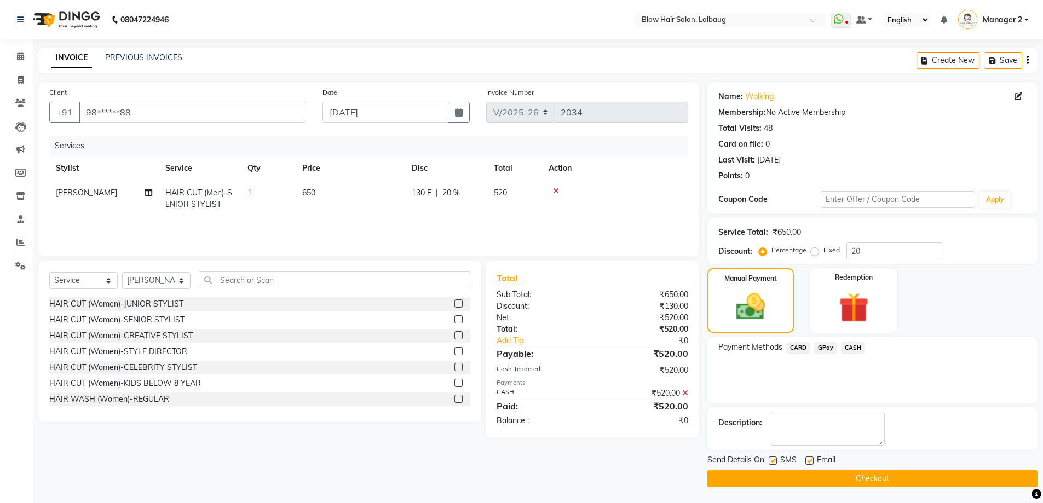
click at [807, 462] on label at bounding box center [810, 461] width 8 height 8
click at [807, 462] on input "checkbox" at bounding box center [809, 461] width 7 height 7
checkbox input "false"
click at [772, 464] on label at bounding box center [773, 461] width 8 height 8
click at [772, 464] on input "checkbox" at bounding box center [772, 461] width 7 height 7
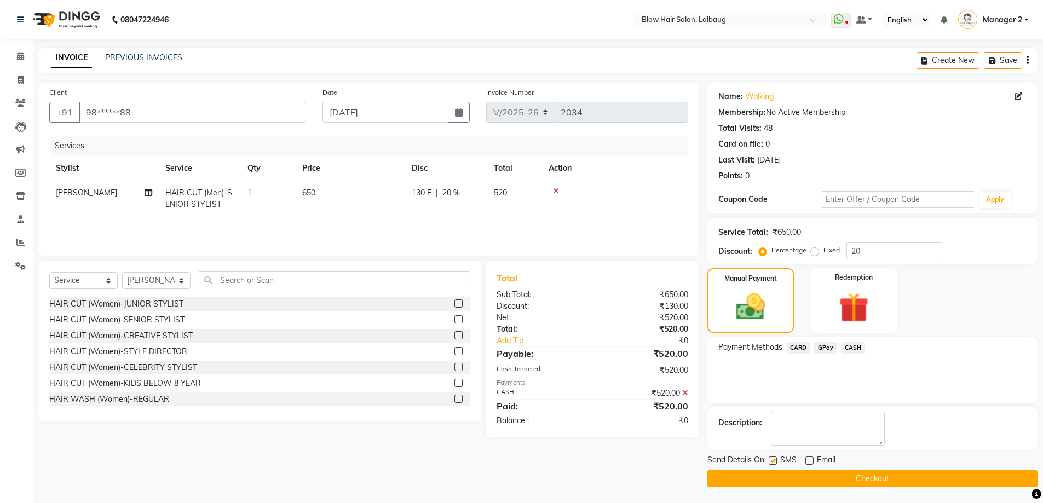
checkbox input "false"
click at [780, 477] on button "Checkout" at bounding box center [873, 478] width 330 height 17
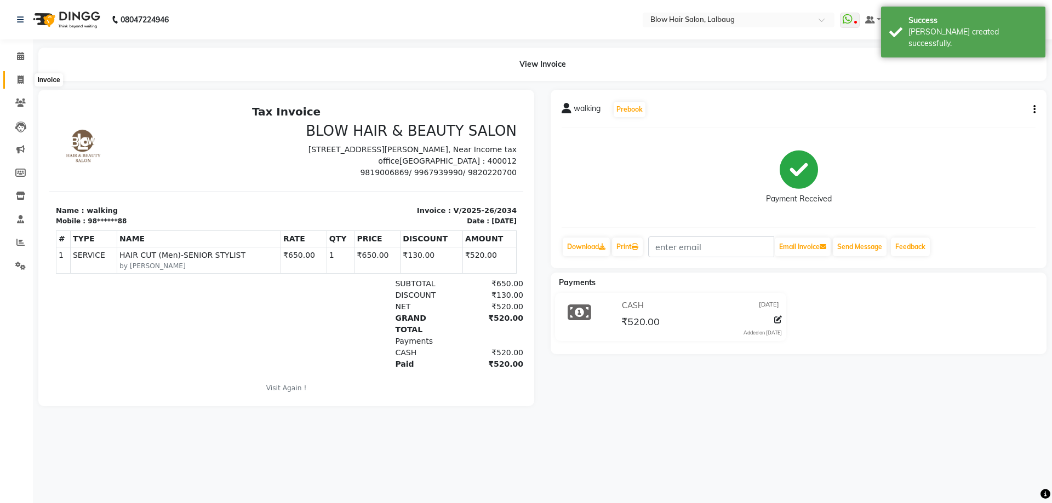
click at [23, 81] on icon at bounding box center [21, 80] width 6 height 8
select select "service"
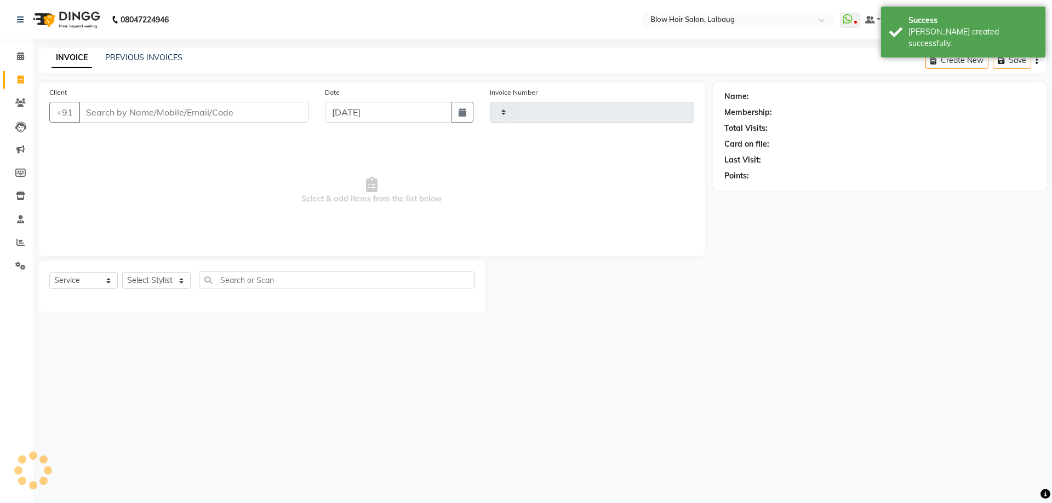
type input "2035"
select select "5162"
click at [20, 45] on li "Calendar" at bounding box center [16, 57] width 33 height 24
click at [20, 51] on span at bounding box center [20, 56] width 19 height 13
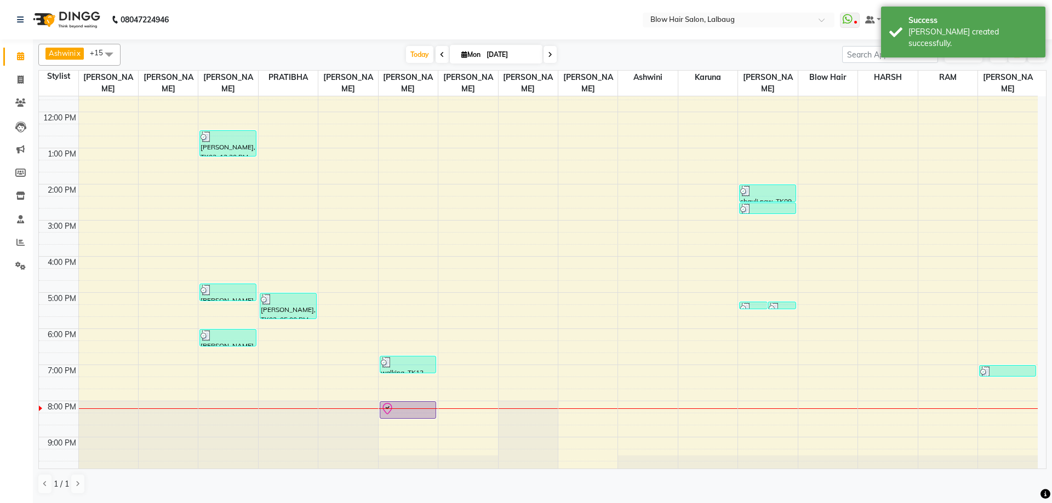
scroll to position [133, 0]
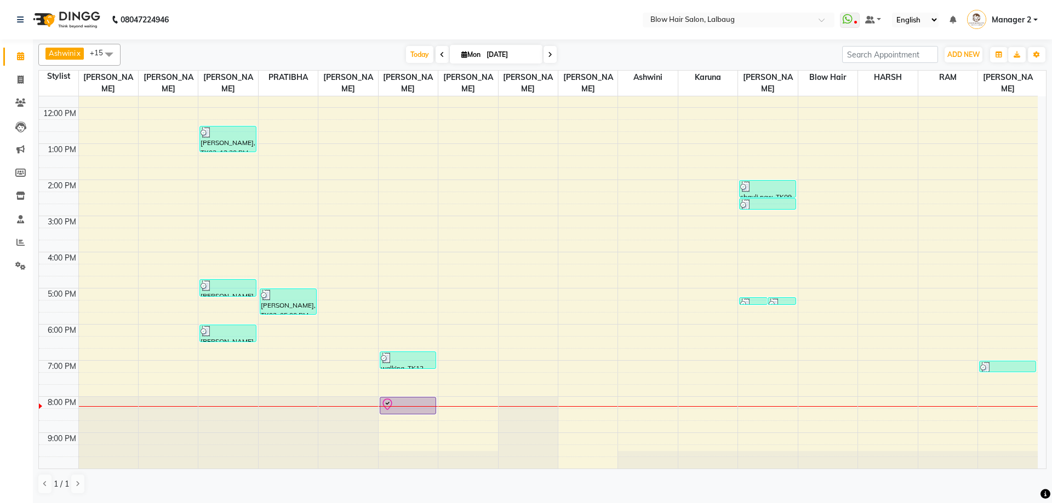
click at [547, 50] on span at bounding box center [549, 54] width 13 height 17
type input "02-09-2025"
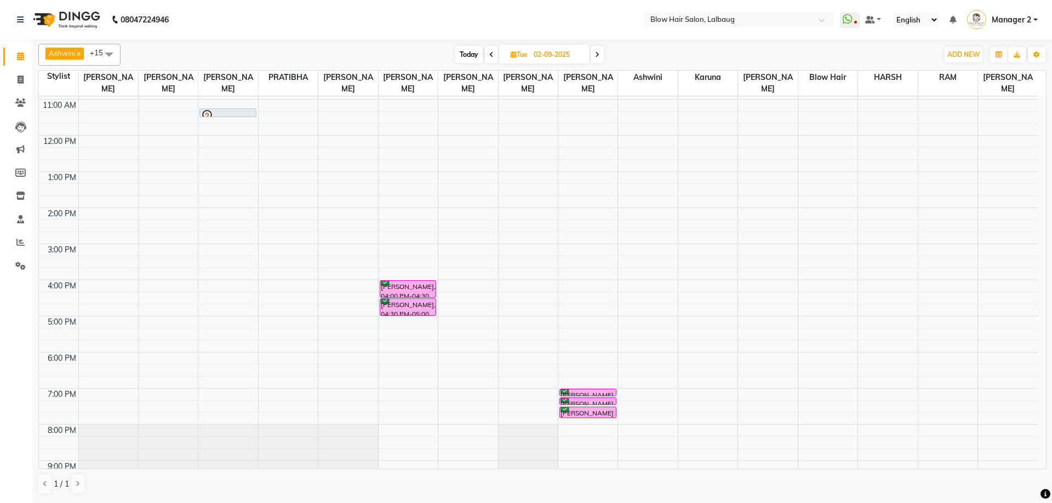
scroll to position [24, 0]
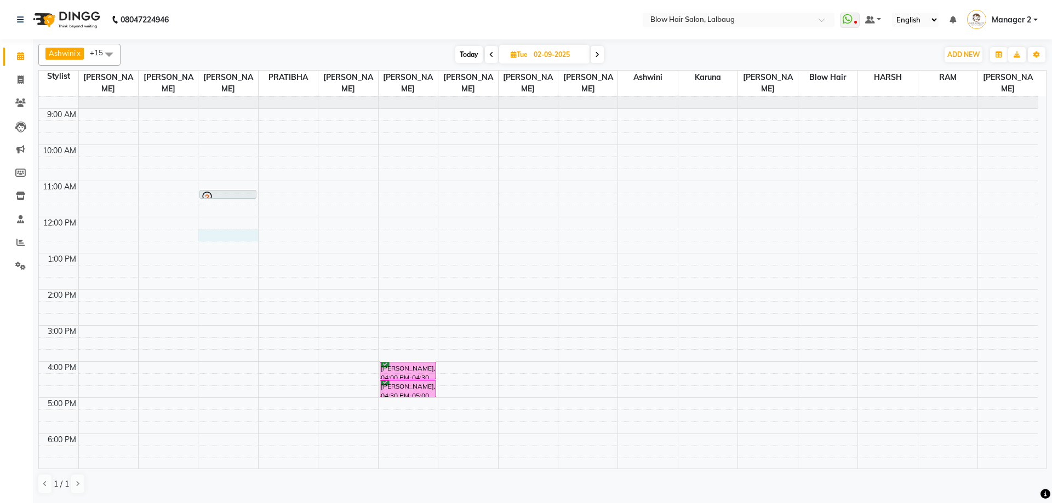
click at [223, 240] on div "8:00 AM 9:00 AM 10:00 AM 11:00 AM 12:00 PM 1:00 PM 2:00 PM 3:00 PM 4:00 PM 5:00…" at bounding box center [538, 326] width 998 height 506
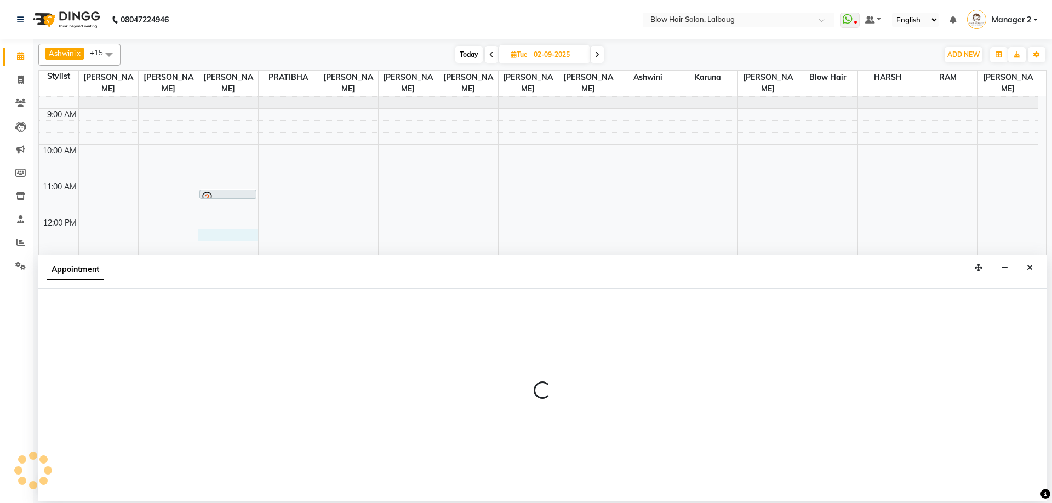
select select "33343"
select select "735"
select select "tentative"
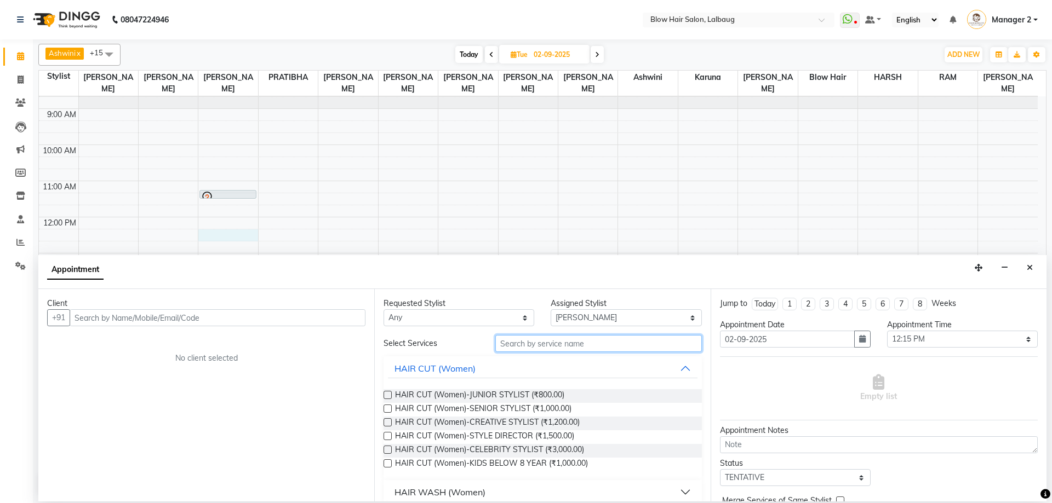
click at [520, 338] on input "text" at bounding box center [598, 343] width 206 height 17
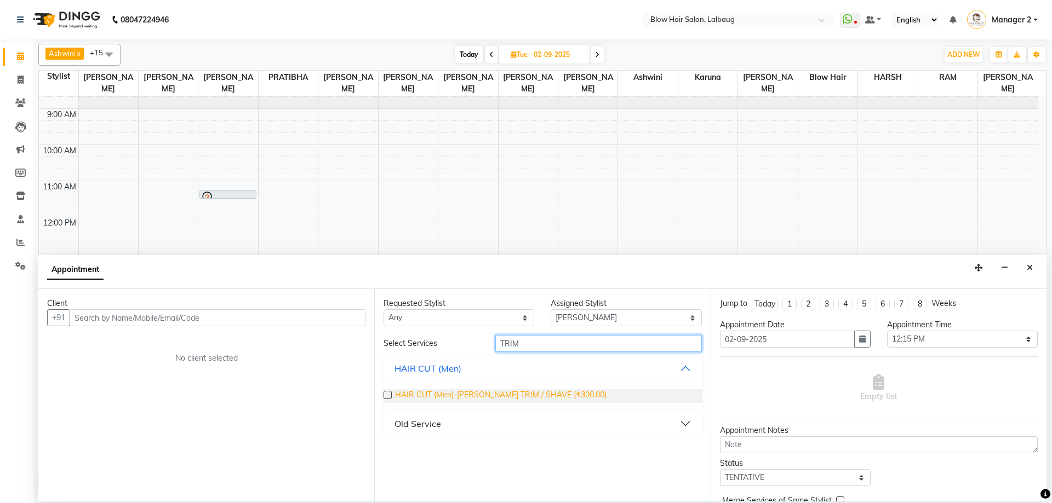
type input "TRIM"
drag, startPoint x: 503, startPoint y: 395, endPoint x: 429, endPoint y: 381, distance: 75.4
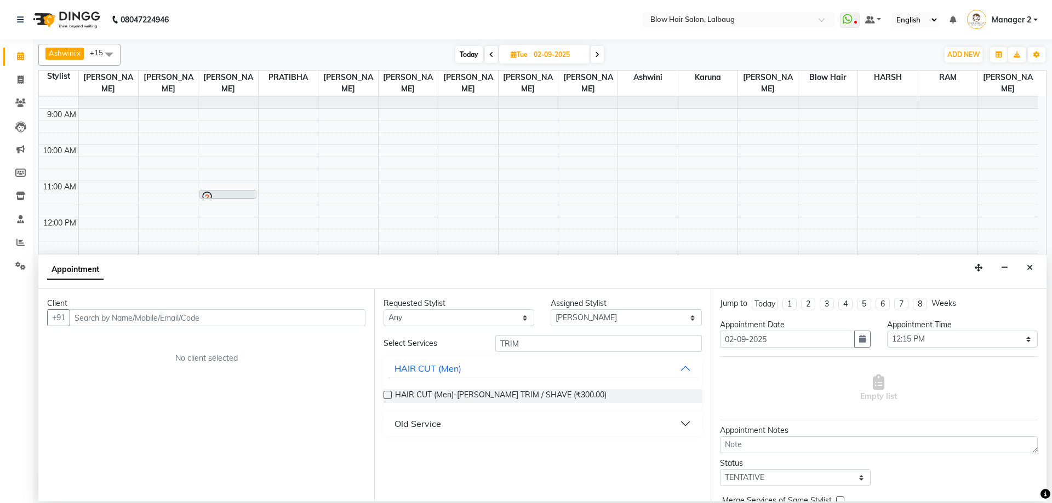
click at [503, 396] on span "HAIR CUT (Men)-[PERSON_NAME] TRIM / SHAVE (₹300.00)" at bounding box center [500, 396] width 211 height 14
checkbox input "false"
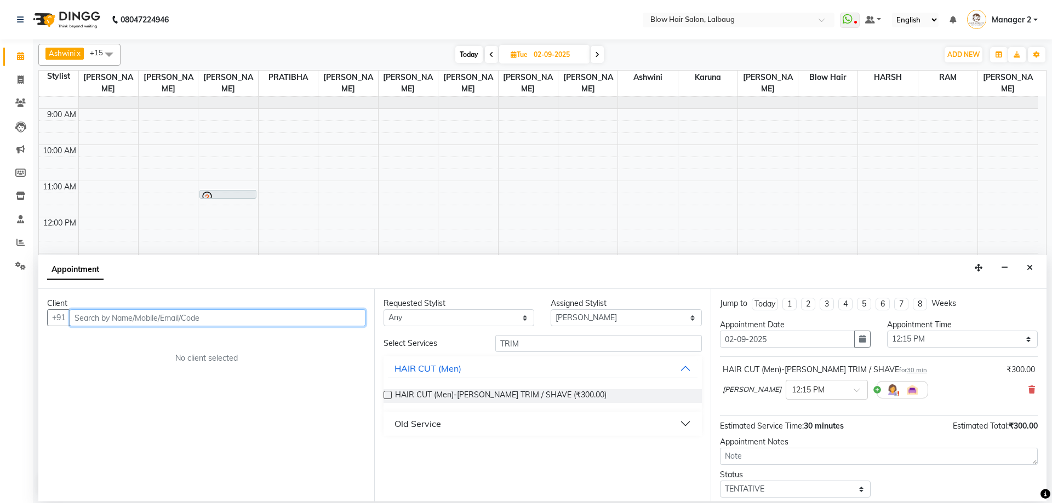
click at [248, 319] on input "text" at bounding box center [218, 317] width 296 height 17
click at [818, 390] on input "text" at bounding box center [815, 389] width 48 height 12
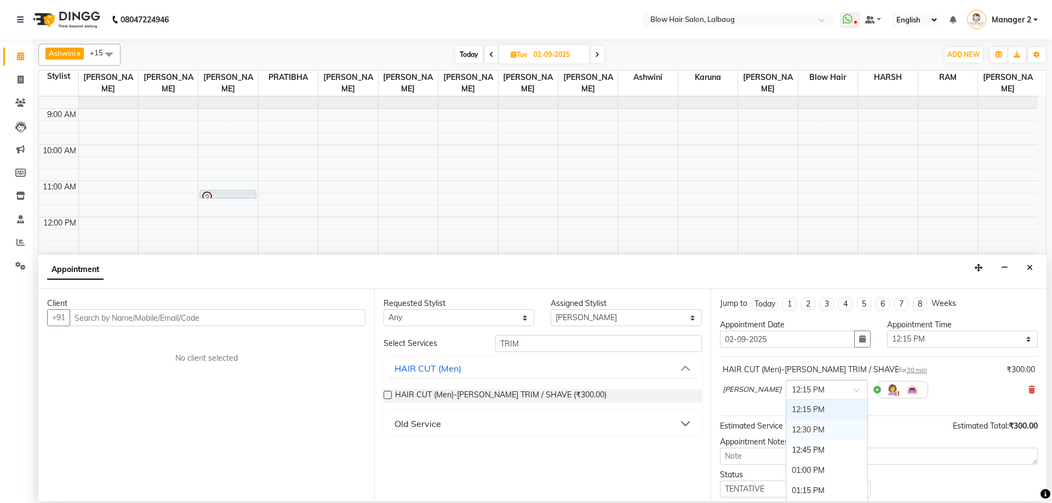
click at [812, 427] on div "12:30 PM" at bounding box center [826, 430] width 81 height 20
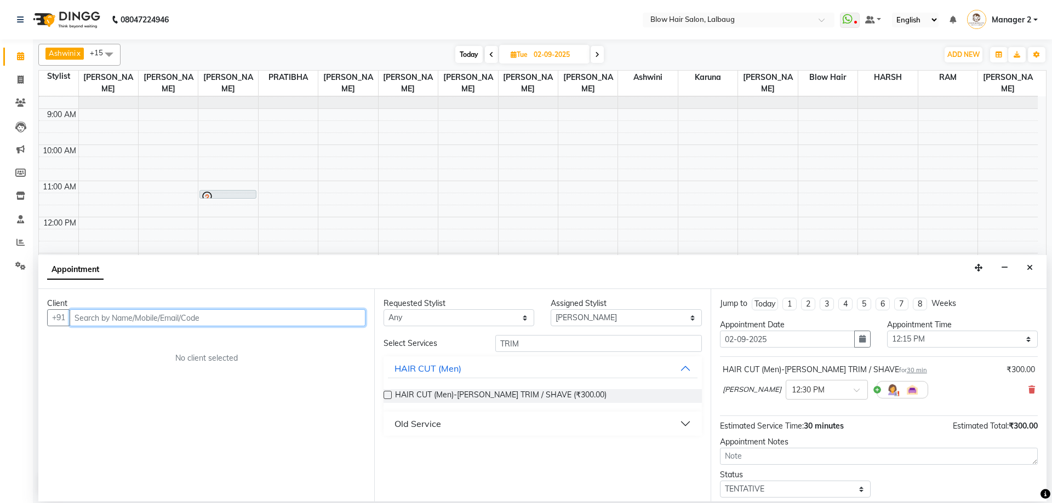
click at [308, 321] on input "text" at bounding box center [218, 317] width 296 height 17
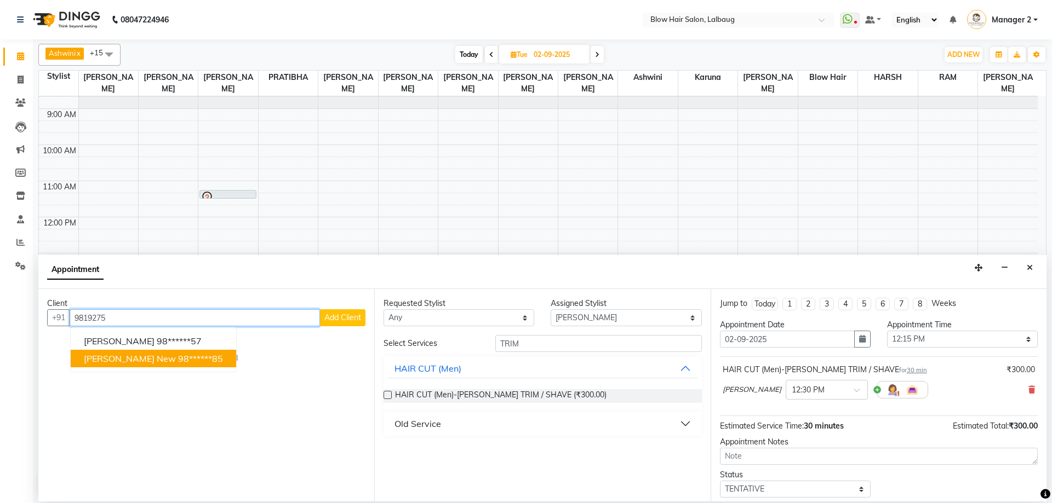
click at [178, 362] on ngb-highlight "98******85" at bounding box center [200, 358] width 45 height 11
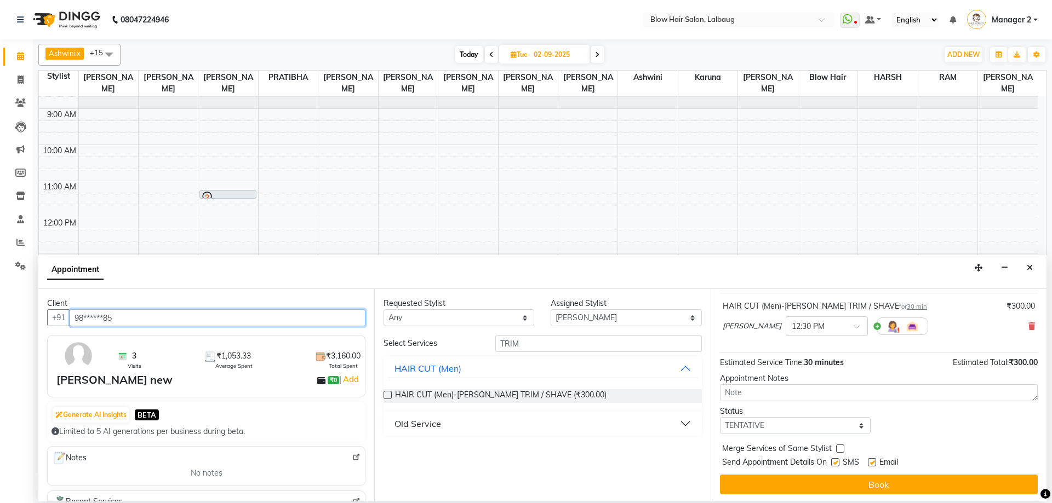
scroll to position [65, 0]
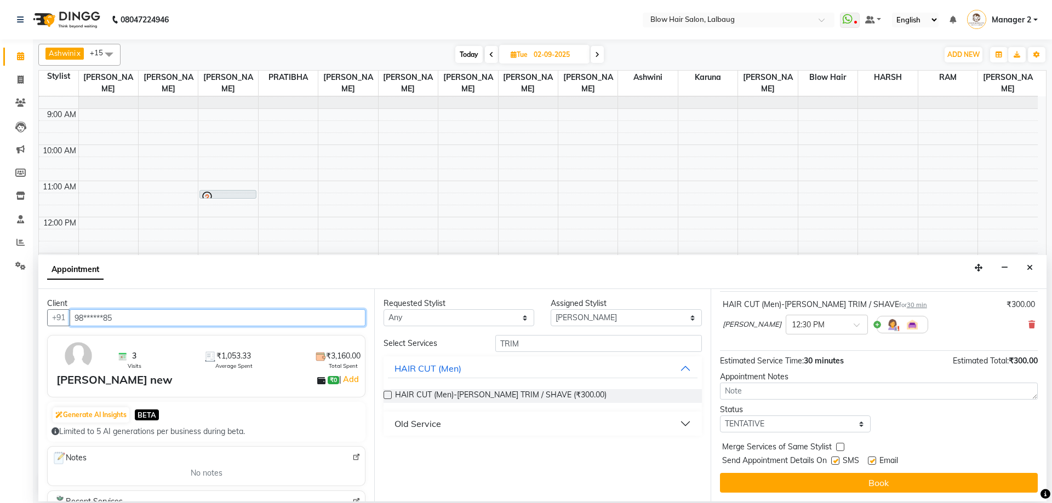
type input "98******85"
click at [772, 429] on select "Select TENTATIVE CONFIRM UPCOMING" at bounding box center [795, 424] width 151 height 17
select select "confirm booking"
click at [720, 416] on select "Select TENTATIVE CONFIRM UPCOMING" at bounding box center [795, 424] width 151 height 17
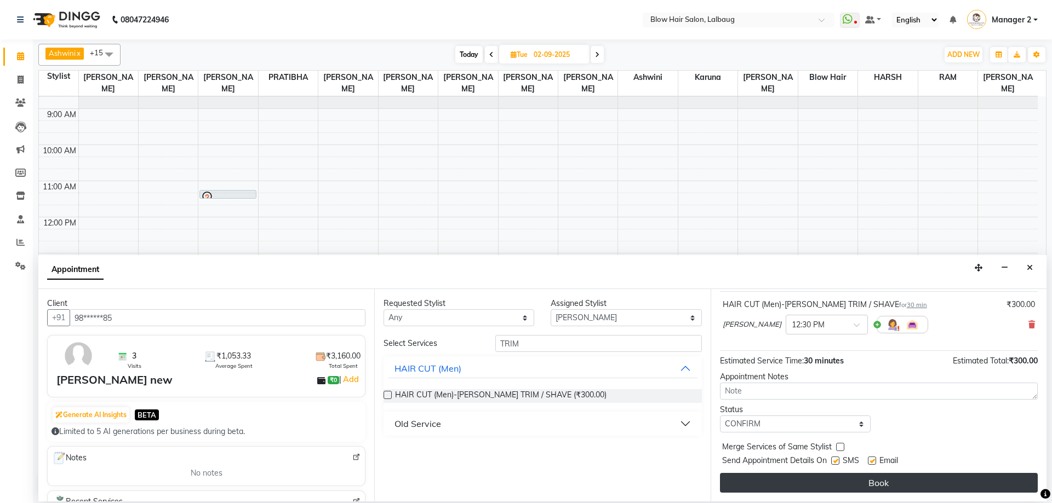
click at [820, 490] on button "Book" at bounding box center [879, 483] width 318 height 20
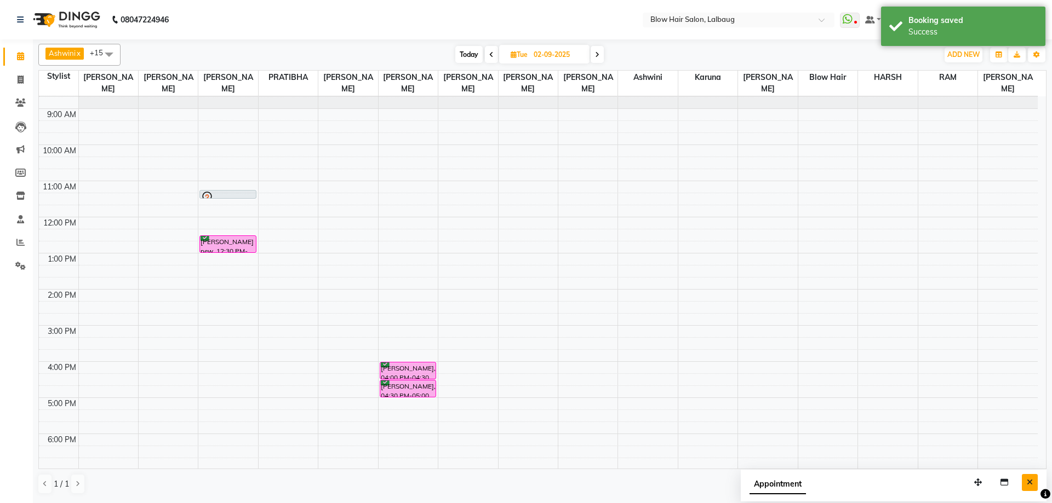
click at [1028, 483] on icon "Close" at bounding box center [1029, 483] width 6 height 8
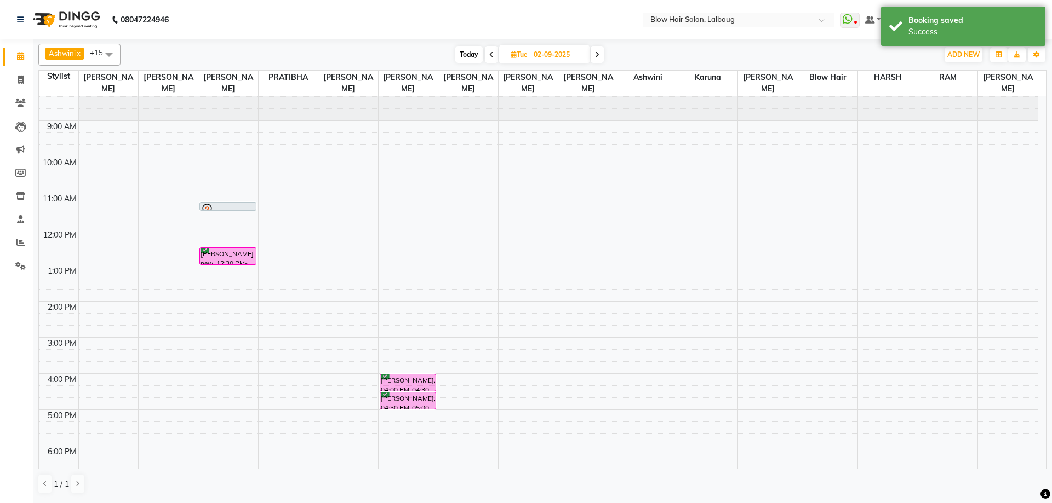
scroll to position [0, 0]
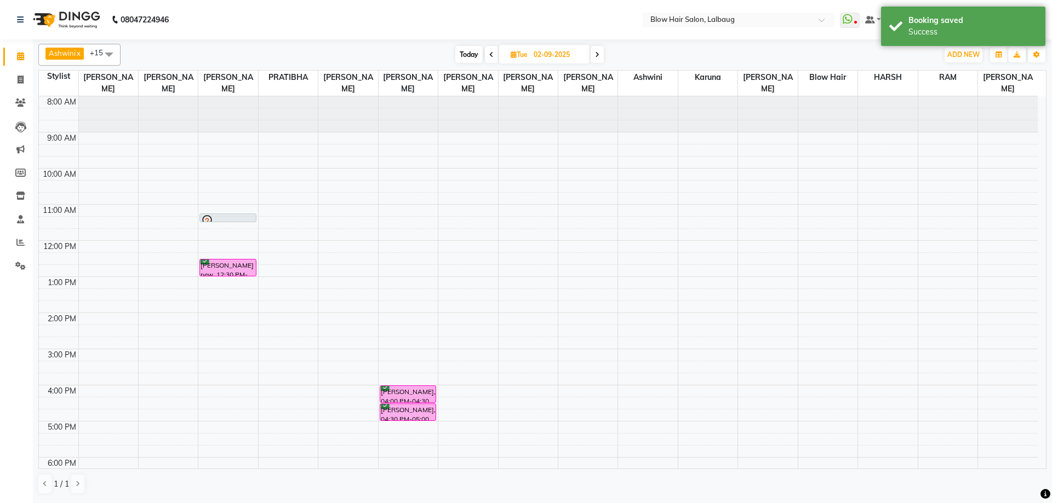
click at [463, 54] on span "Today" at bounding box center [468, 54] width 27 height 17
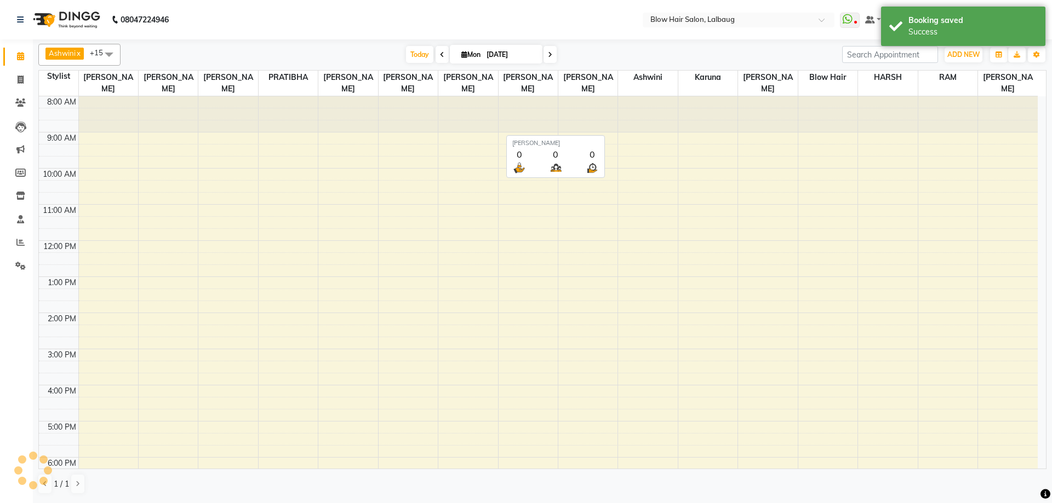
scroll to position [133, 0]
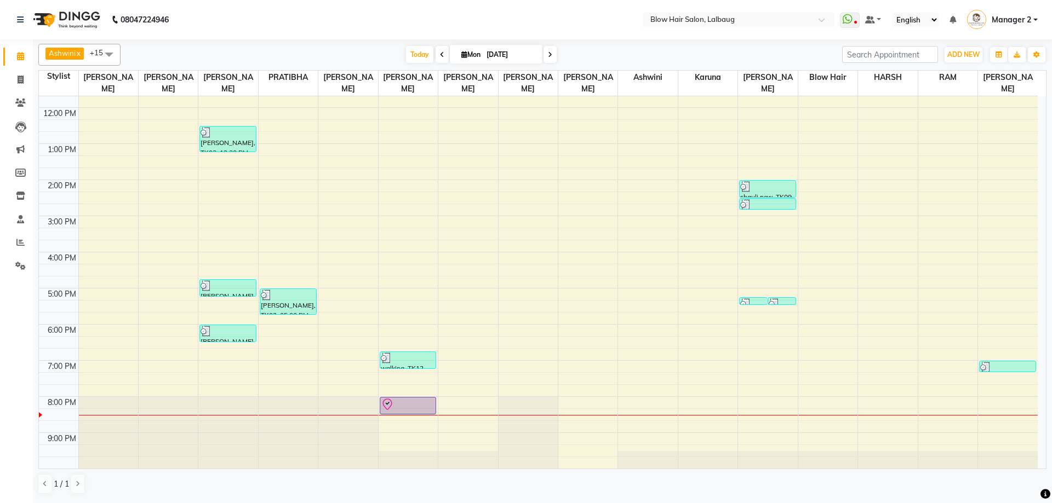
click at [546, 51] on span at bounding box center [549, 54] width 13 height 17
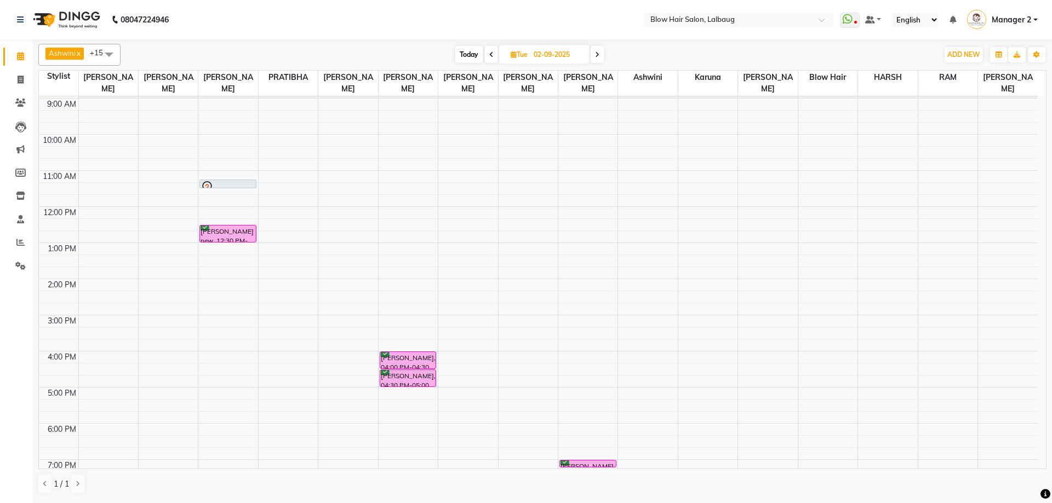
scroll to position [24, 0]
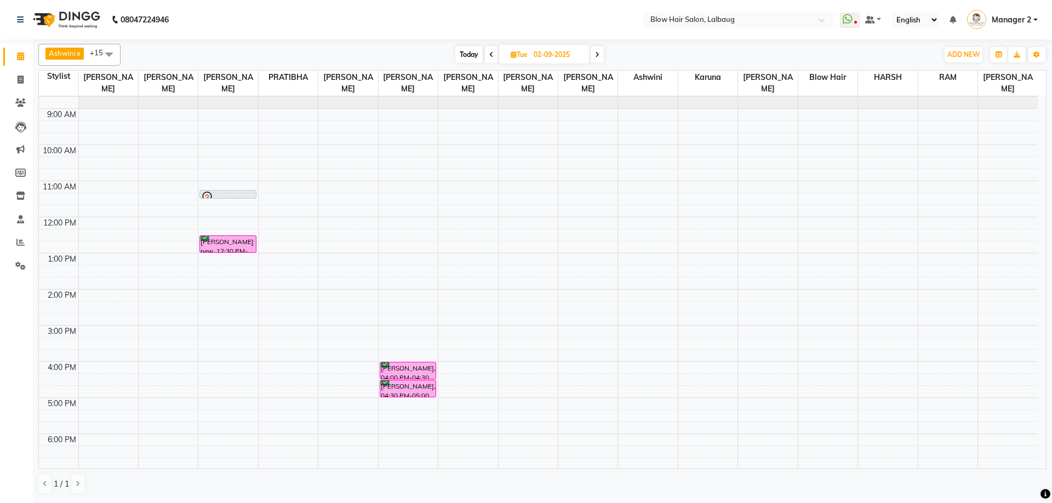
click at [596, 54] on icon at bounding box center [597, 54] width 4 height 7
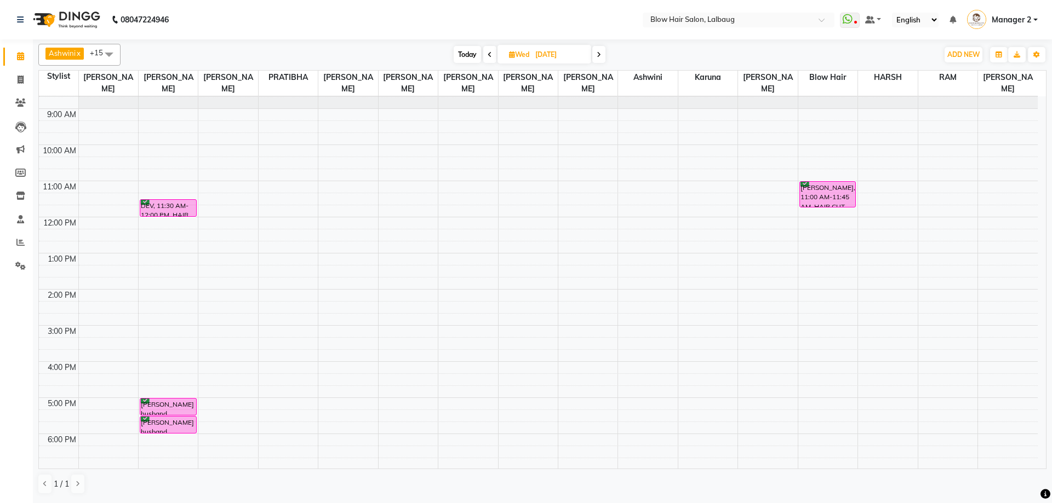
click at [464, 57] on span "Today" at bounding box center [467, 54] width 27 height 17
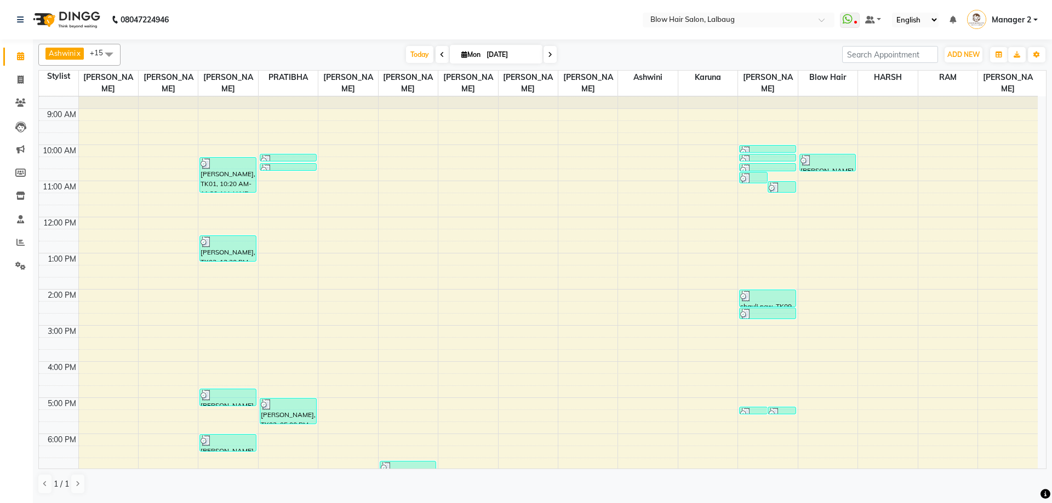
click at [552, 55] on span at bounding box center [549, 54] width 13 height 17
type input "02-09-2025"
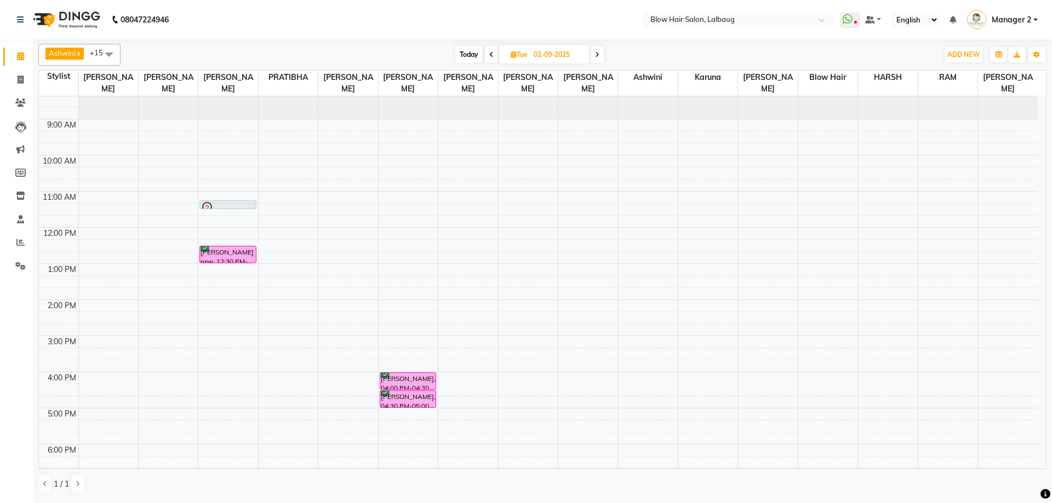
scroll to position [0, 0]
